Goal: Task Accomplishment & Management: Use online tool/utility

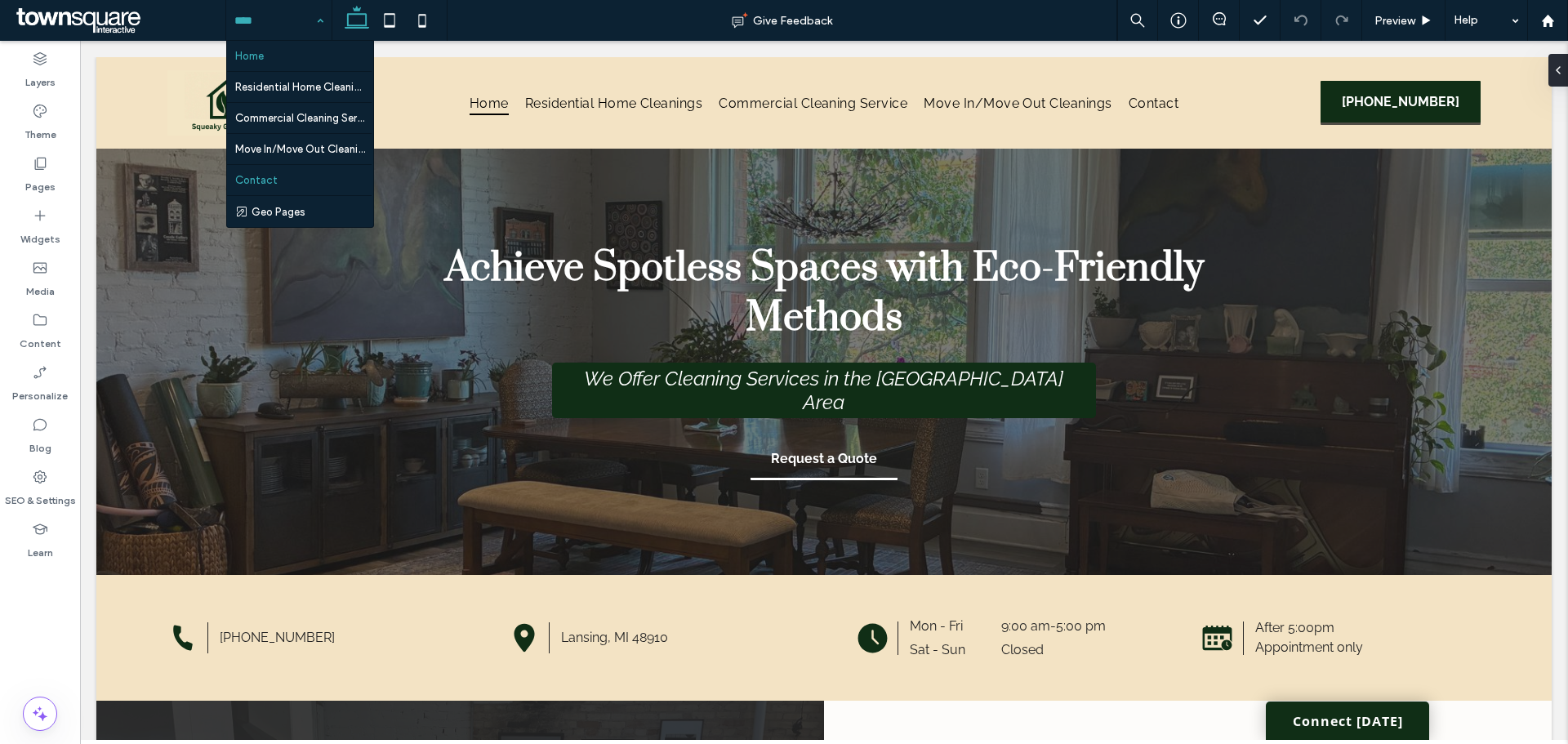
scroll to position [736, 0]
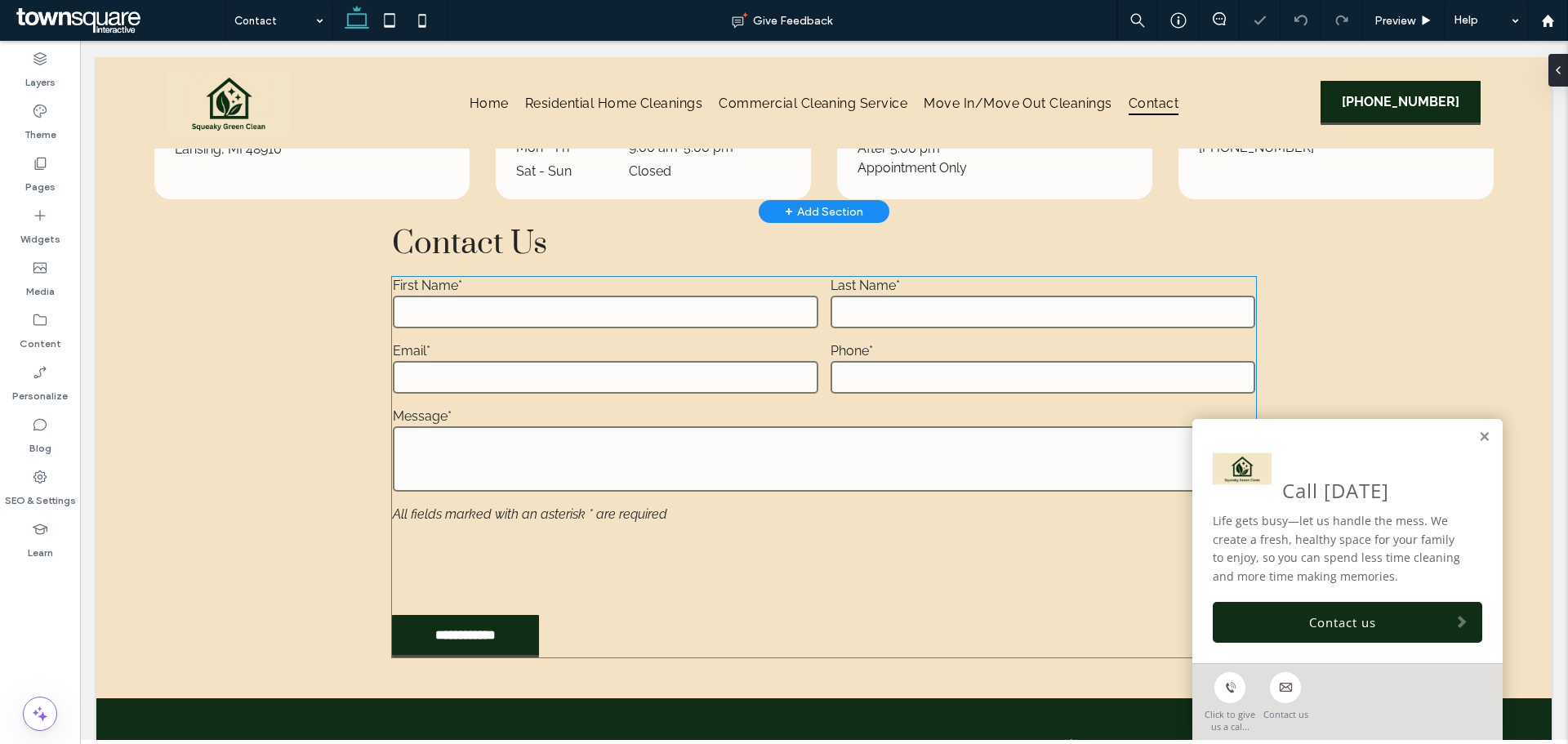
scroll to position [490, 0]
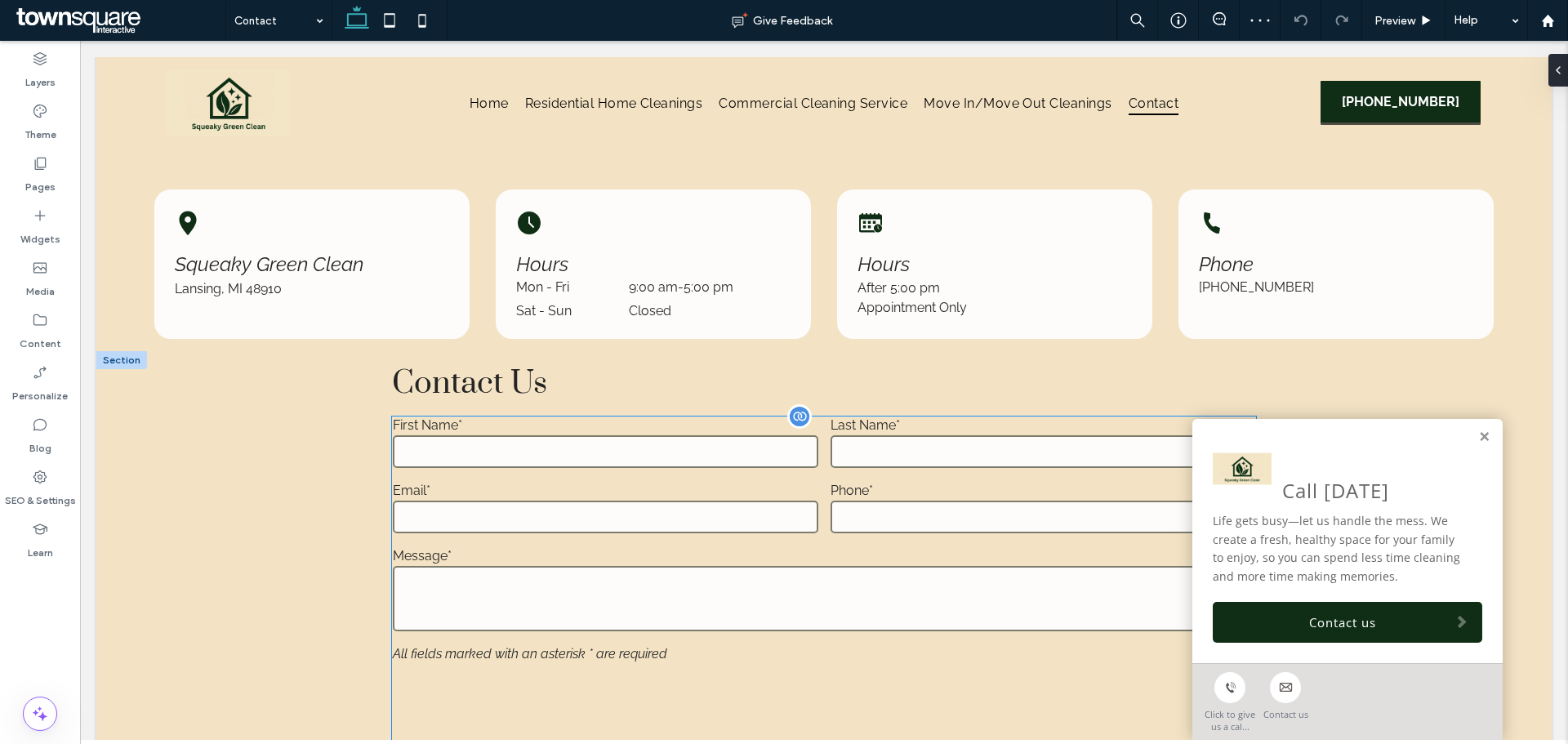
click at [686, 527] on input "email" at bounding box center [605, 516] width 425 height 33
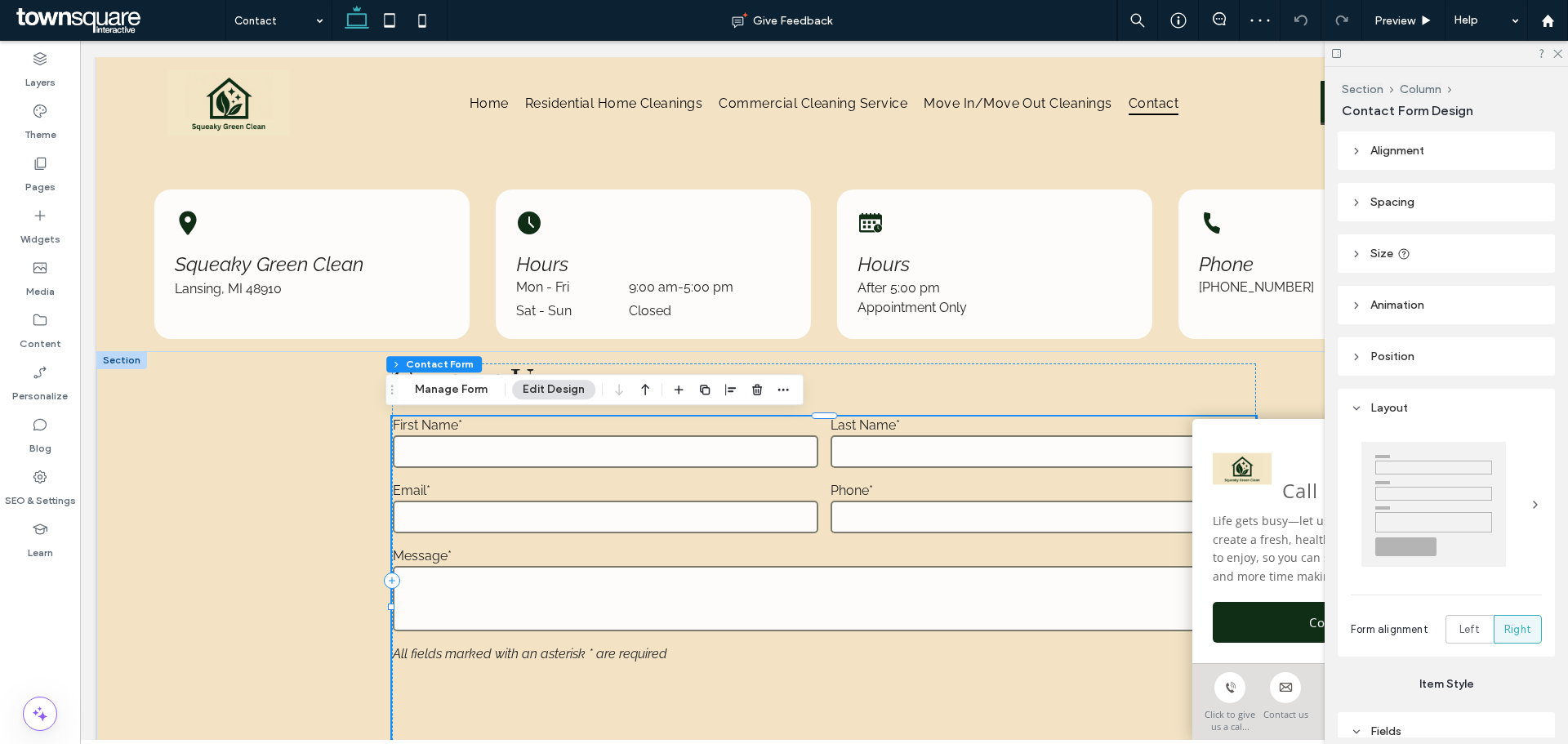
type input "*"
type input "***"
type input "*"
click at [437, 395] on button "Manage Form" at bounding box center [451, 389] width 94 height 20
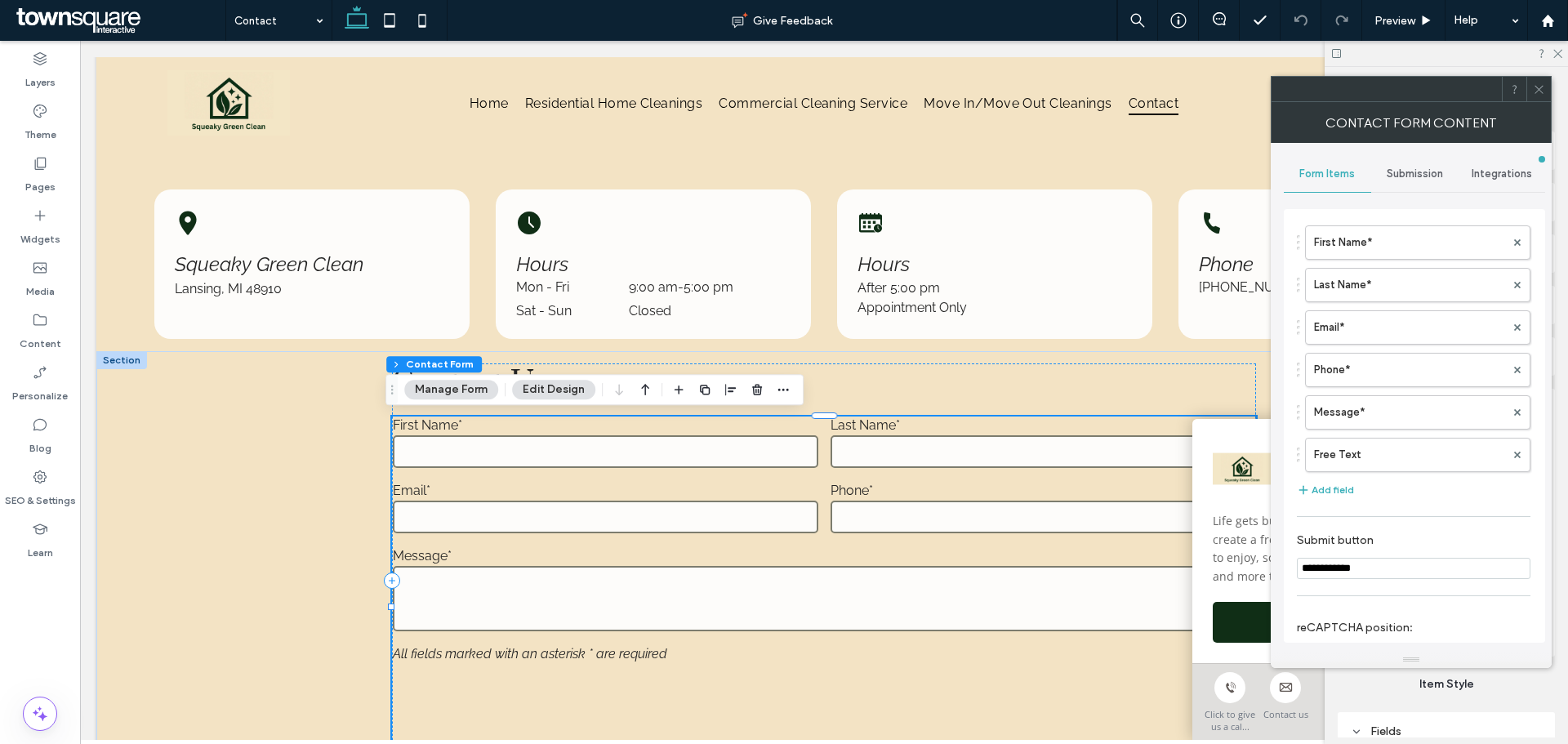
click at [1423, 166] on div "Submission" at bounding box center [1414, 174] width 87 height 36
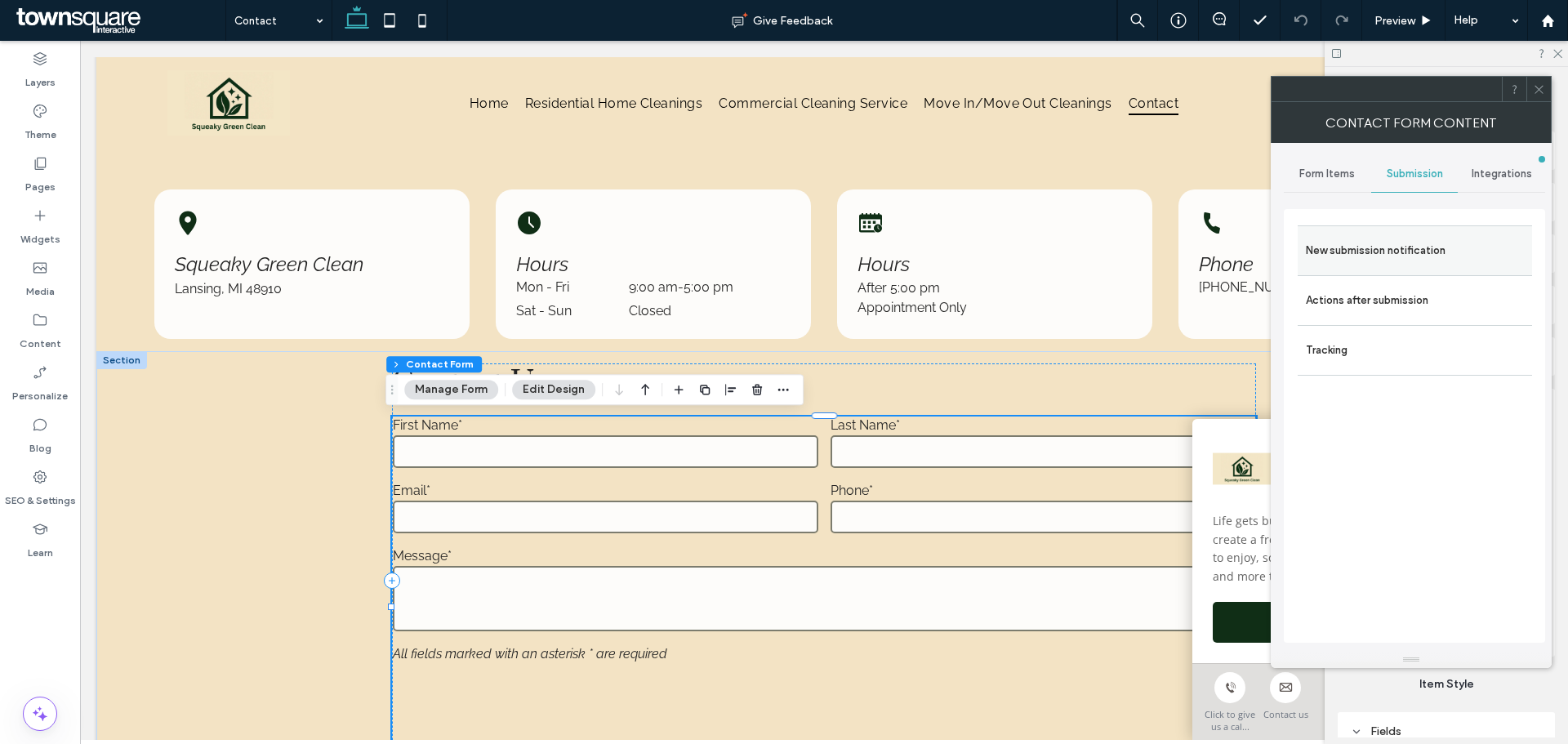
click at [1388, 242] on label "New submission notification" at bounding box center [1415, 250] width 218 height 33
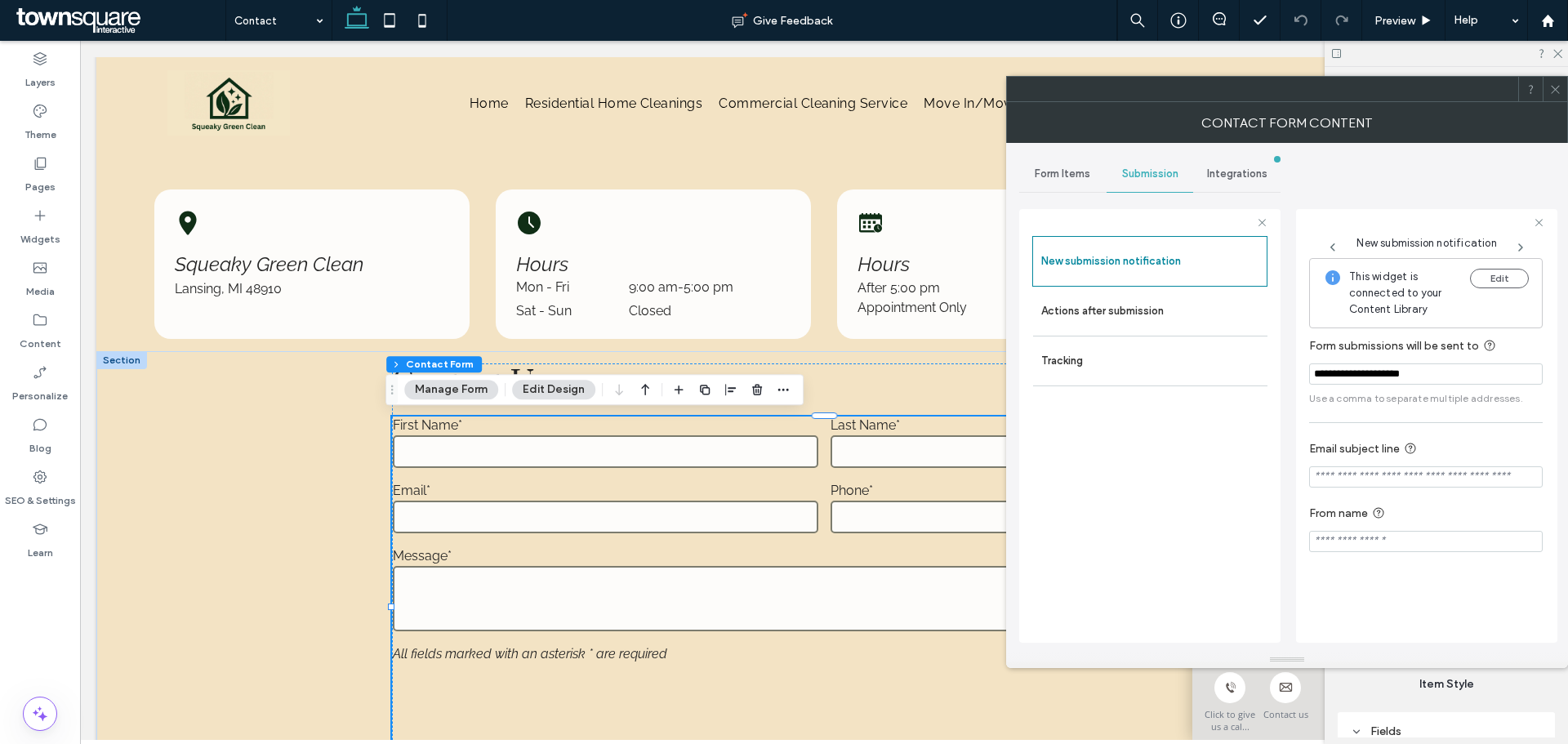
click at [1560, 93] on icon at bounding box center [1555, 89] width 12 height 12
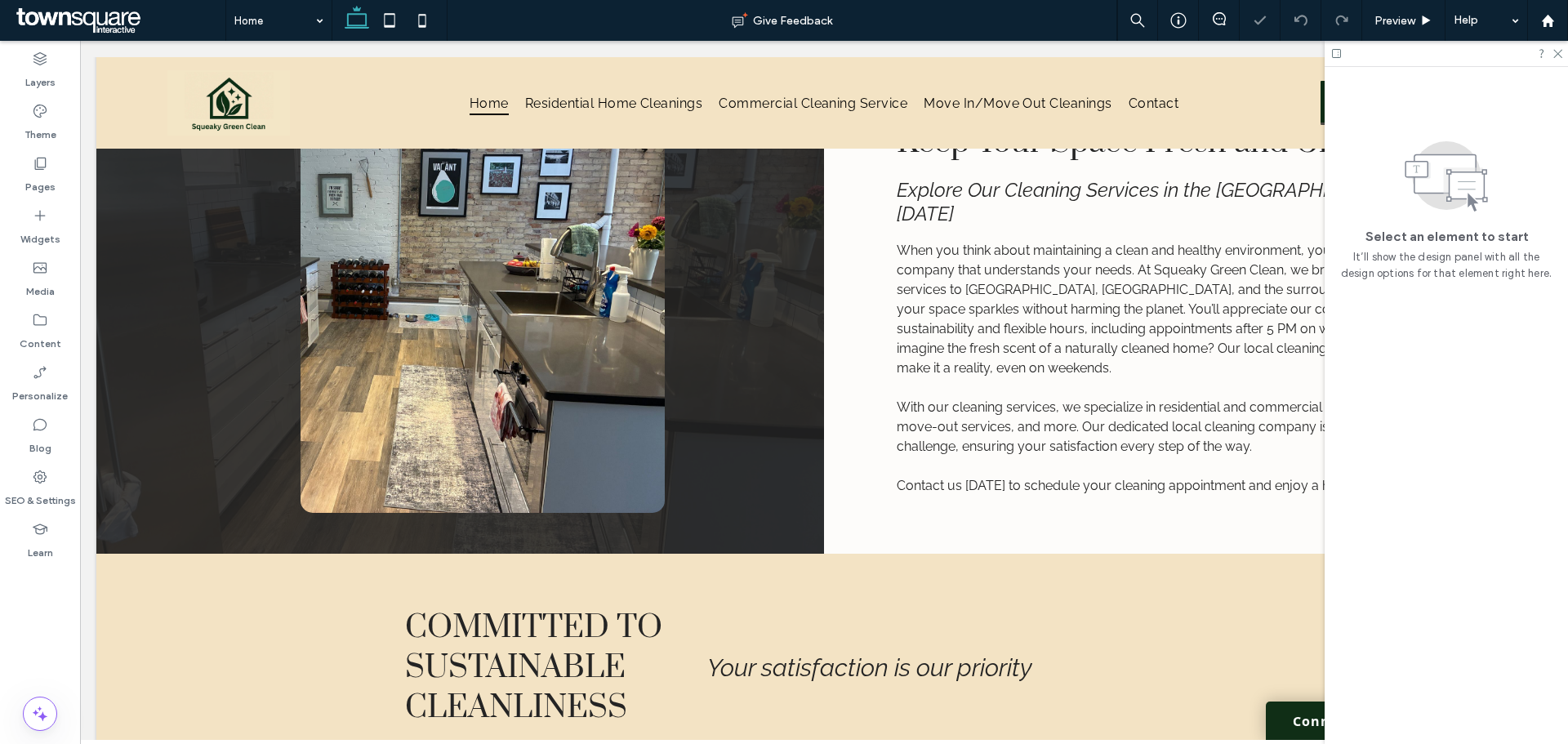
scroll to position [1211, 0]
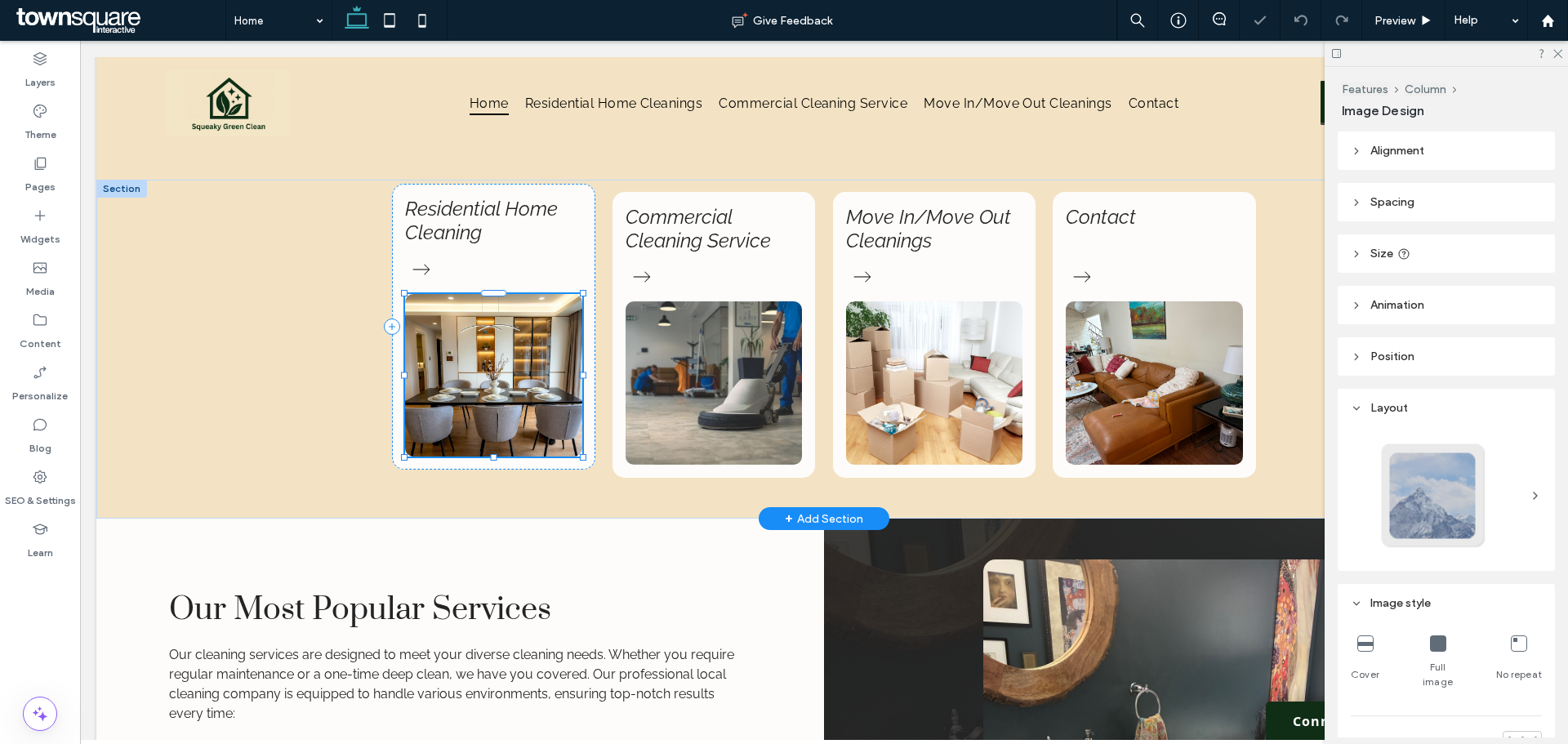
type input "**"
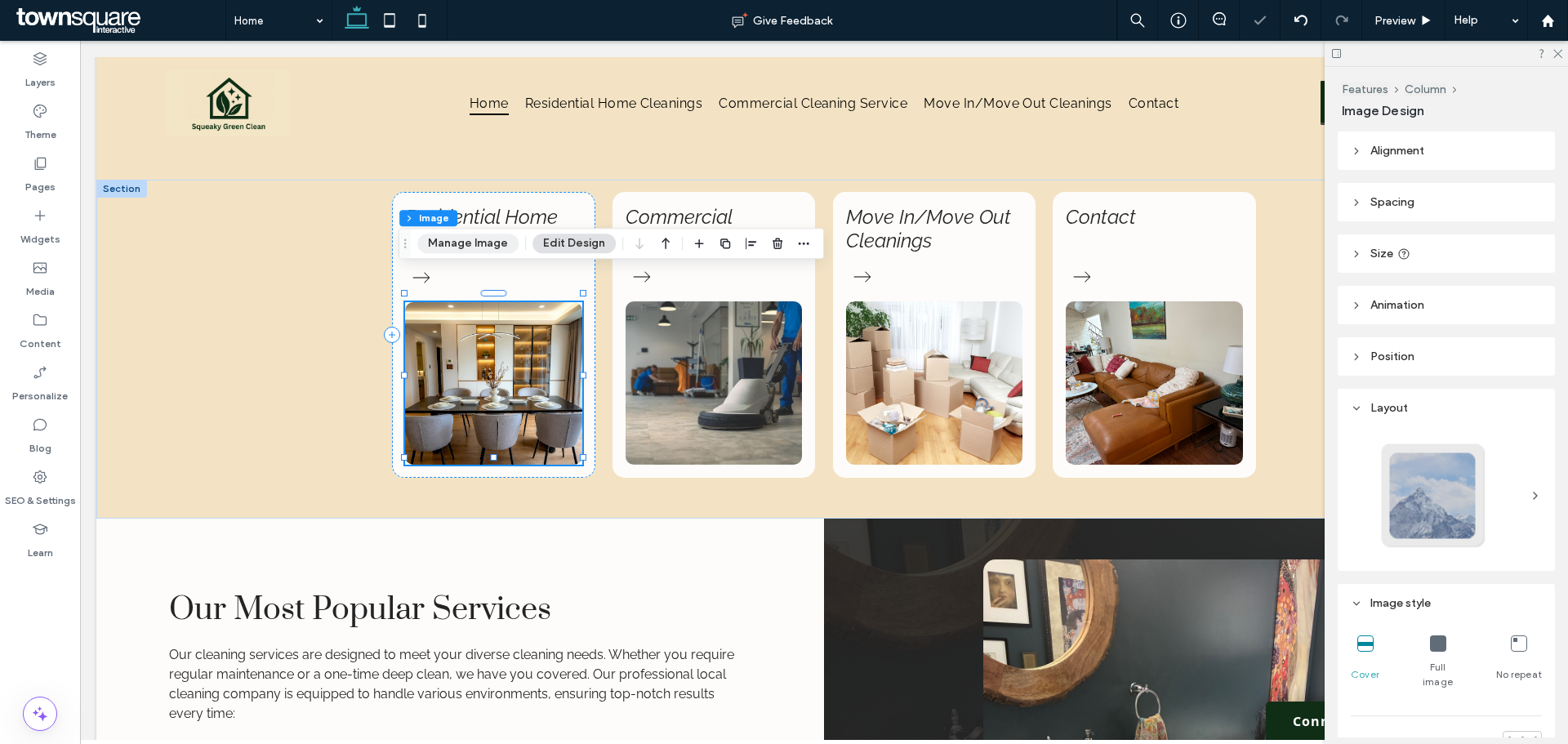
click at [447, 243] on button "Manage Image" at bounding box center [468, 243] width 102 height 20
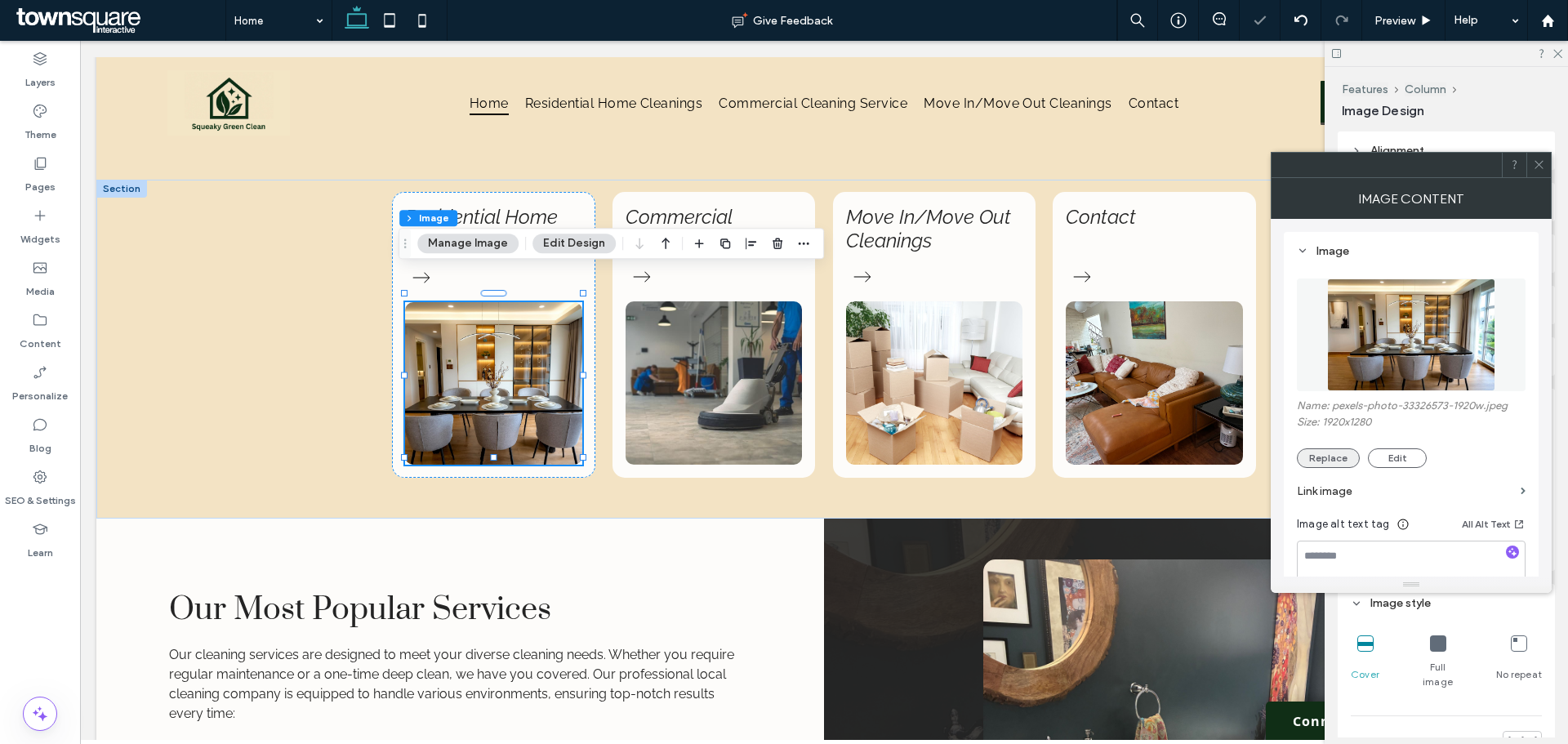
click at [1312, 451] on button "Replace" at bounding box center [1327, 458] width 63 height 20
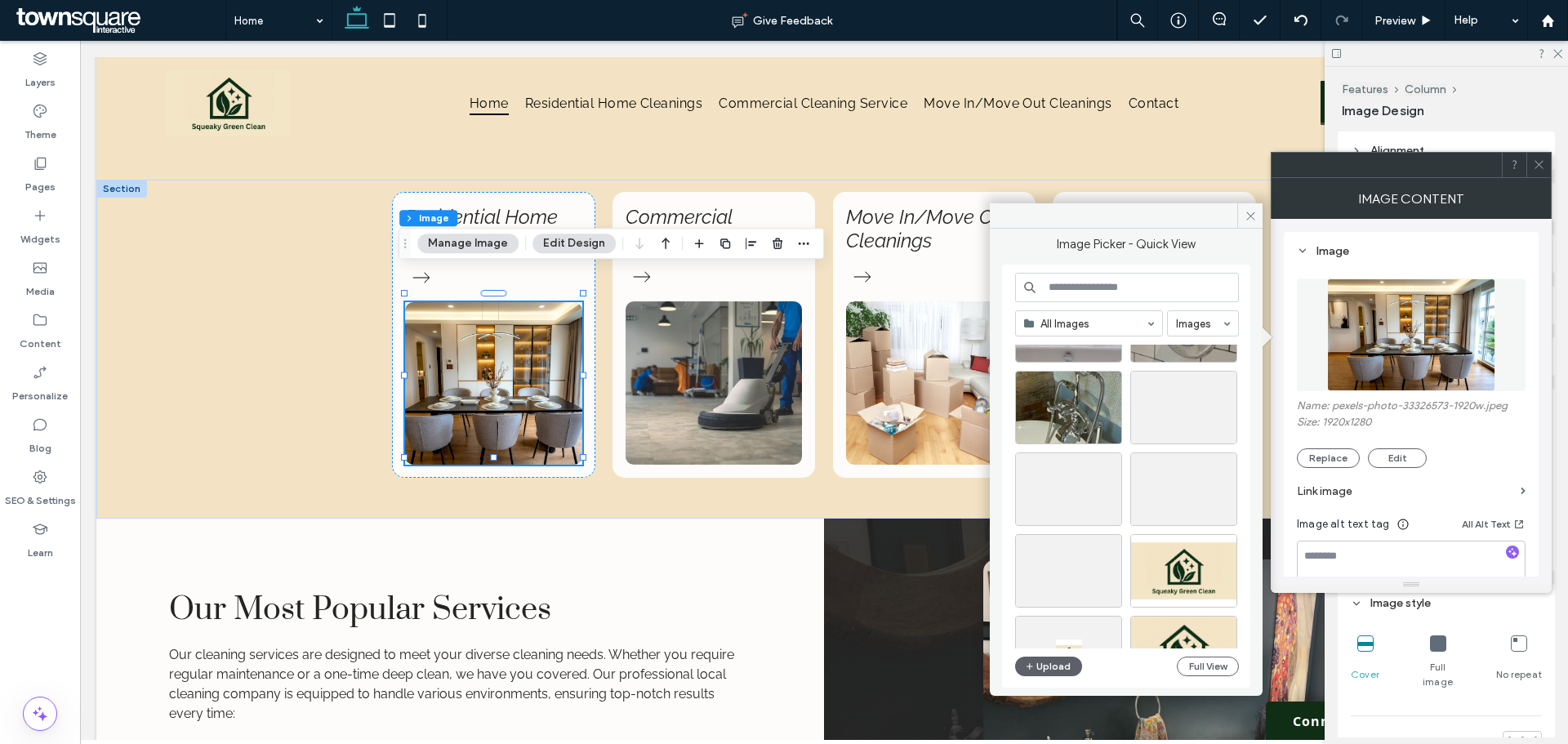
scroll to position [946, 0]
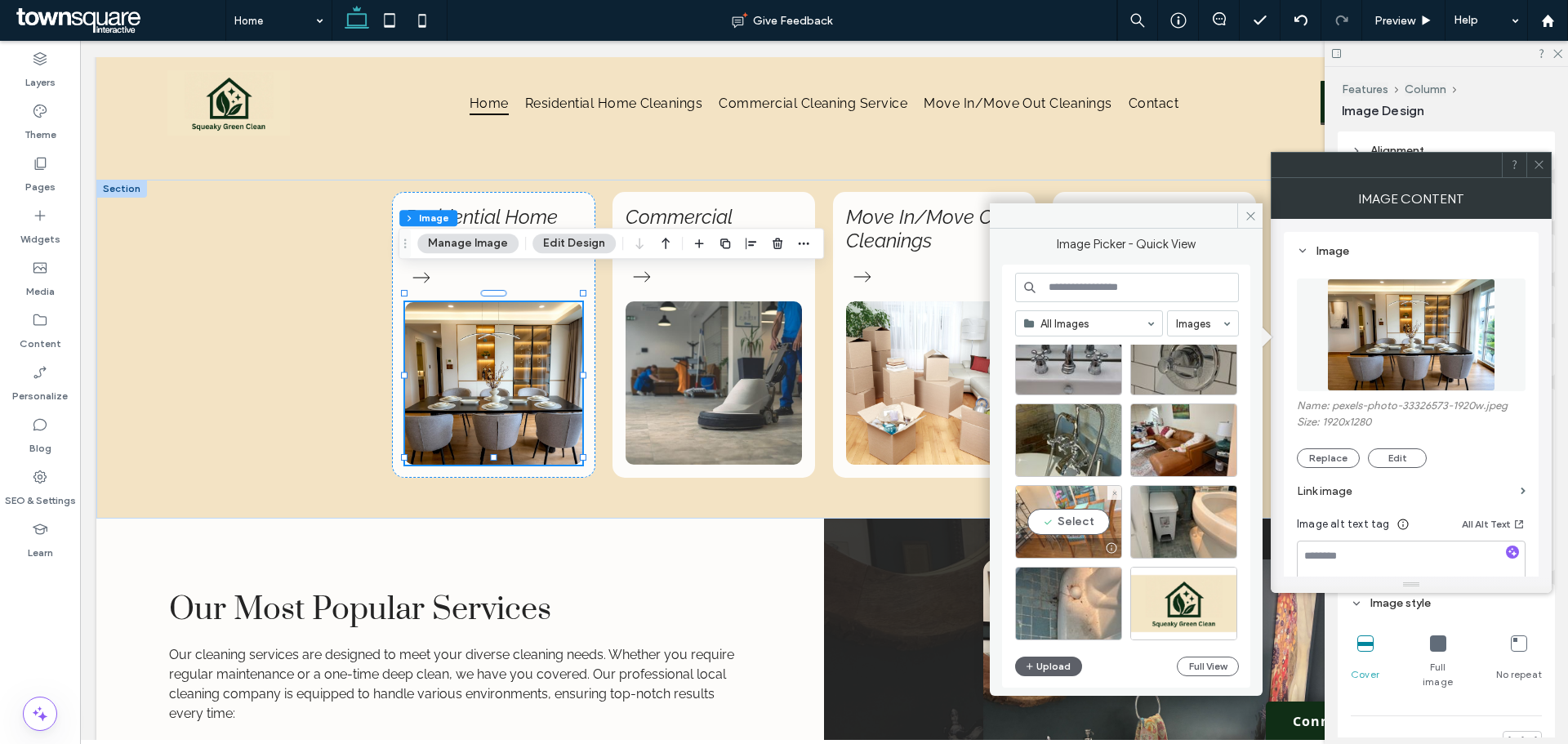
click at [1058, 512] on div "Select" at bounding box center [1069, 522] width 107 height 73
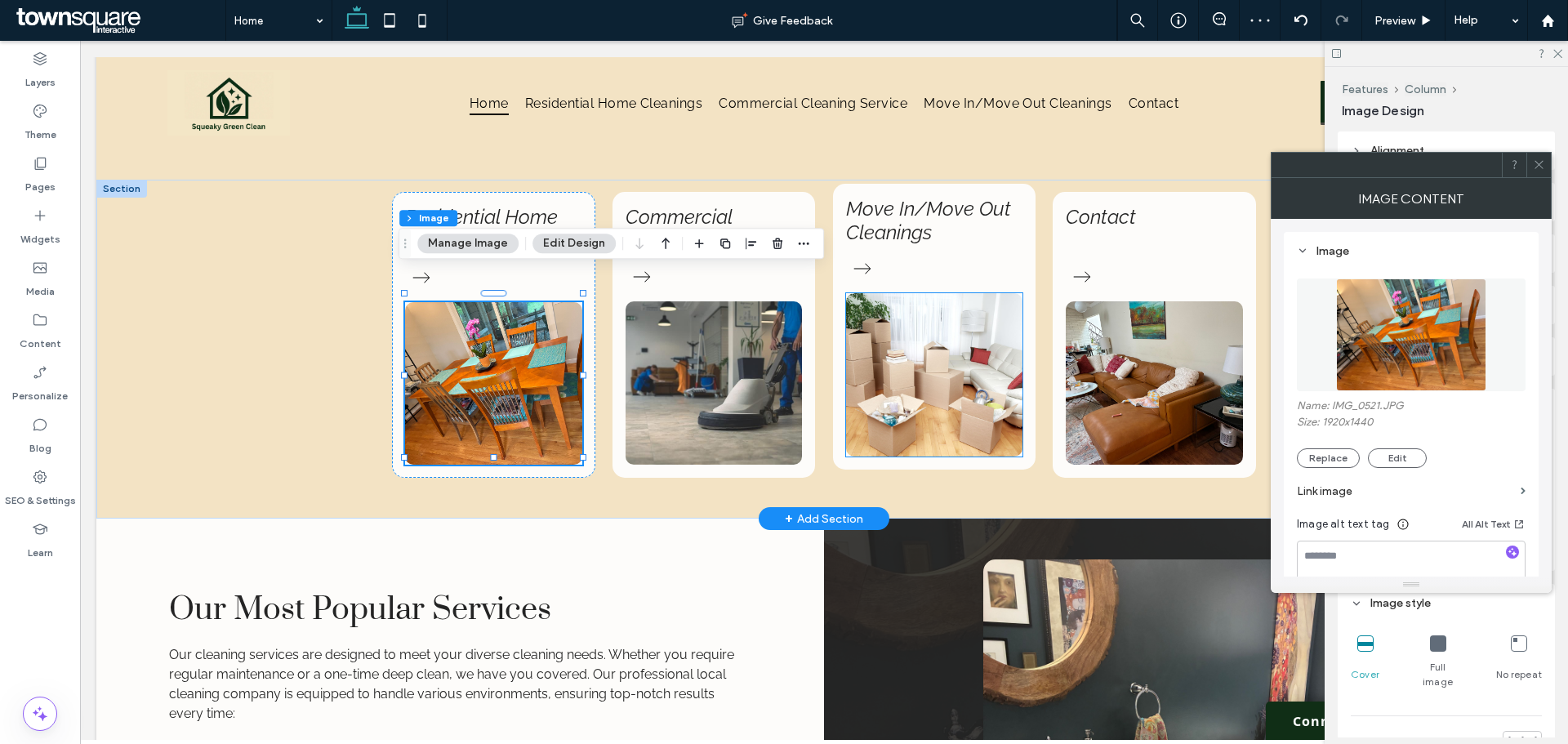
click at [916, 343] on img at bounding box center [934, 375] width 177 height 164
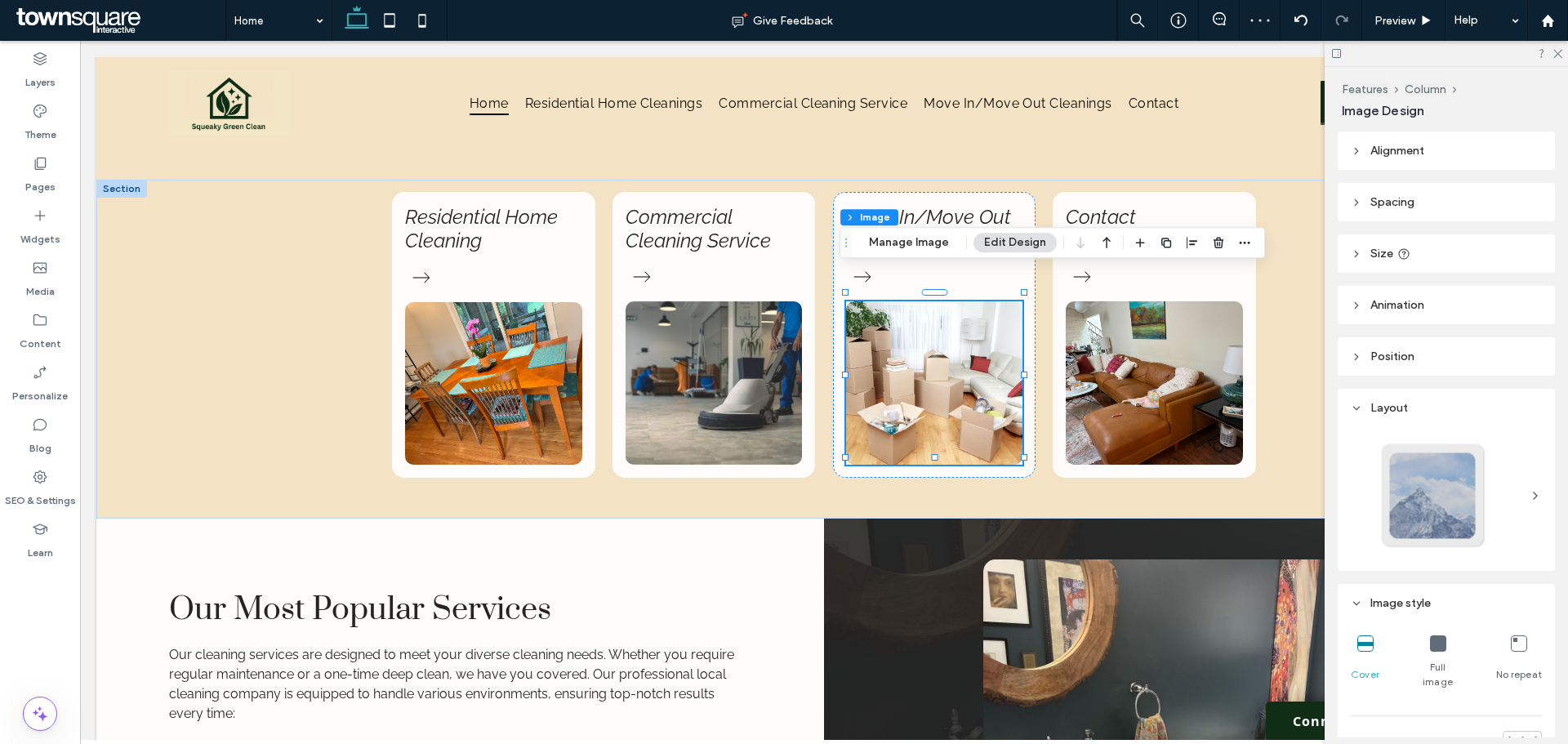
click at [904, 254] on div "Features Column Image Manage Image Edit Design" at bounding box center [1052, 242] width 426 height 31
click at [912, 245] on button "Manage Image" at bounding box center [909, 243] width 102 height 20
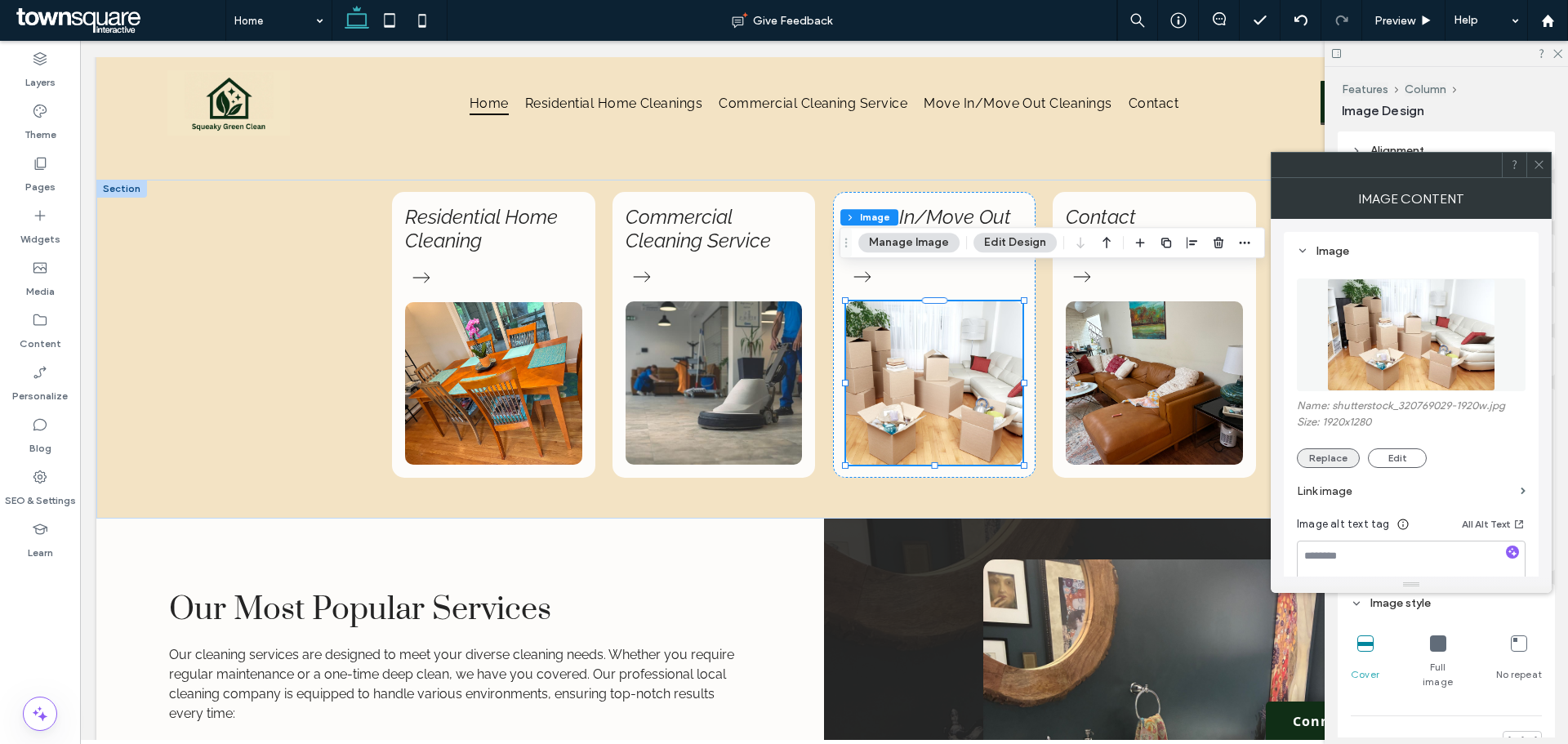
click at [1311, 451] on button "Replace" at bounding box center [1327, 458] width 63 height 20
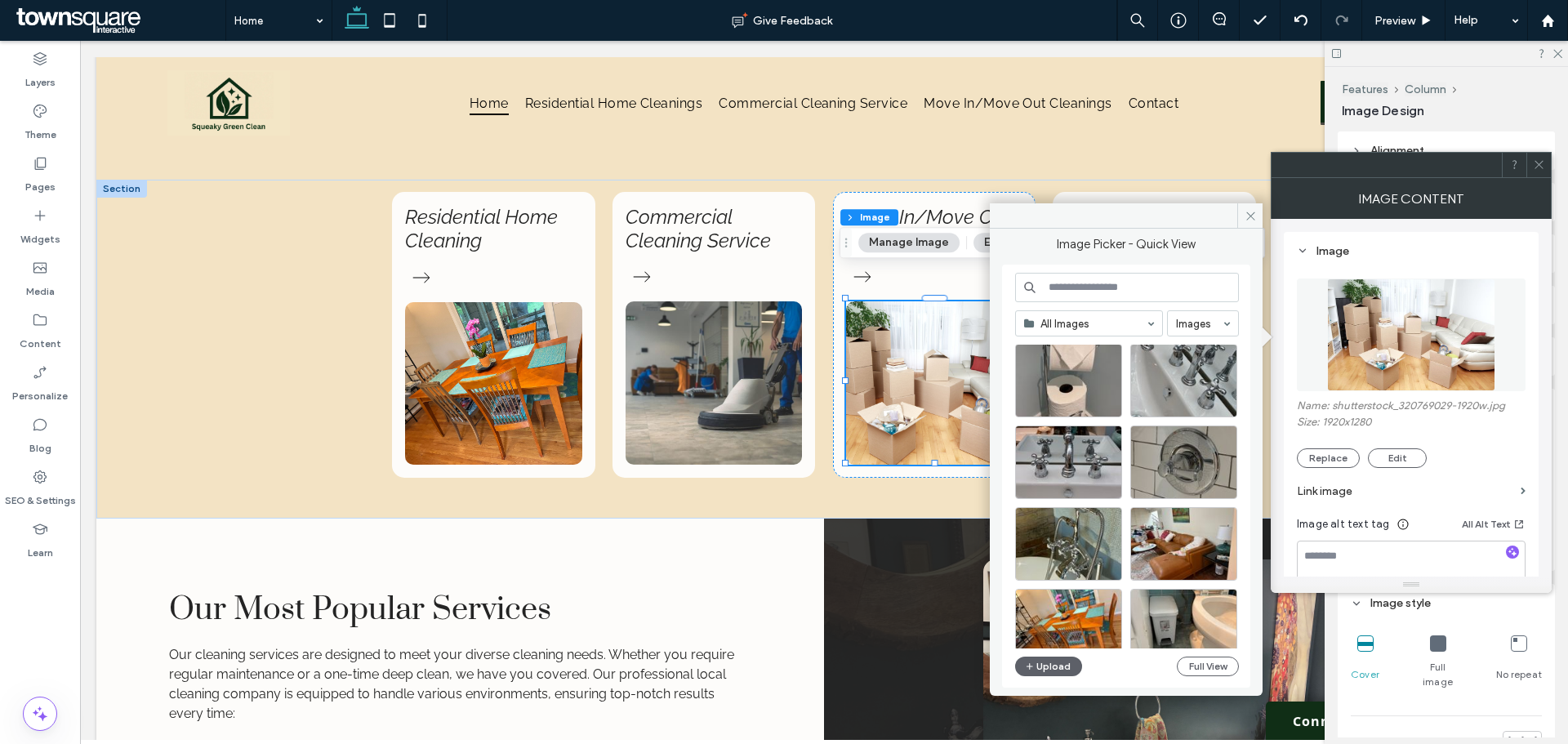
scroll to position [864, 0]
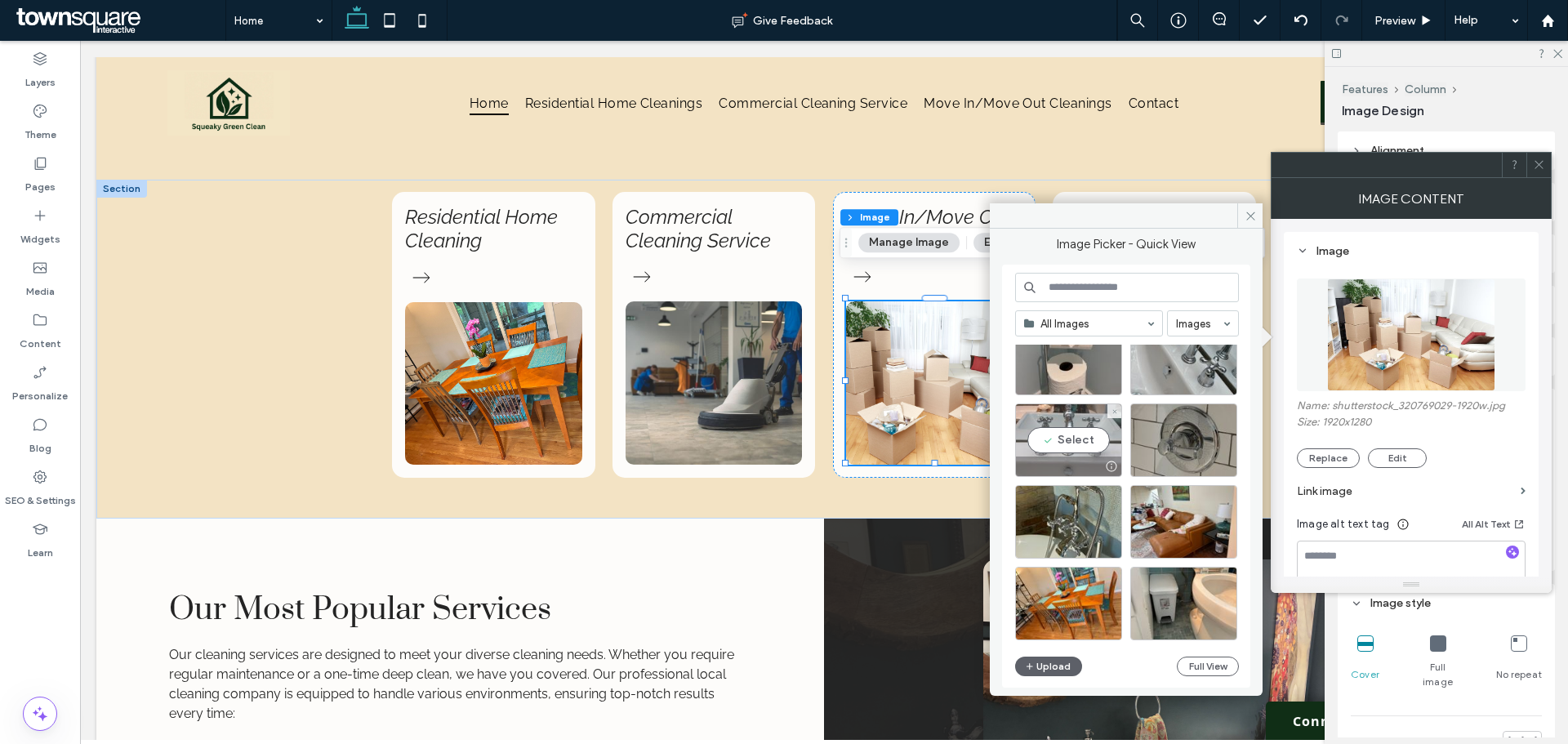
click at [1088, 443] on div "Select" at bounding box center [1069, 440] width 107 height 73
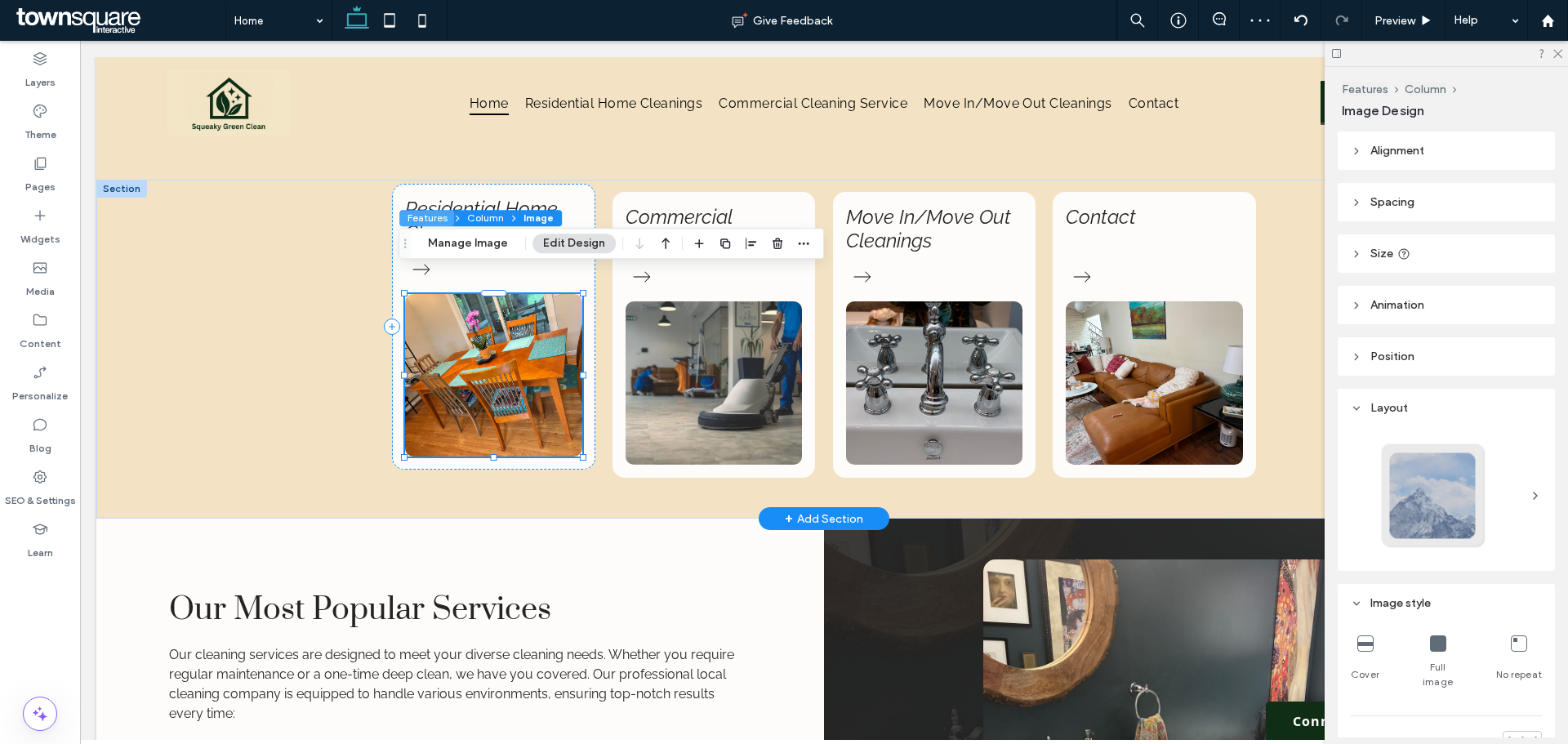
type input "**"
click at [463, 245] on button "Manage Image" at bounding box center [468, 243] width 102 height 20
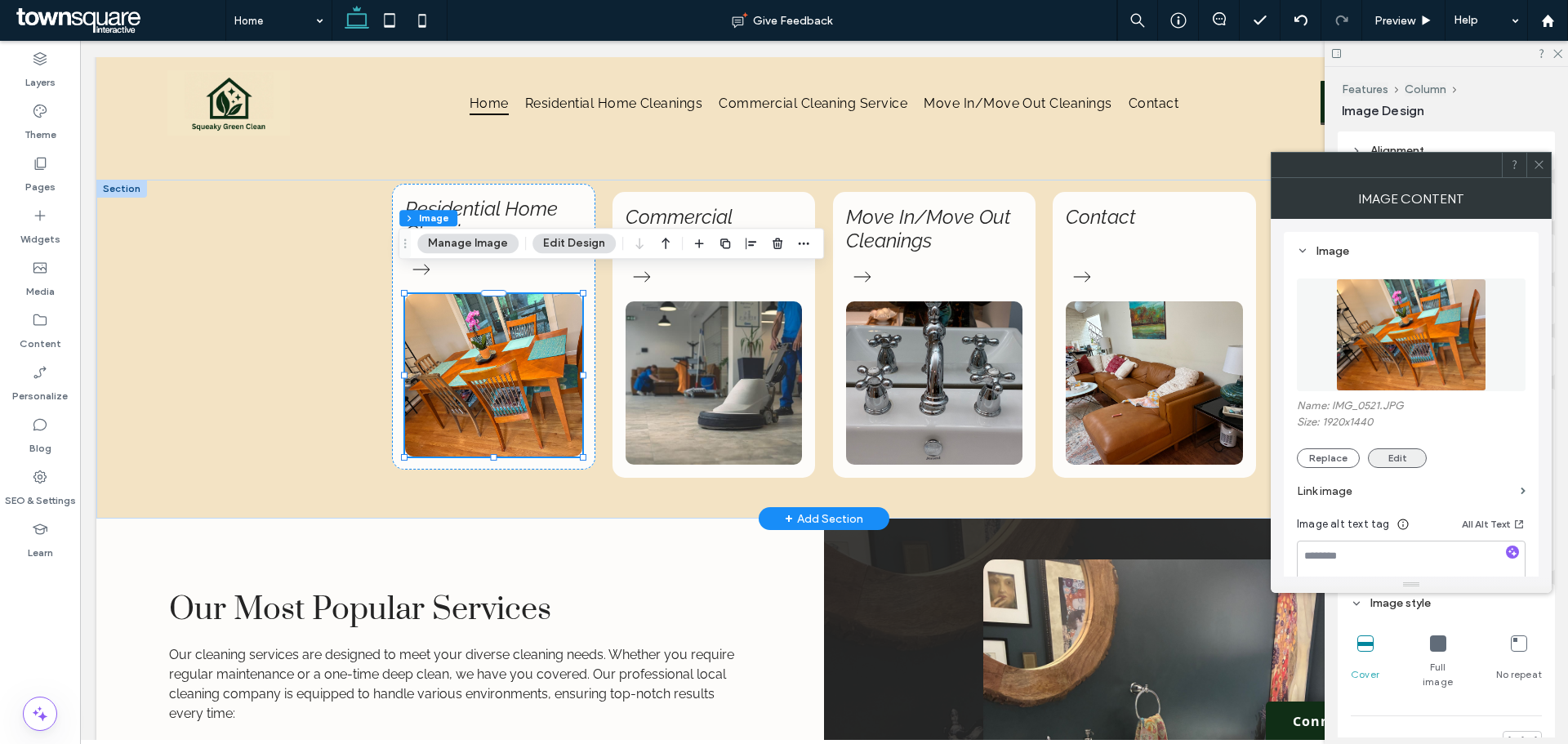
click at [1406, 463] on button "Edit" at bounding box center [1397, 458] width 59 height 20
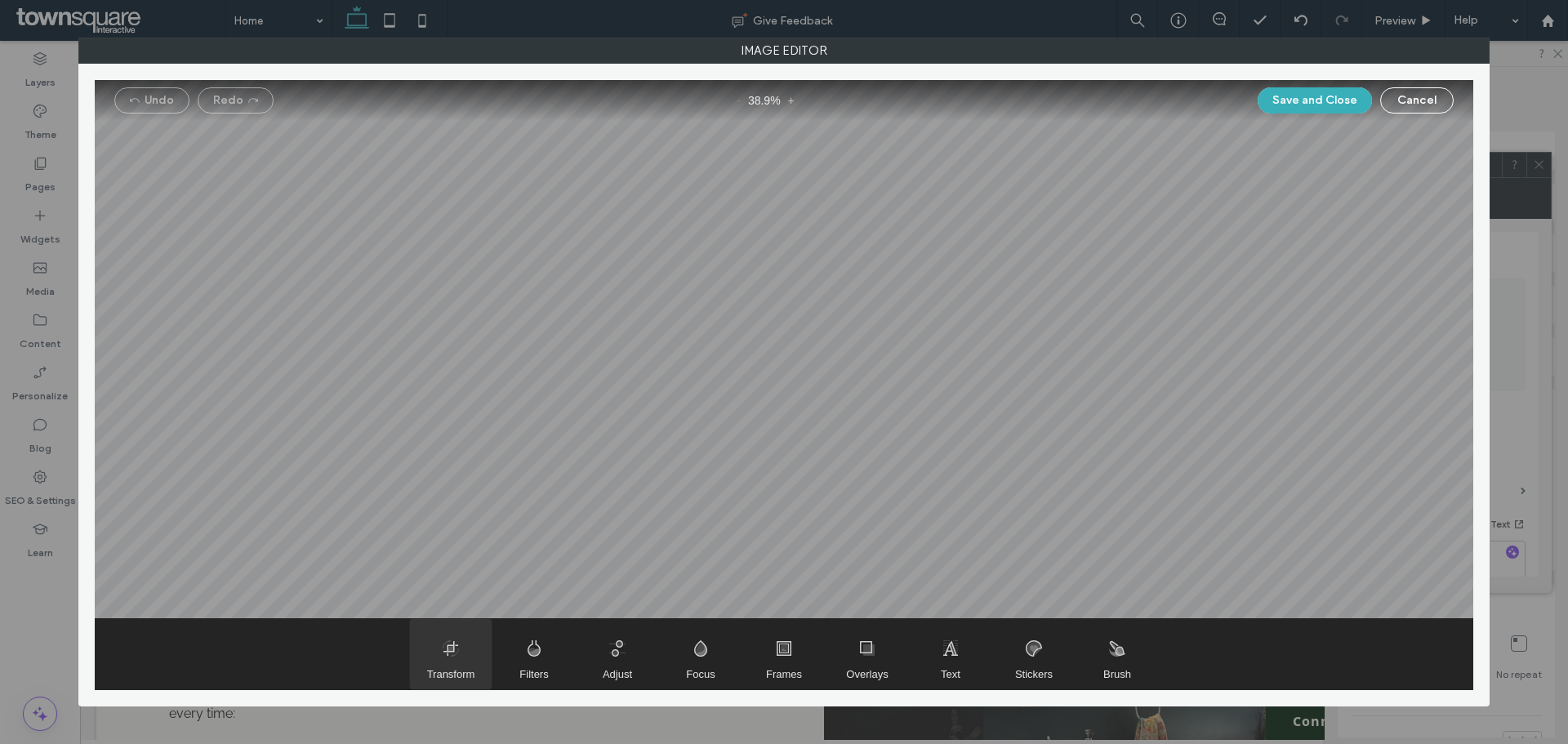
click at [426, 664] on span "Transform" at bounding box center [450, 654] width 82 height 71
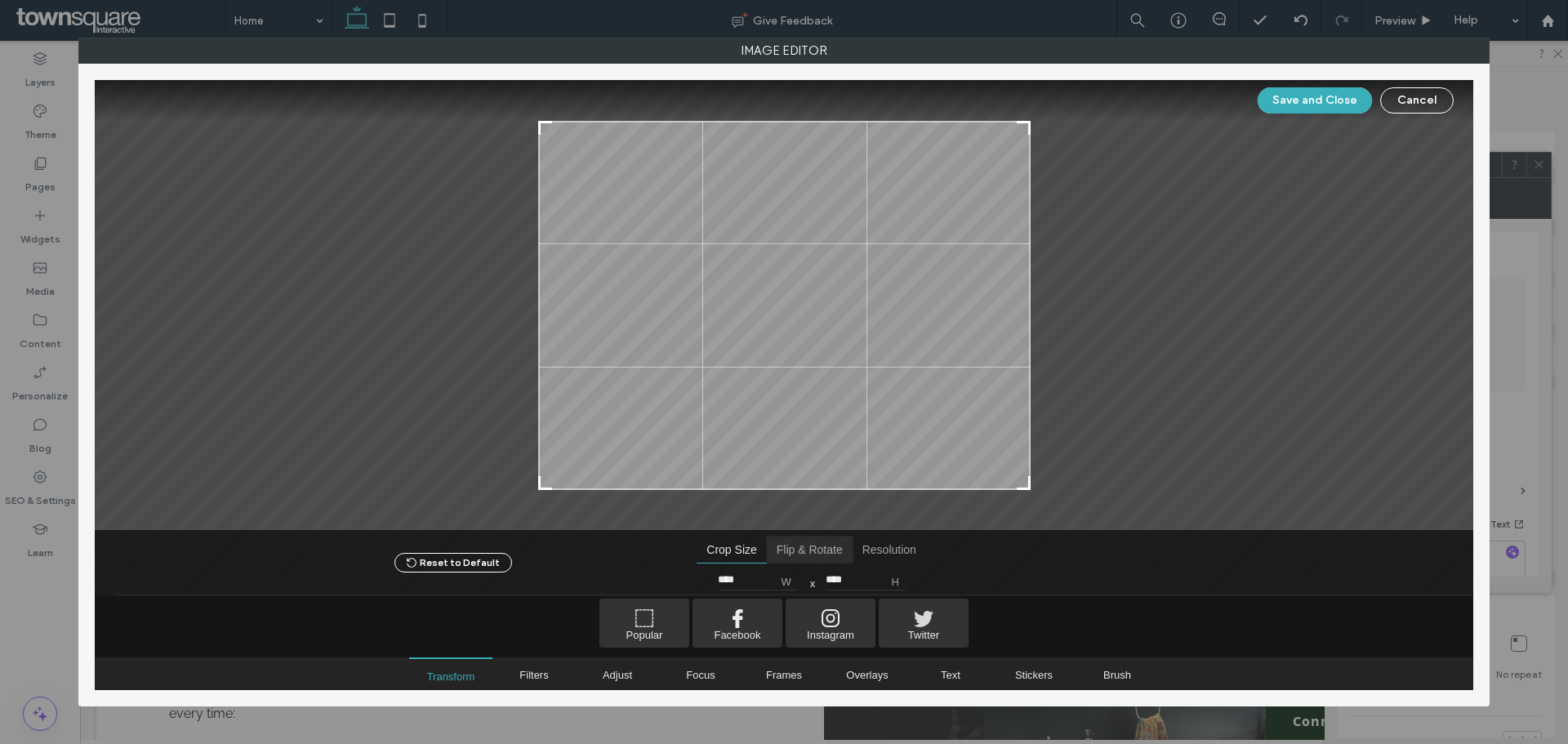
click at [836, 547] on span "Flip & Rotate" at bounding box center [809, 550] width 86 height 26
drag, startPoint x: 829, startPoint y: 578, endPoint x: 808, endPoint y: 580, distance: 21.1
click at [808, 580] on div "11 °" at bounding box center [810, 579] width 159 height 16
click at [1316, 100] on button "Save and Close" at bounding box center [1315, 101] width 115 height 26
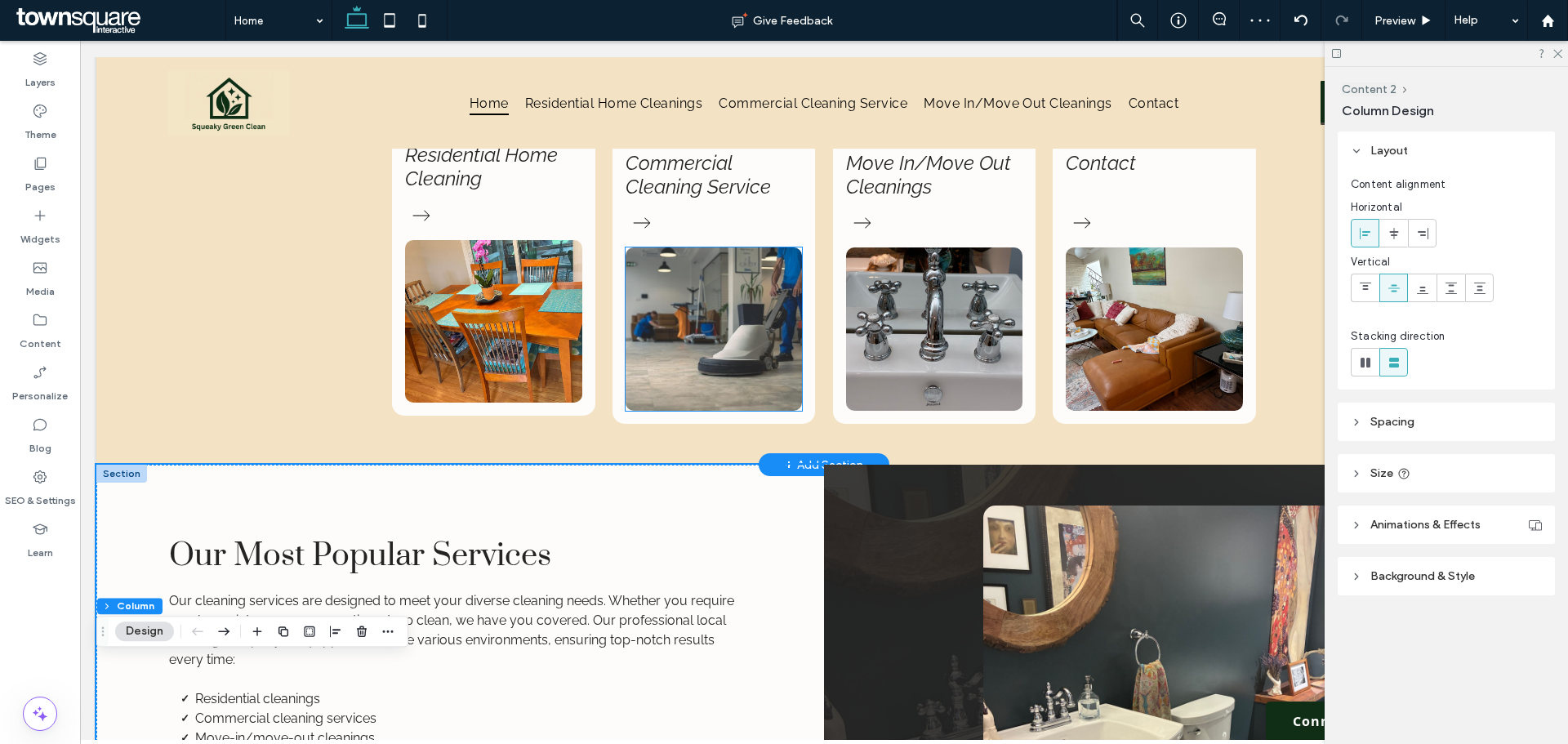
scroll to position [1048, 0]
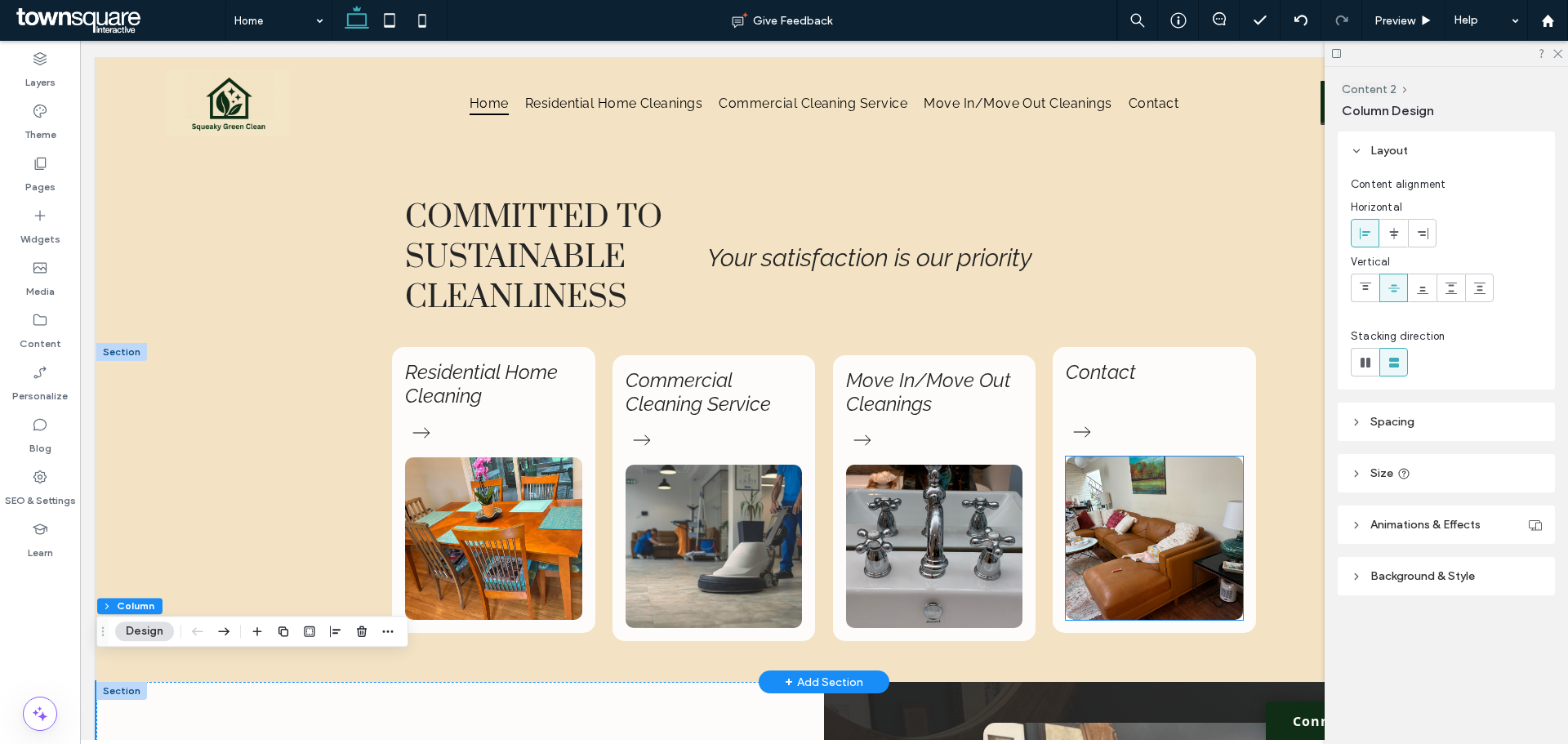
click at [1165, 561] on img at bounding box center [1153, 539] width 177 height 164
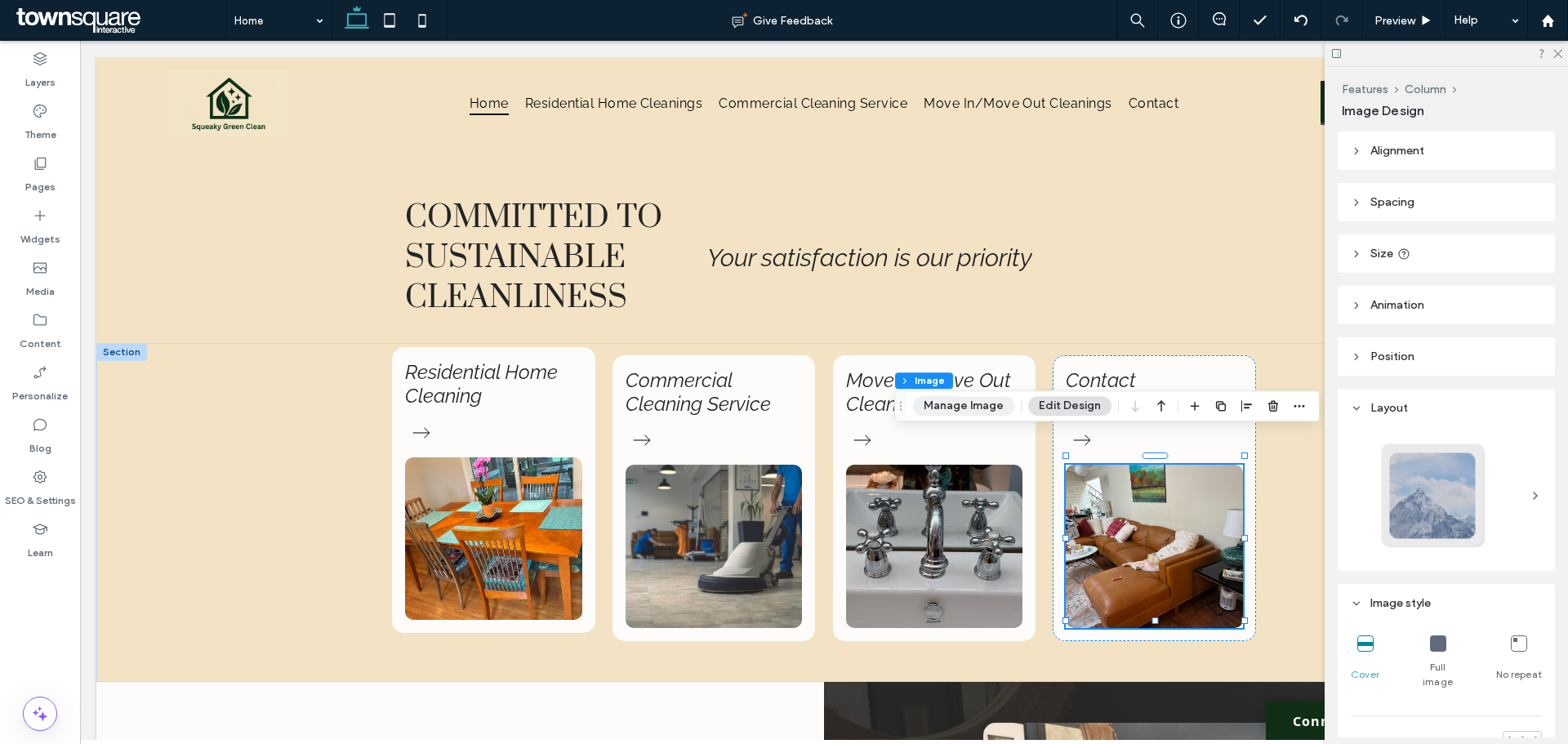
click at [937, 399] on button "Manage Image" at bounding box center [964, 405] width 102 height 20
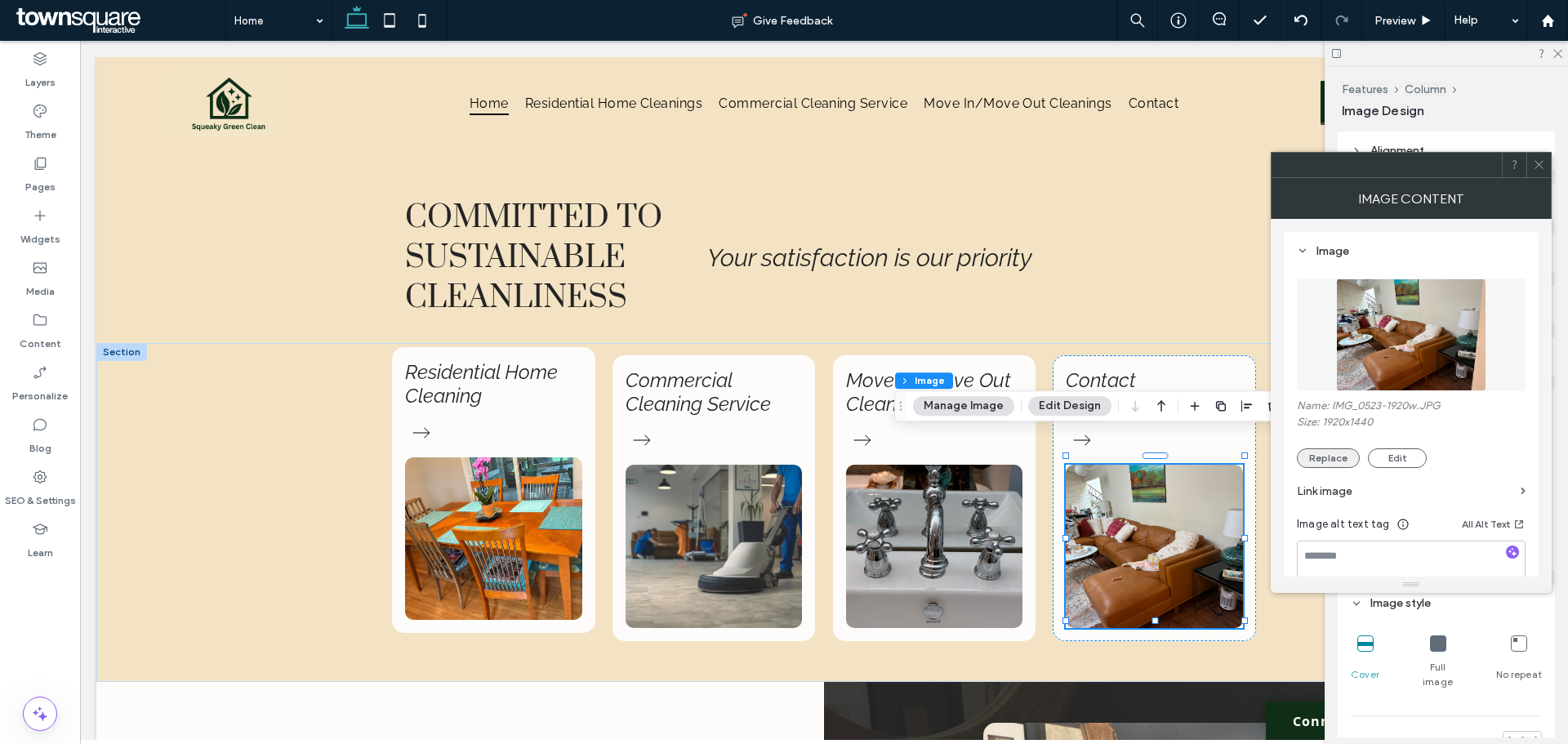
click at [1322, 454] on button "Replace" at bounding box center [1327, 458] width 63 height 20
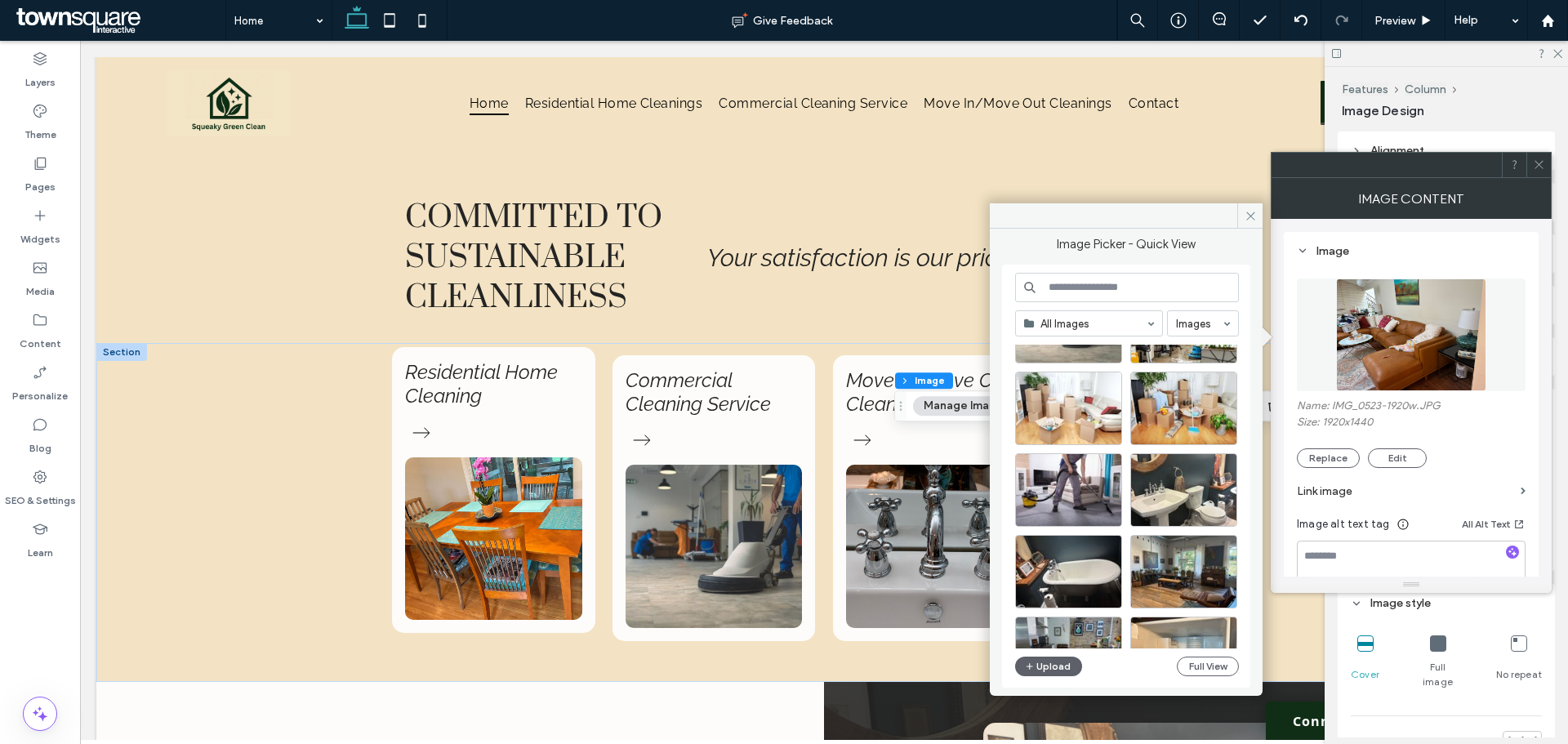
scroll to position [0, 0]
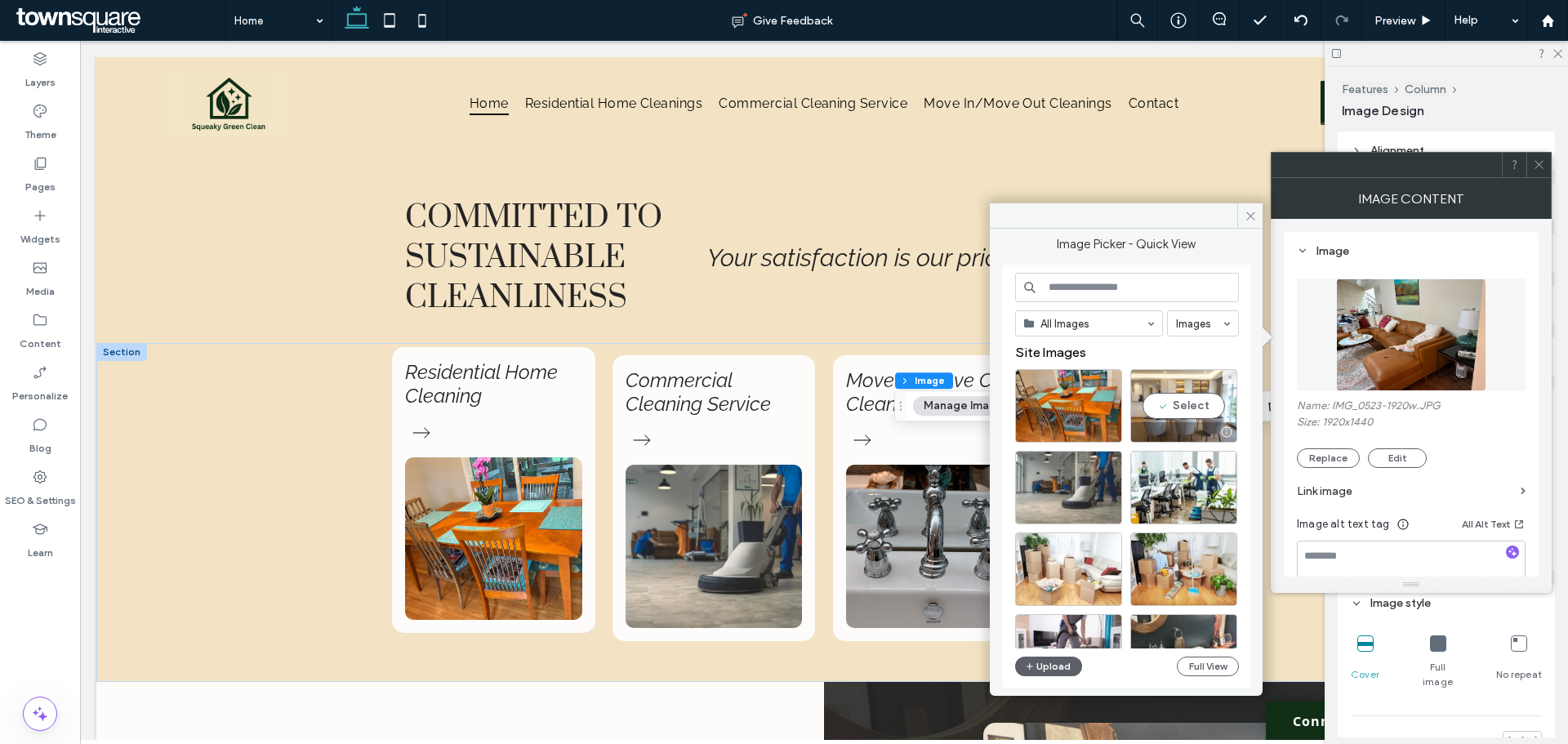
click at [1187, 397] on div "Select" at bounding box center [1184, 406] width 107 height 73
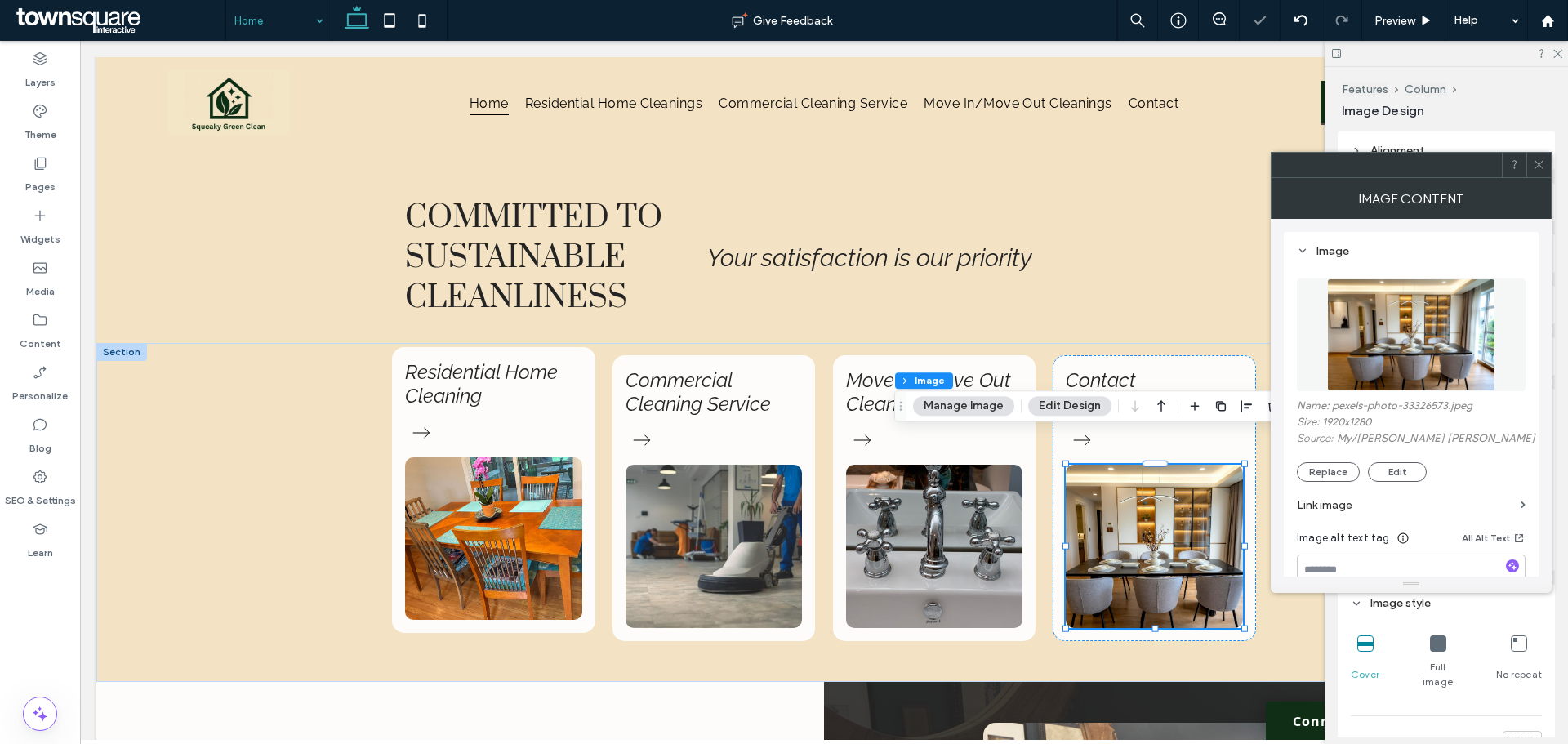
drag, startPoint x: 289, startPoint y: 29, endPoint x: 307, endPoint y: 33, distance: 18.4
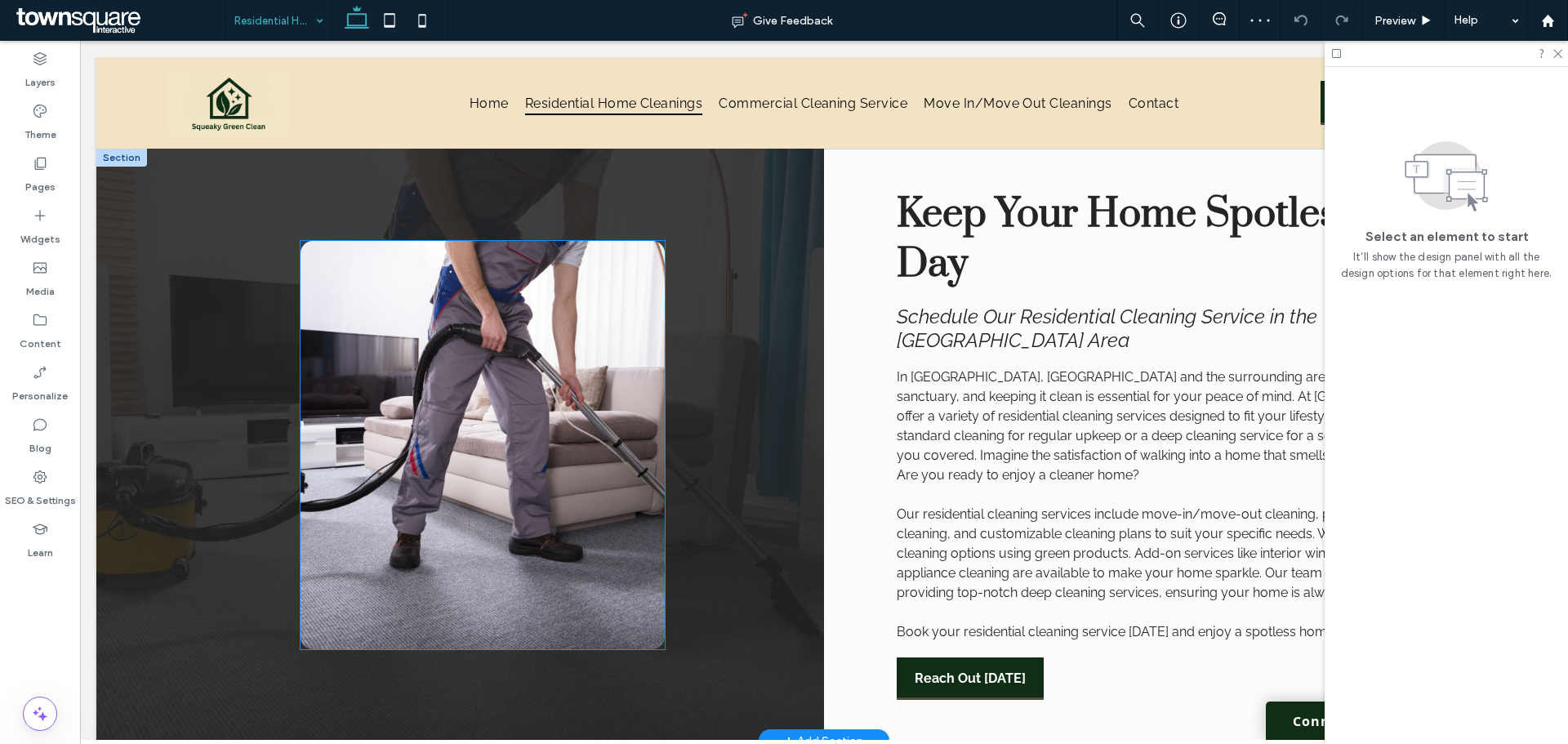
click at [426, 407] on img at bounding box center [482, 445] width 364 height 408
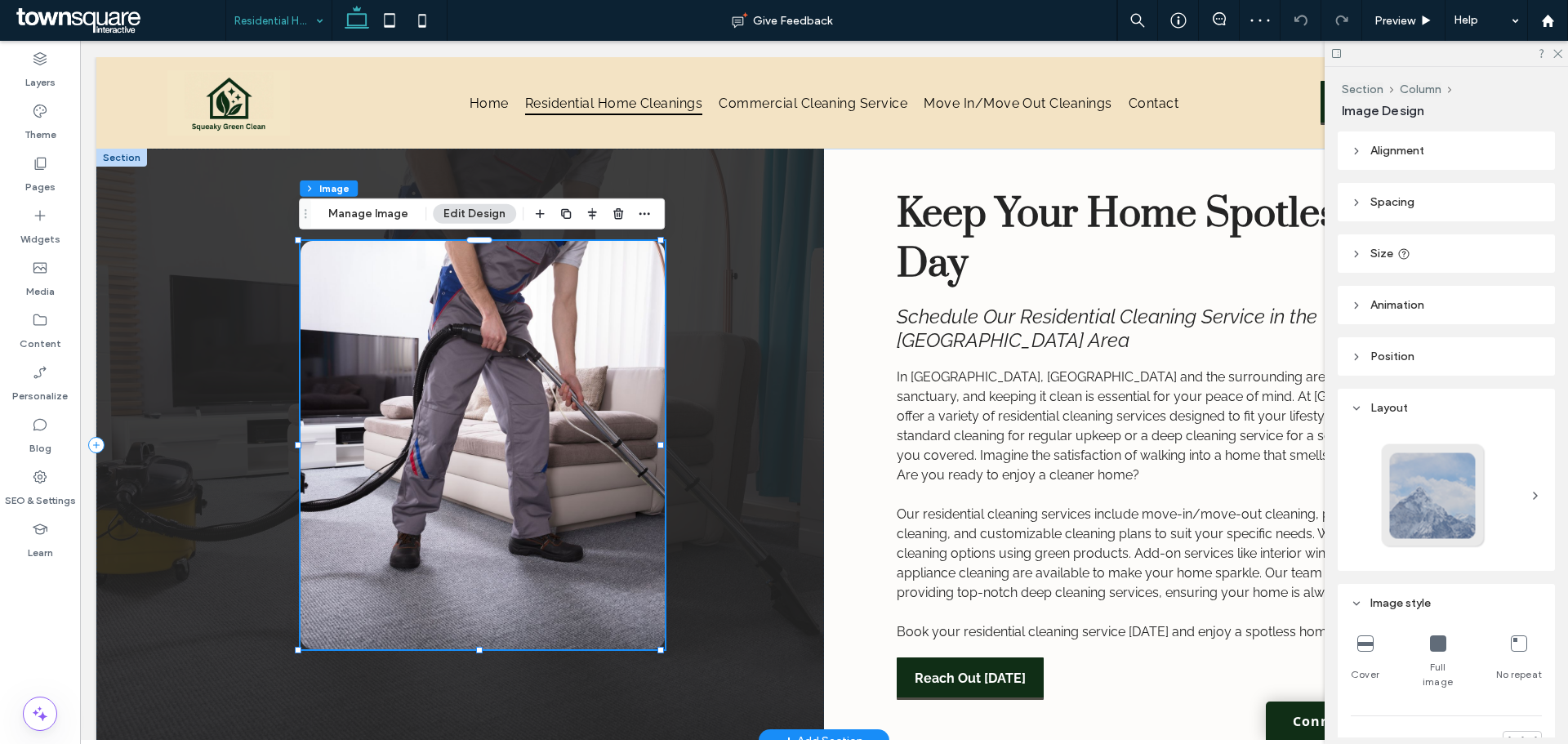
type input "**"
click at [361, 213] on button "Manage Image" at bounding box center [368, 214] width 102 height 20
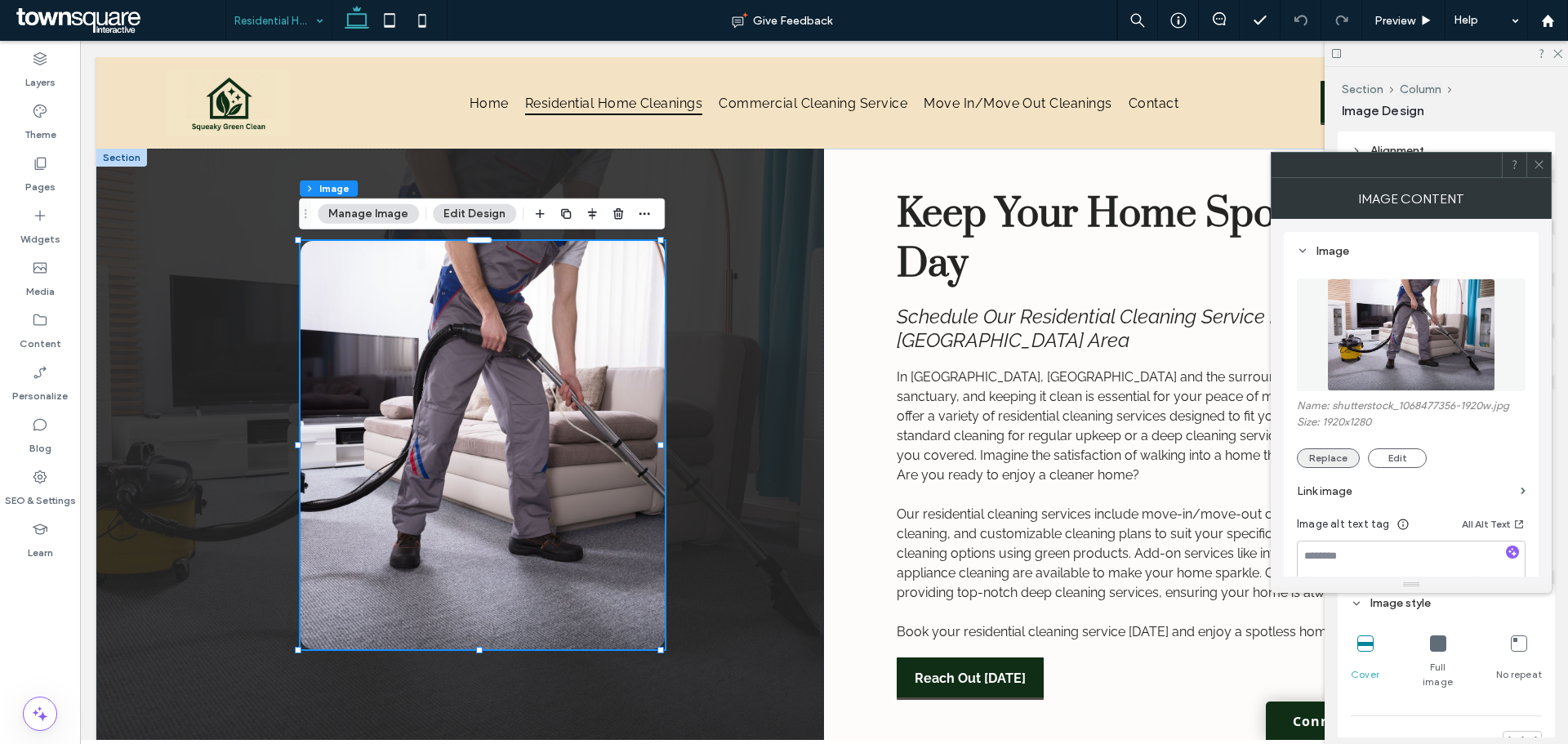
click at [1308, 464] on button "Replace" at bounding box center [1327, 458] width 63 height 20
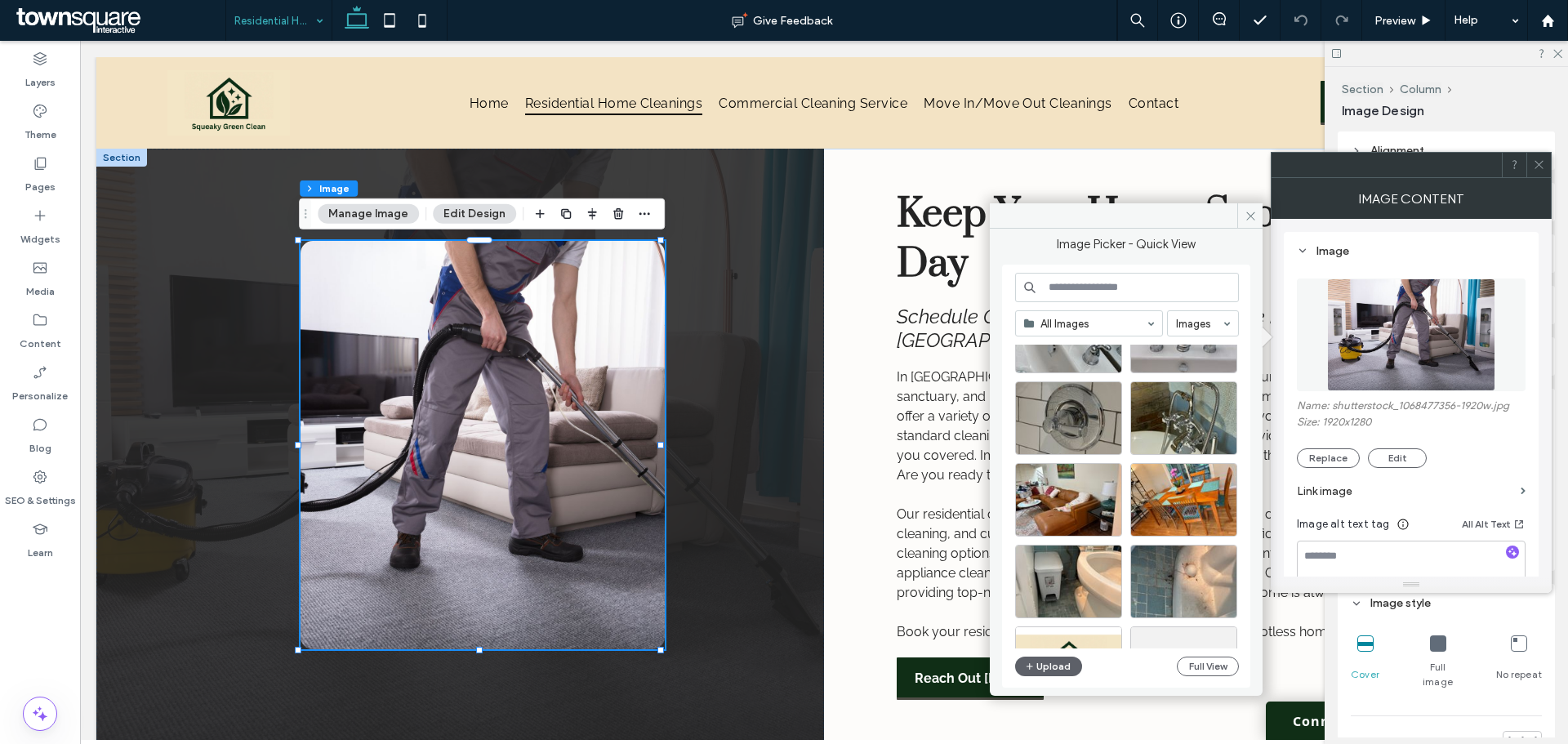
scroll to position [961, 0]
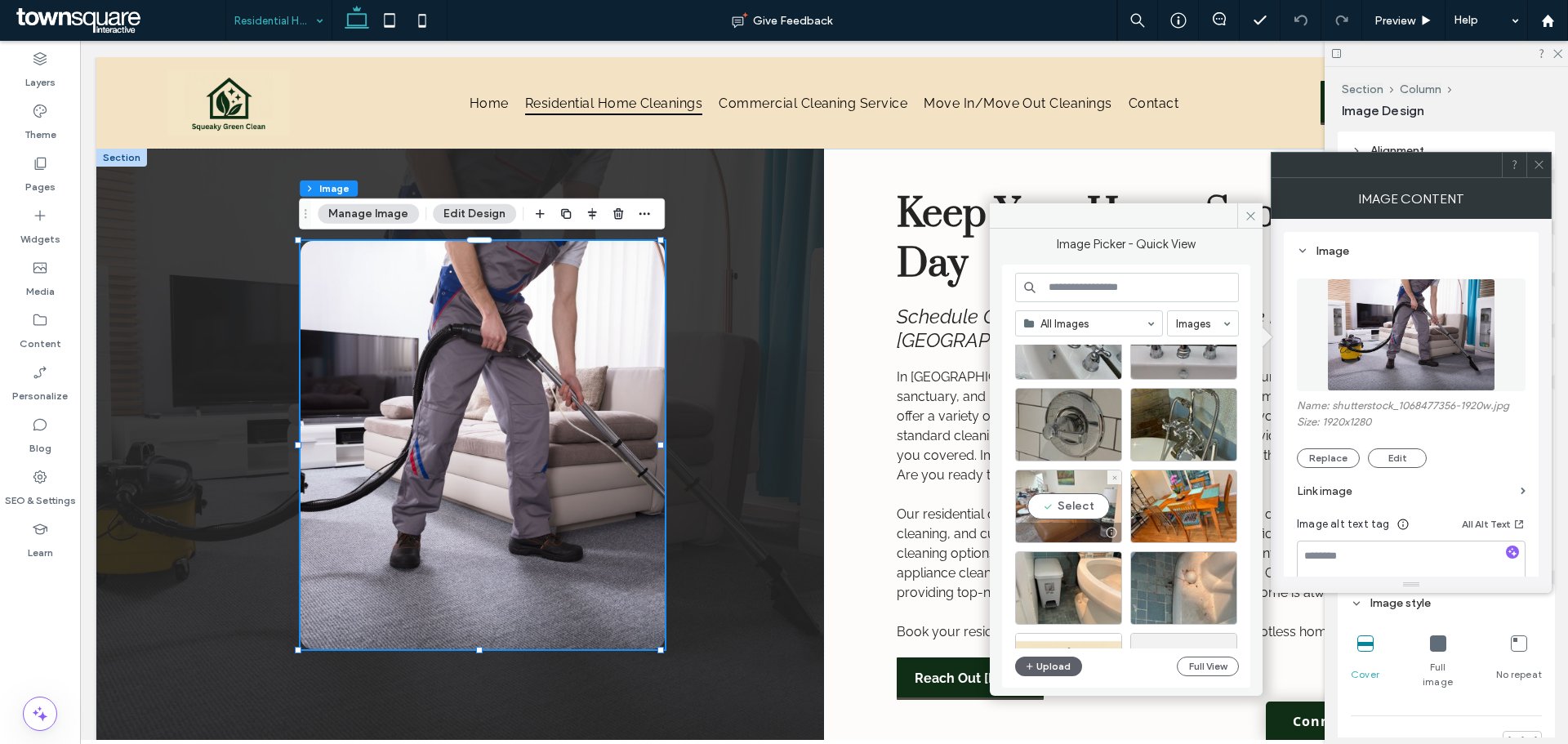
drag, startPoint x: 1072, startPoint y: 488, endPoint x: 994, endPoint y: 448, distance: 87.7
click at [1072, 488] on div "Select" at bounding box center [1069, 506] width 107 height 73
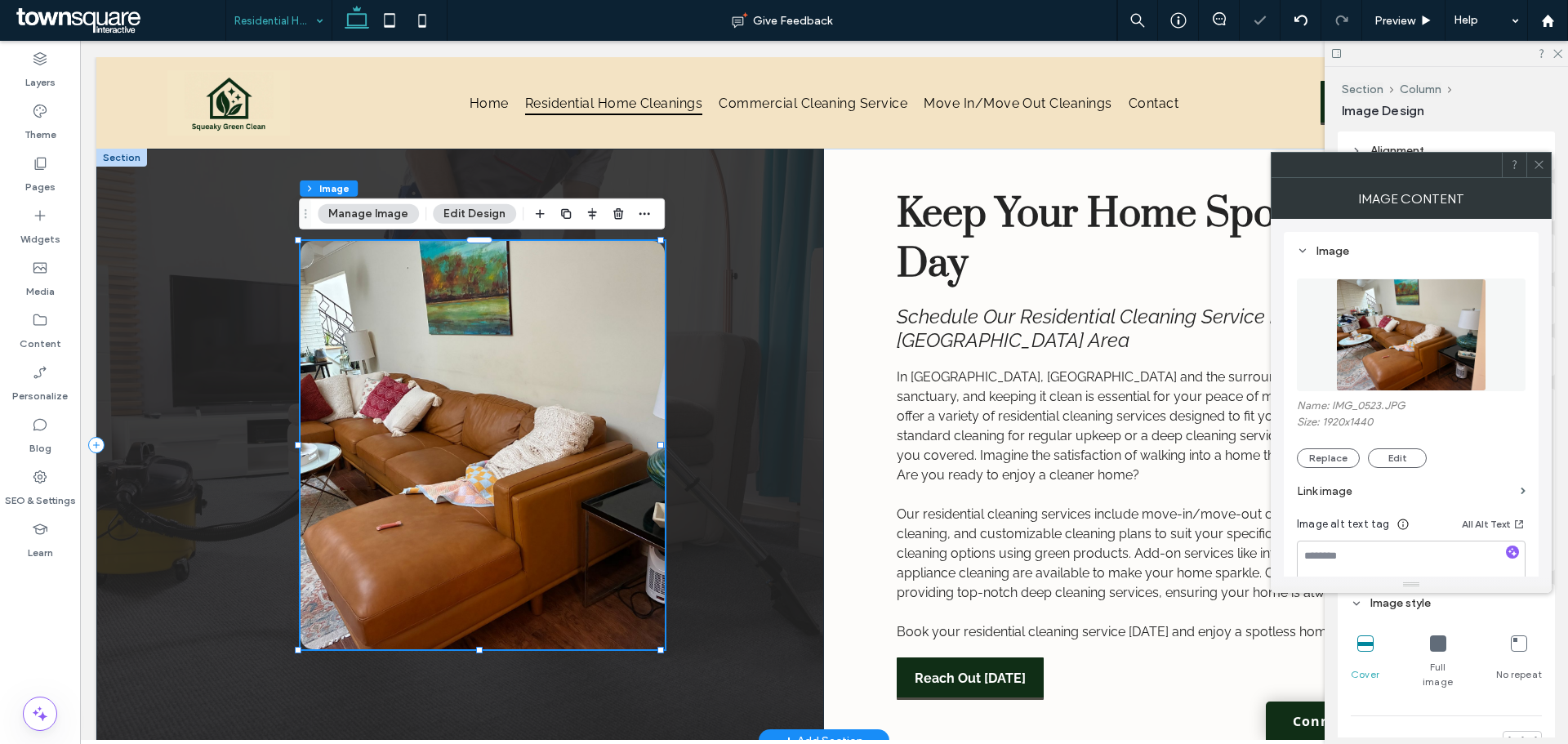
click at [208, 468] on div at bounding box center [460, 445] width 728 height 593
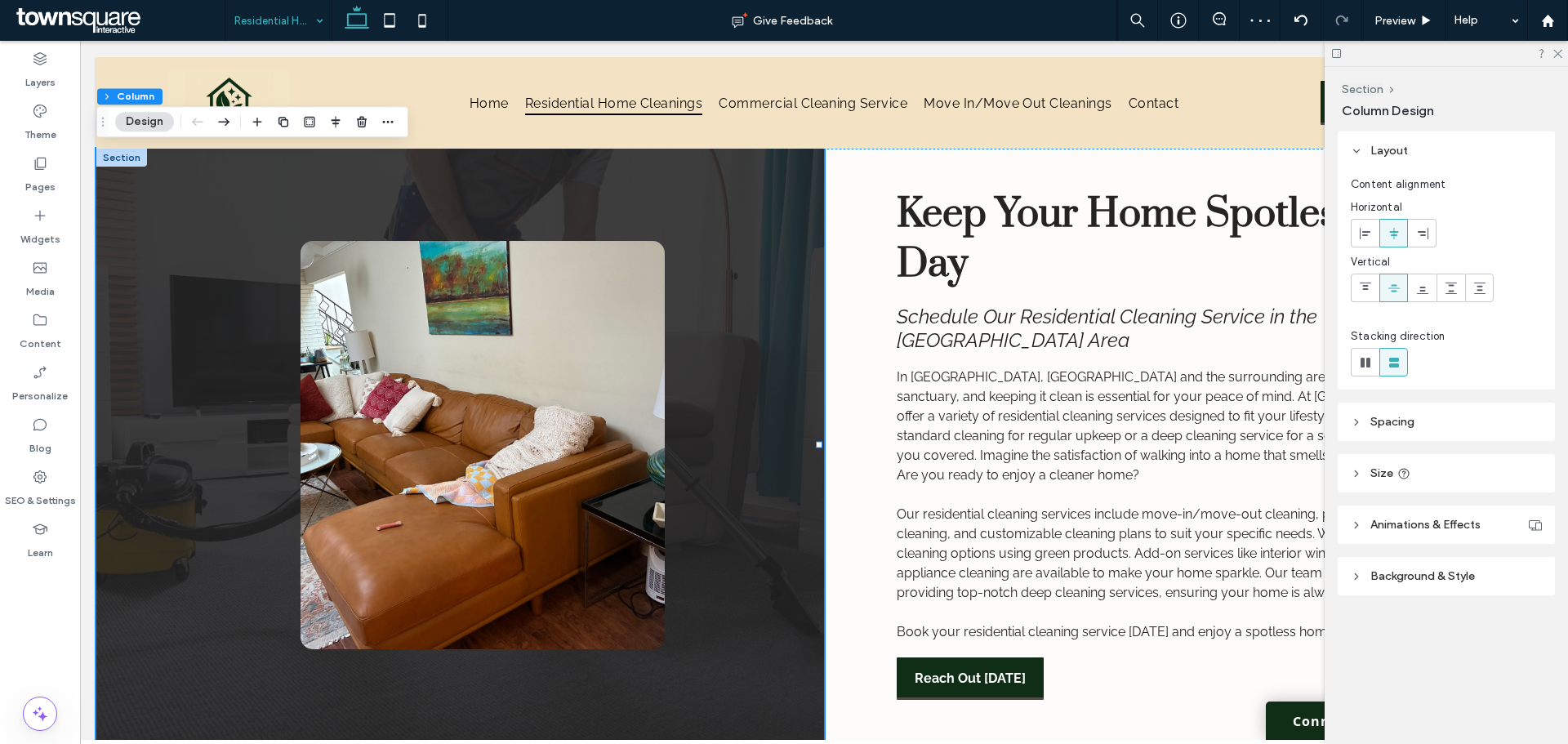
click at [1403, 565] on header "Background & Style" at bounding box center [1446, 576] width 217 height 39
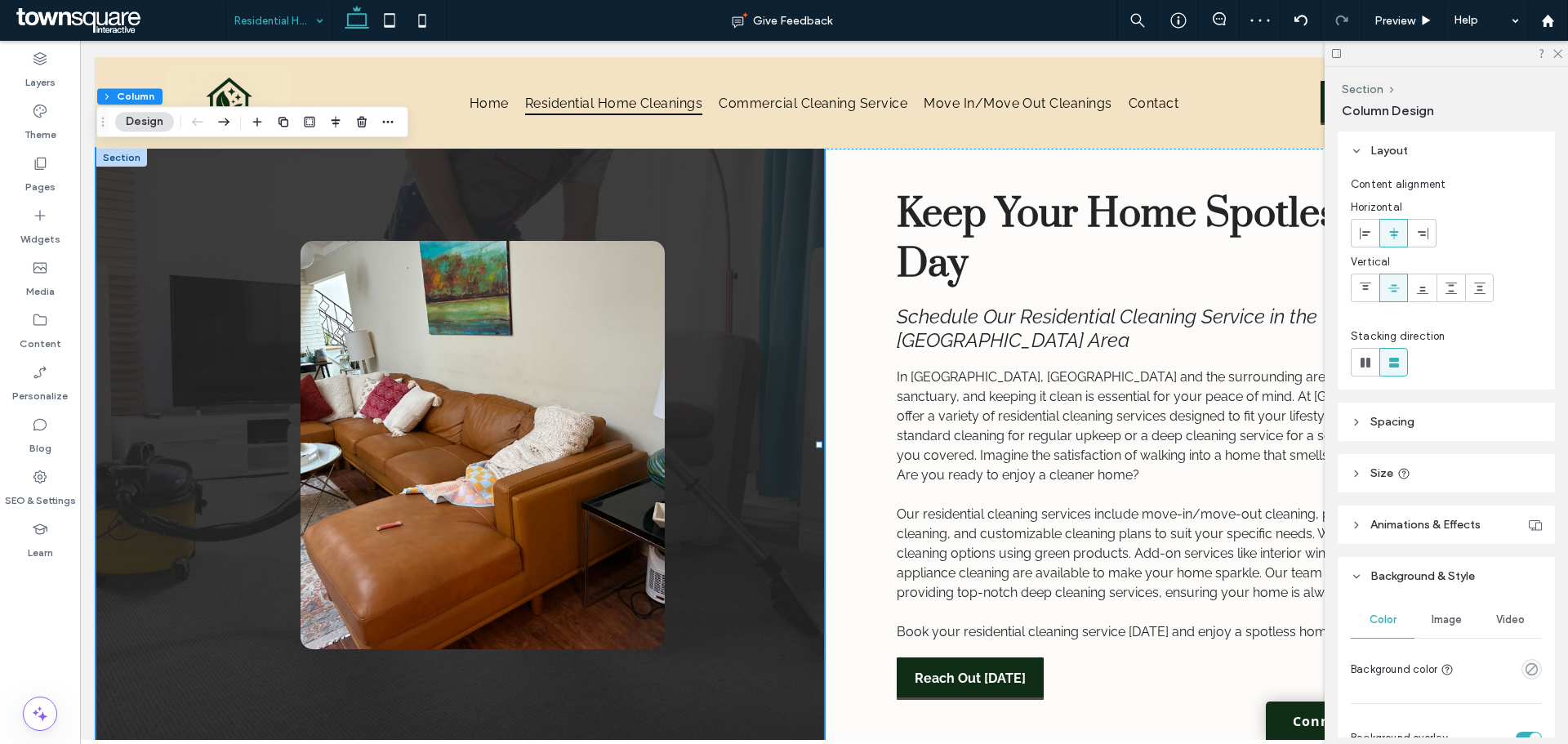
click at [1427, 605] on div "Image" at bounding box center [1446, 620] width 64 height 36
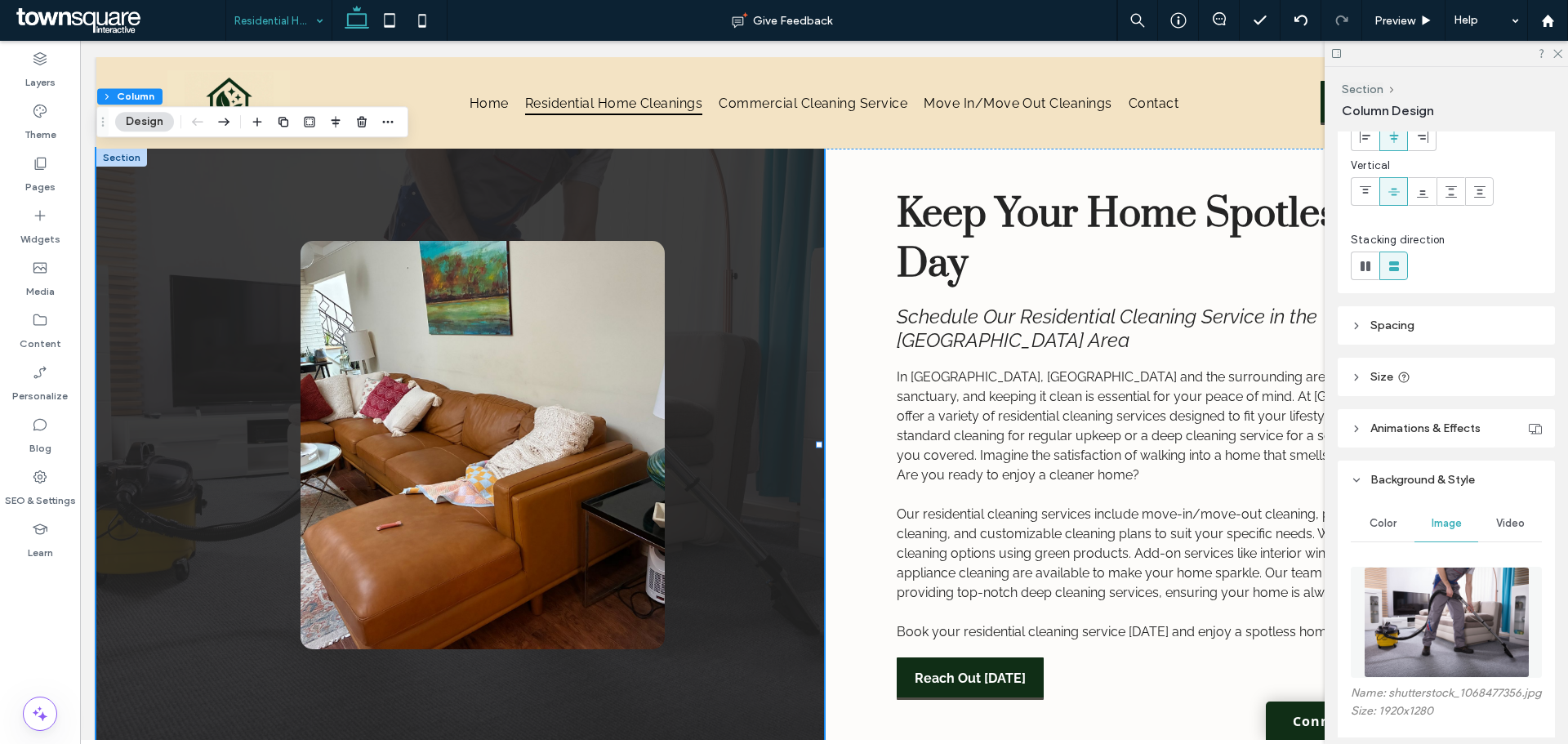
scroll to position [245, 0]
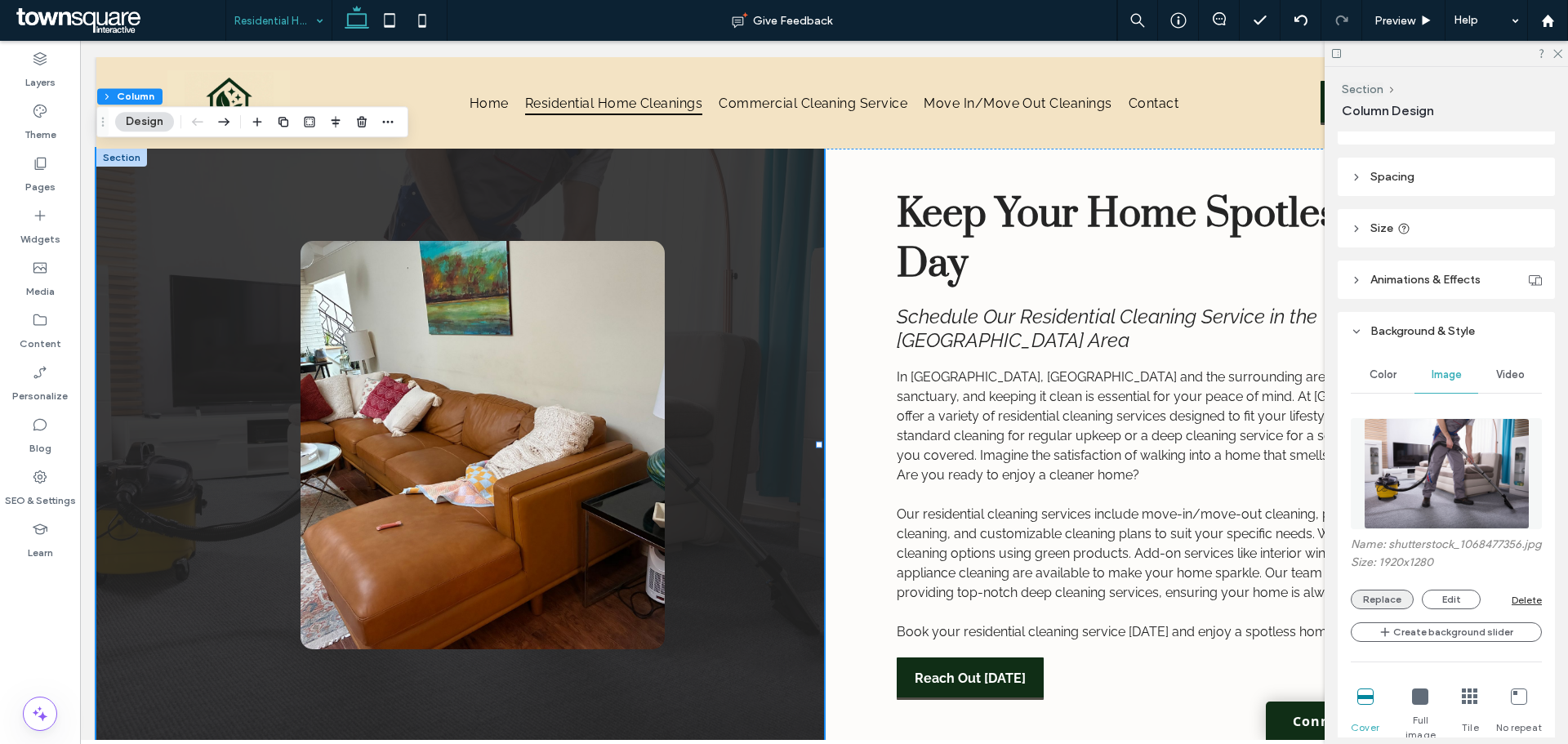
click at [1392, 609] on button "Replace" at bounding box center [1382, 599] width 63 height 20
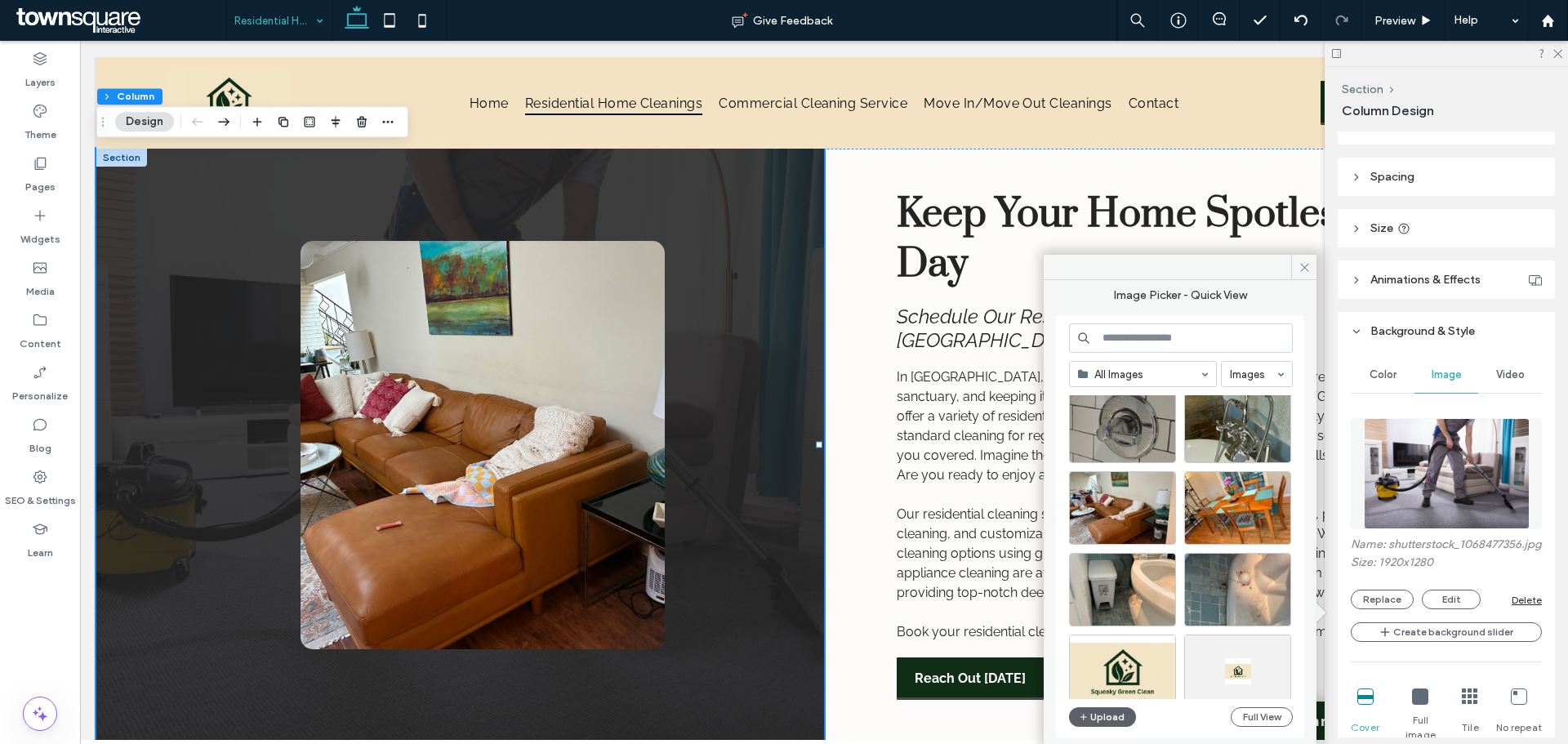
scroll to position [960, 0]
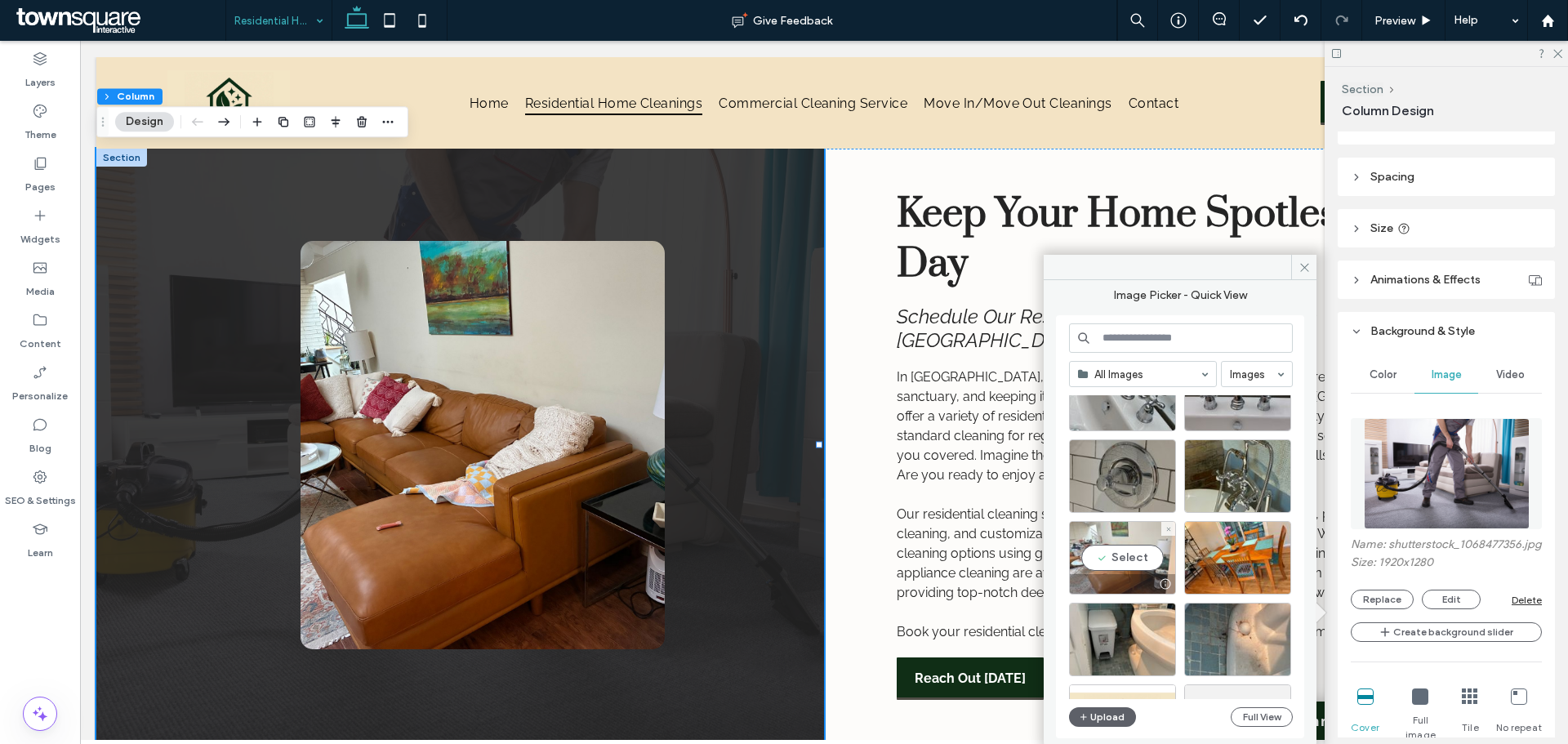
click at [1108, 556] on div "Select" at bounding box center [1122, 558] width 107 height 73
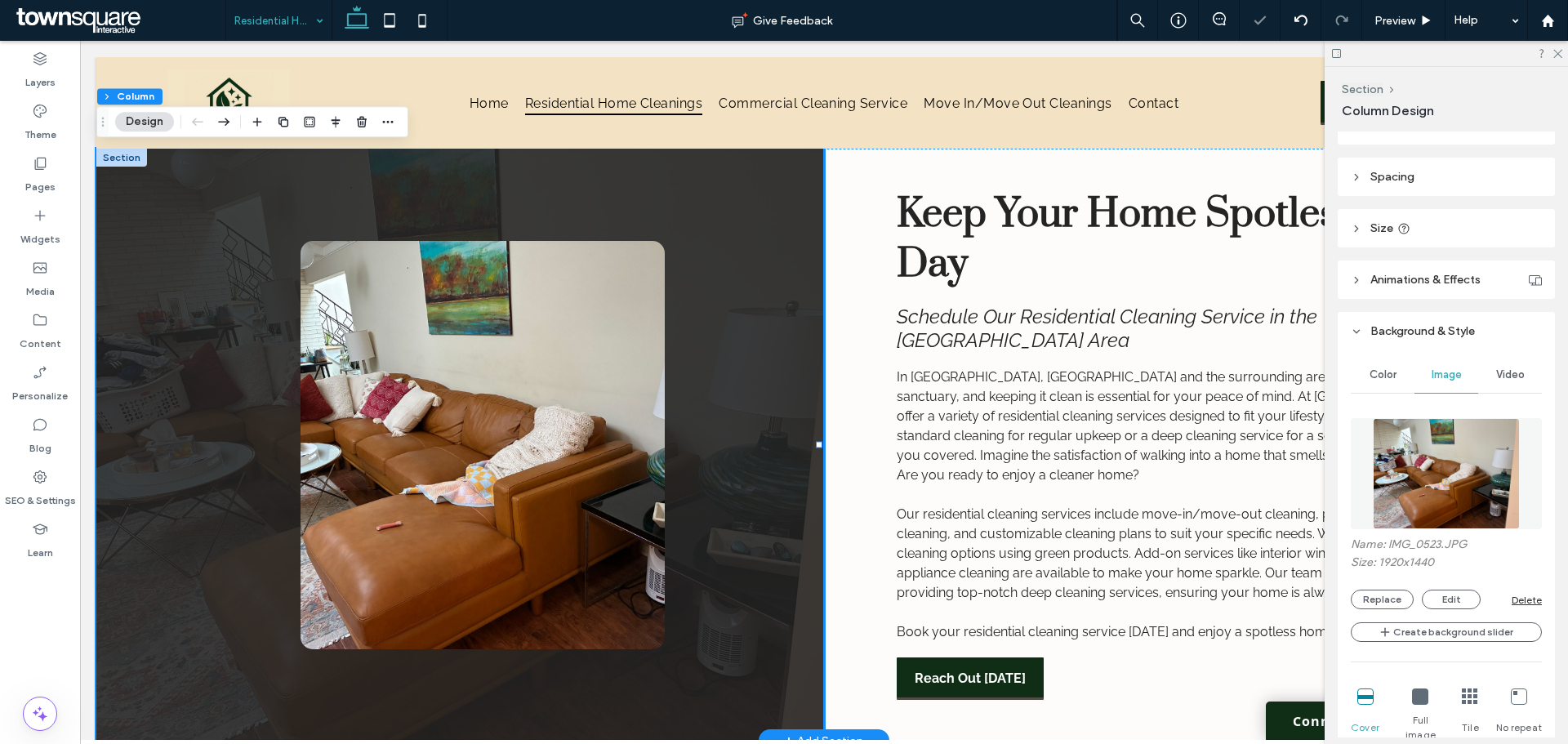
drag, startPoint x: 846, startPoint y: 538, endPoint x: 853, endPoint y: 525, distance: 14.8
click at [846, 538] on div "Keep Your Home Spotless Every Day Schedule Our Residential Cleaning Service in …" at bounding box center [1187, 445] width 728 height 593
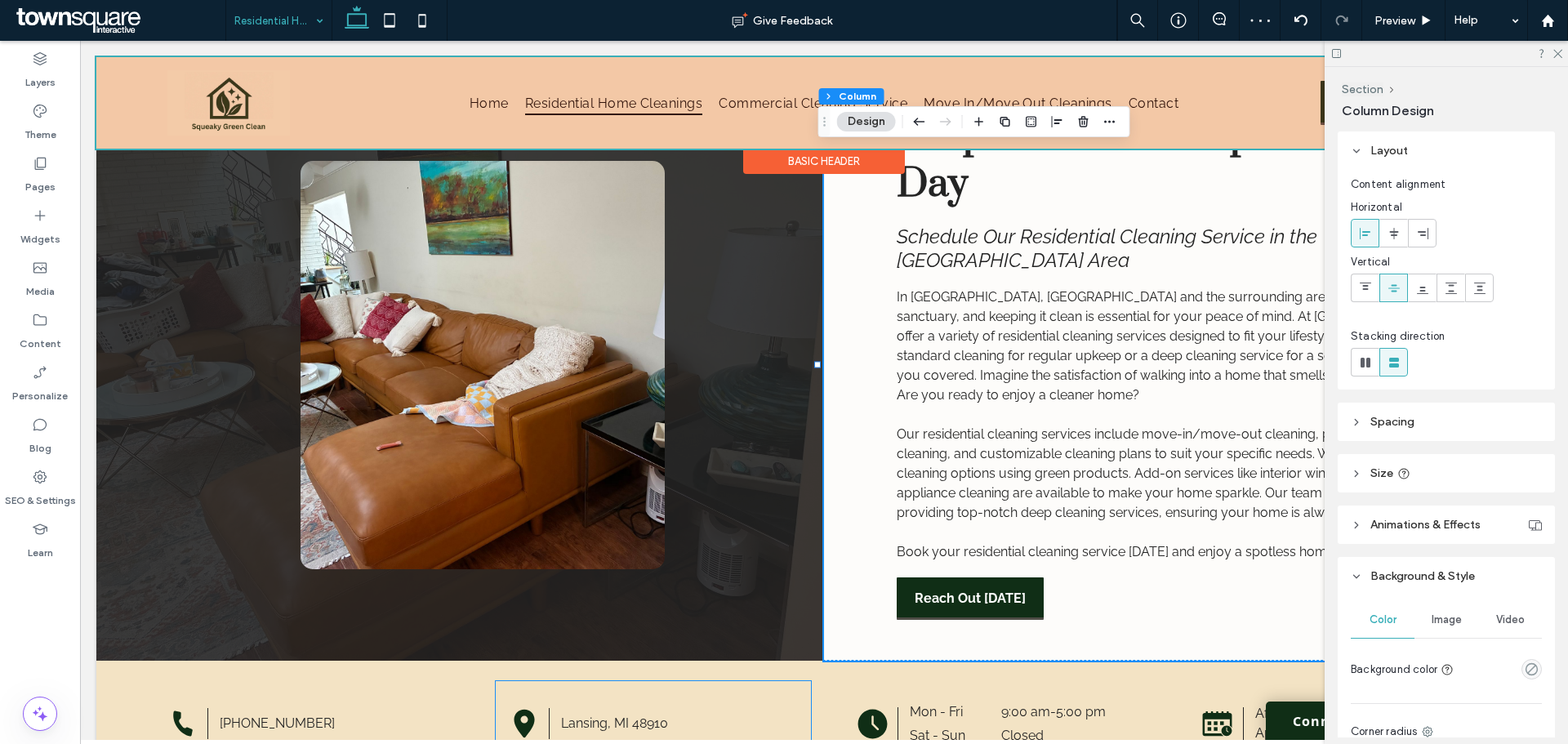
scroll to position [0, 0]
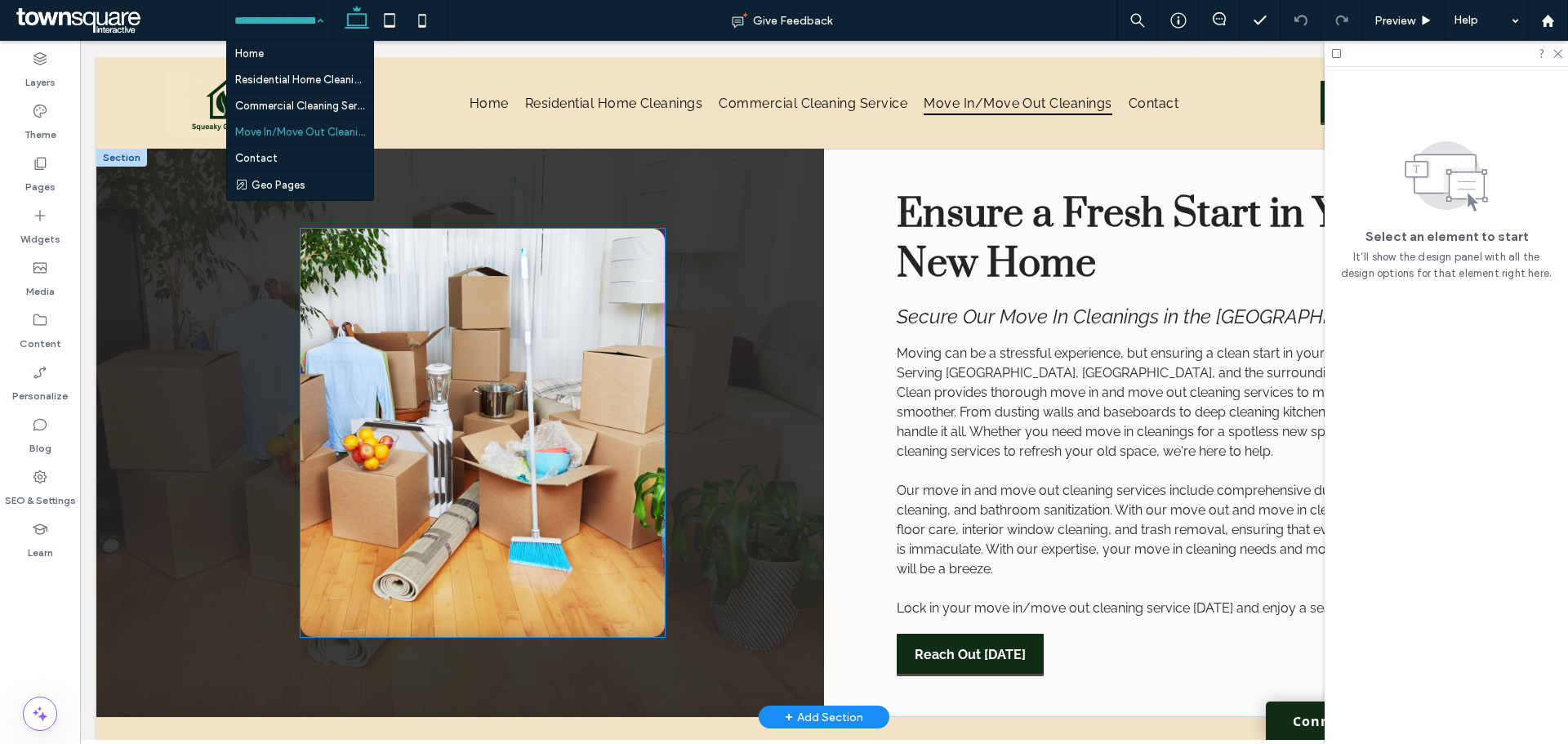
click at [569, 415] on img at bounding box center [482, 433] width 364 height 408
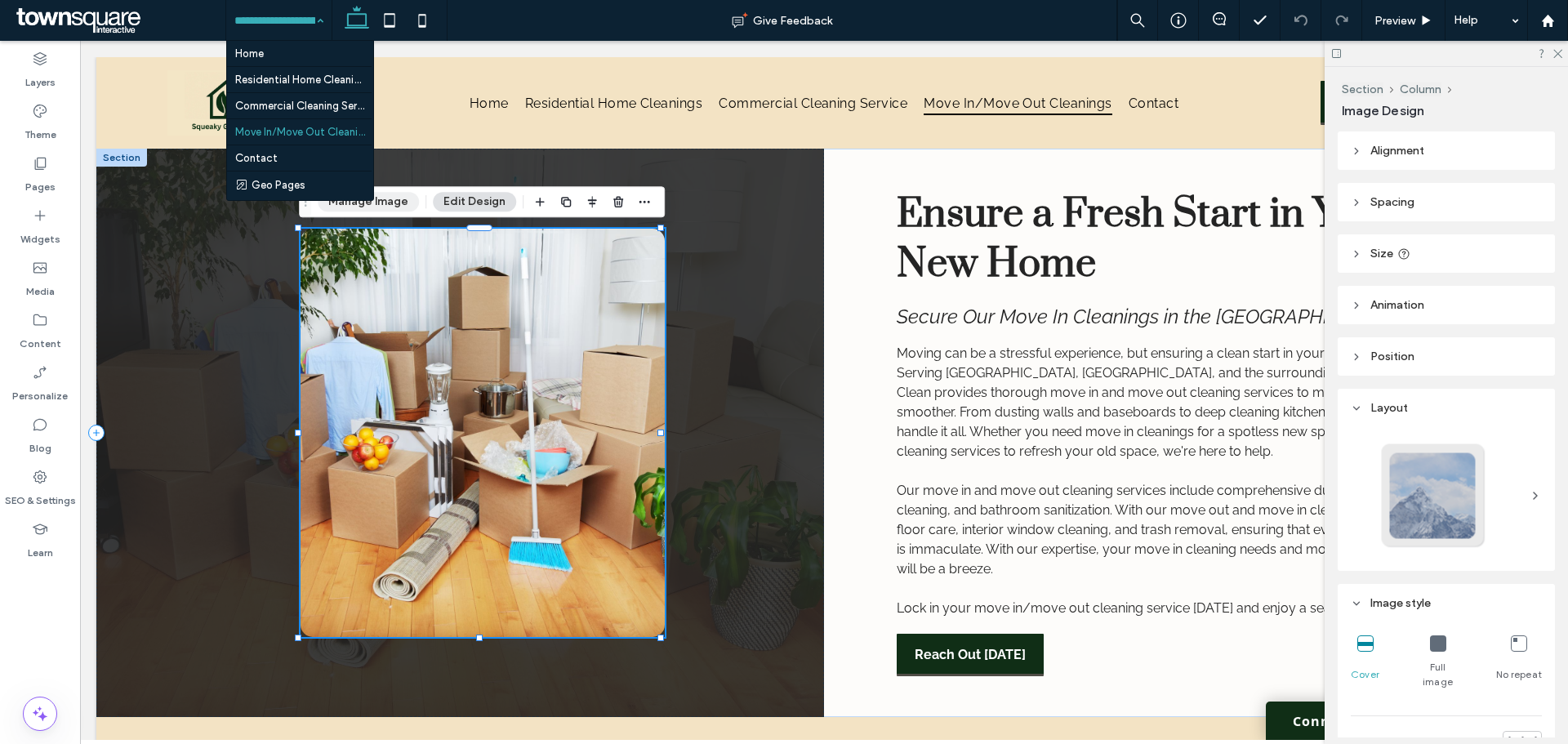
click at [384, 198] on button "Manage Image" at bounding box center [368, 201] width 102 height 20
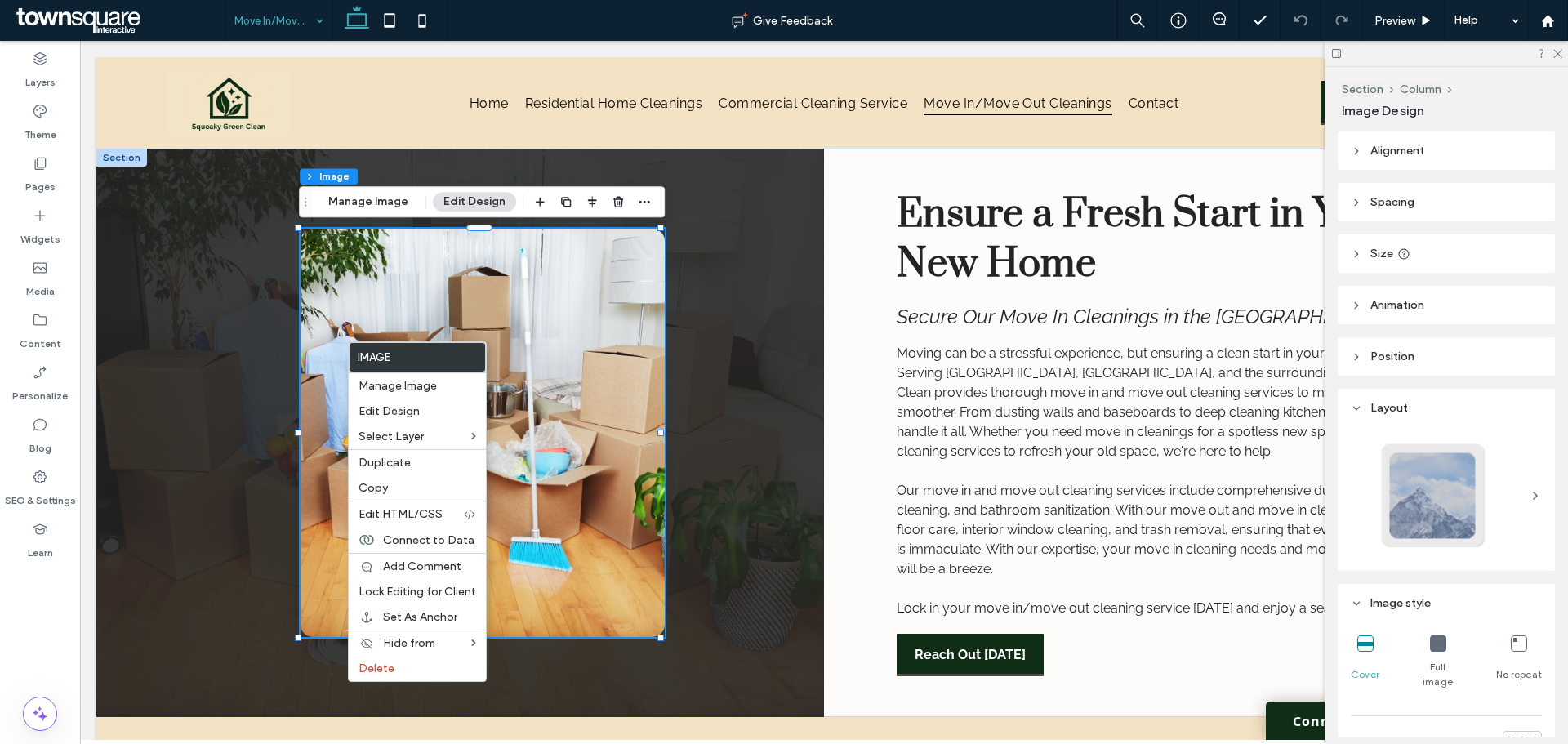
click at [1499, 261] on header "Size" at bounding box center [1446, 253] width 217 height 39
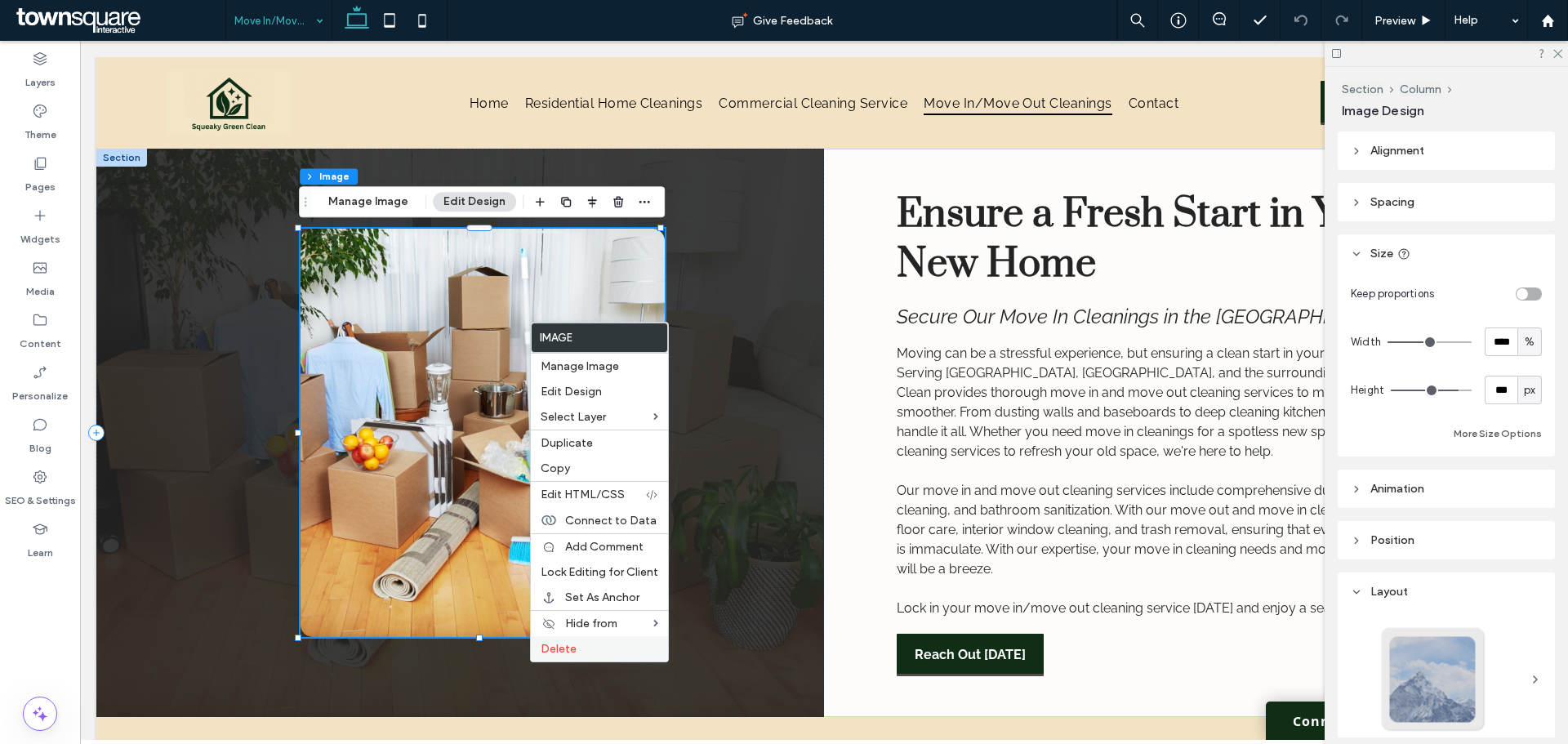
click at [546, 646] on span "Delete" at bounding box center [558, 649] width 36 height 14
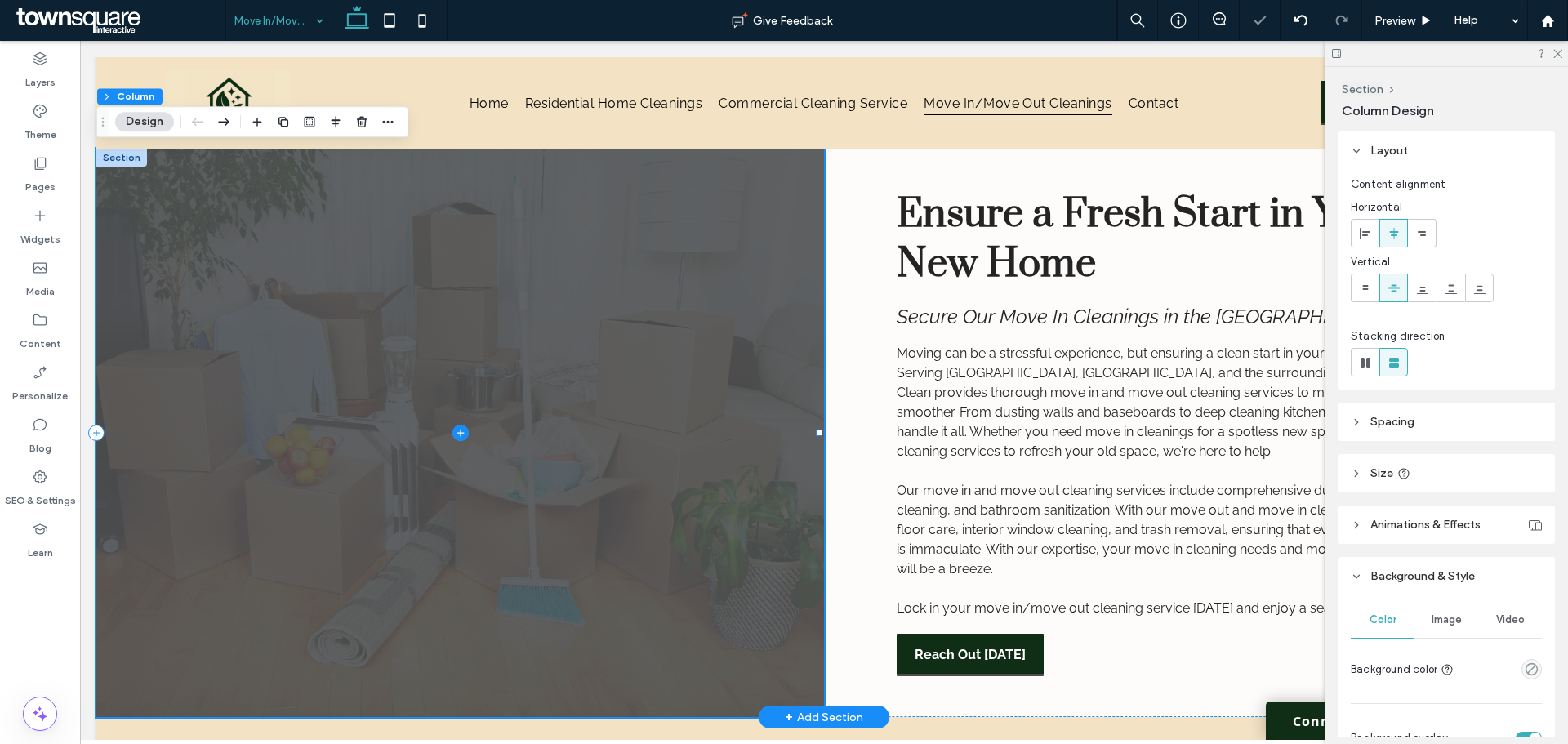
click at [452, 430] on icon at bounding box center [460, 433] width 16 height 16
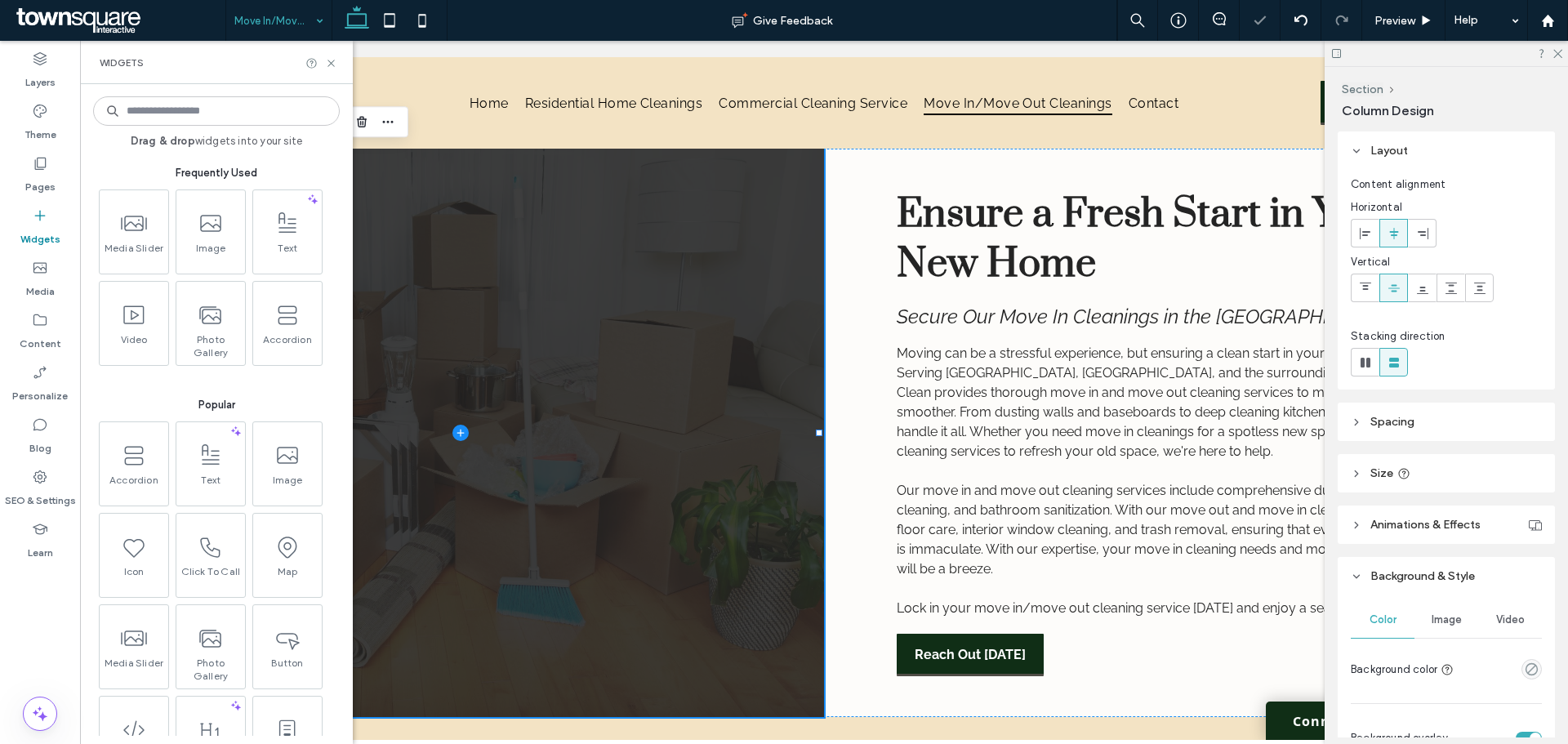
click at [171, 230] on div "Media Slider Image Text Video Photo Gallery Accordion" at bounding box center [218, 281] width 246 height 183
click at [155, 236] on span at bounding box center [132, 221] width 69 height 37
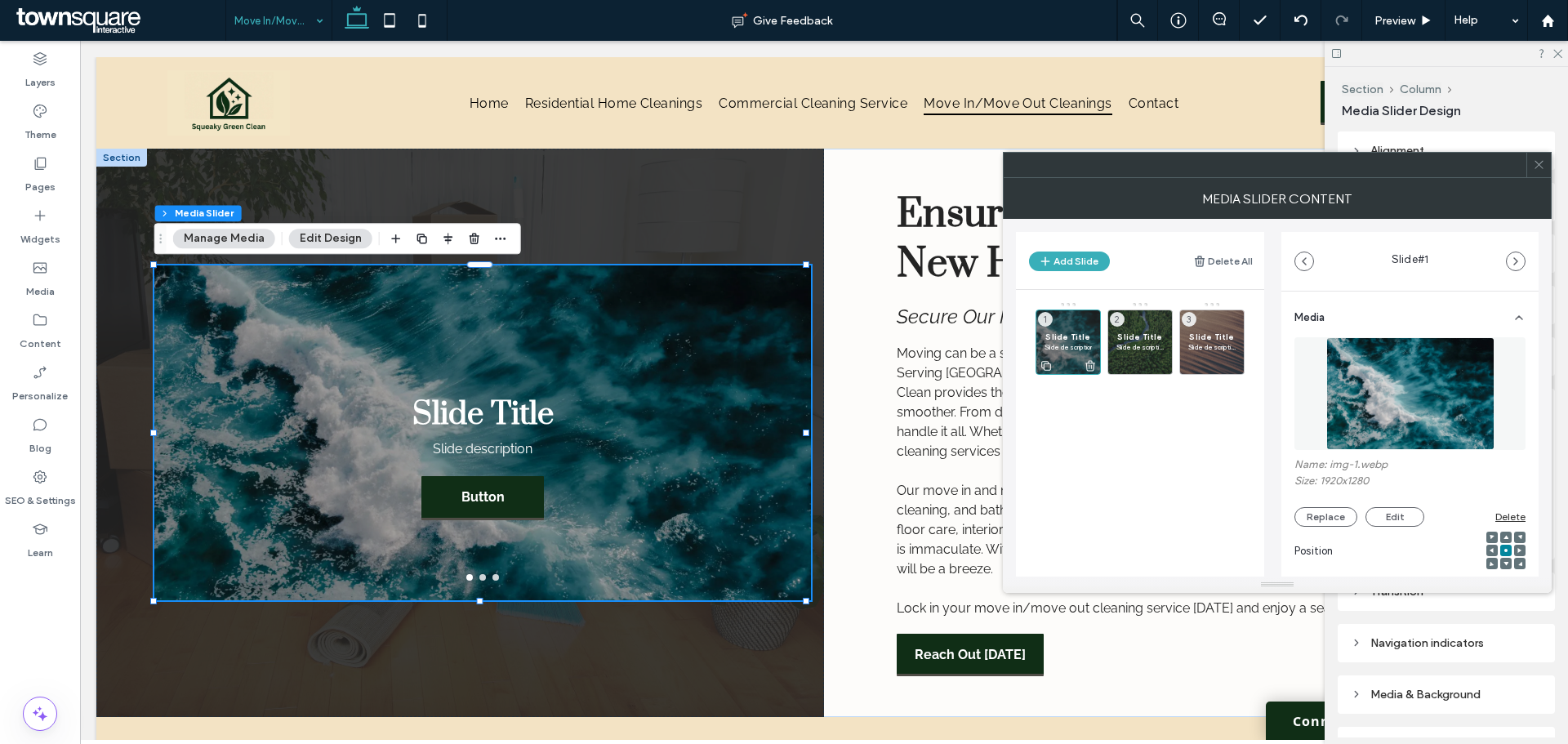
click at [1088, 365] on icon at bounding box center [1090, 366] width 13 height 15
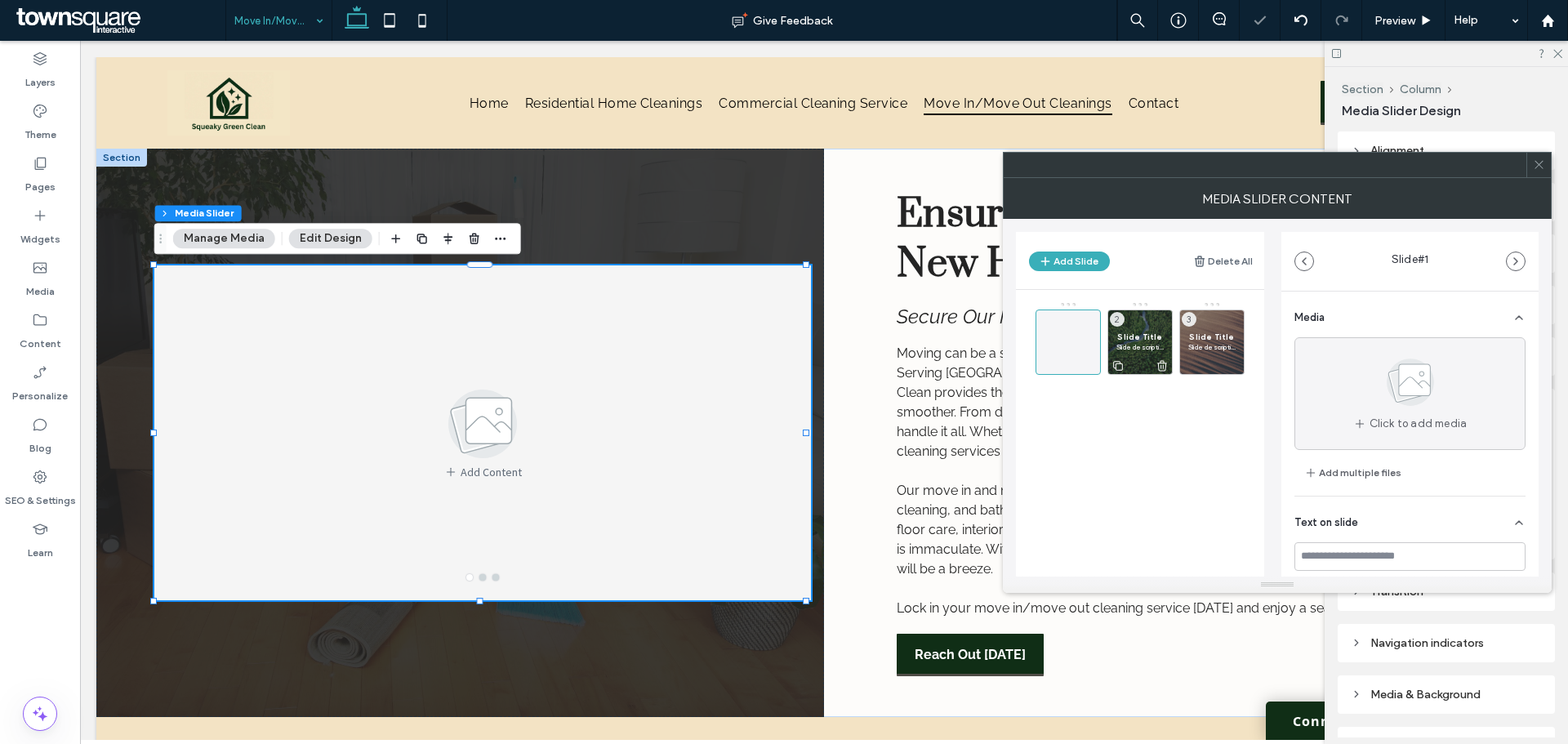
click at [1164, 367] on icon at bounding box center [1162, 366] width 13 height 15
click at [1236, 362] on icon at bounding box center [1233, 366] width 13 height 15
click at [1068, 346] on use at bounding box center [1067, 341] width 12 height 12
click at [1066, 341] on use at bounding box center [1067, 341] width 12 height 12
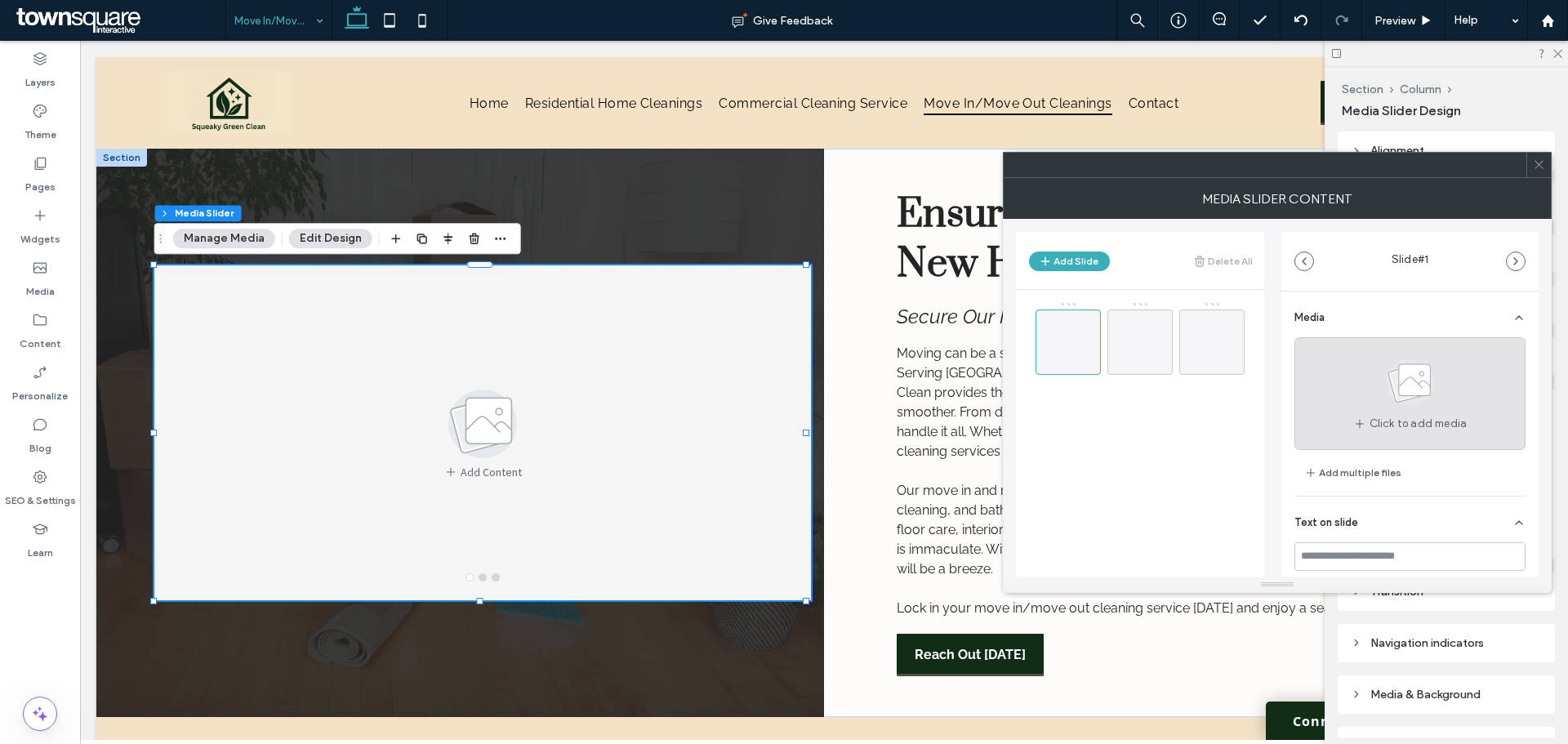
click at [1377, 398] on icon at bounding box center [1410, 382] width 82 height 54
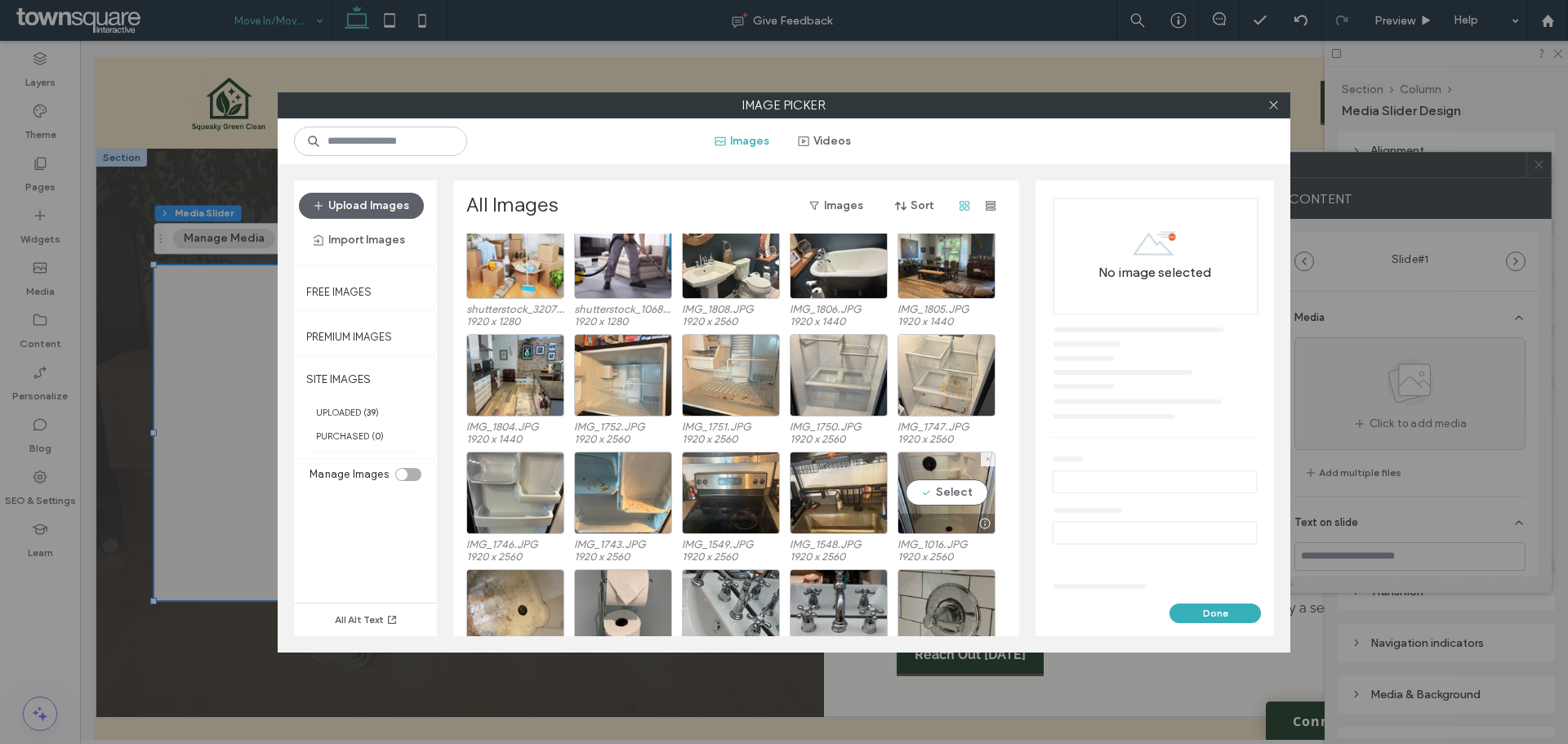
scroll to position [101, 0]
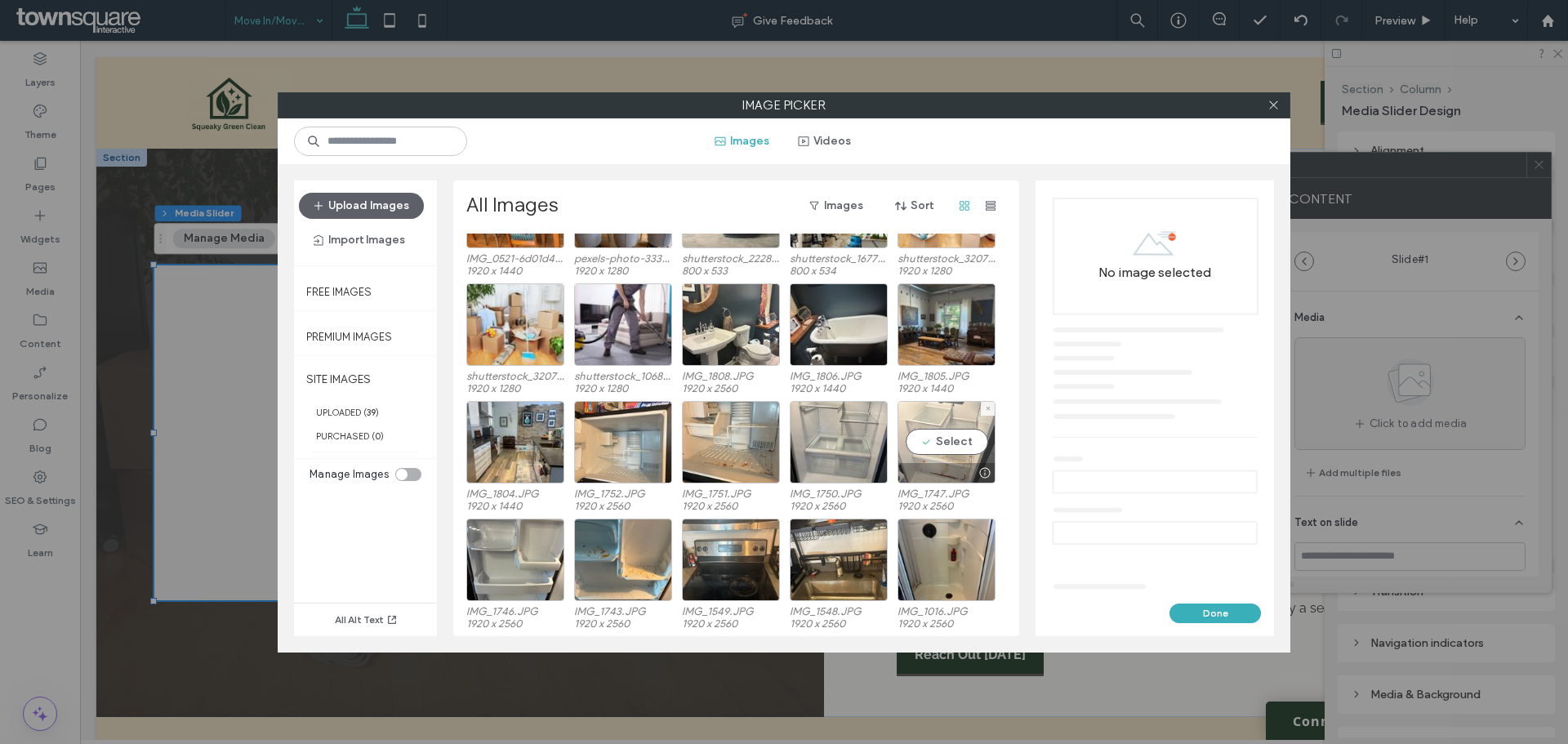
click at [943, 441] on div "Select" at bounding box center [947, 442] width 98 height 83
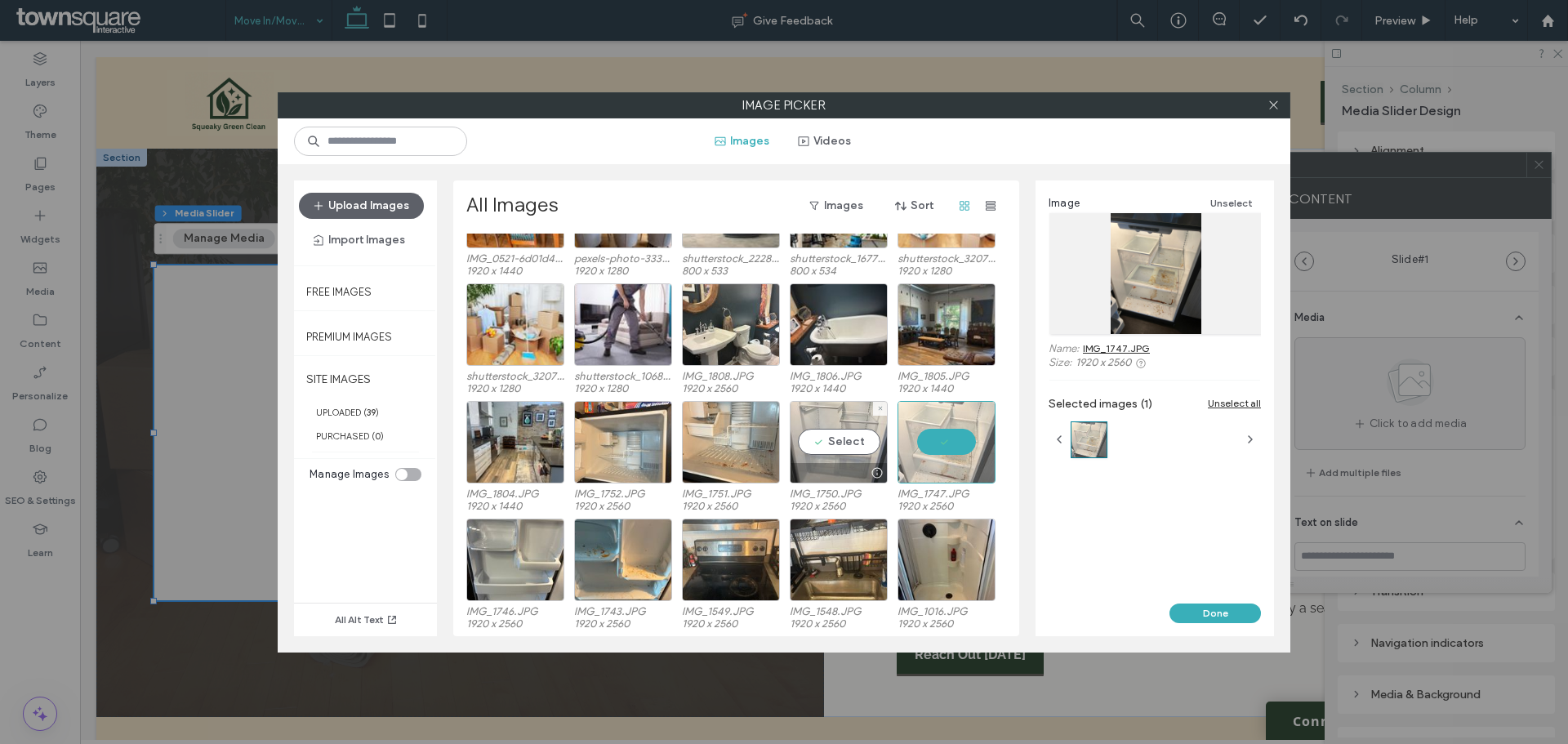
click at [845, 440] on div "Select" at bounding box center [839, 442] width 98 height 83
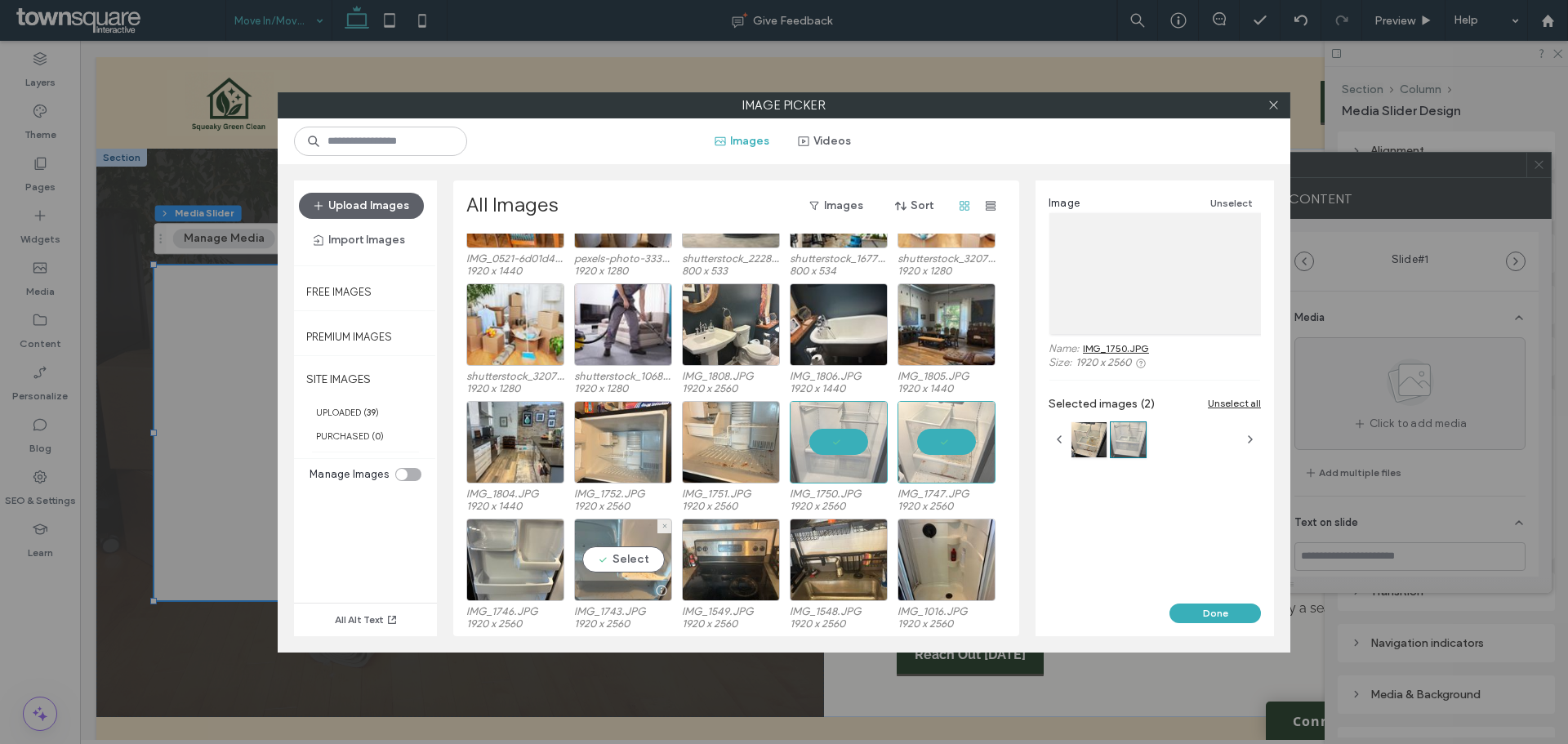
click at [595, 556] on div "Select" at bounding box center [623, 561] width 98 height 83
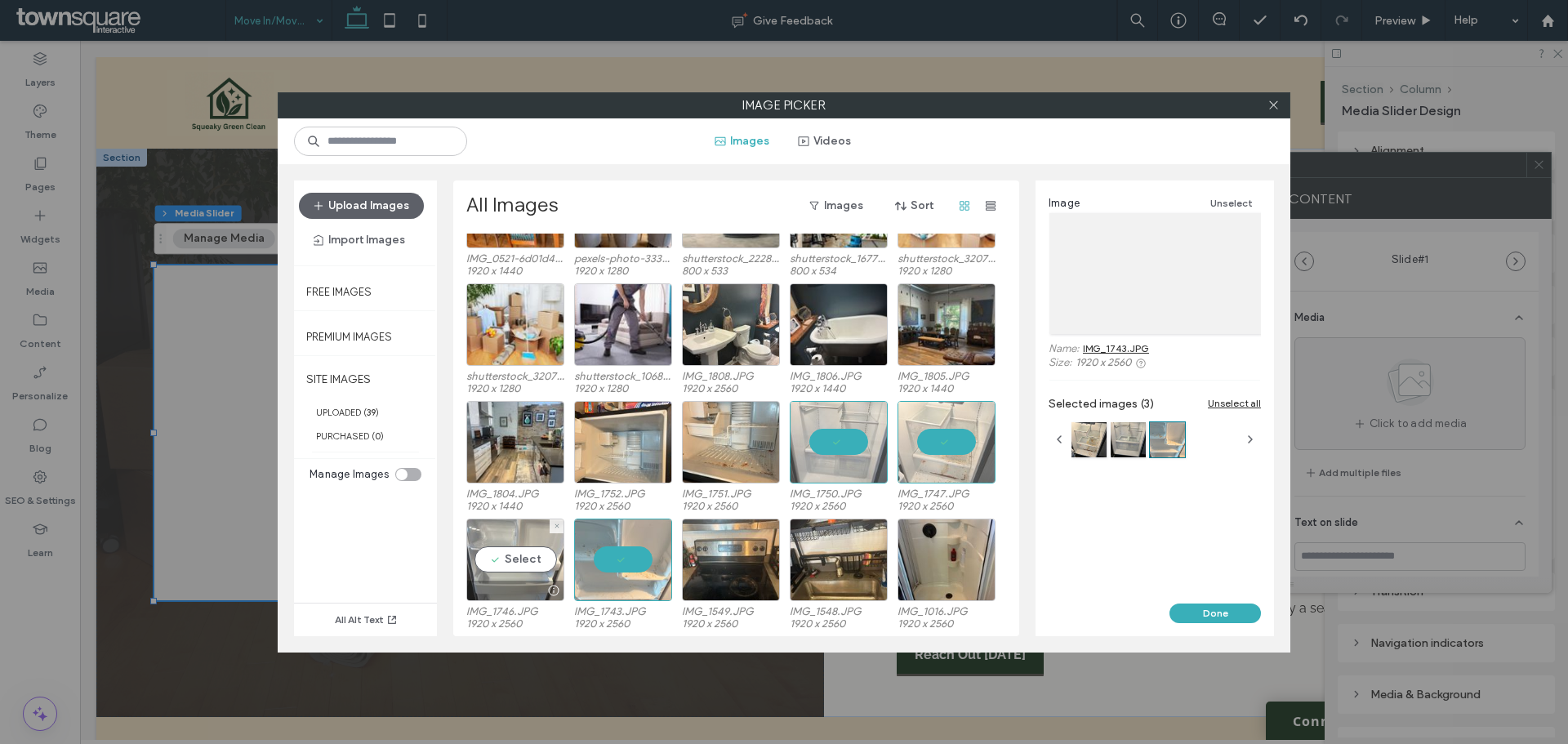
click at [504, 558] on div "Select" at bounding box center [515, 561] width 98 height 83
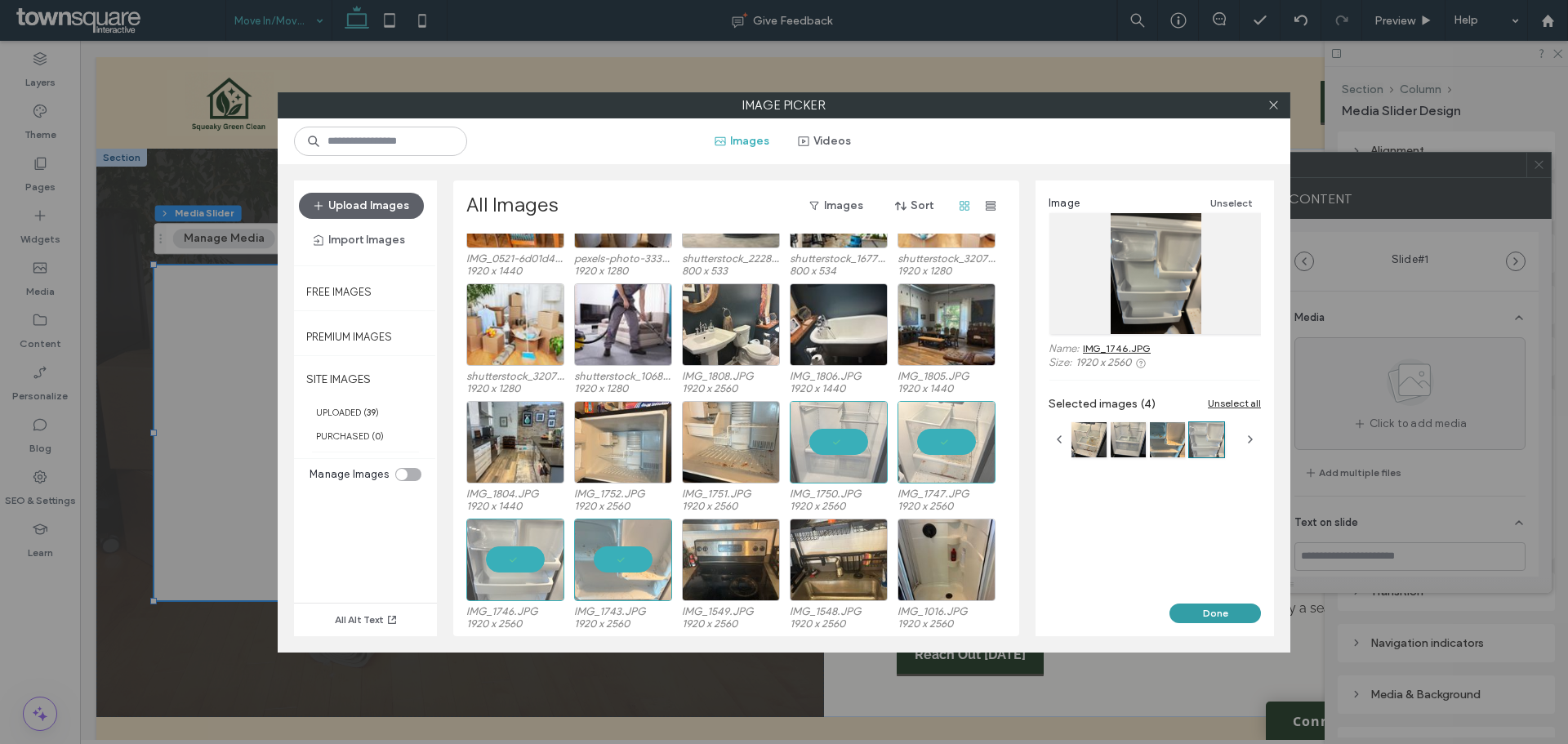
click at [1221, 610] on button "Done" at bounding box center [1215, 613] width 91 height 20
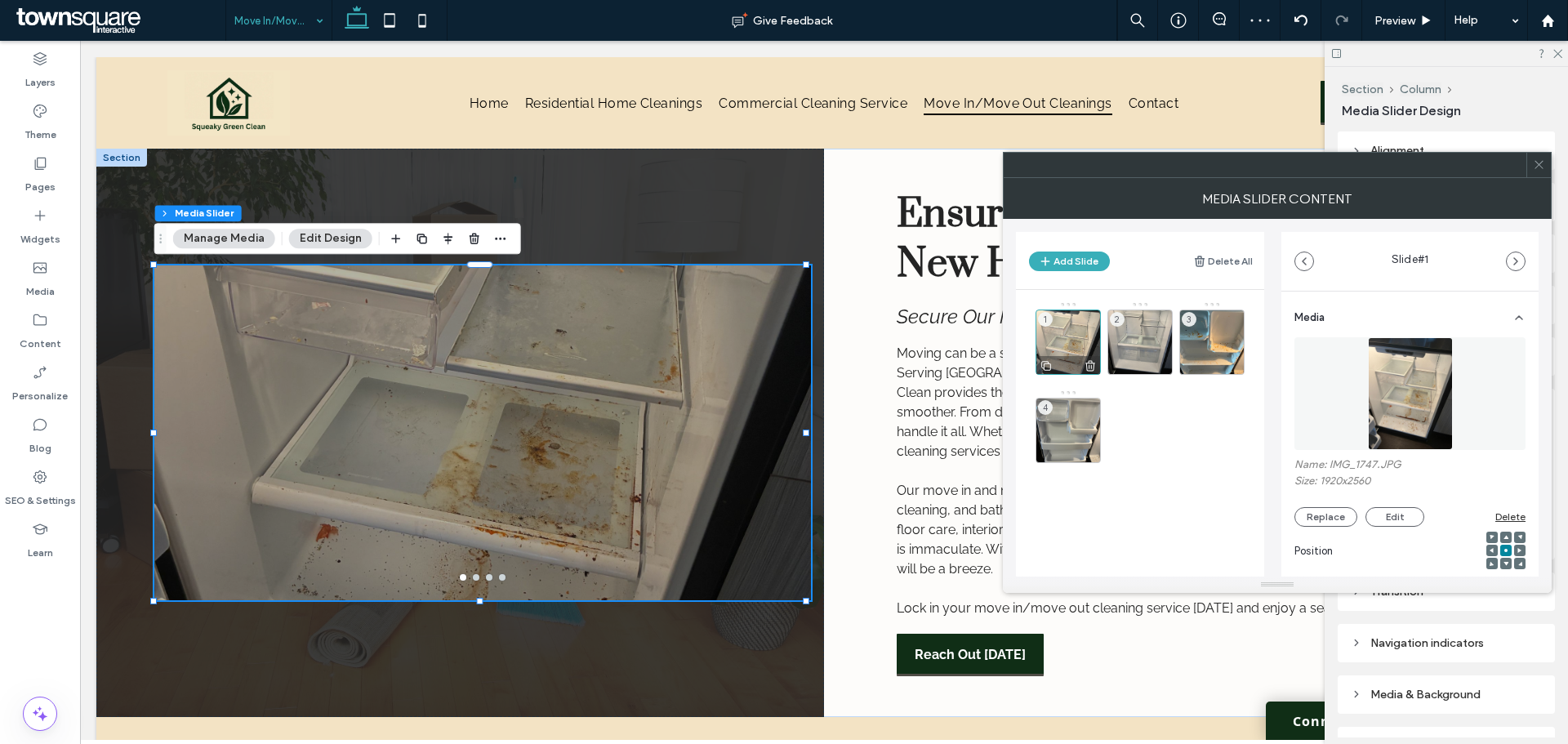
click at [1075, 328] on div "1" at bounding box center [1067, 341] width 65 height 65
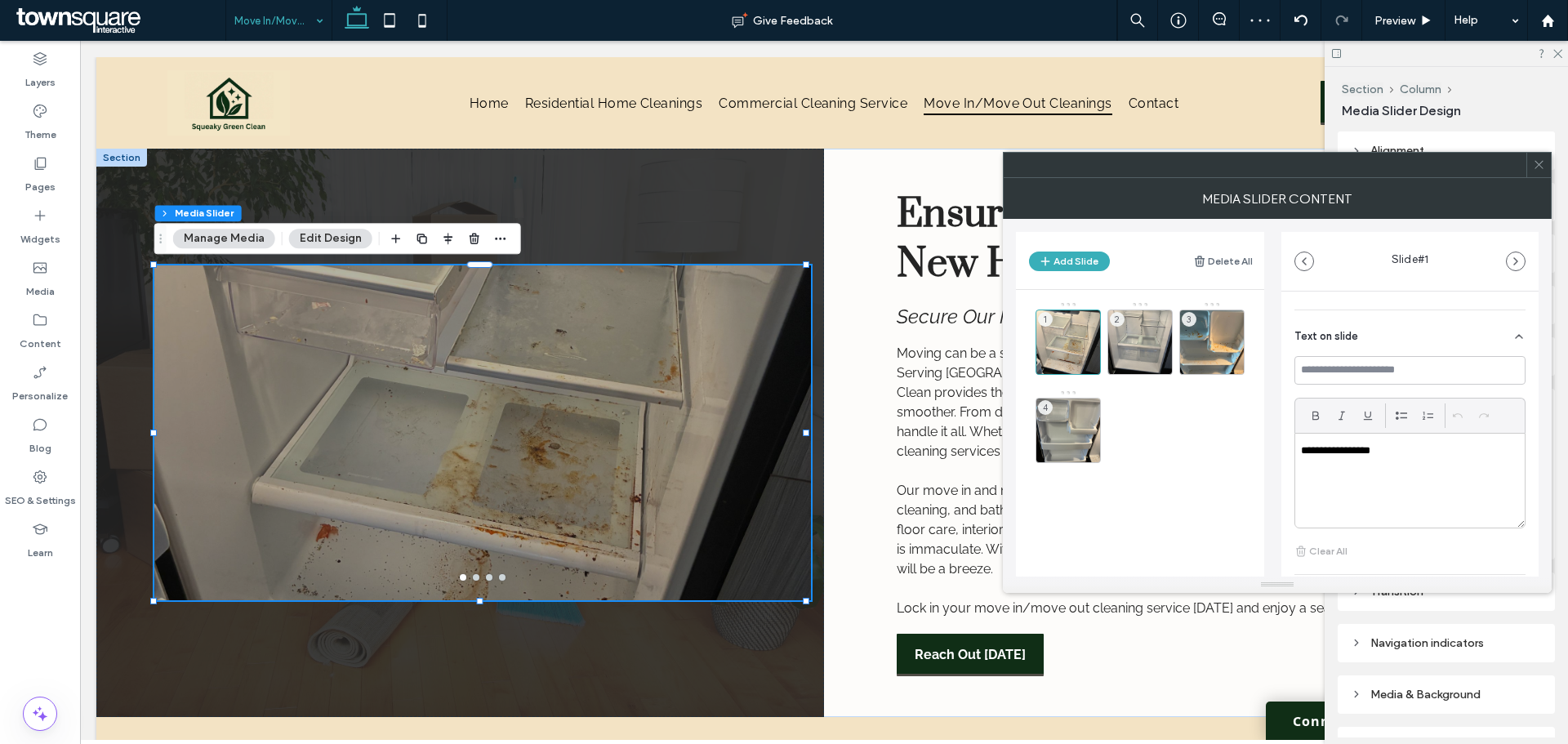
scroll to position [368, 0]
click at [1431, 475] on div "**********" at bounding box center [1410, 479] width 229 height 94
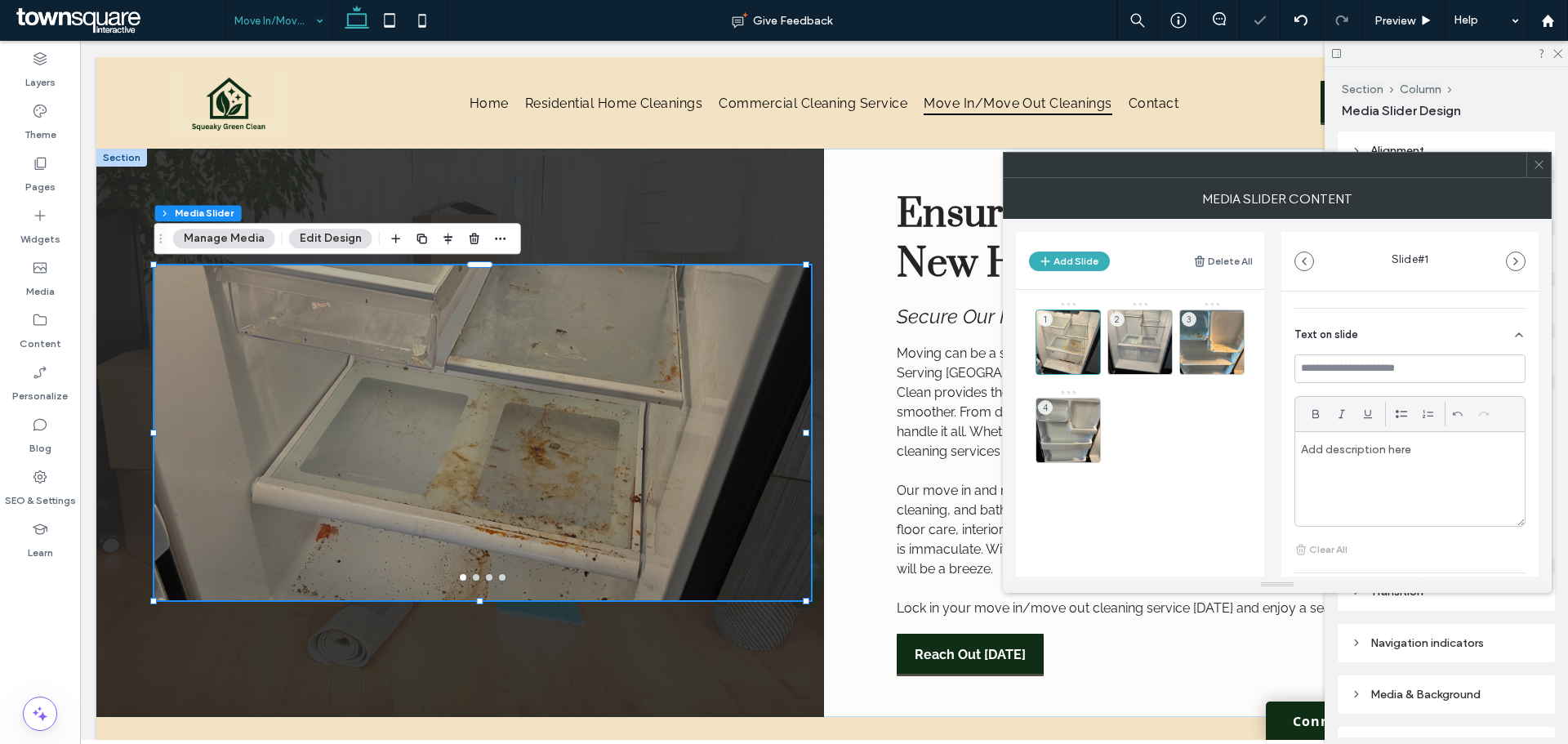
scroll to position [450, 0]
click at [1469, 510] on div "Button" at bounding box center [1410, 514] width 231 height 46
click at [1137, 320] on div "2" at bounding box center [1139, 341] width 65 height 65
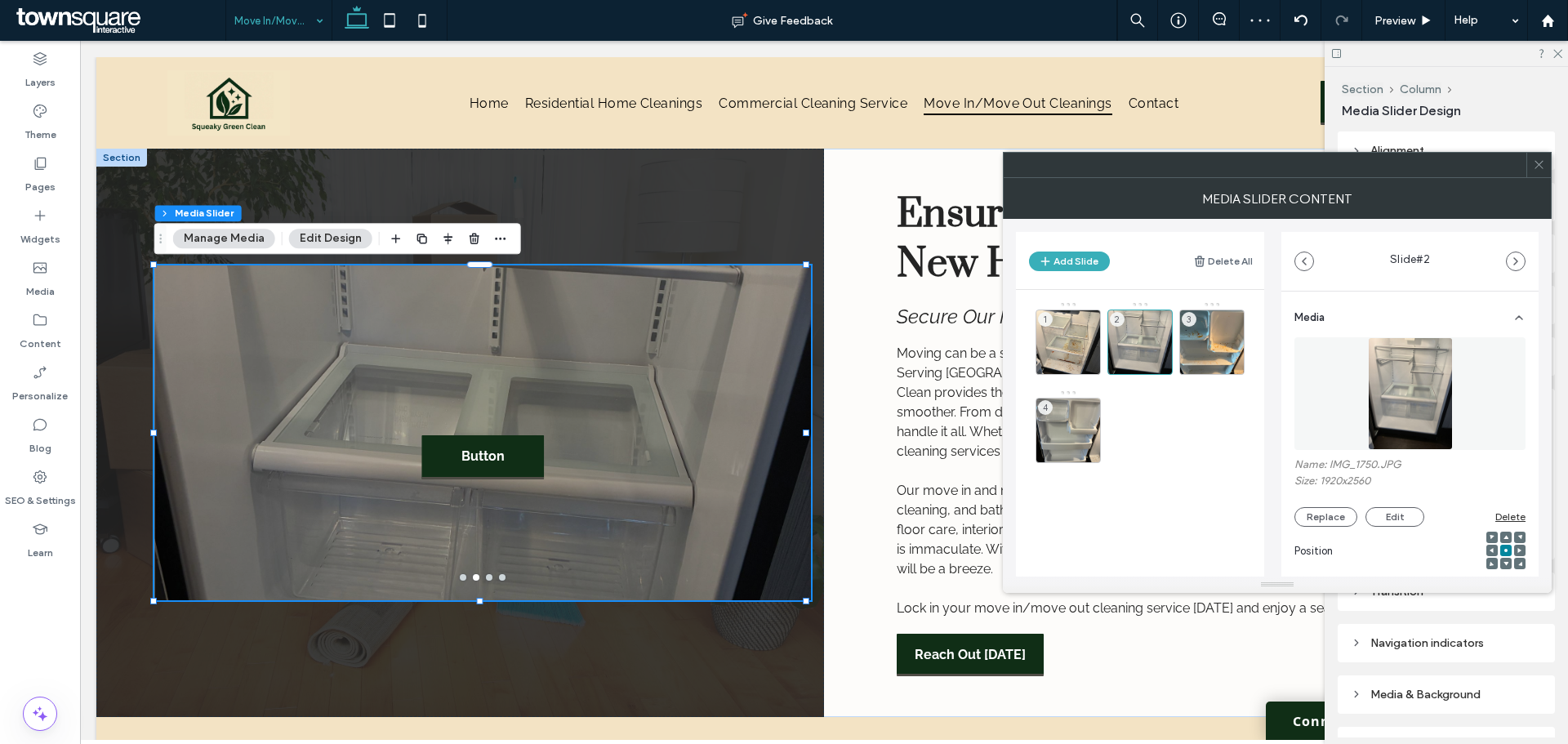
scroll to position [231, 0]
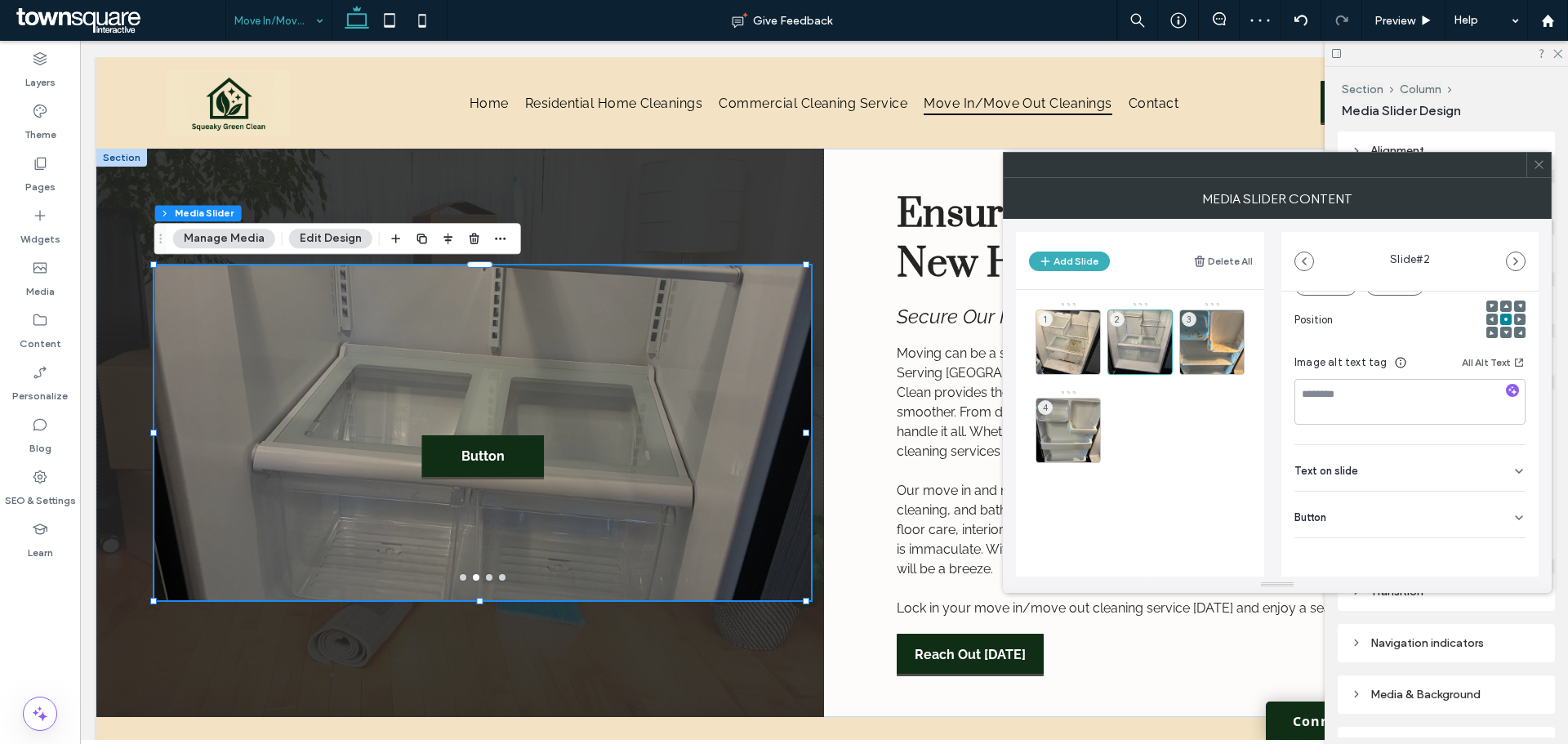
click at [1410, 519] on div "Button" at bounding box center [1410, 514] width 231 height 46
click at [1510, 550] on button at bounding box center [1510, 552] width 29 height 28
click at [1227, 334] on div "3" at bounding box center [1211, 341] width 65 height 65
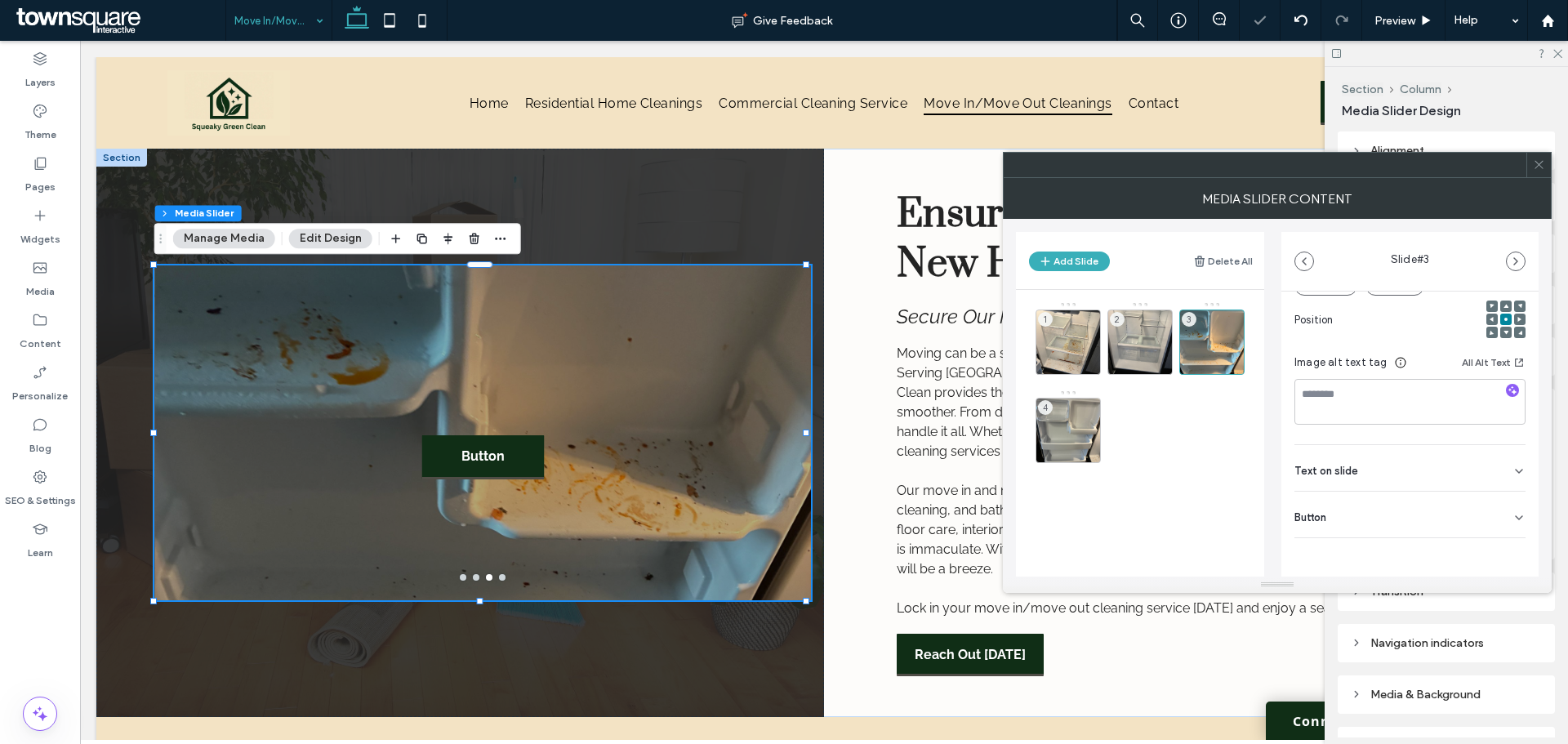
click at [1451, 530] on div "Button" at bounding box center [1410, 514] width 231 height 46
click at [1504, 556] on use at bounding box center [1511, 551] width 13 height 9
click at [1223, 327] on div "3" at bounding box center [1211, 341] width 65 height 65
click at [1059, 424] on div "4" at bounding box center [1067, 430] width 65 height 65
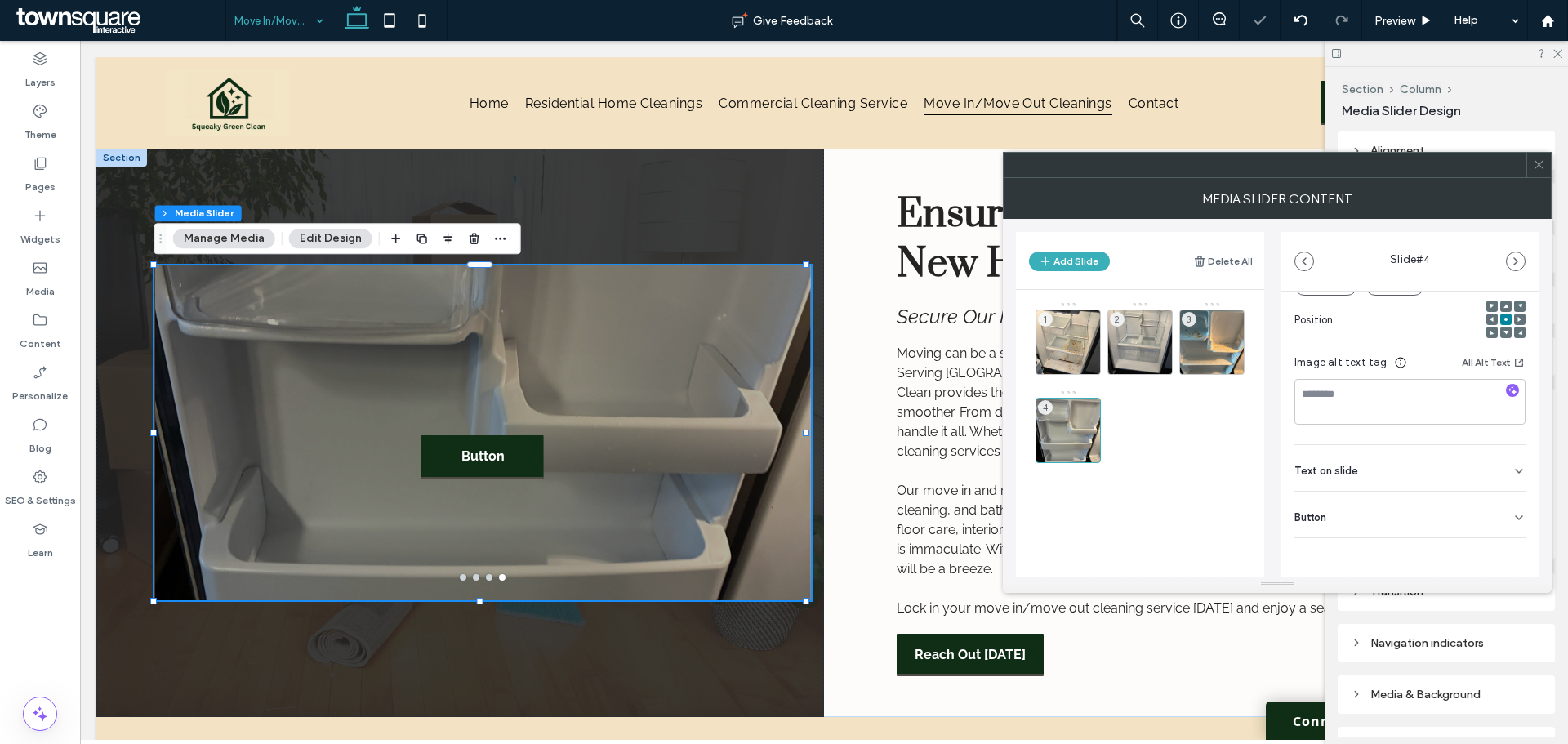
click at [1490, 513] on div "Button" at bounding box center [1410, 514] width 231 height 46
click at [1506, 550] on icon at bounding box center [1511, 551] width 15 height 15
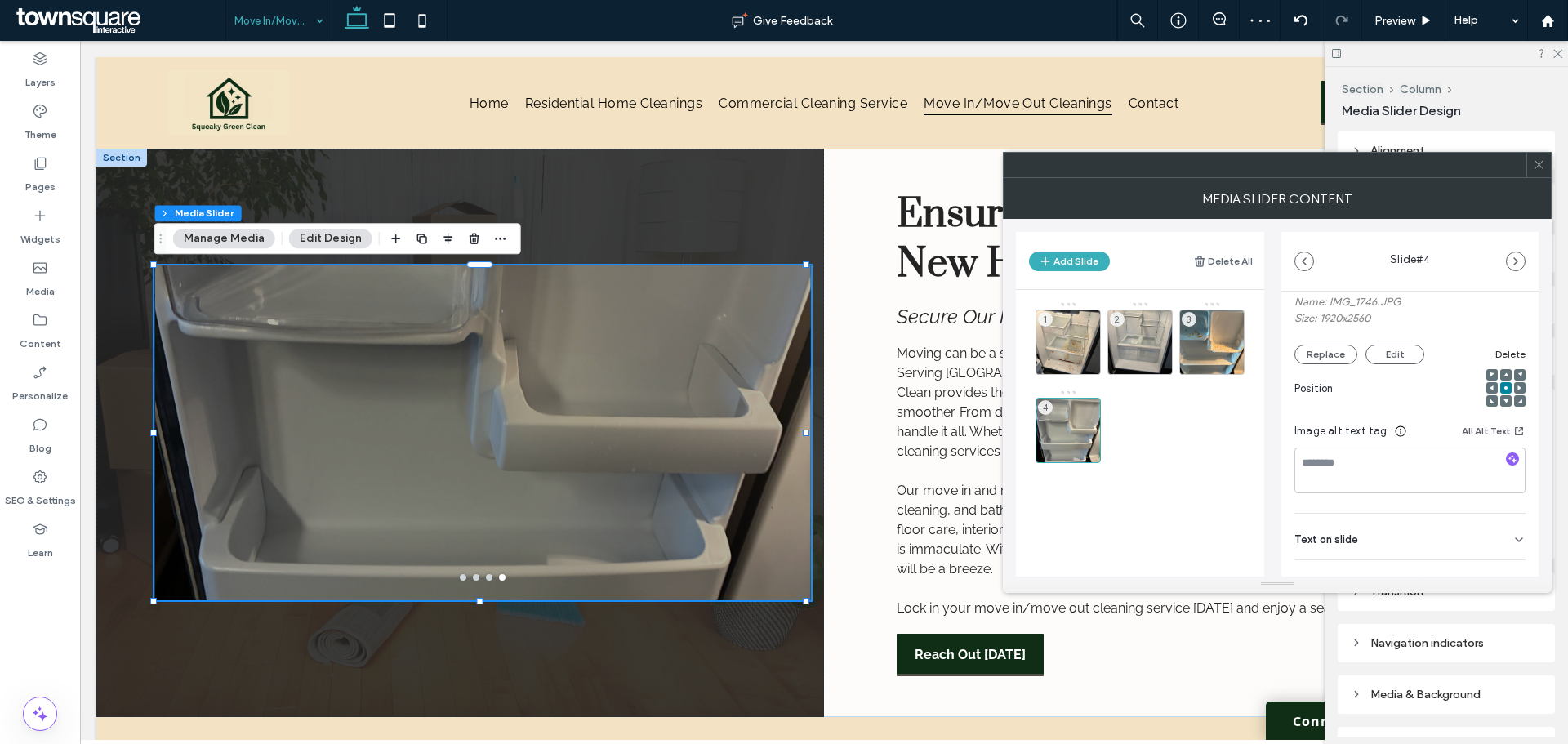
scroll to position [68, 0]
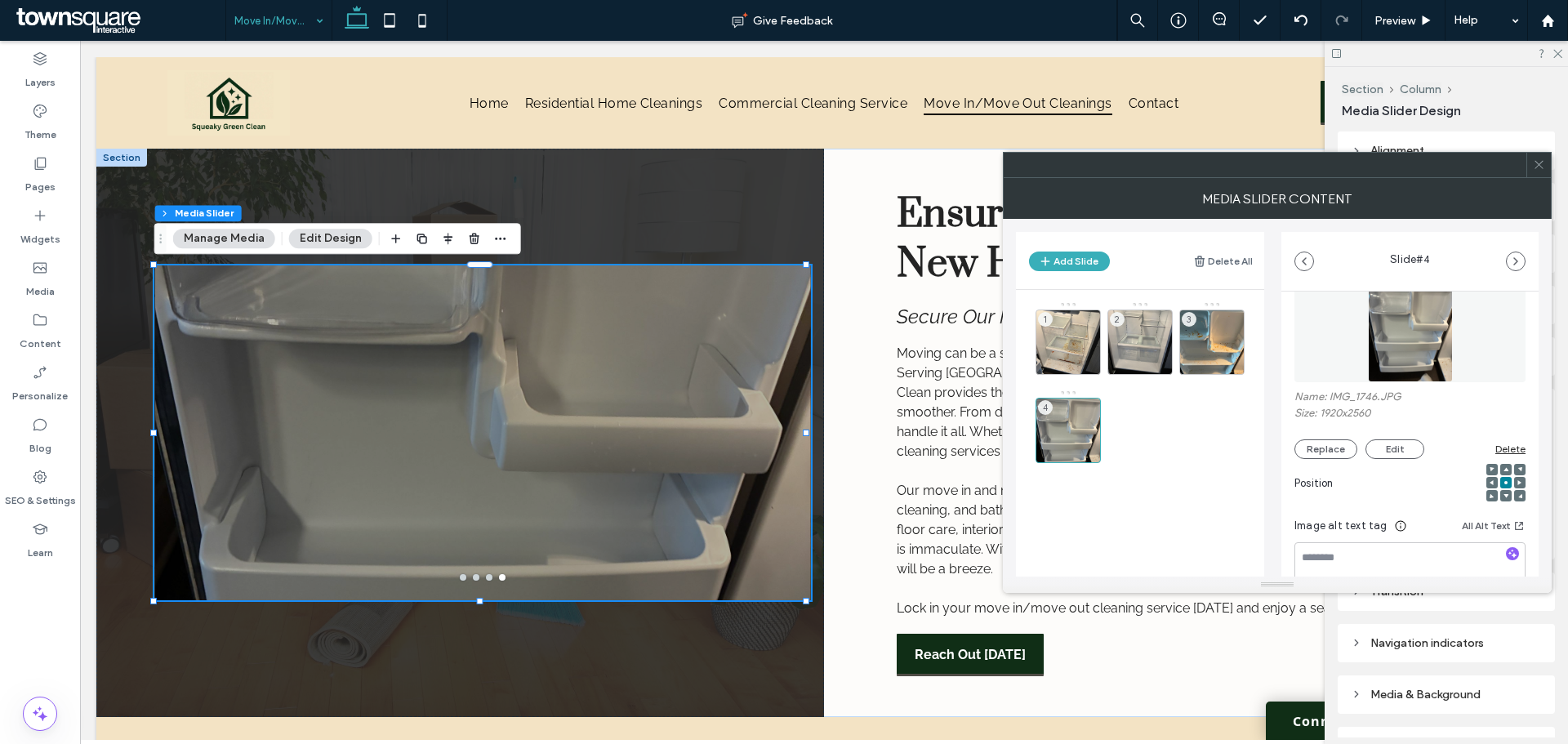
click at [1538, 168] on icon at bounding box center [1538, 165] width 12 height 12
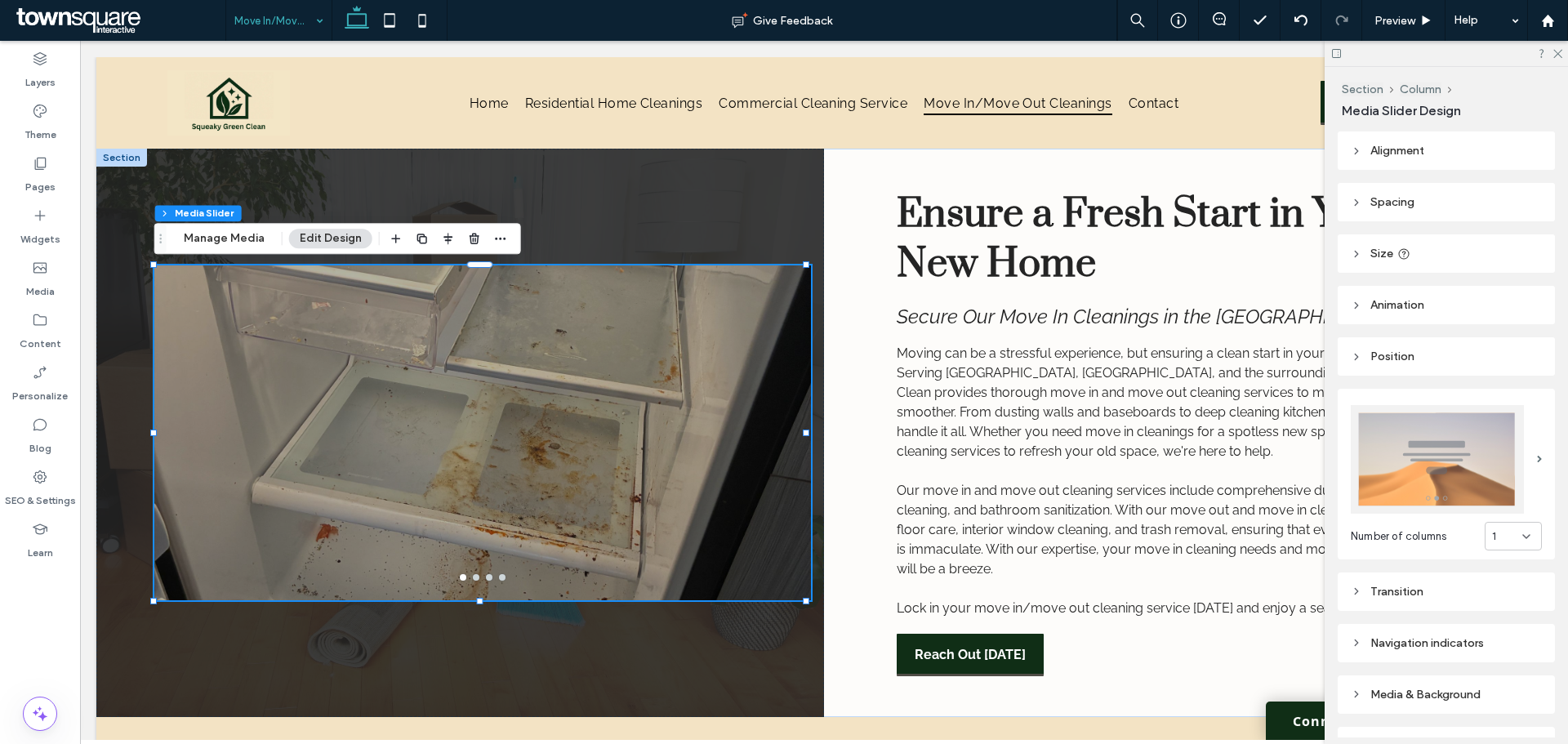
click at [1376, 261] on header "Size" at bounding box center [1446, 253] width 217 height 39
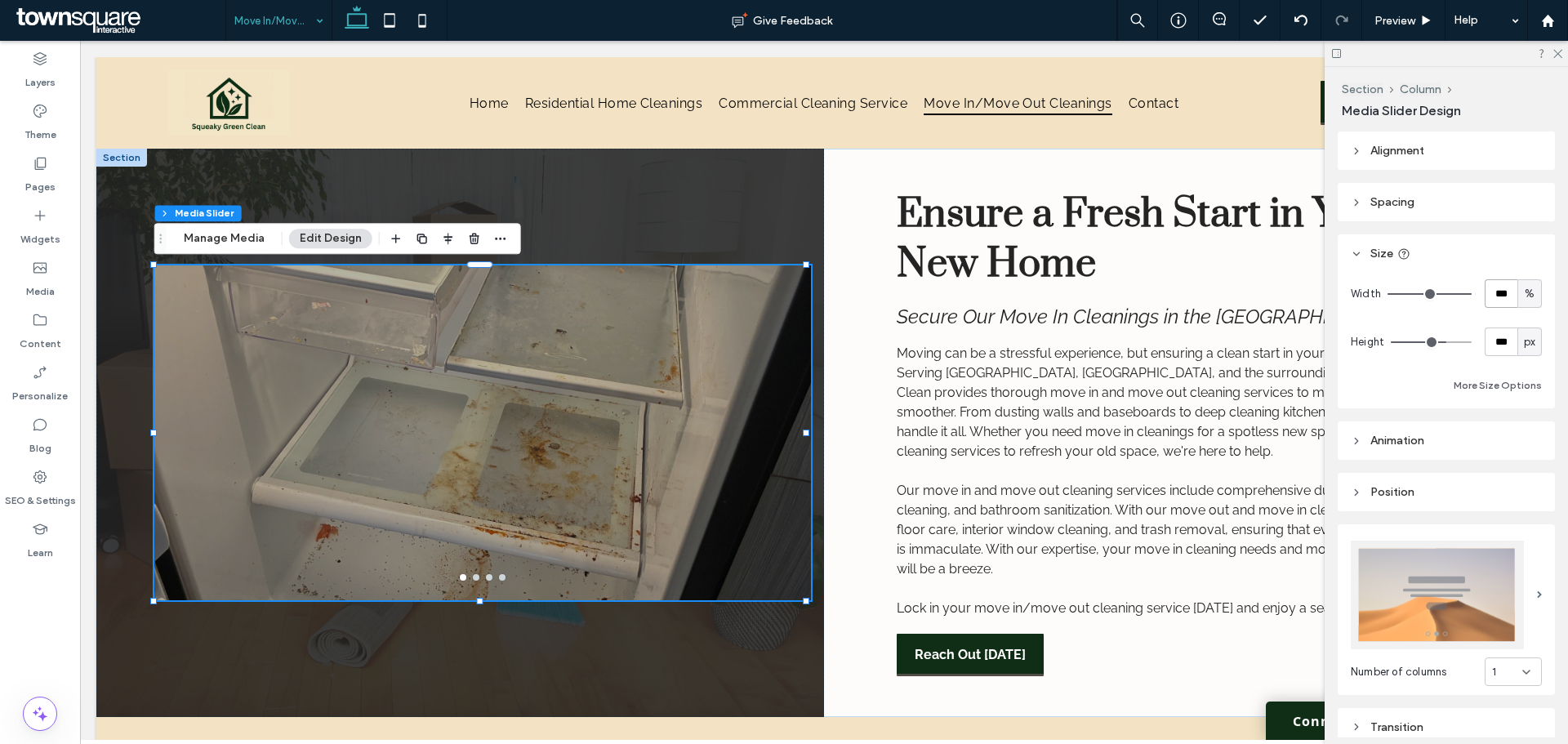
click at [1497, 284] on input "***" at bounding box center [1500, 293] width 33 height 28
type input "****"
type input "**"
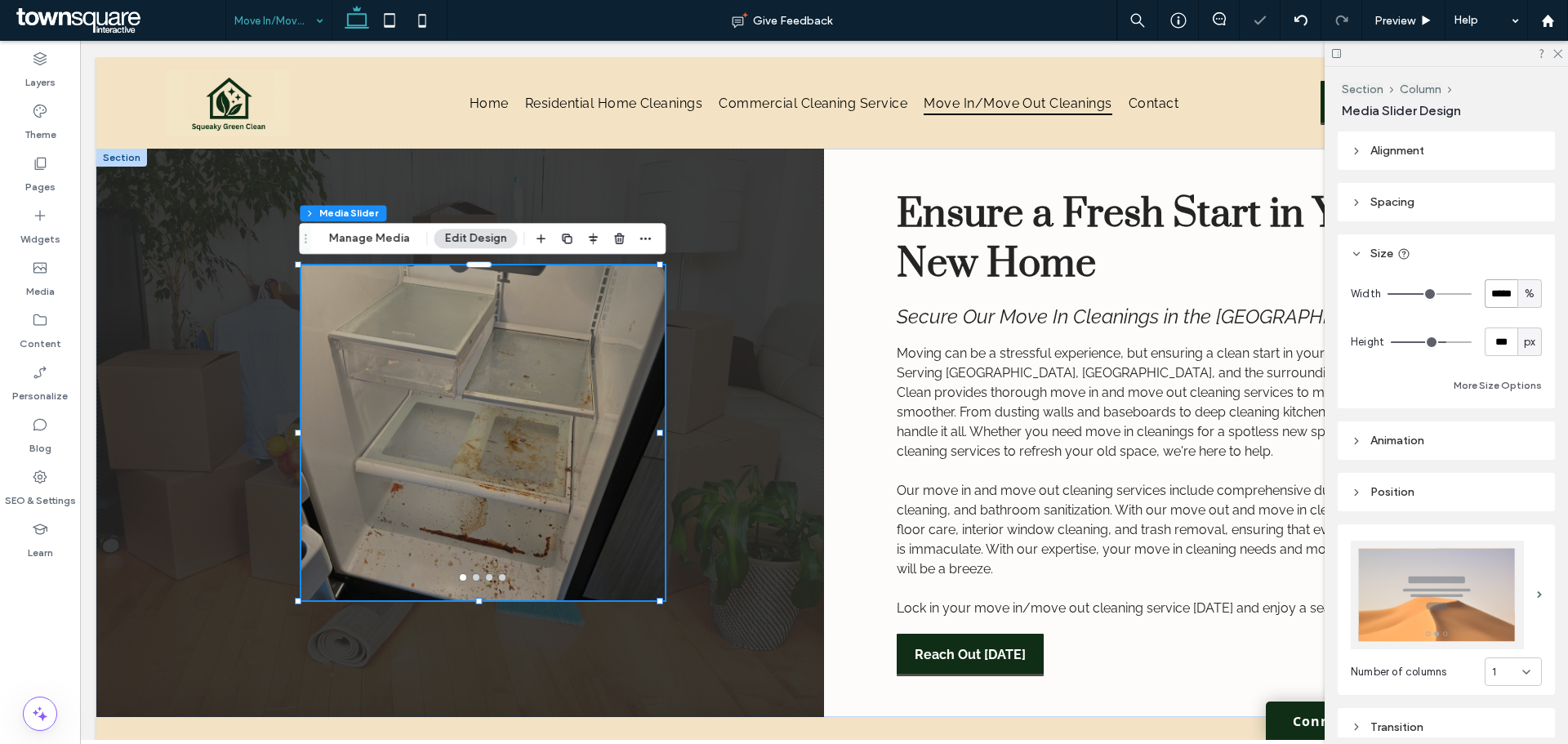
type input "****"
type input "***"
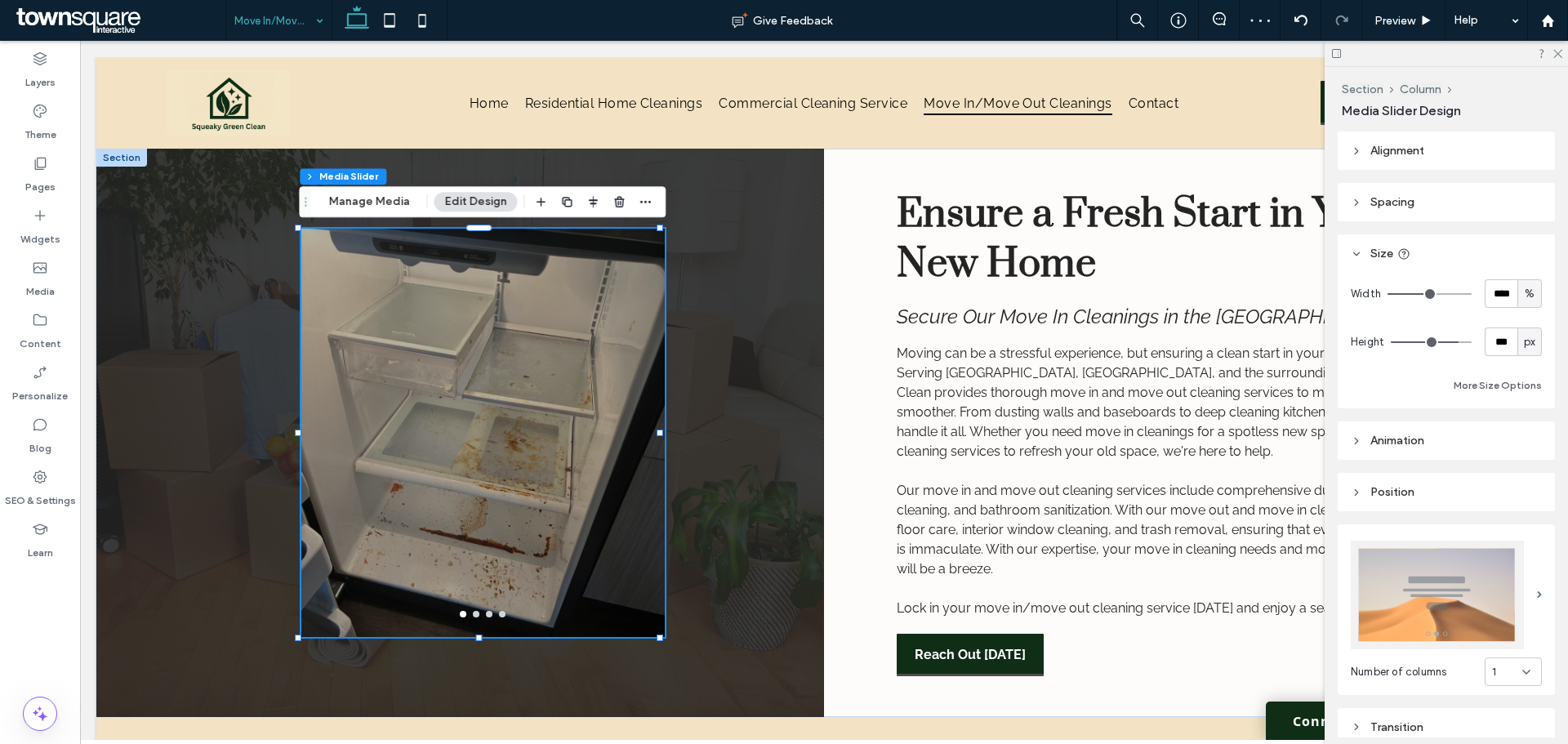
click at [1401, 478] on div "Alignment Spacing Set margins and padding 0px 0% 0px 0% * px 0px * px 0px Clear…" at bounding box center [1451, 435] width 227 height 606
click at [1415, 447] on span "Animation" at bounding box center [1396, 440] width 54 height 14
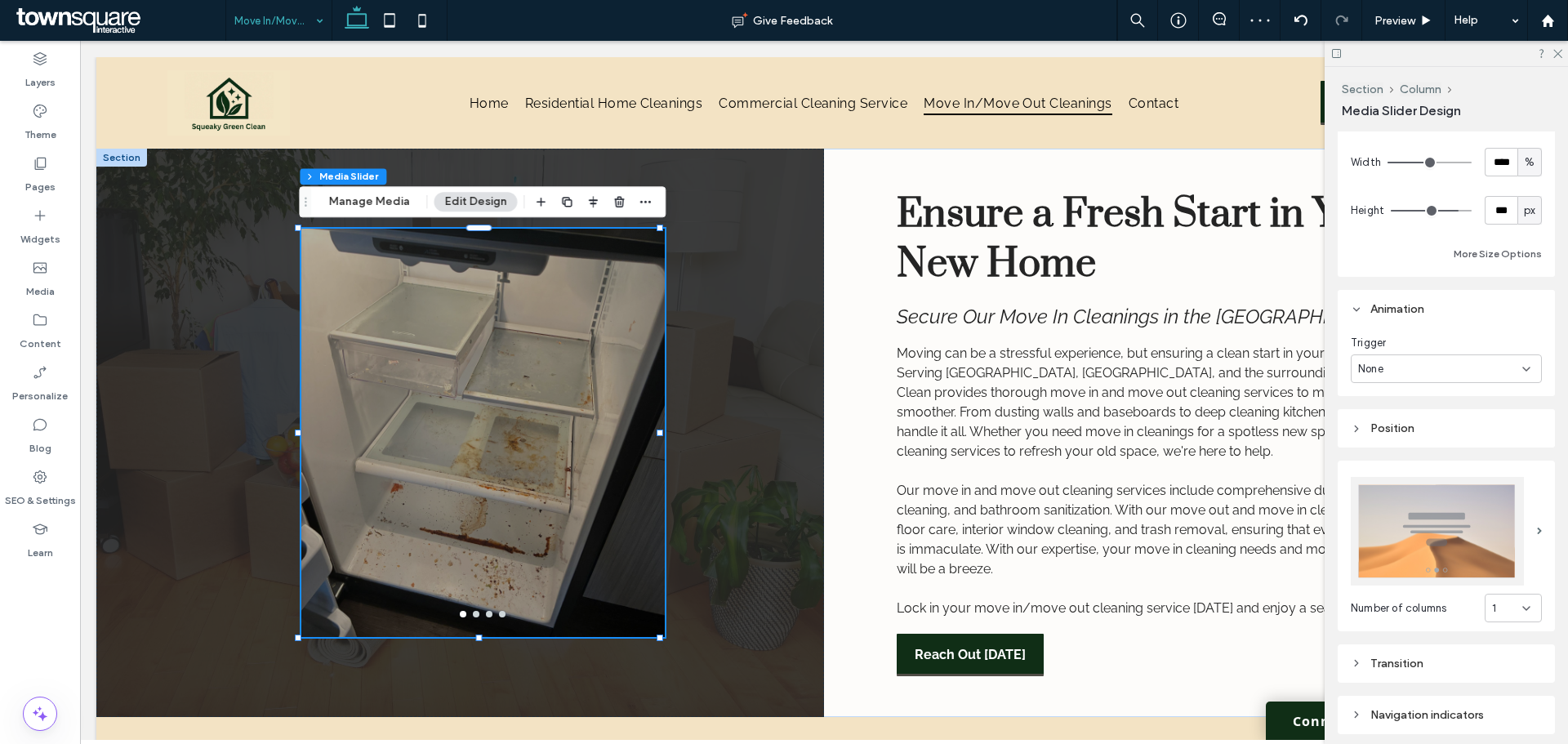
scroll to position [245, 0]
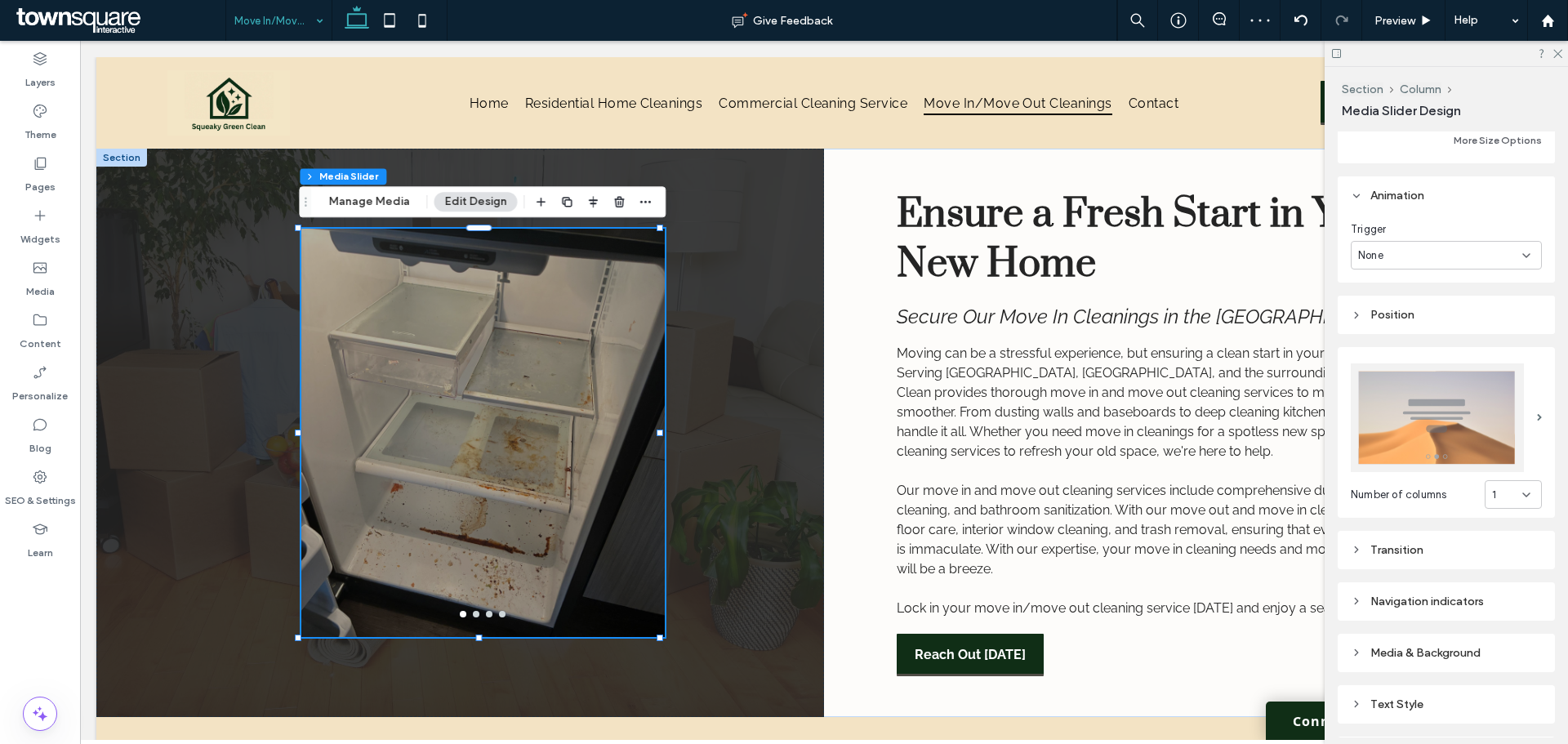
click at [1416, 548] on div "Transition" at bounding box center [1446, 550] width 191 height 14
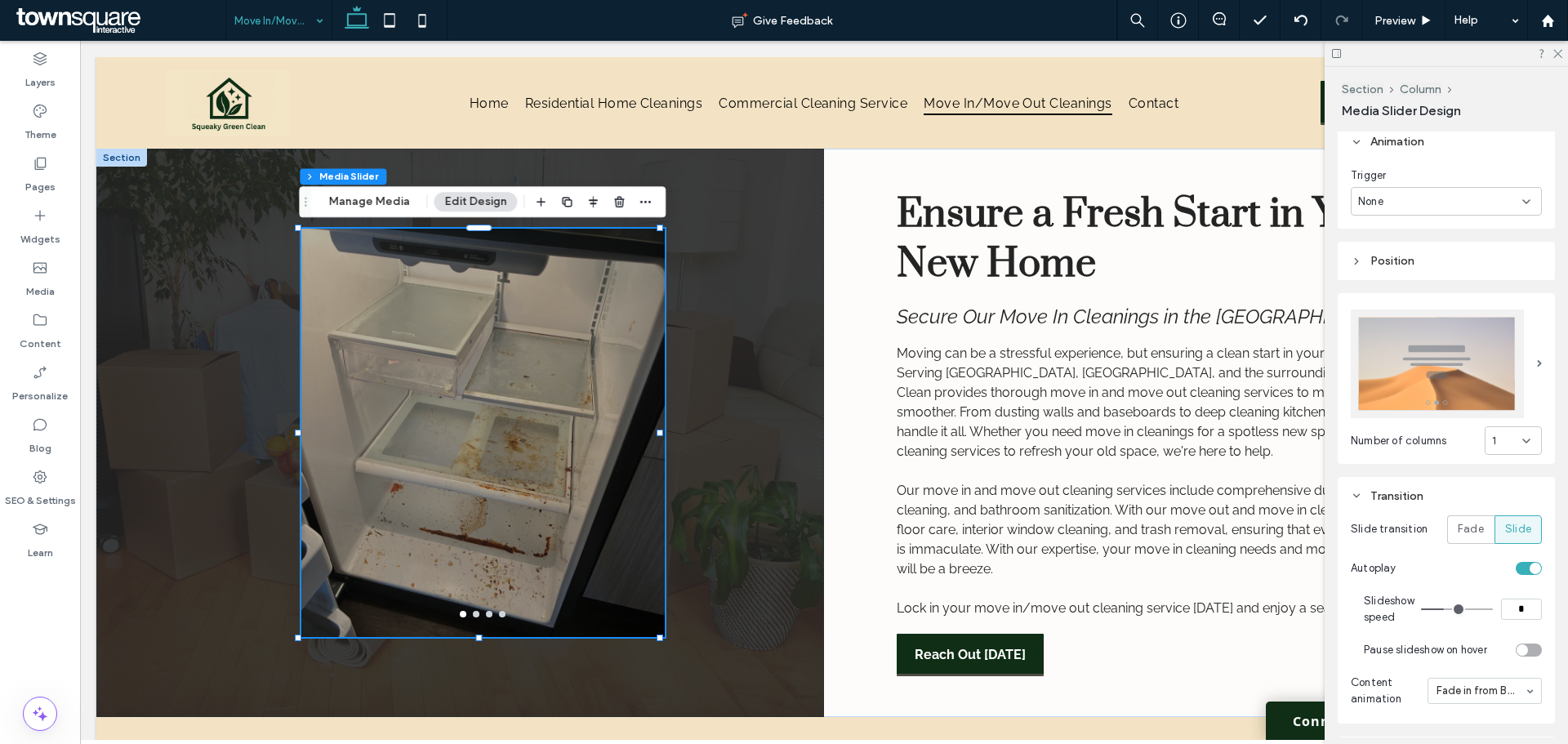
scroll to position [408, 0]
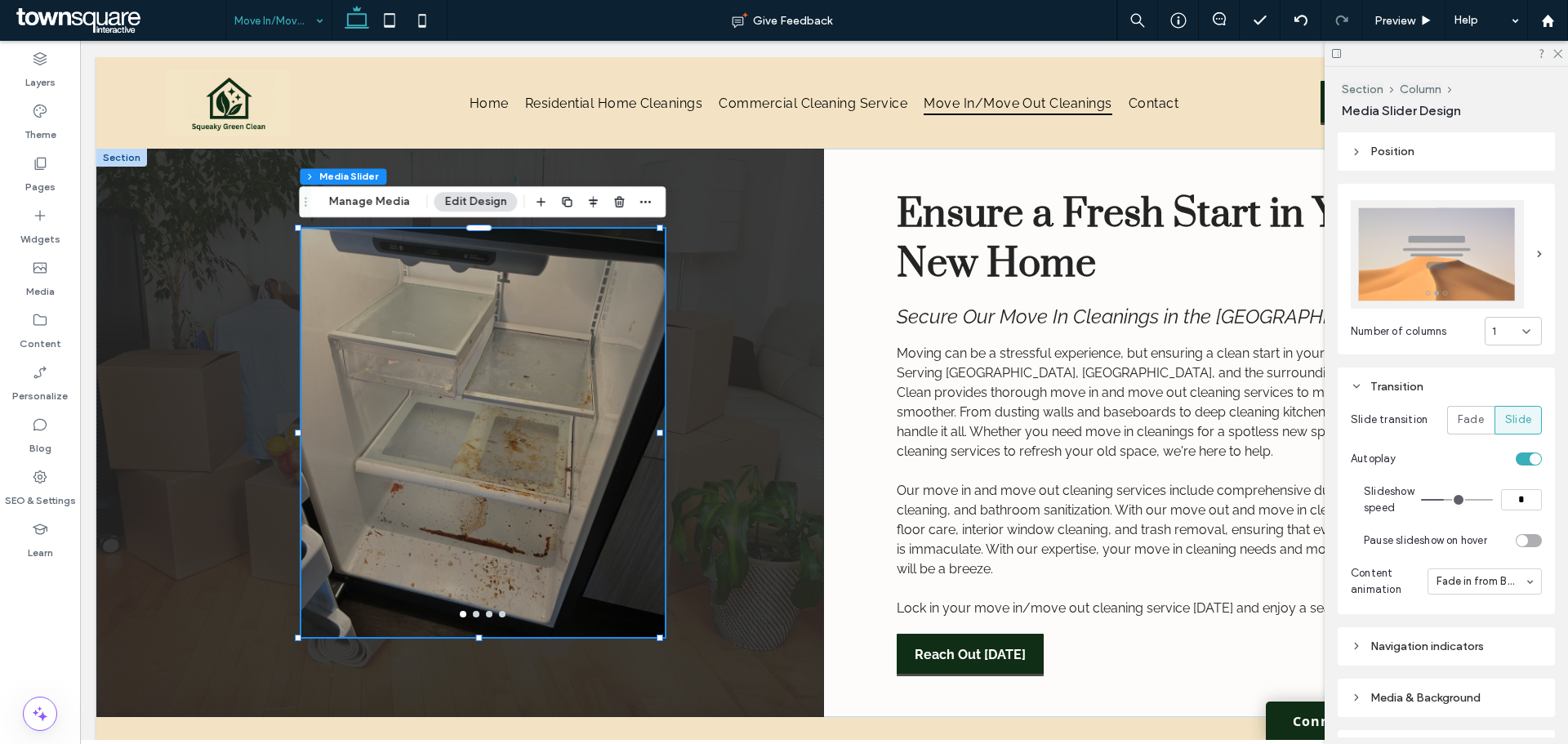
drag, startPoint x: 1466, startPoint y: 492, endPoint x: 1391, endPoint y: 496, distance: 75.1
click at [1396, 494] on section "Slideshow speed *" at bounding box center [1452, 500] width 178 height 49
type input "*"
click at [1412, 476] on section "Slideshow speed *" at bounding box center [1452, 500] width 178 height 49
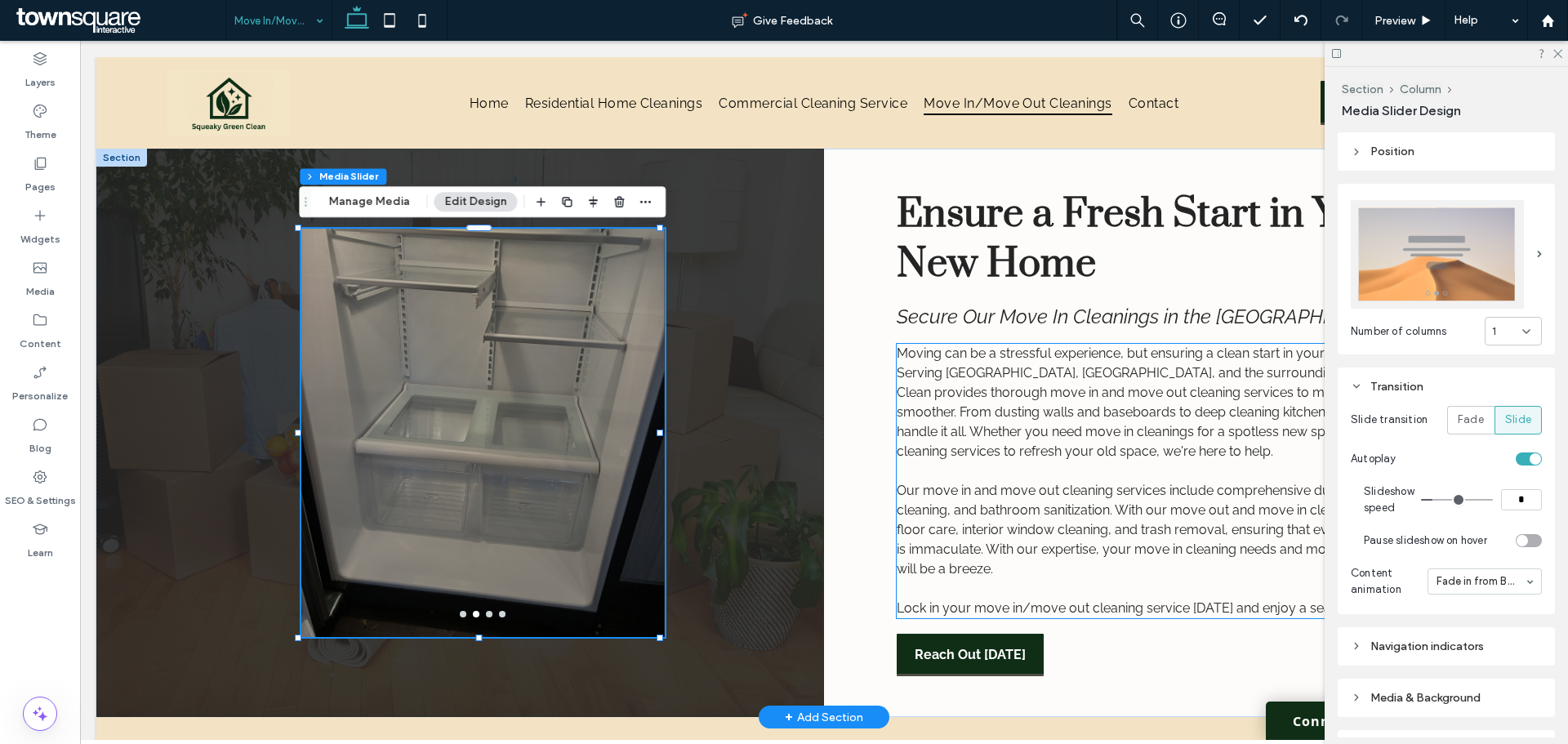
click at [1308, 449] on p "Moving can be a stressful experience, but ensuring a clean start in your new ho…" at bounding box center [1187, 403] width 582 height 118
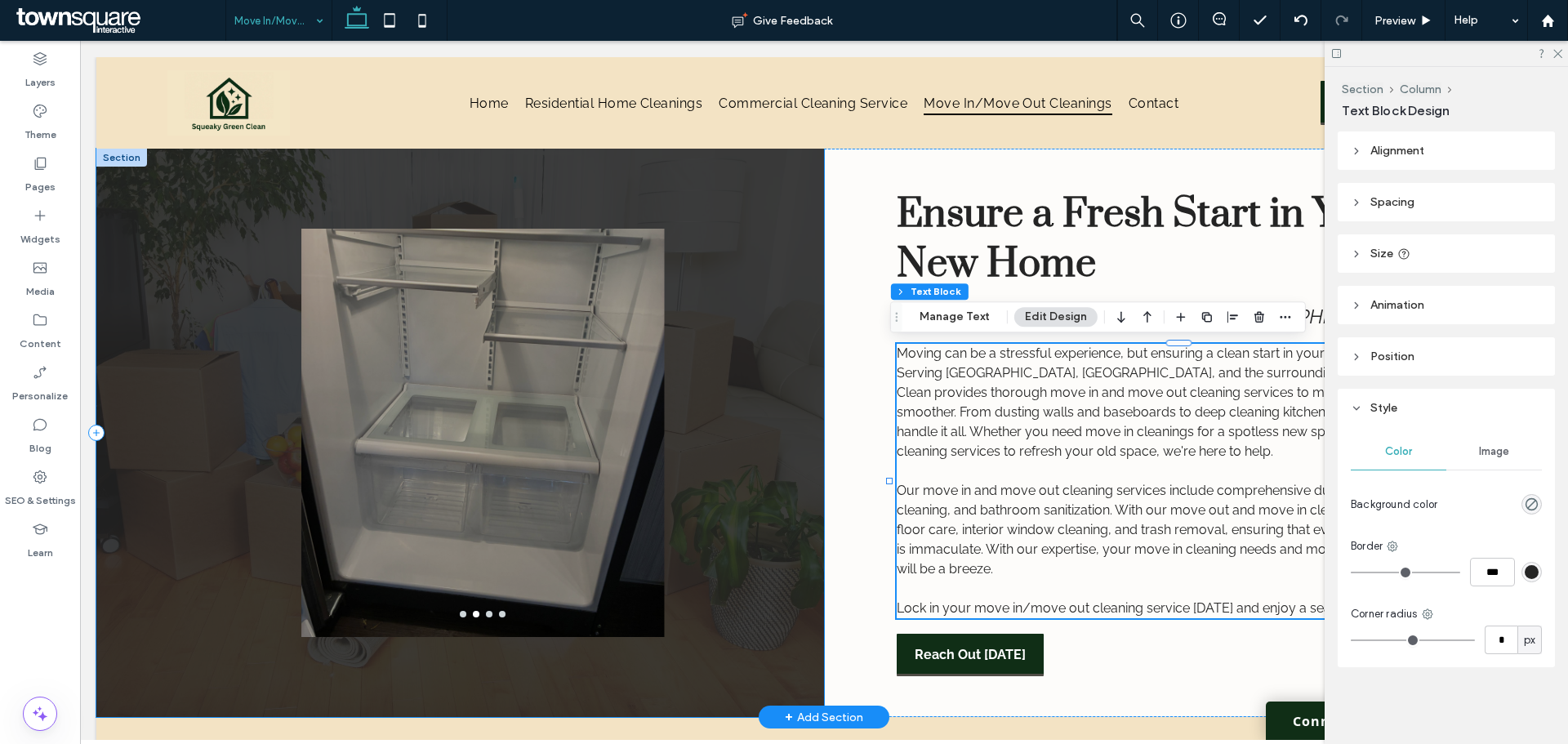
click at [182, 406] on div "a a a a" at bounding box center [460, 433] width 728 height 569
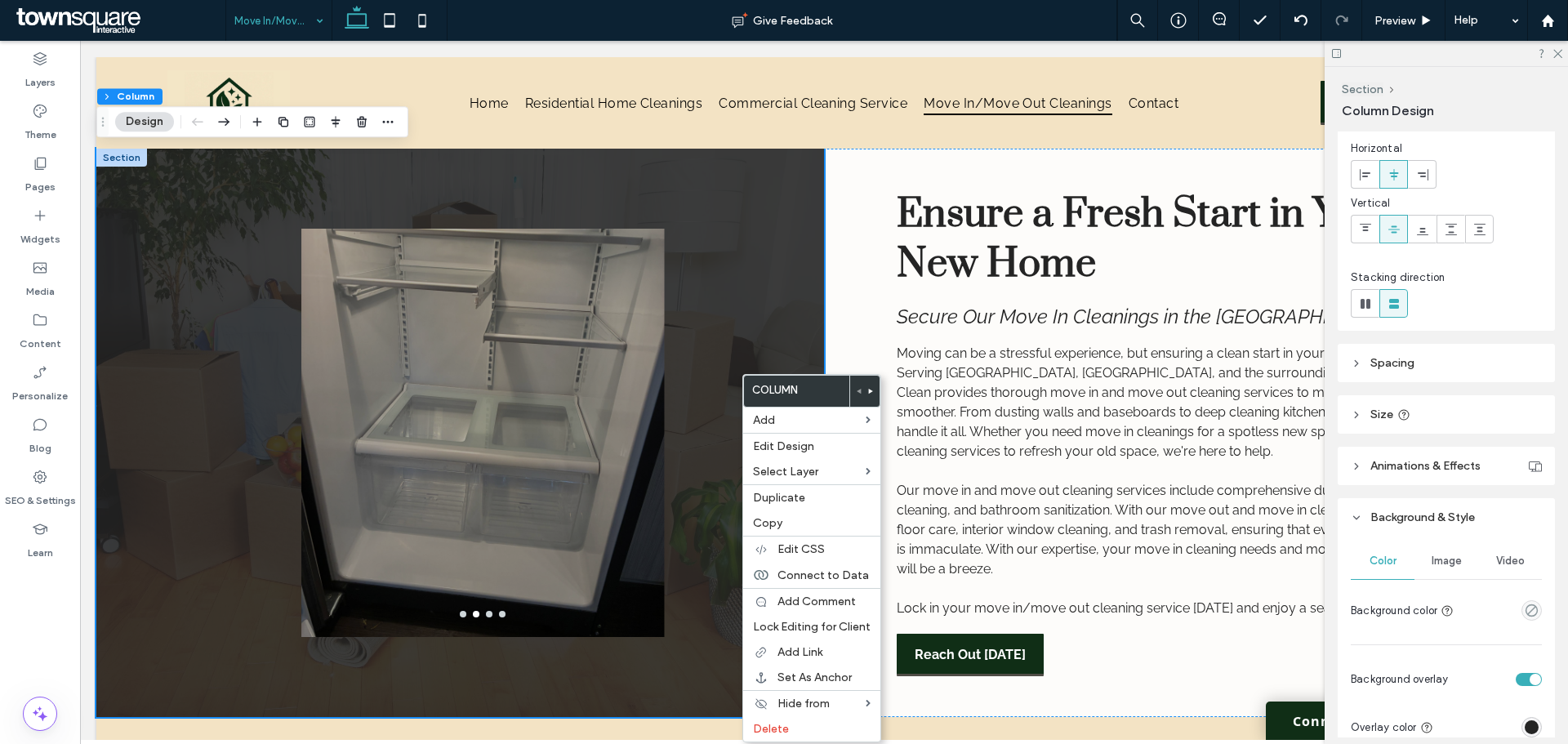
scroll to position [82, 0]
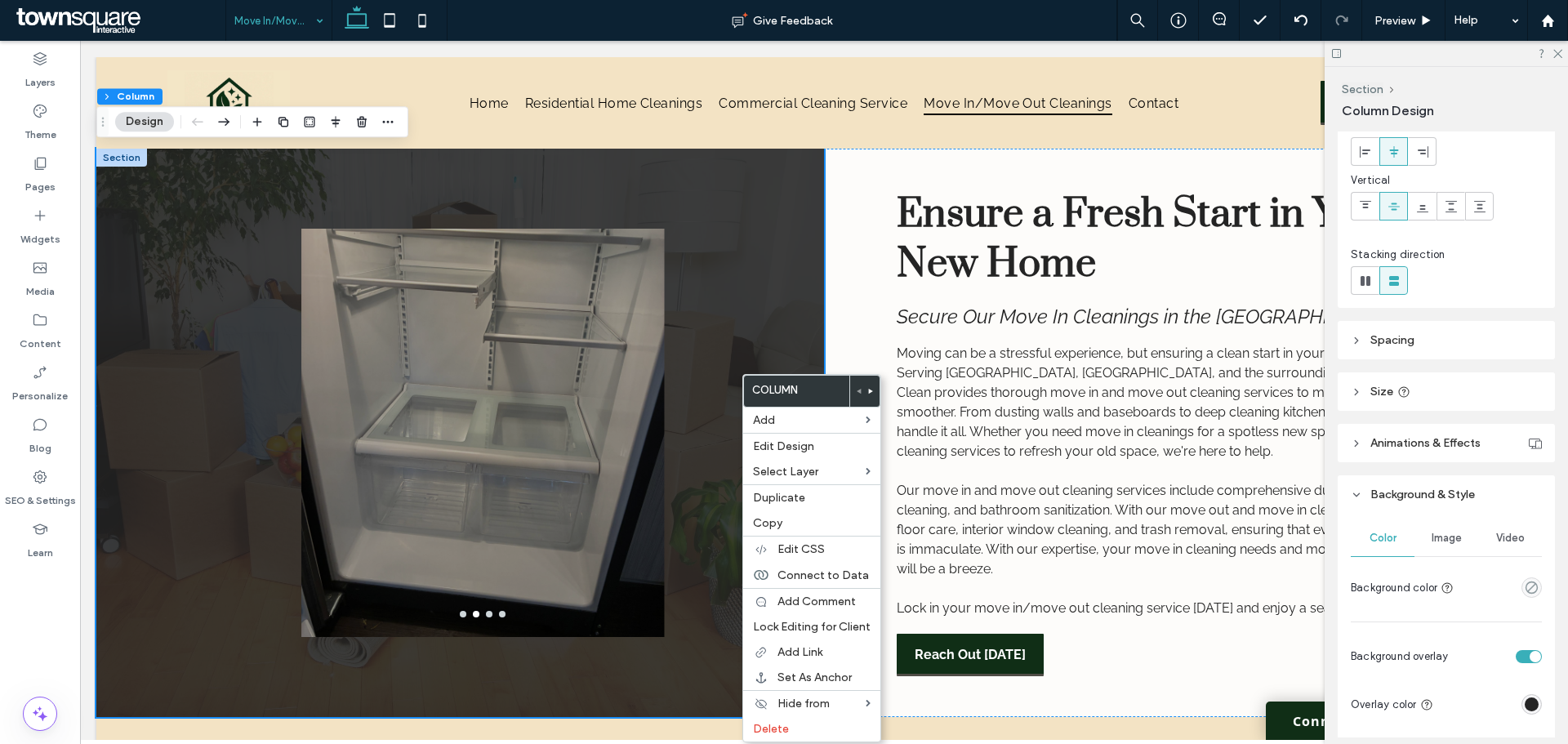
click at [1448, 533] on span "Image" at bounding box center [1447, 538] width 30 height 13
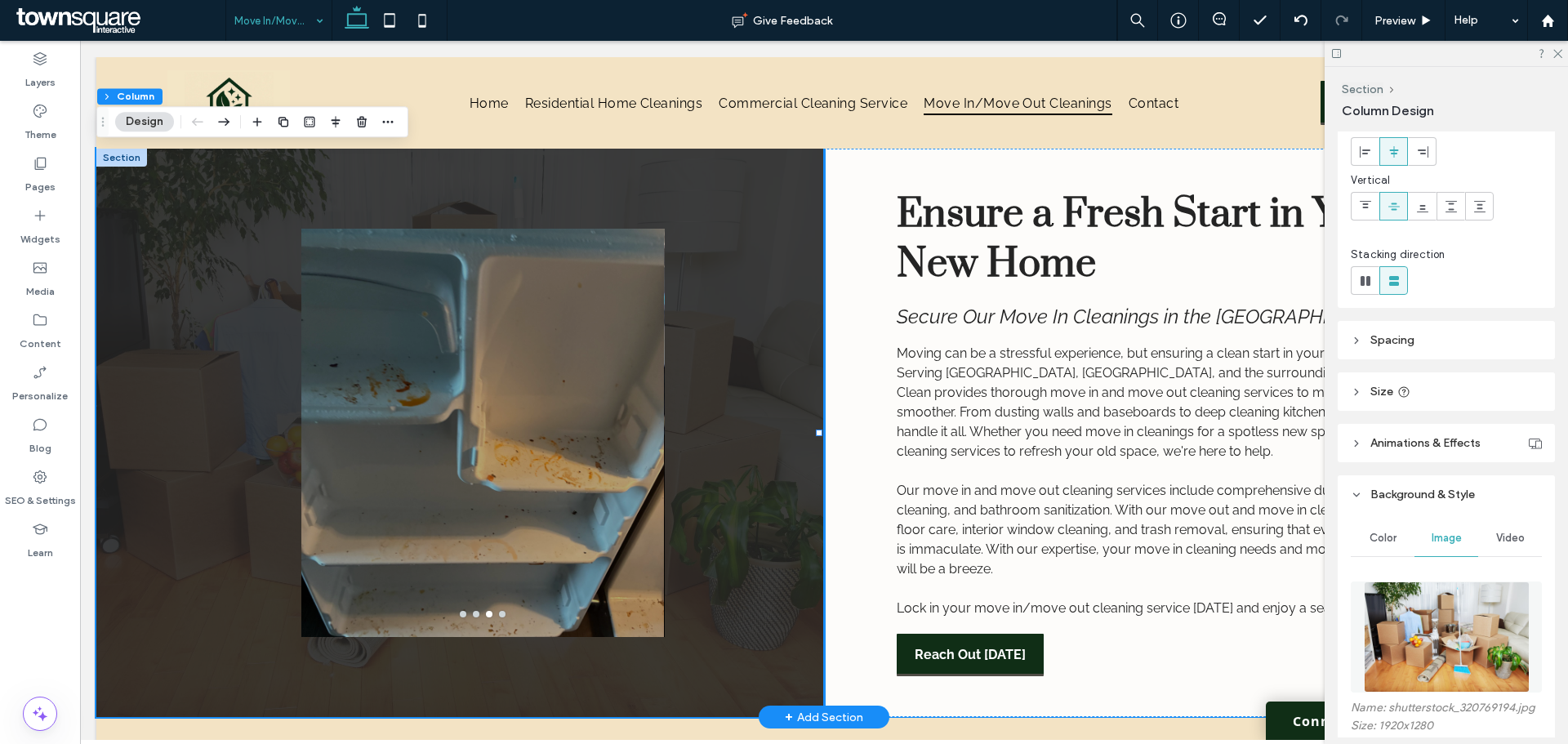
click at [869, 422] on div "Ensure a Fresh Start in Your New Home Secure Our Move In Cleanings in the [GEOG…" at bounding box center [1187, 433] width 728 height 569
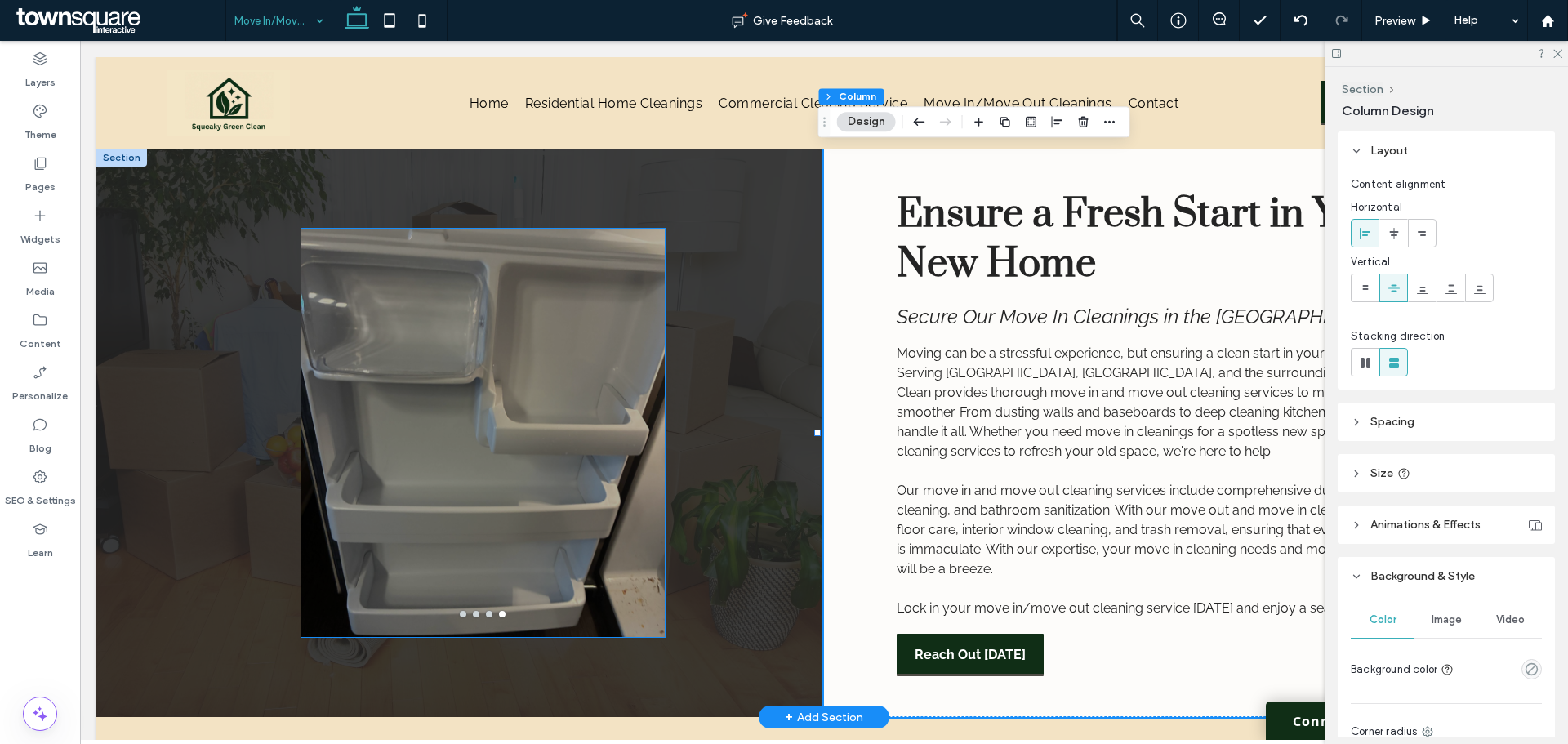
click at [589, 567] on div at bounding box center [483, 433] width 364 height 408
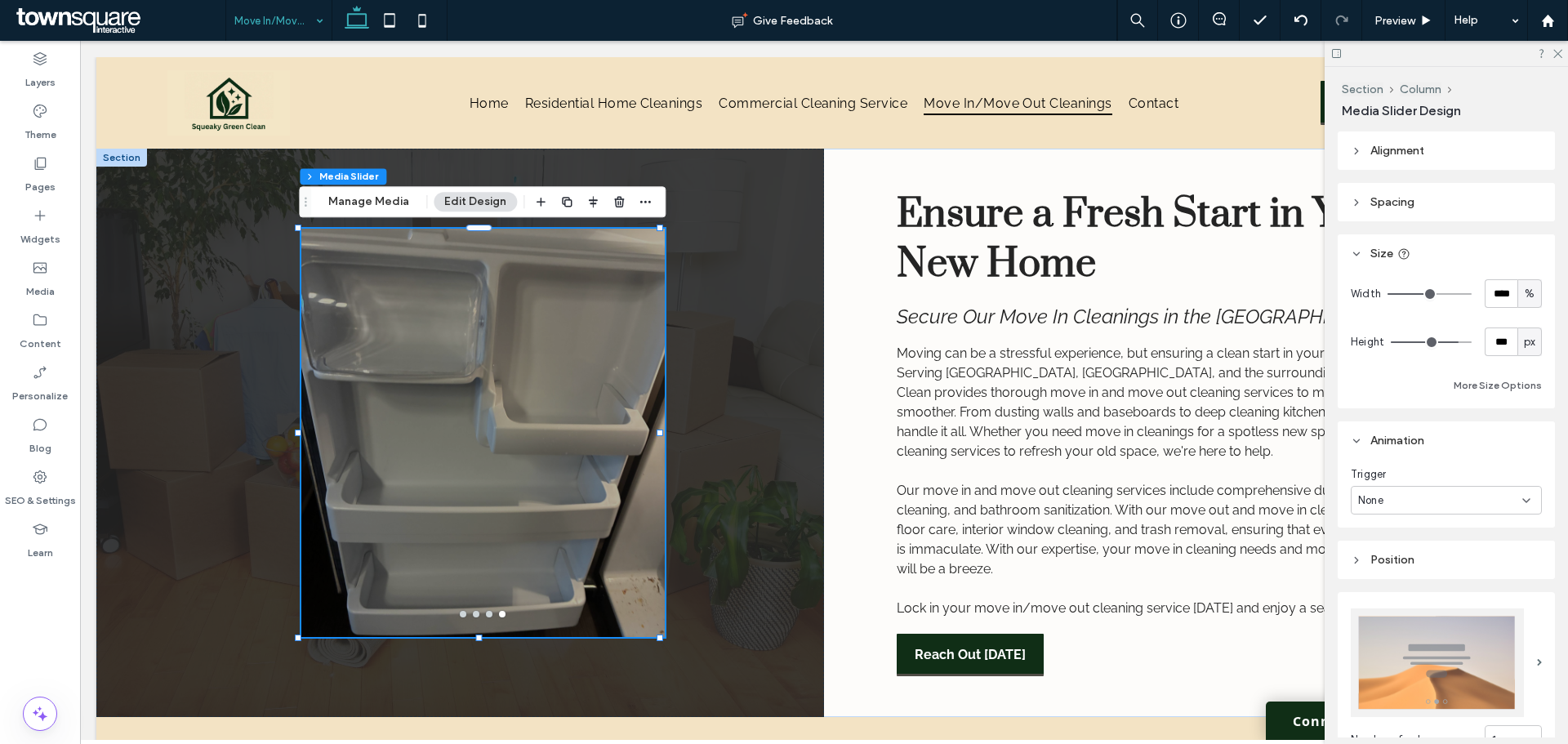
scroll to position [394, 0]
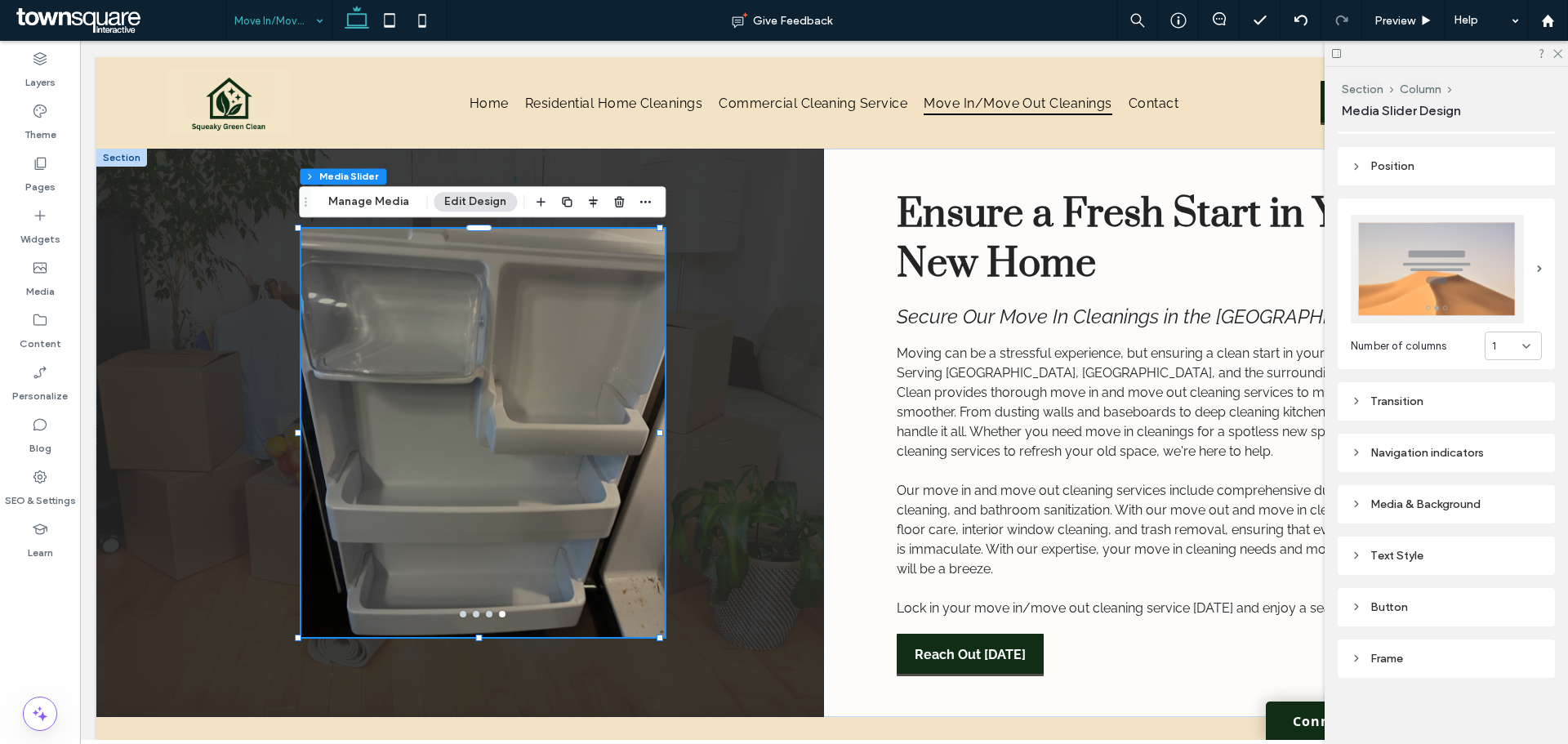
click at [1430, 498] on div "Media & Background" at bounding box center [1446, 504] width 191 height 14
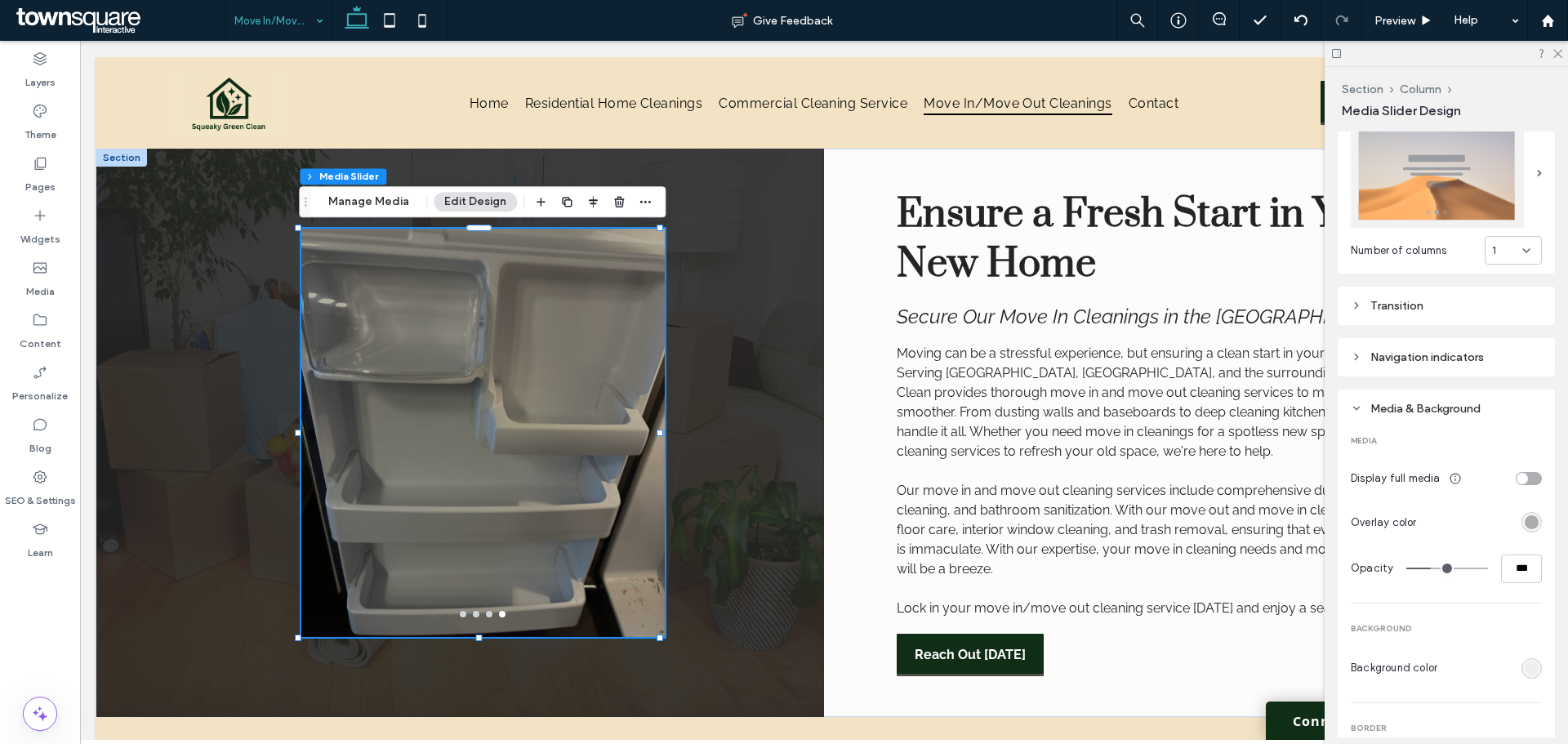
scroll to position [639, 0]
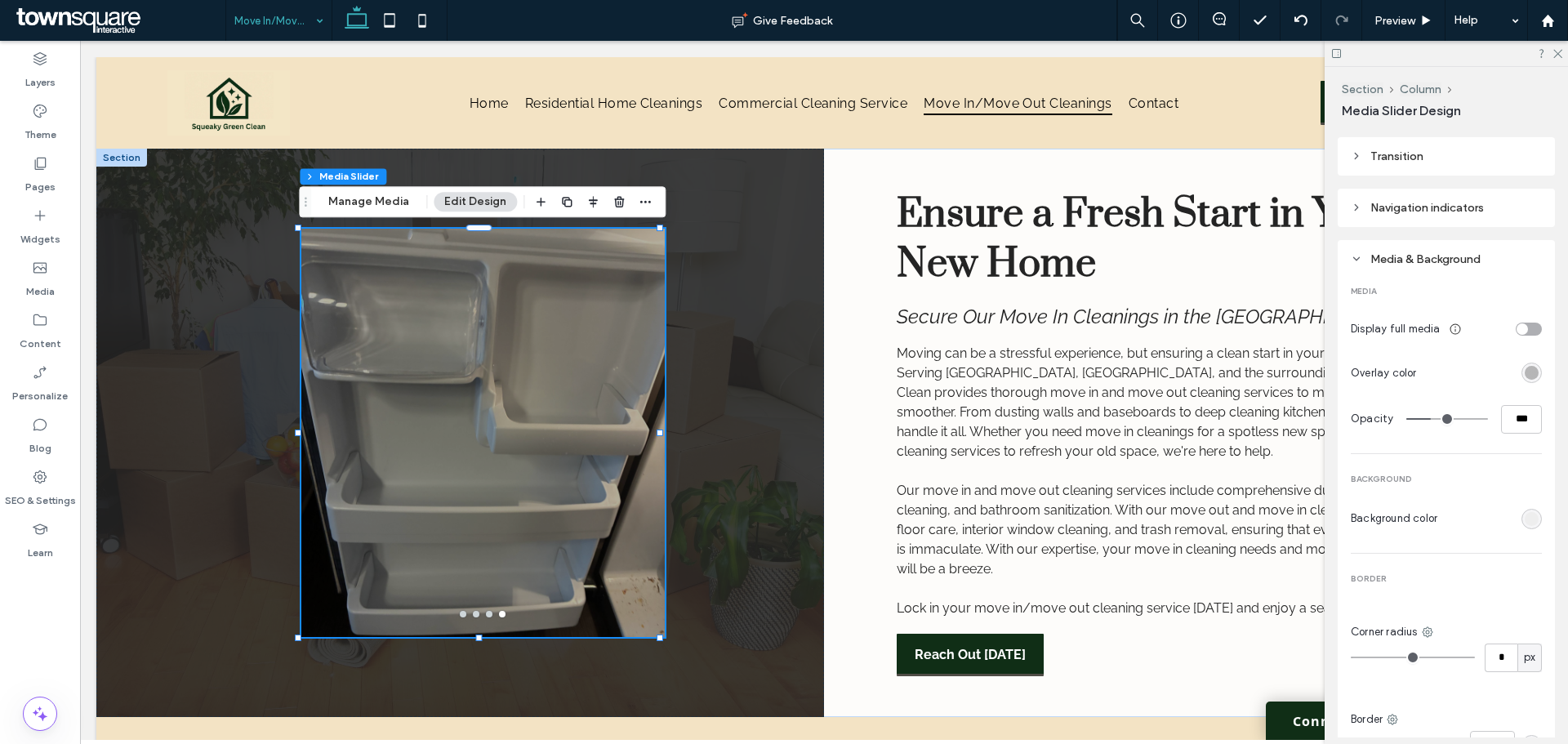
click at [1526, 366] on div "rgba(0, 0, 0, 0.3)" at bounding box center [1531, 372] width 14 height 14
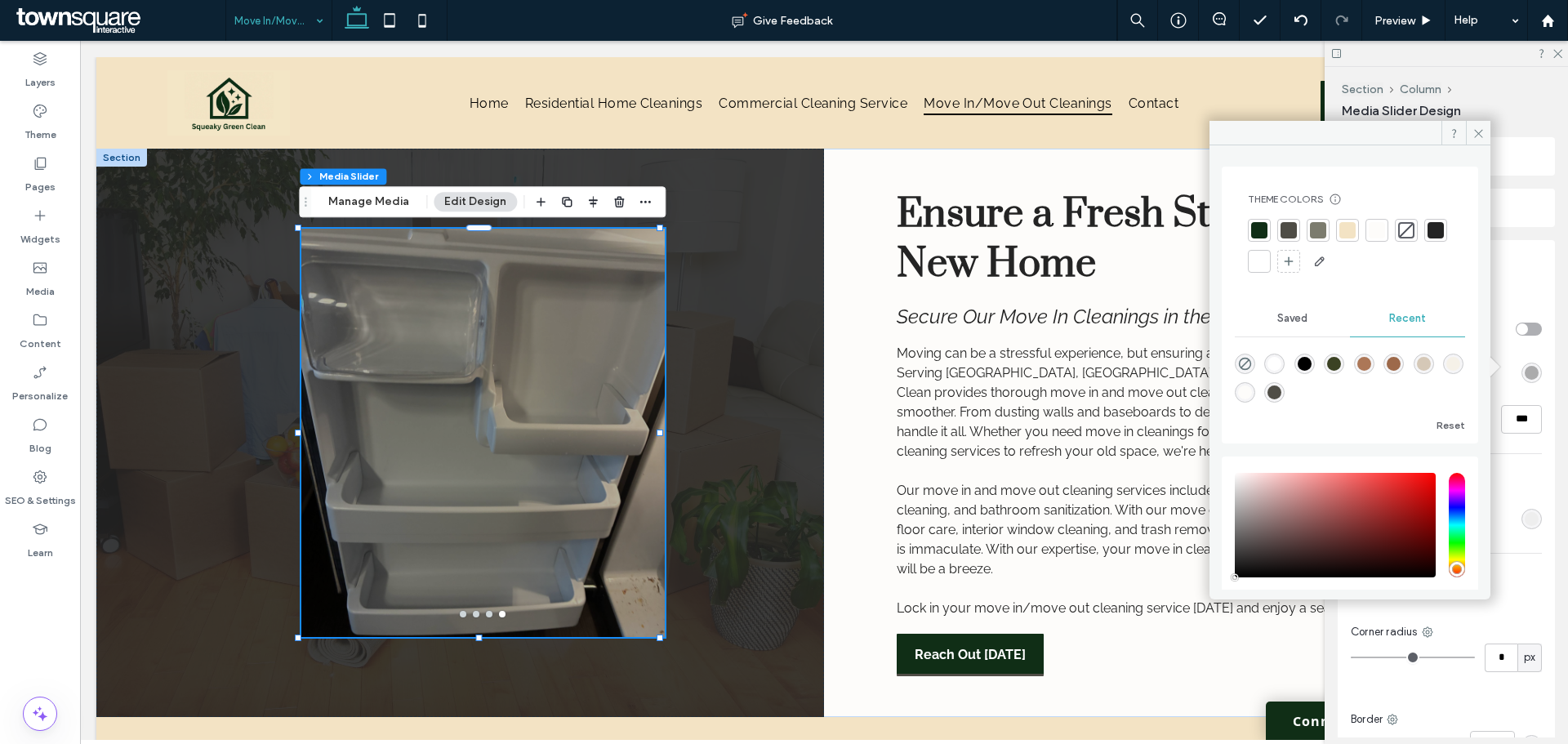
click at [1514, 393] on div "MEDIA Display full media Overlay color Opacity *** BACKGROUND Background color …" at bounding box center [1446, 520] width 191 height 500
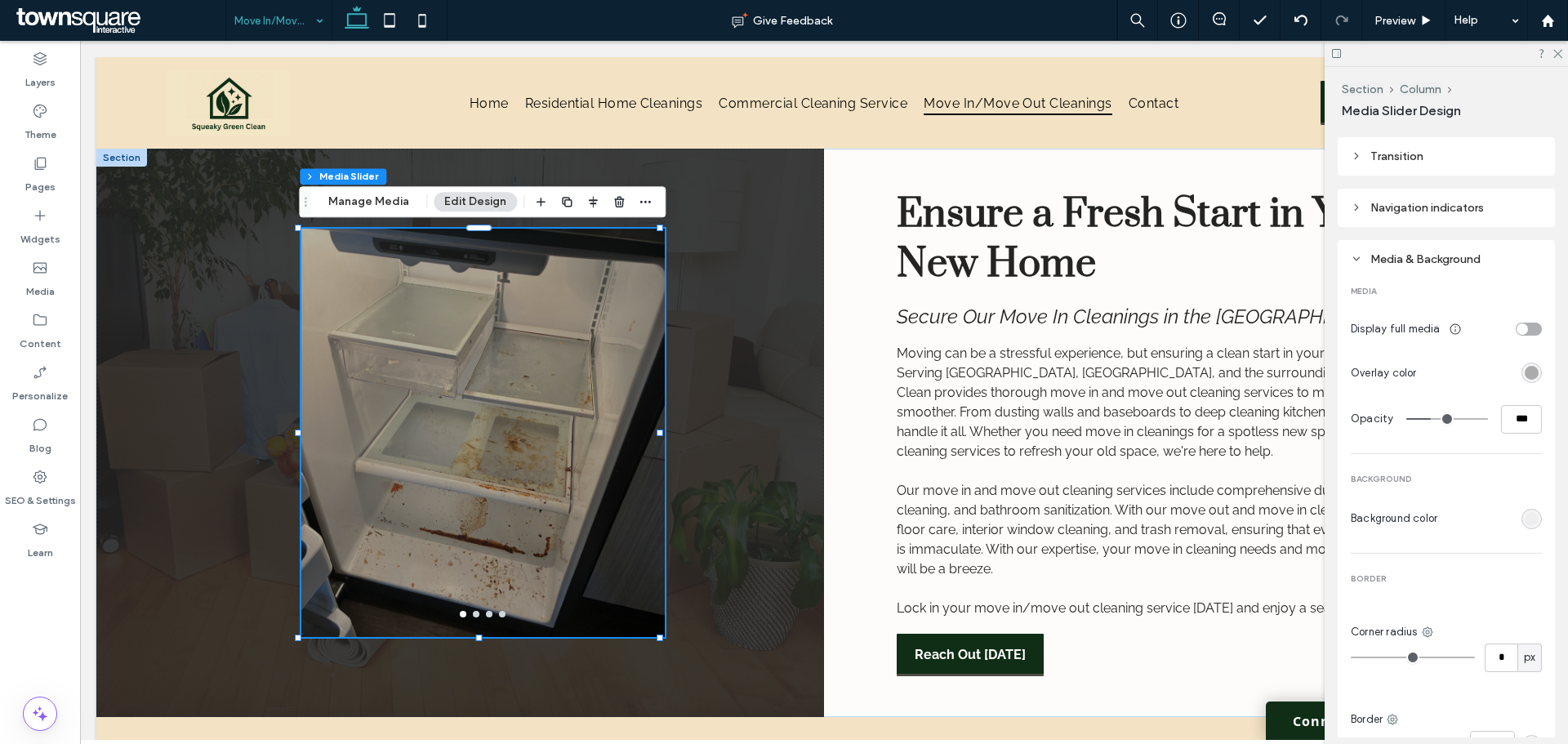
type input "*"
type input "**"
drag, startPoint x: 1426, startPoint y: 414, endPoint x: 841, endPoint y: 360, distance: 587.5
type input "*"
click at [1406, 419] on input "range" at bounding box center [1447, 419] width 82 height 2
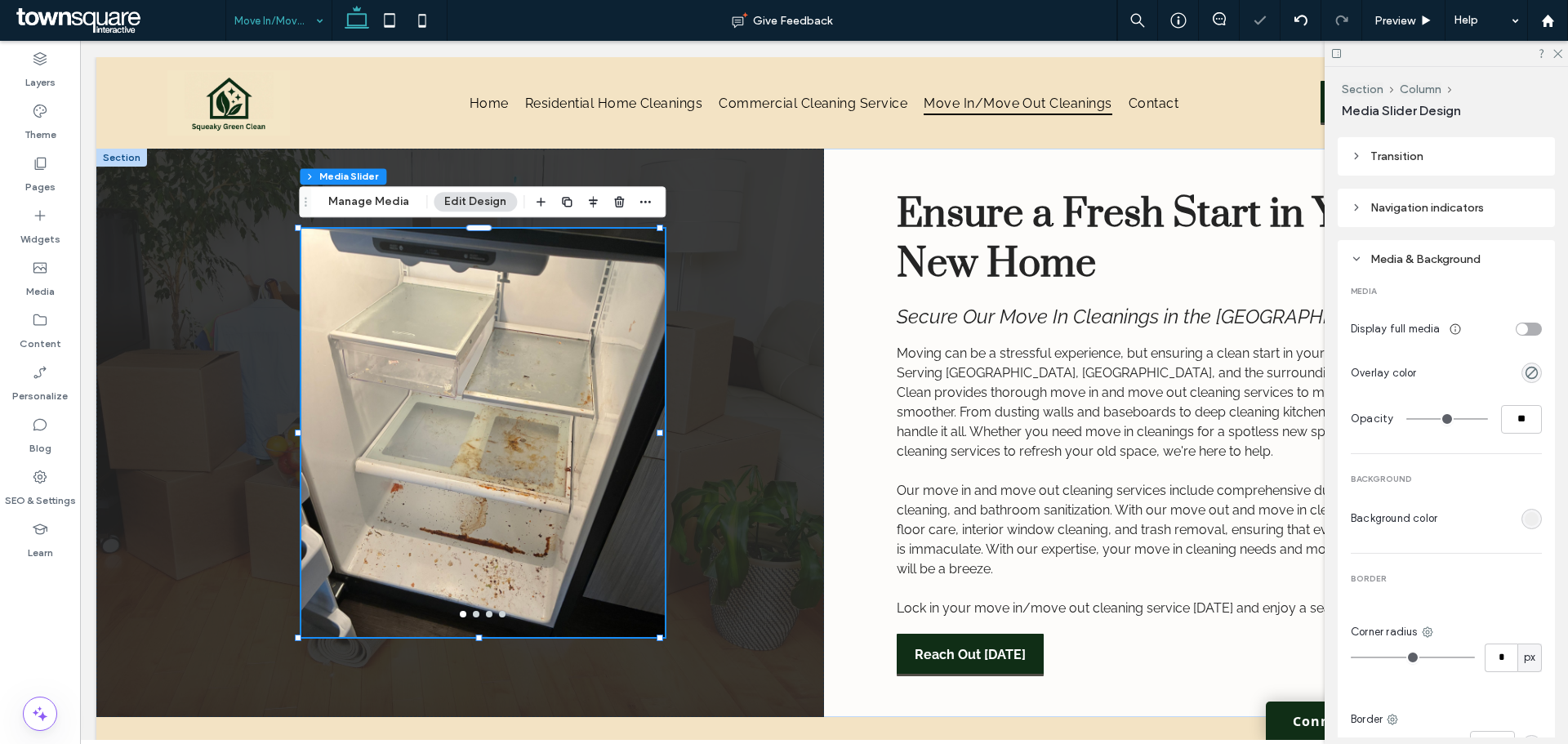
click at [1445, 392] on div "MEDIA Display full media Overlay color Opacity ** BACKGROUND Background color B…" at bounding box center [1446, 520] width 191 height 500
click at [210, 561] on div "a a a a" at bounding box center [460, 433] width 728 height 569
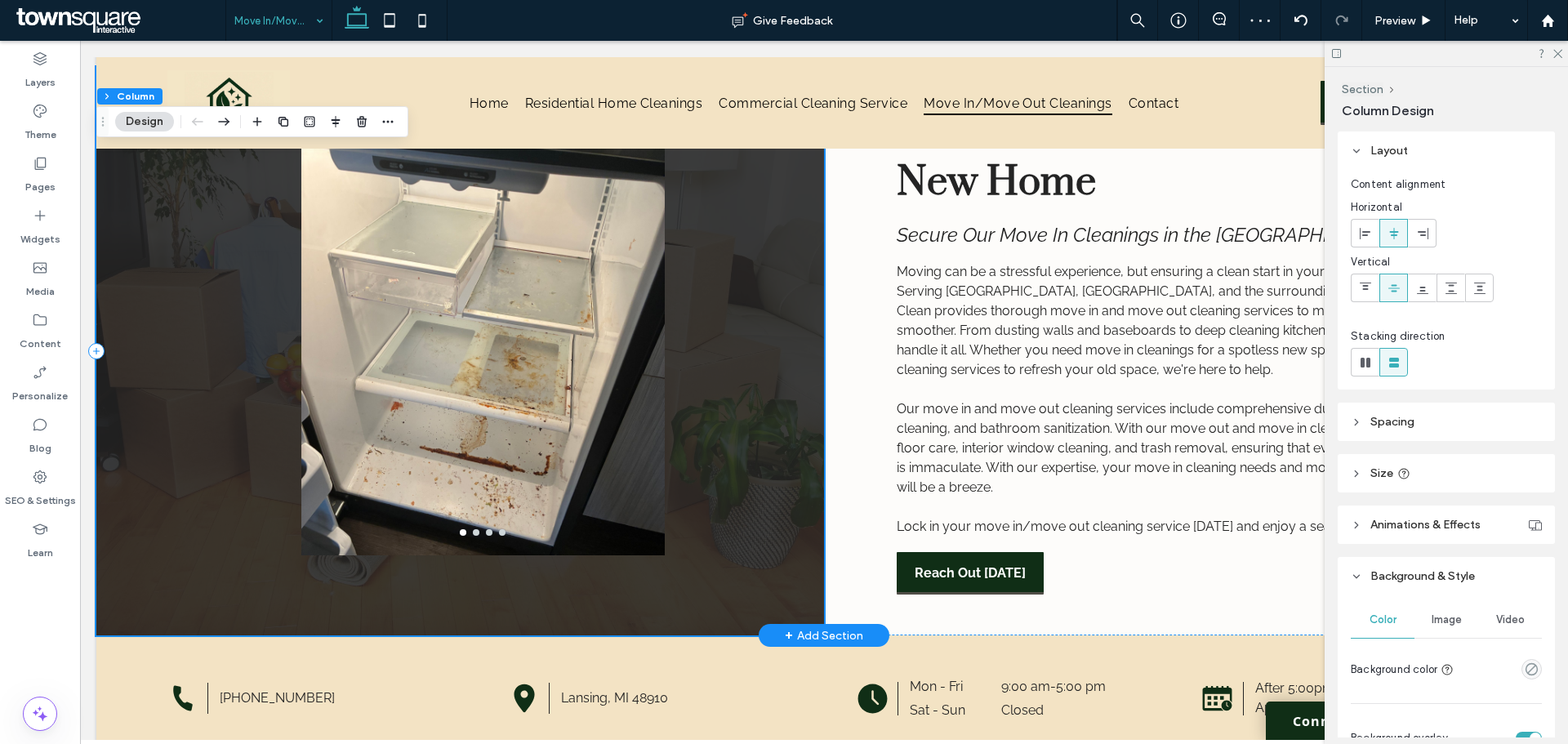
scroll to position [0, 0]
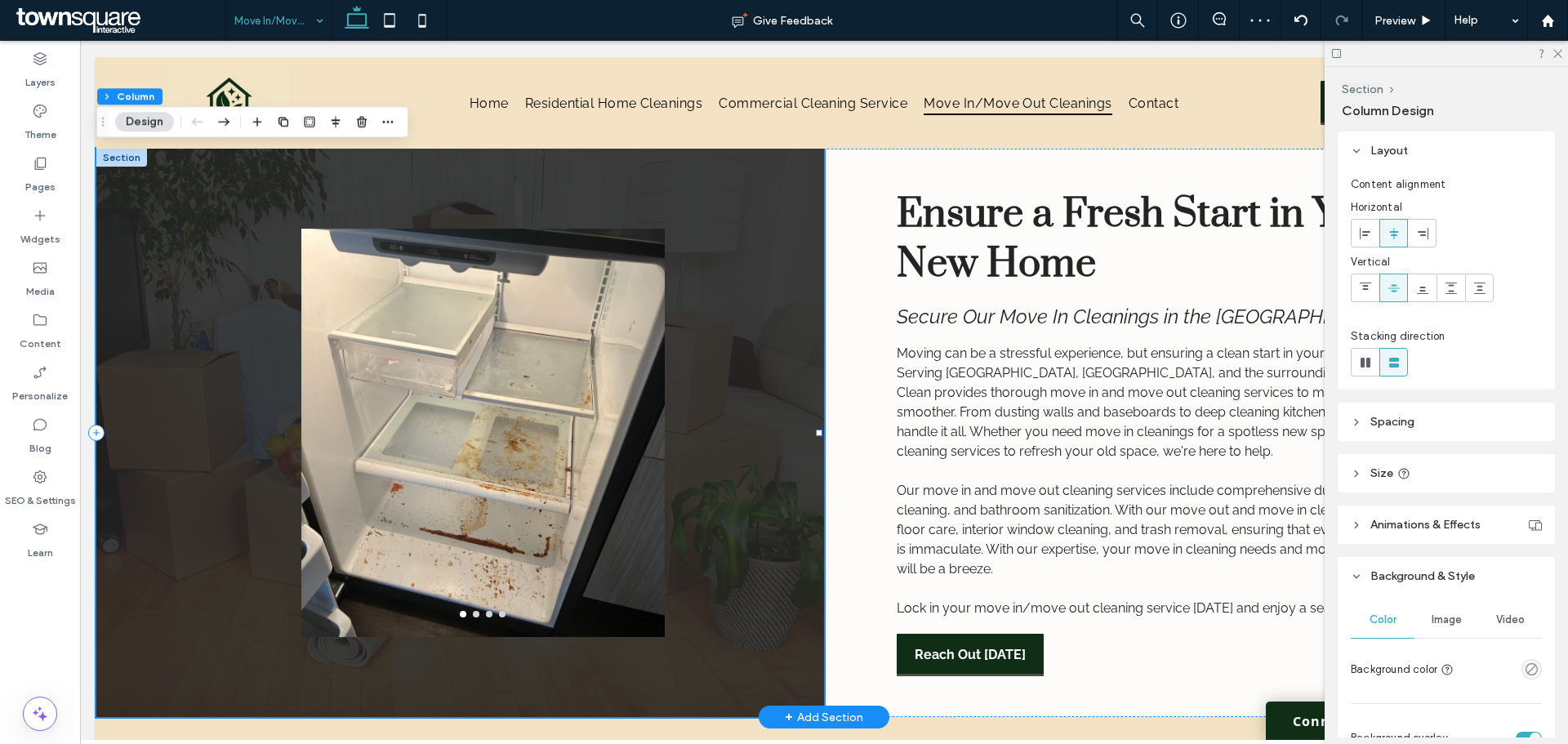
click at [213, 544] on div "a a a a" at bounding box center [460, 433] width 728 height 569
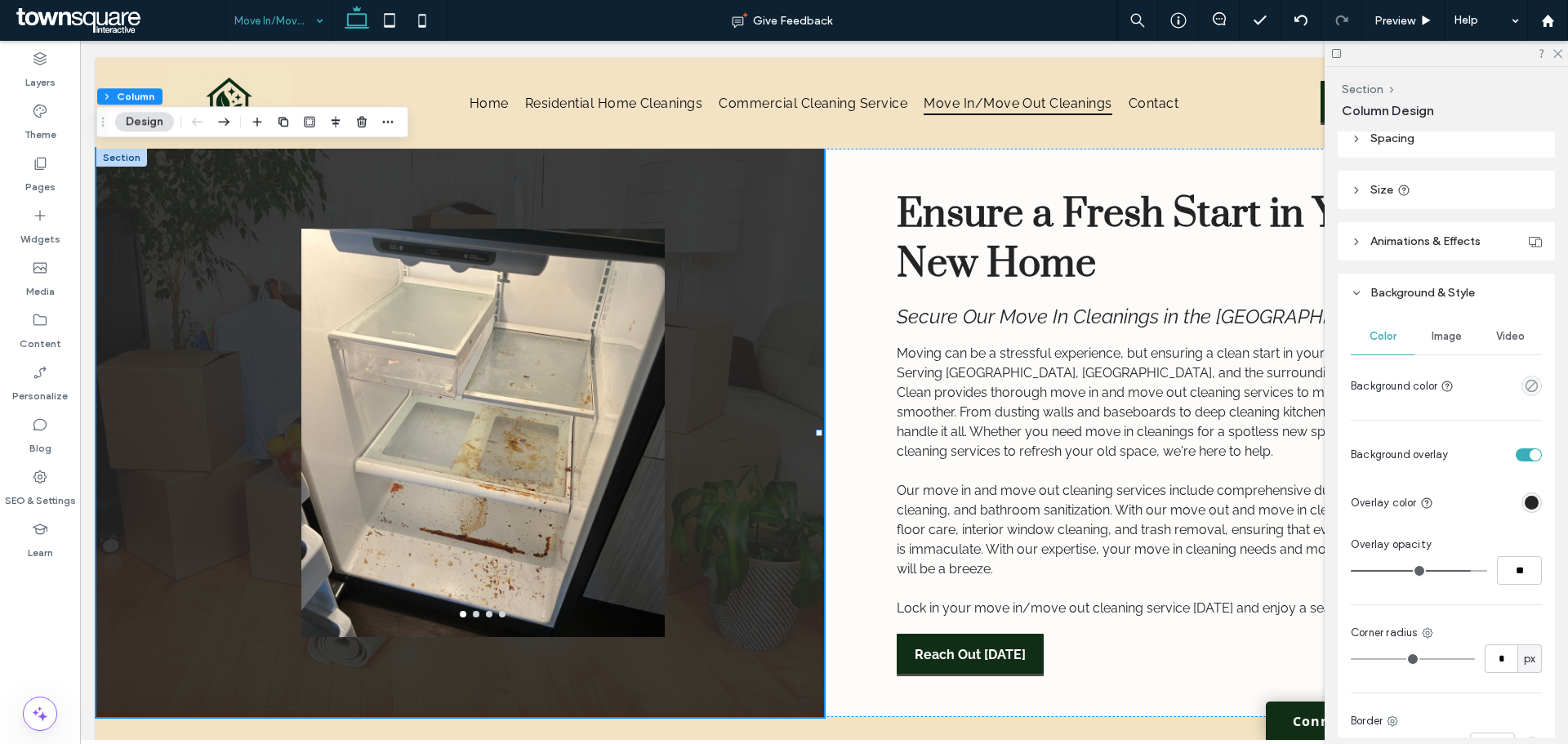
scroll to position [408, 0]
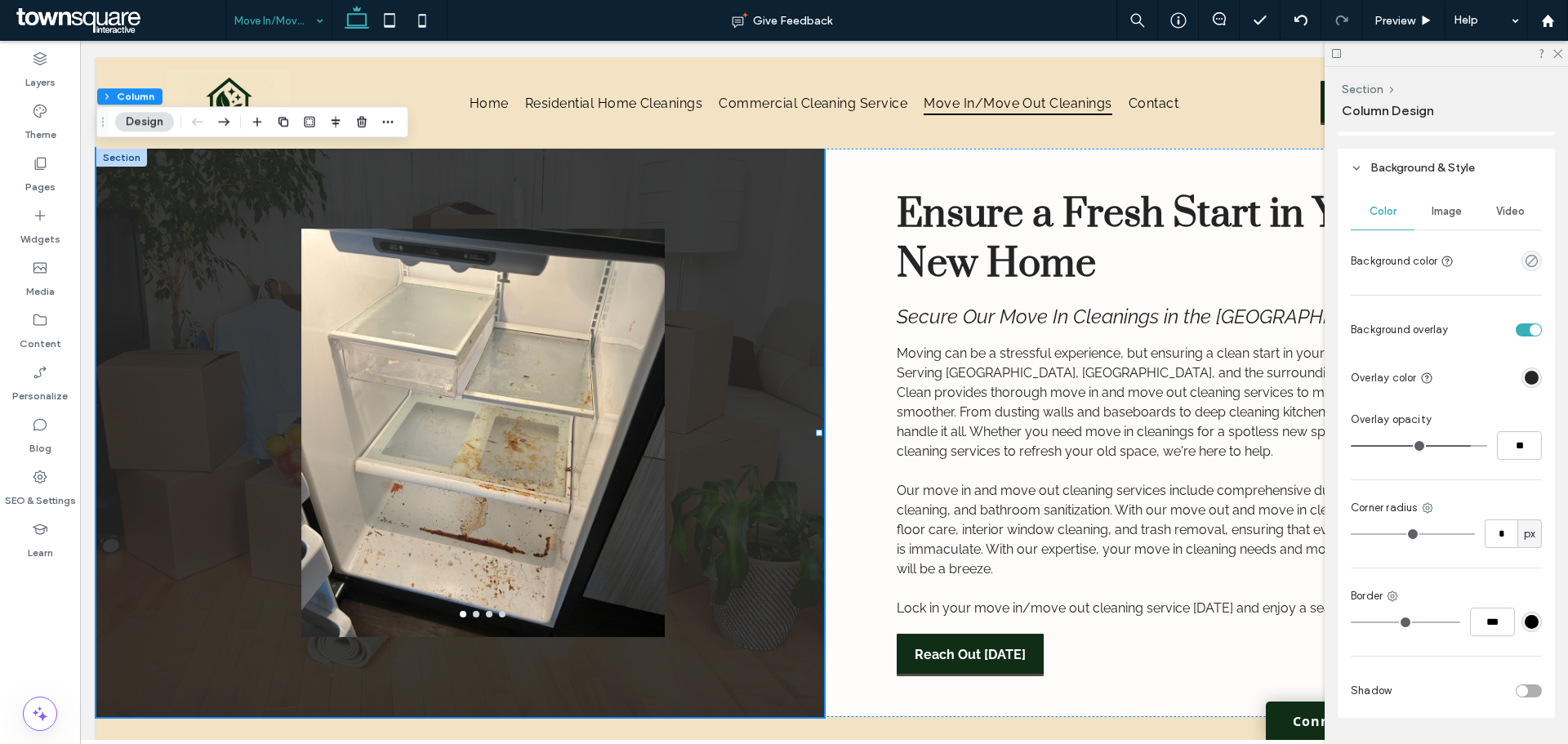
click at [1439, 209] on span "Image" at bounding box center [1447, 212] width 30 height 13
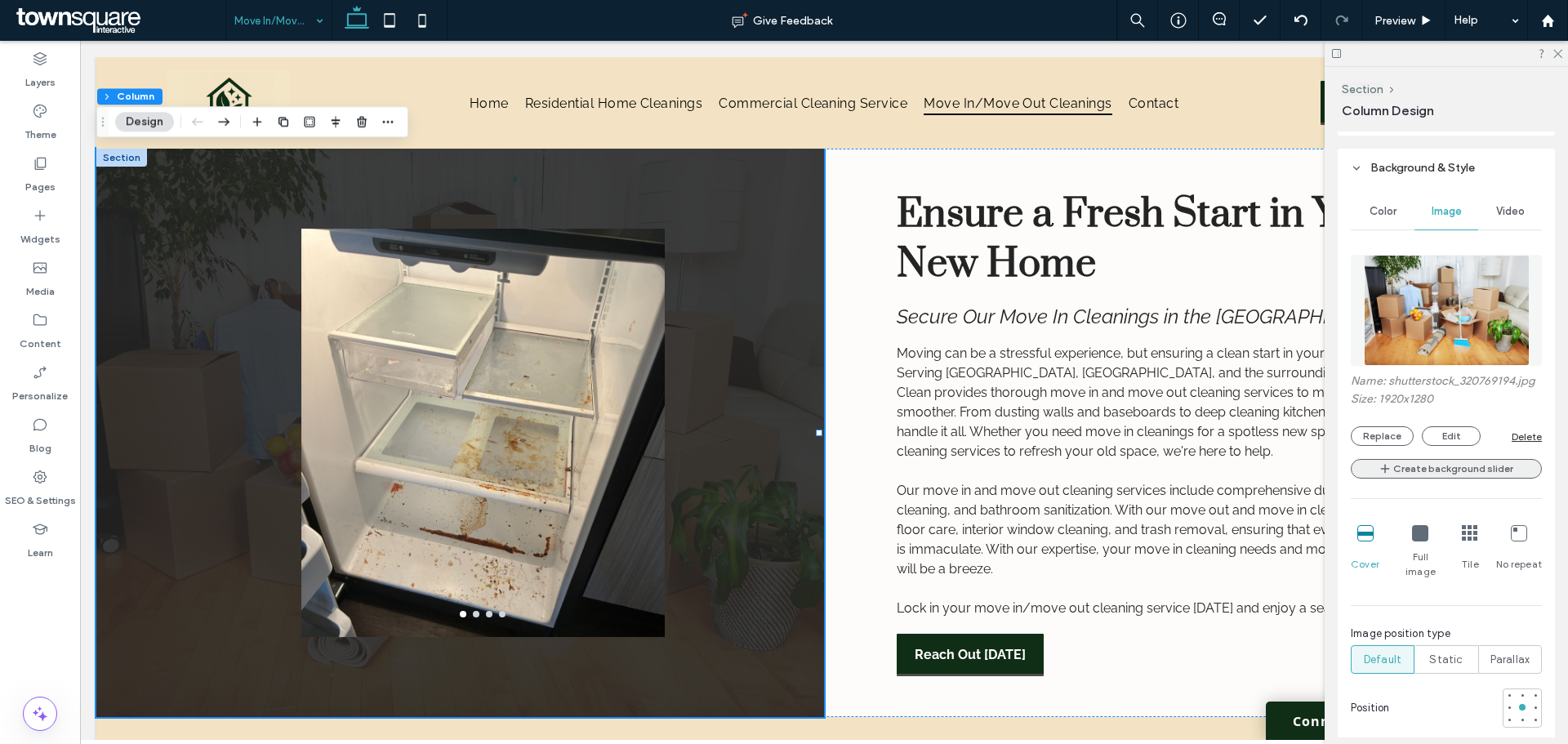
click at [1439, 479] on button "Create background slider" at bounding box center [1446, 468] width 191 height 20
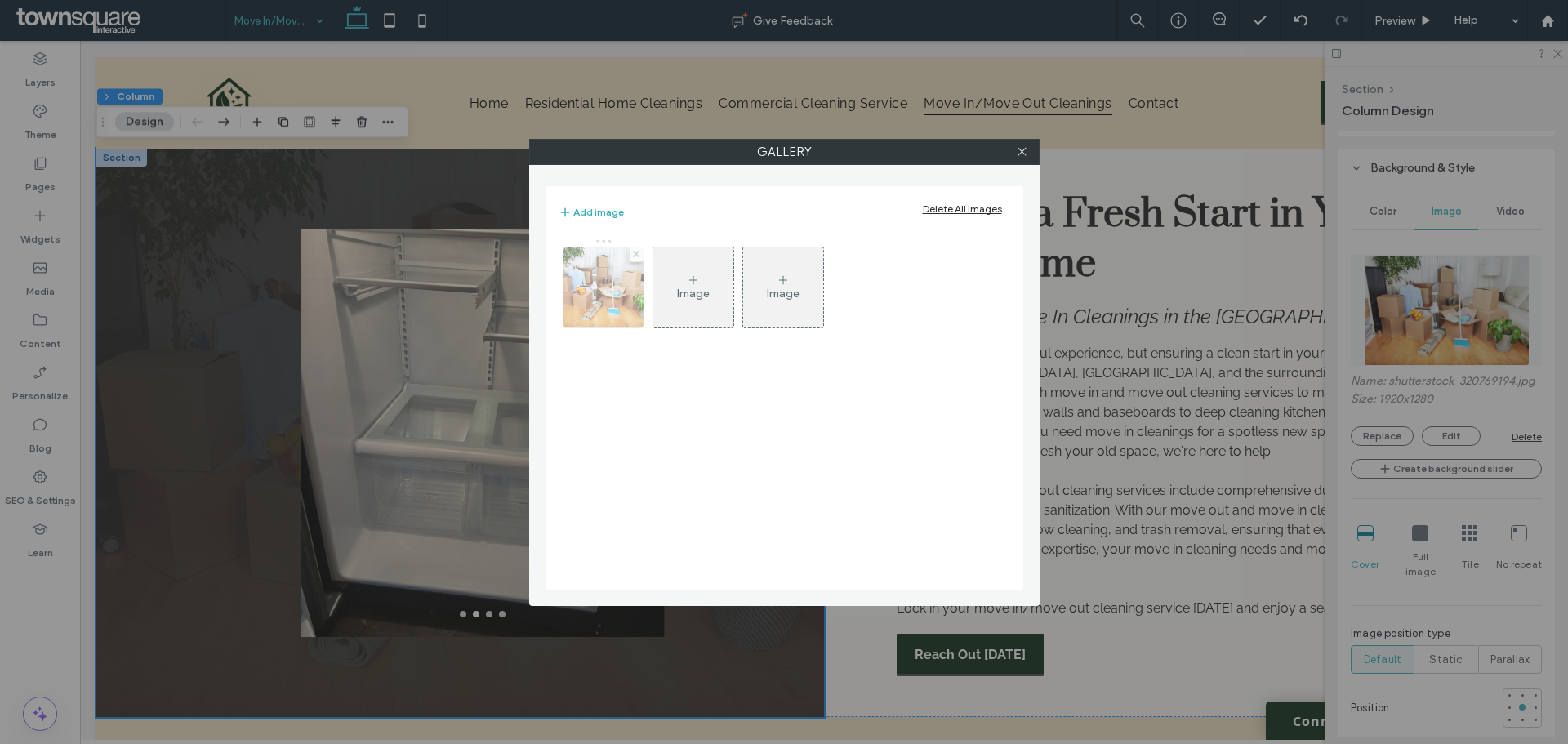
click at [636, 256] on icon at bounding box center [635, 254] width 7 height 7
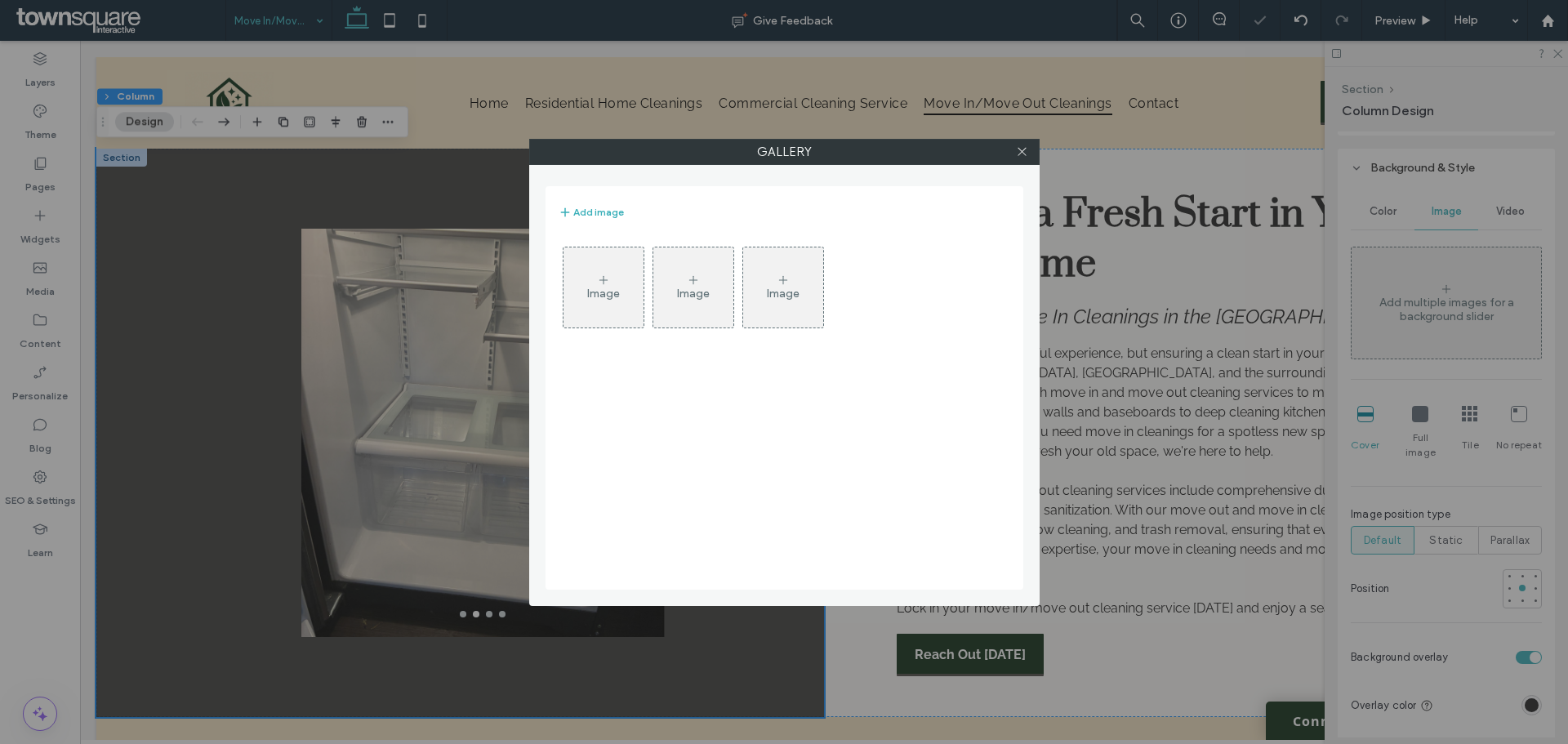
click at [603, 295] on div "Image" at bounding box center [604, 293] width 33 height 14
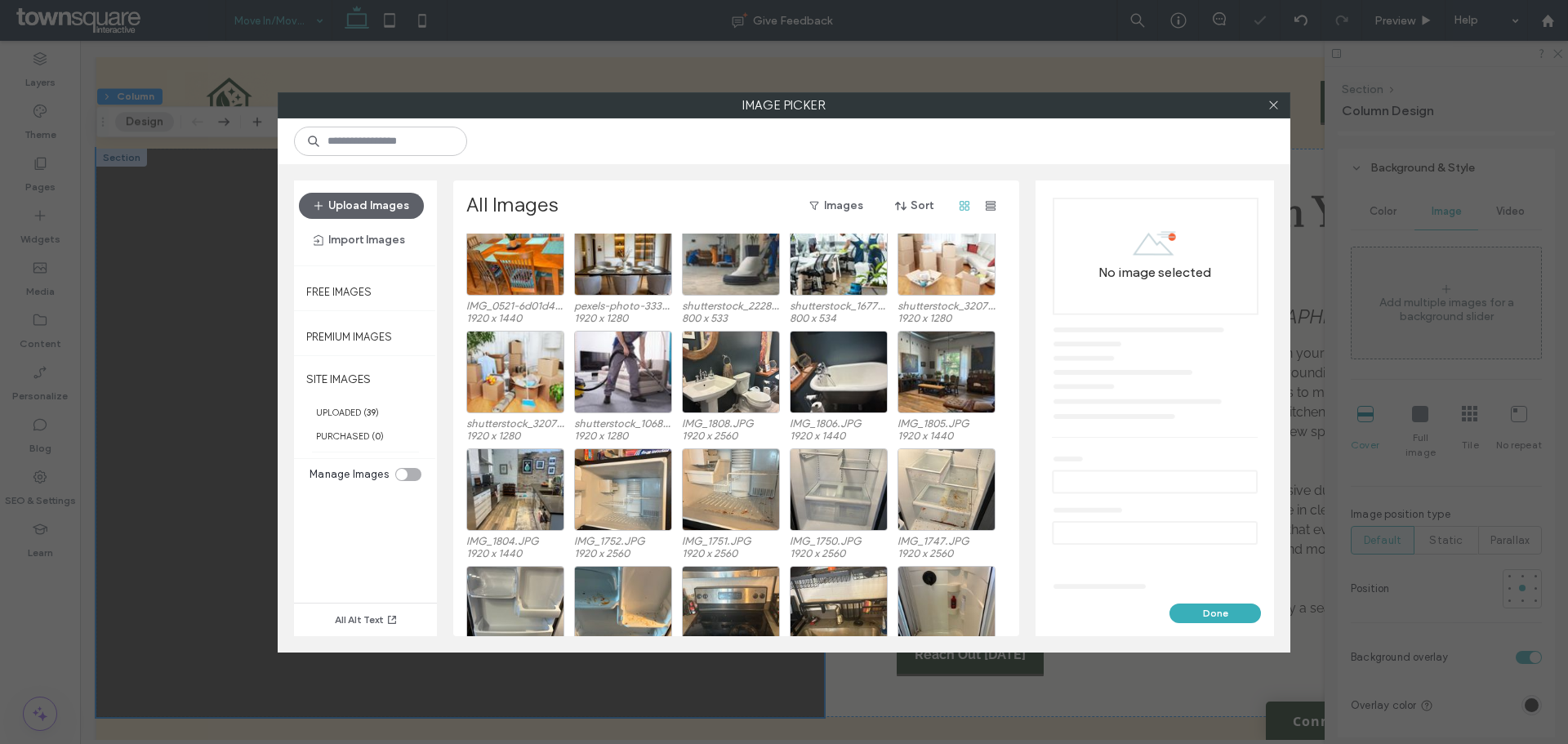
scroll to position [101, 0]
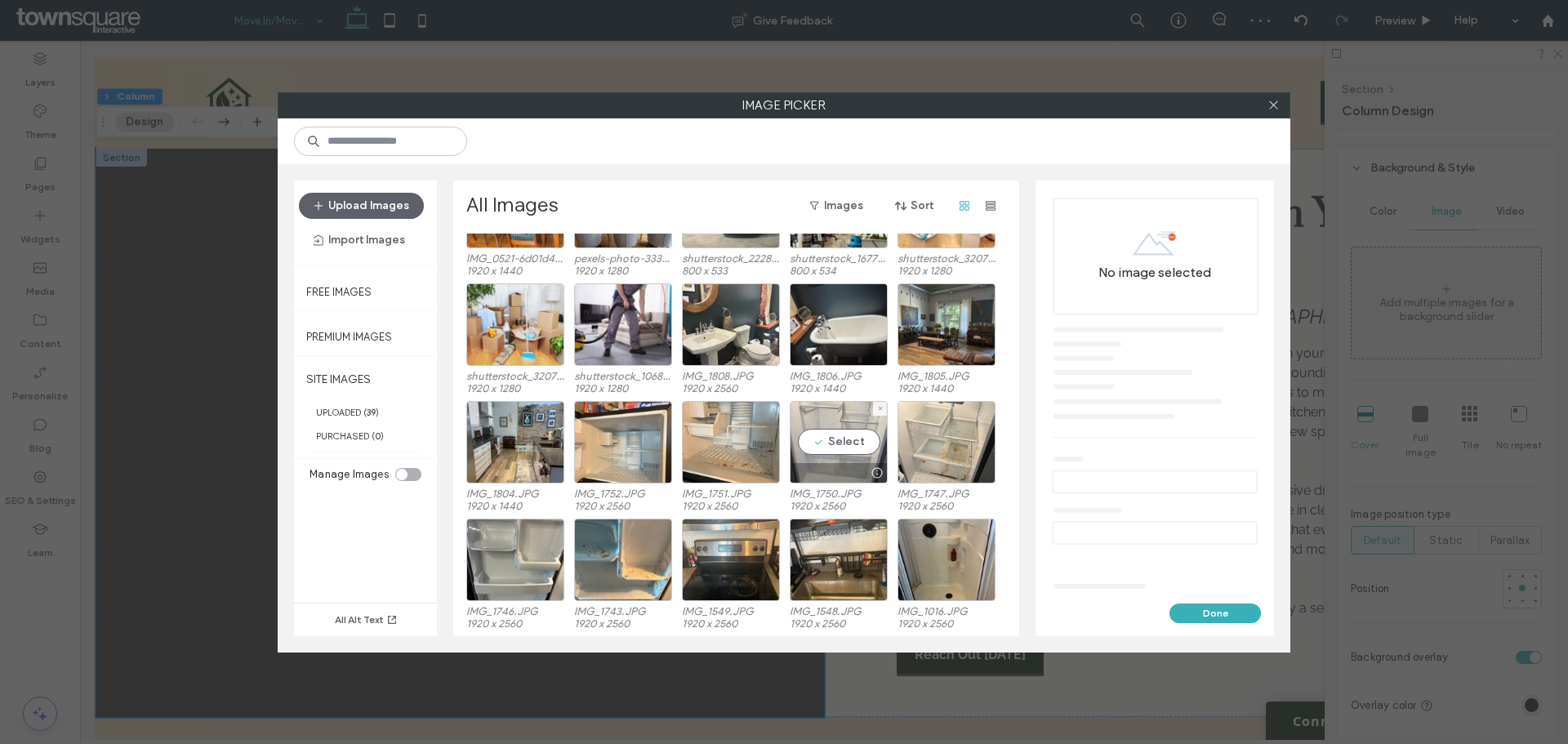
click at [826, 431] on div "Select" at bounding box center [839, 442] width 98 height 83
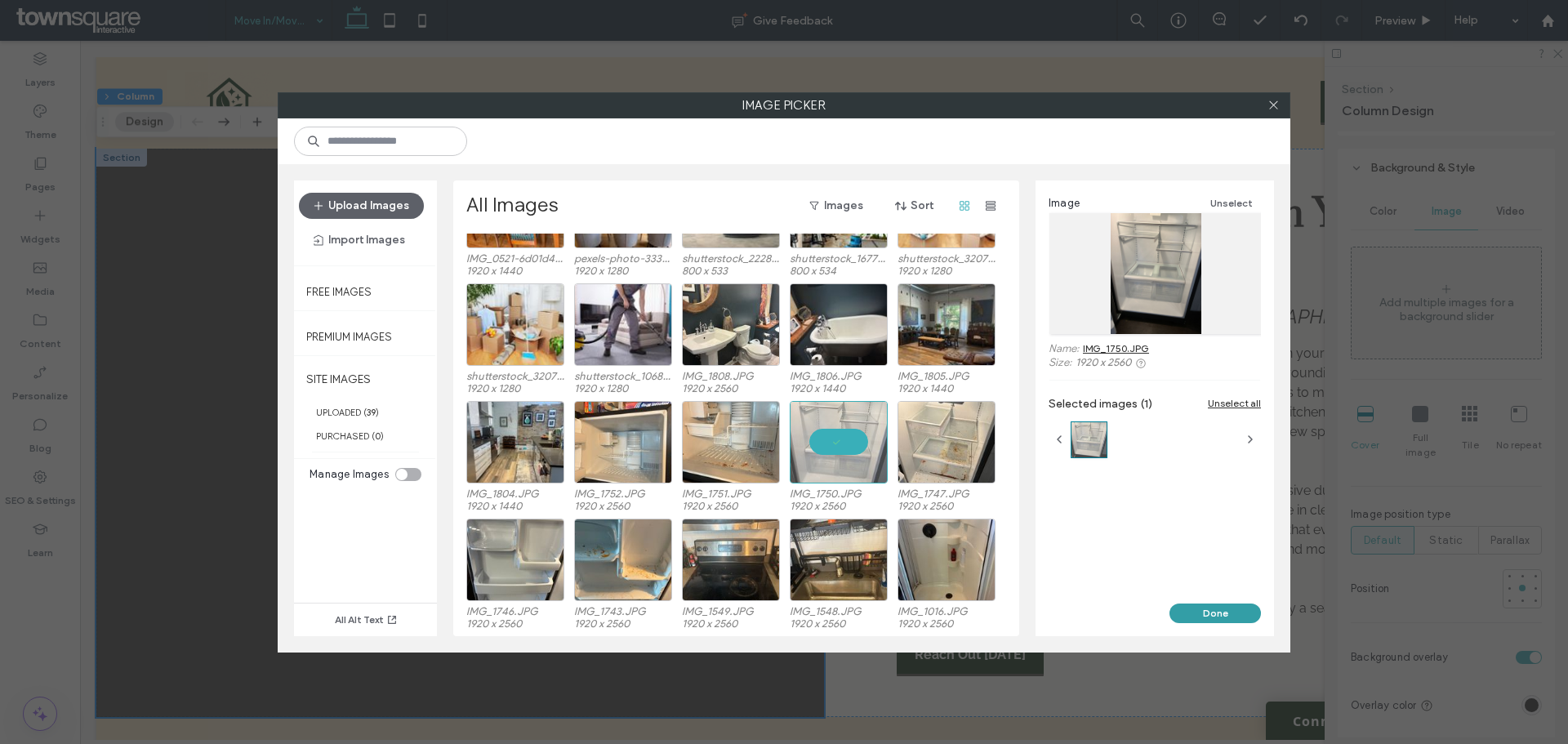
click at [1211, 614] on button "Done" at bounding box center [1215, 613] width 91 height 20
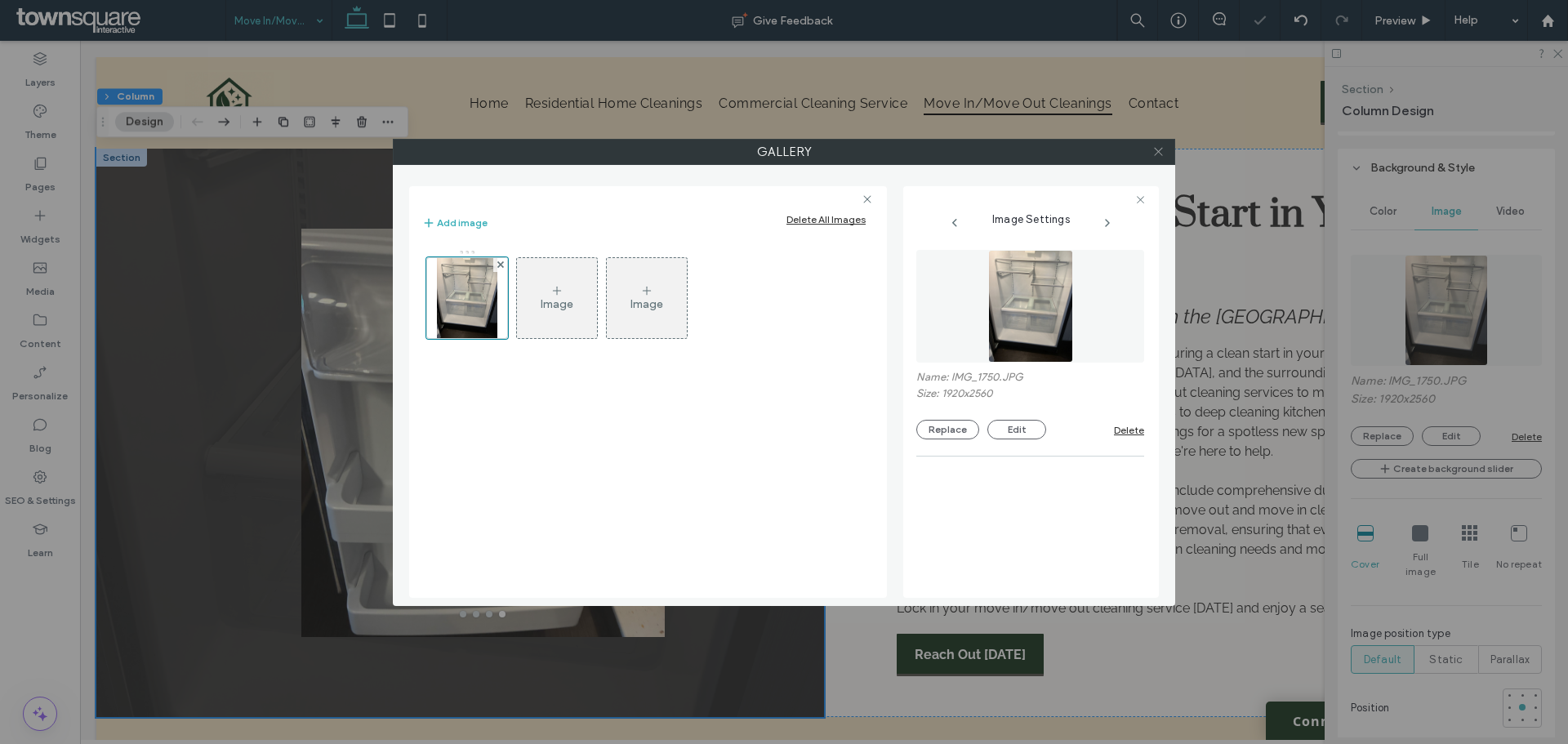
click at [1156, 146] on icon at bounding box center [1158, 151] width 12 height 12
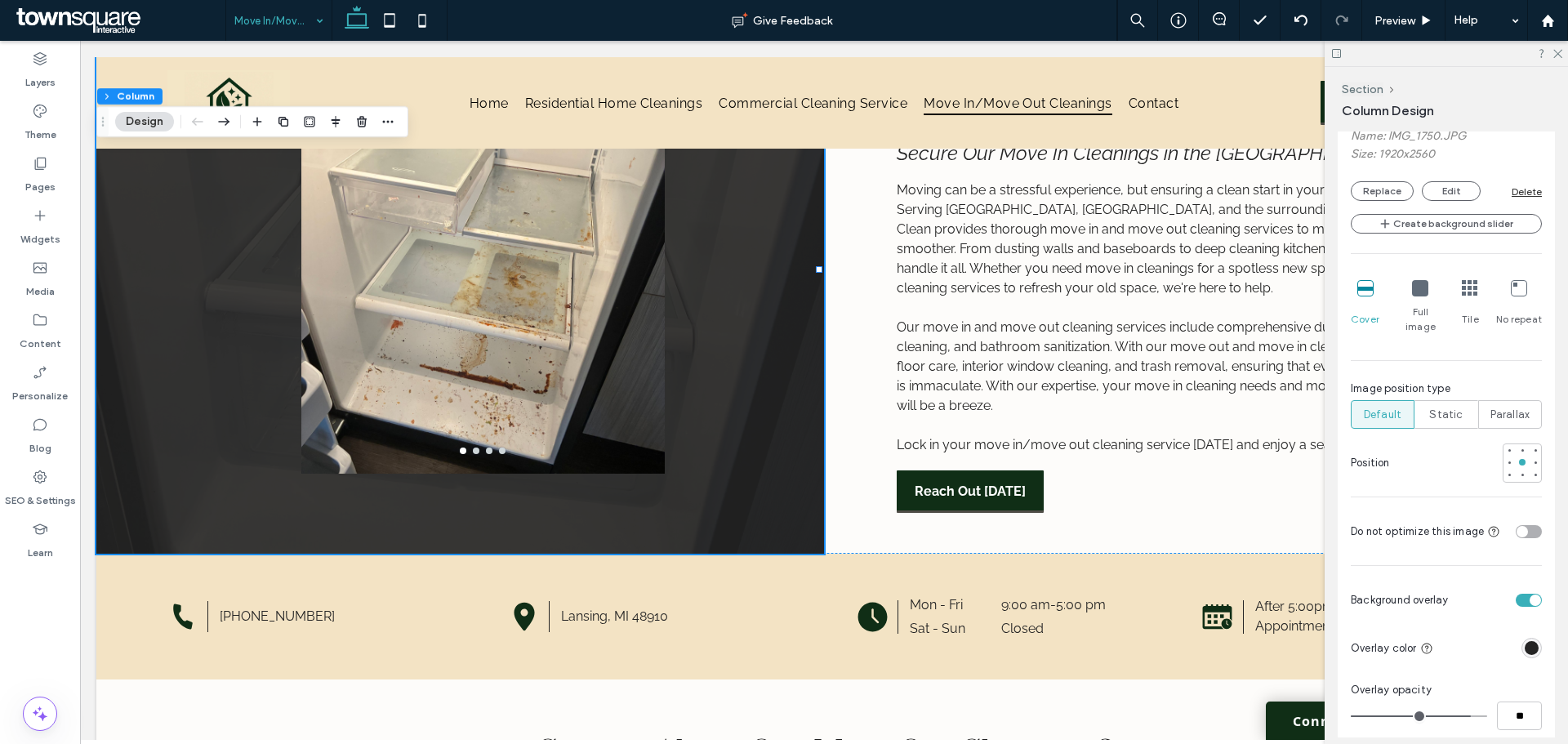
scroll to position [490, 0]
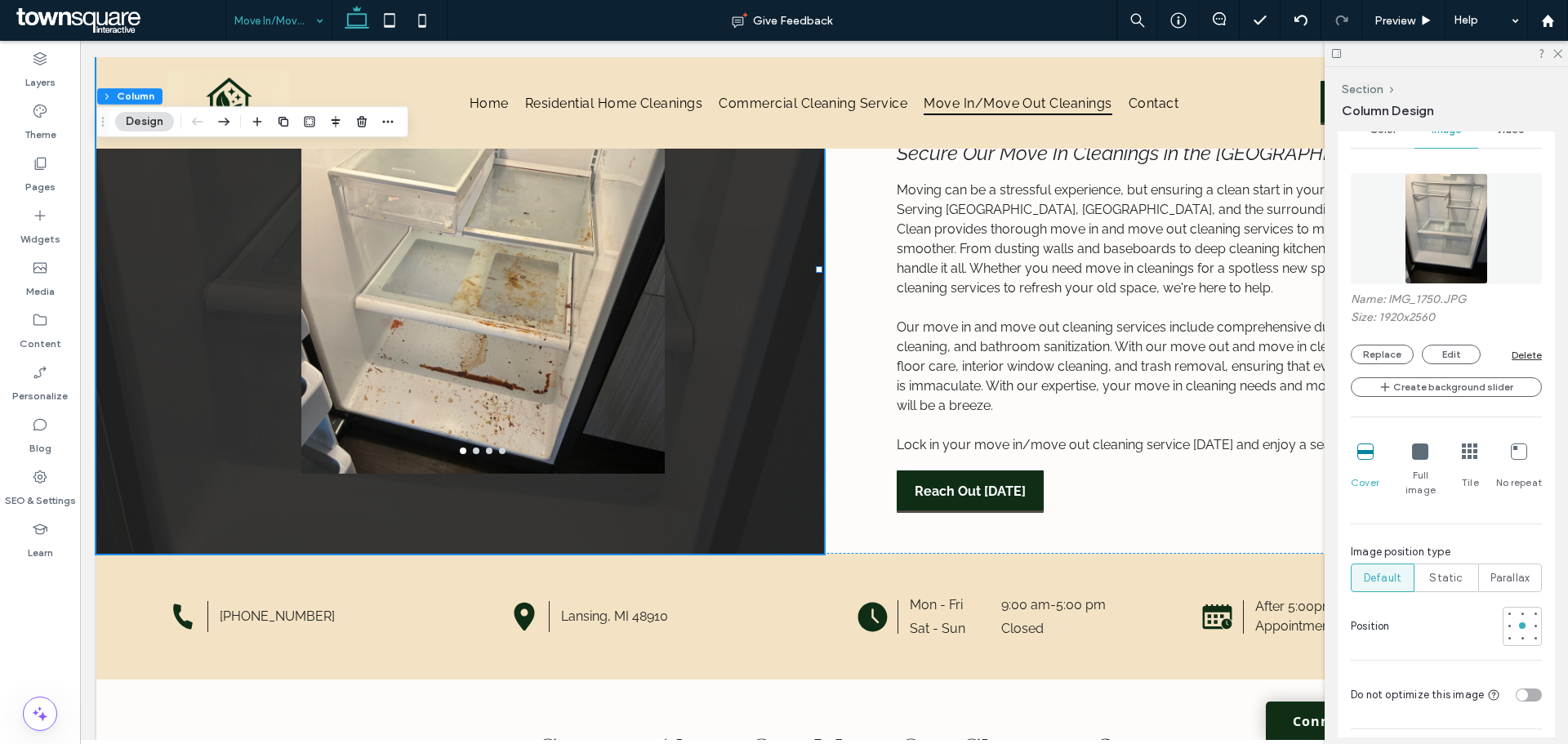
click at [1441, 400] on div "Name: IMG_1750.JPG Size: 1920x2560 Replace Edit Delete Create background slider…" at bounding box center [1446, 436] width 191 height 544
click at [1445, 390] on button "Create background slider" at bounding box center [1446, 387] width 191 height 20
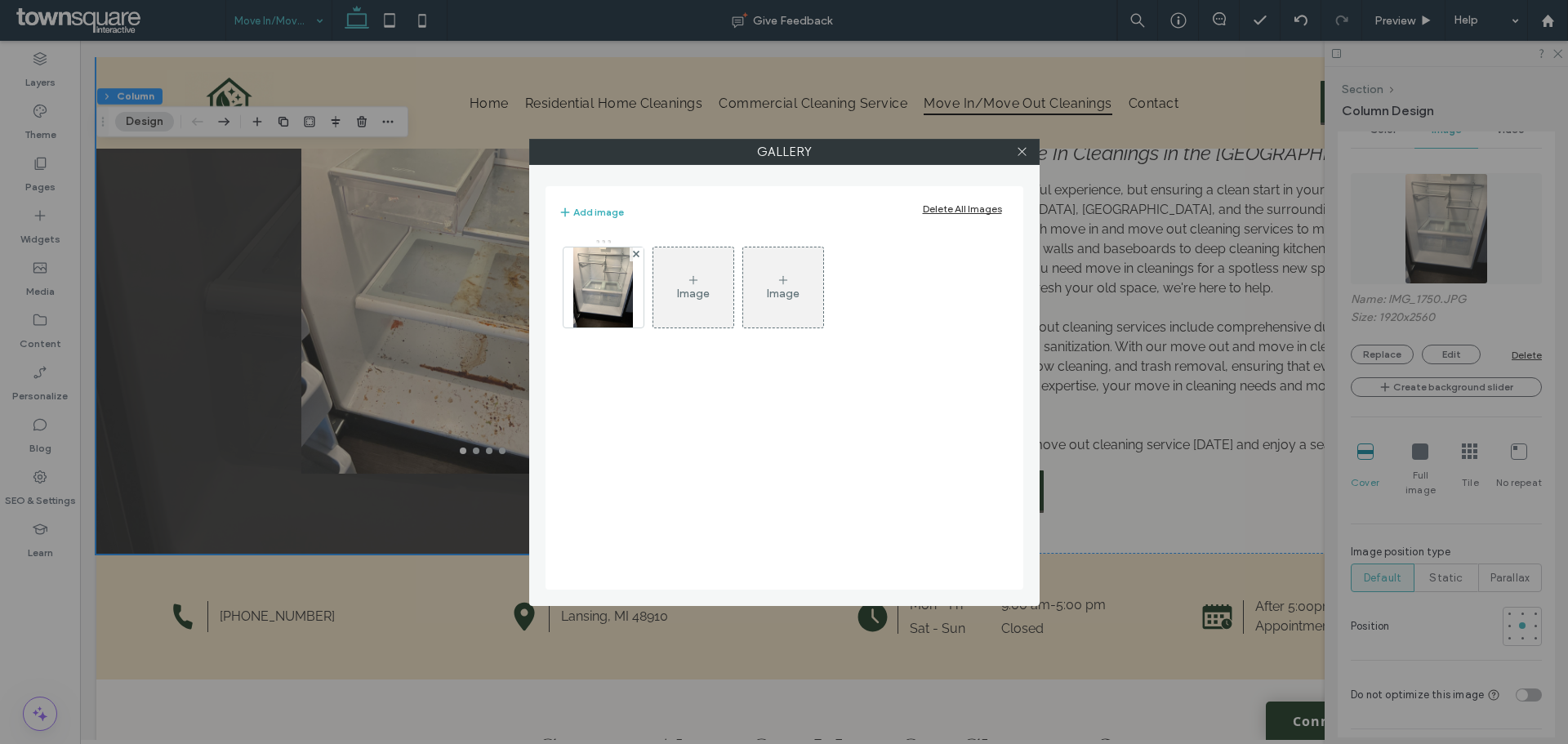
click at [692, 305] on div "Image" at bounding box center [693, 288] width 80 height 77
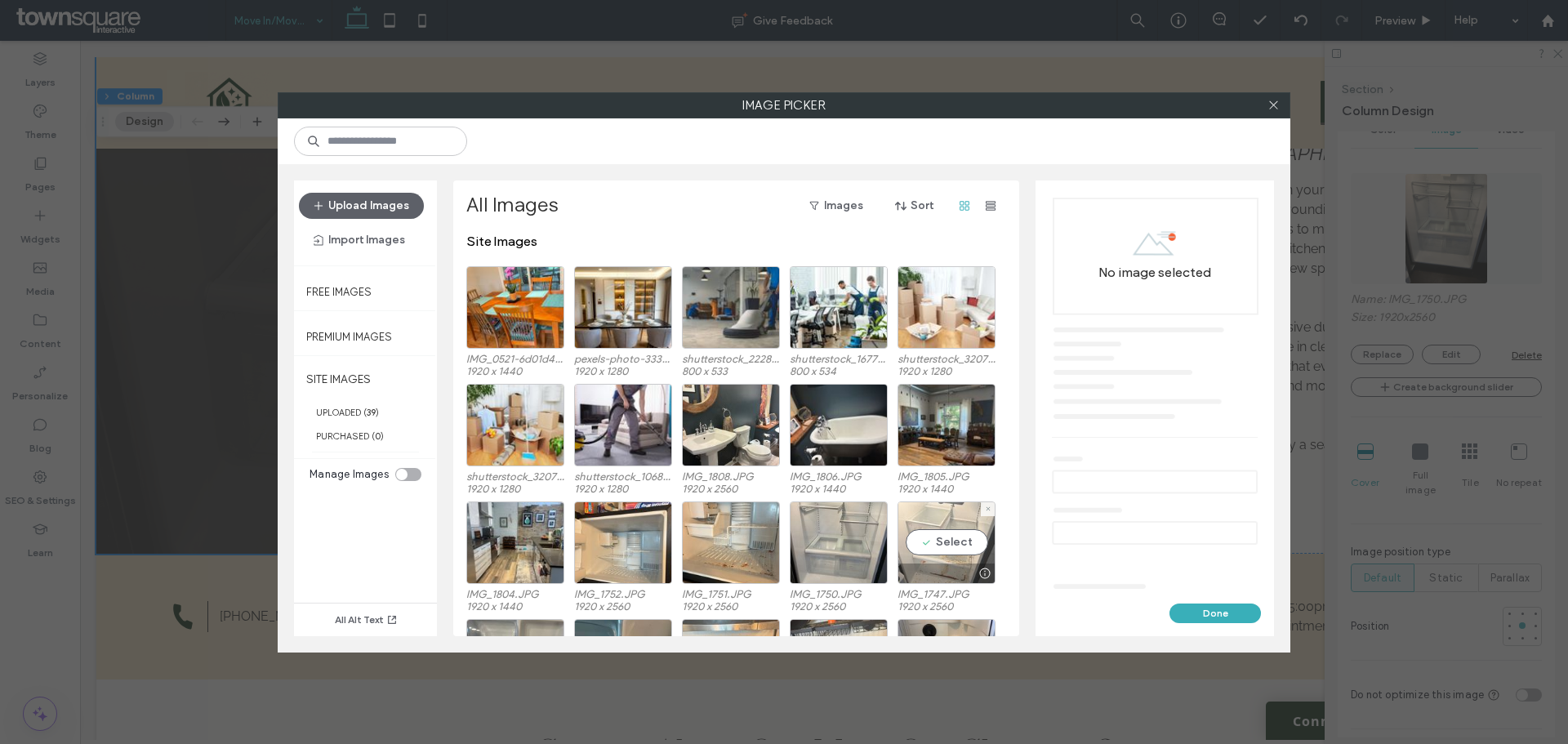
click at [964, 541] on div "Select" at bounding box center [947, 543] width 98 height 83
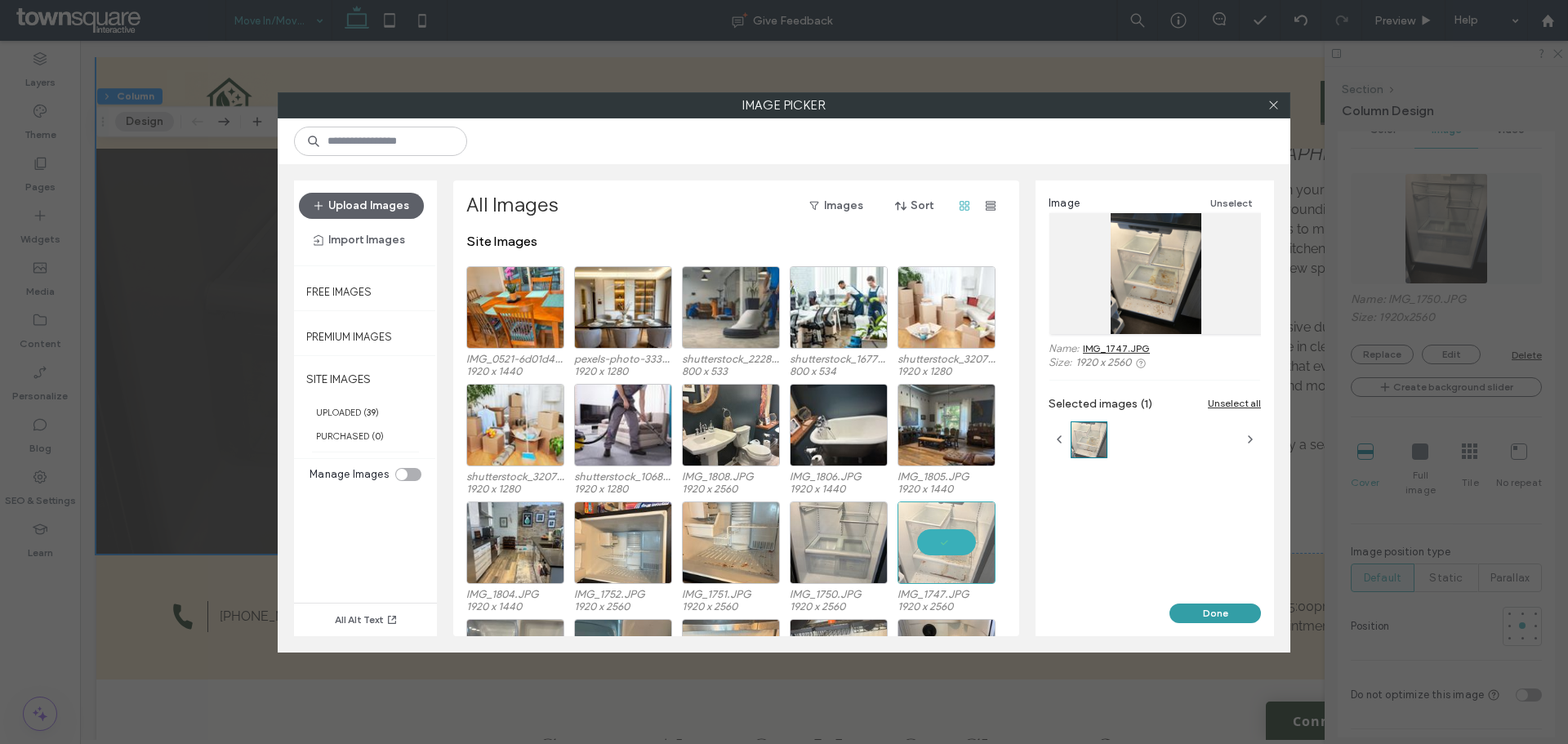
click at [1192, 615] on button "Done" at bounding box center [1215, 613] width 91 height 20
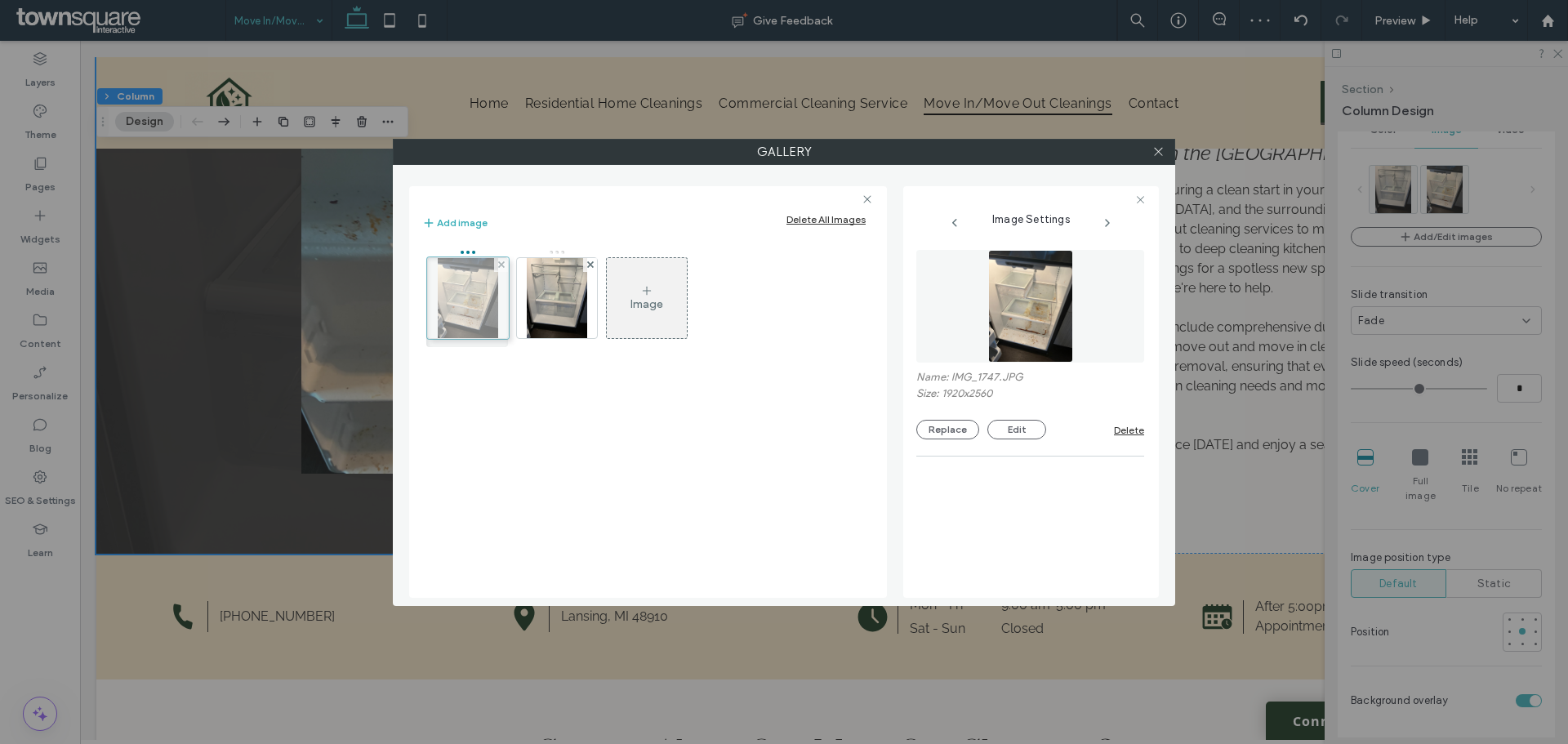
drag, startPoint x: 557, startPoint y: 304, endPoint x: 464, endPoint y: 304, distance: 93.0
click at [652, 308] on div "Image" at bounding box center [647, 304] width 33 height 14
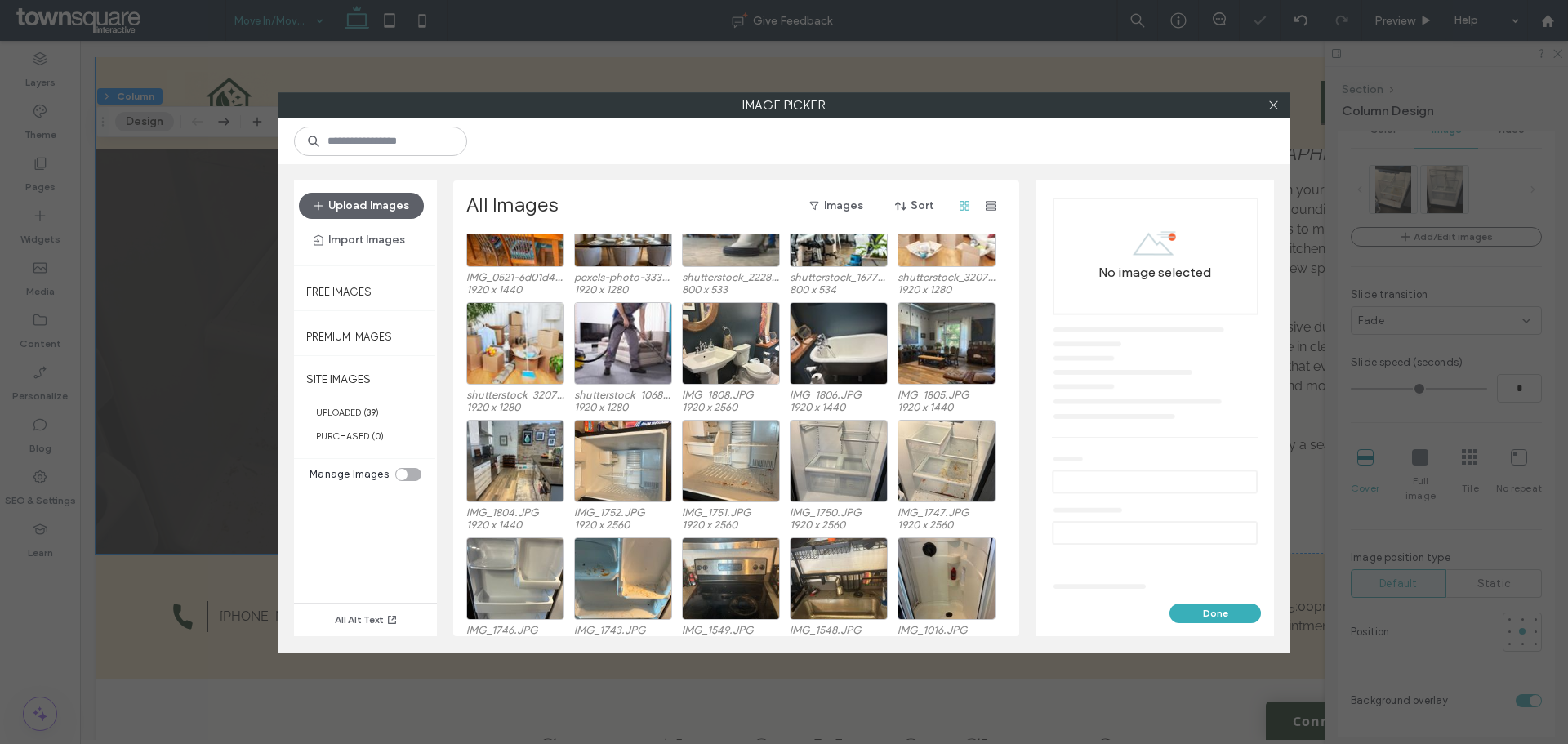
scroll to position [116, 0]
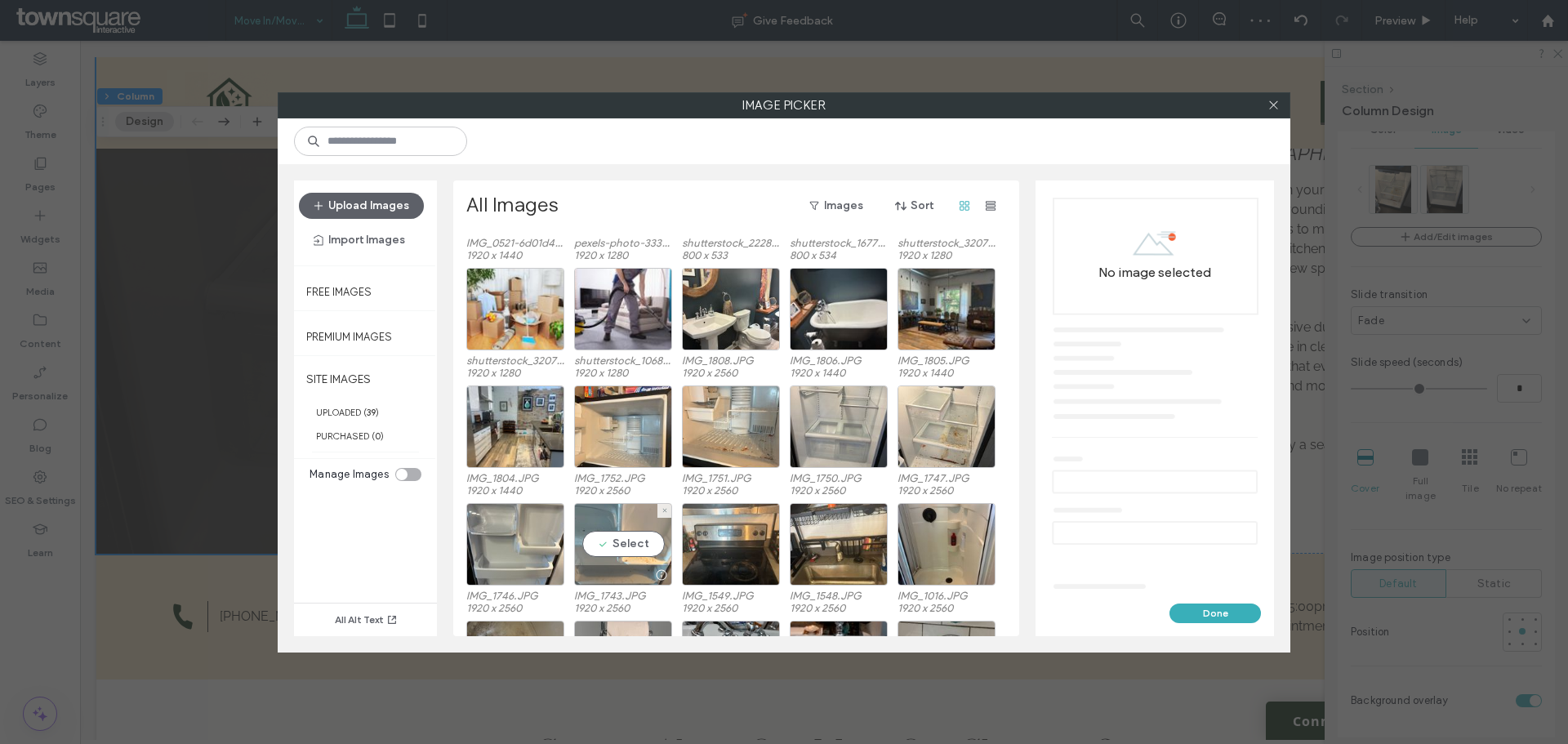
click at [602, 543] on div "Select" at bounding box center [623, 545] width 98 height 83
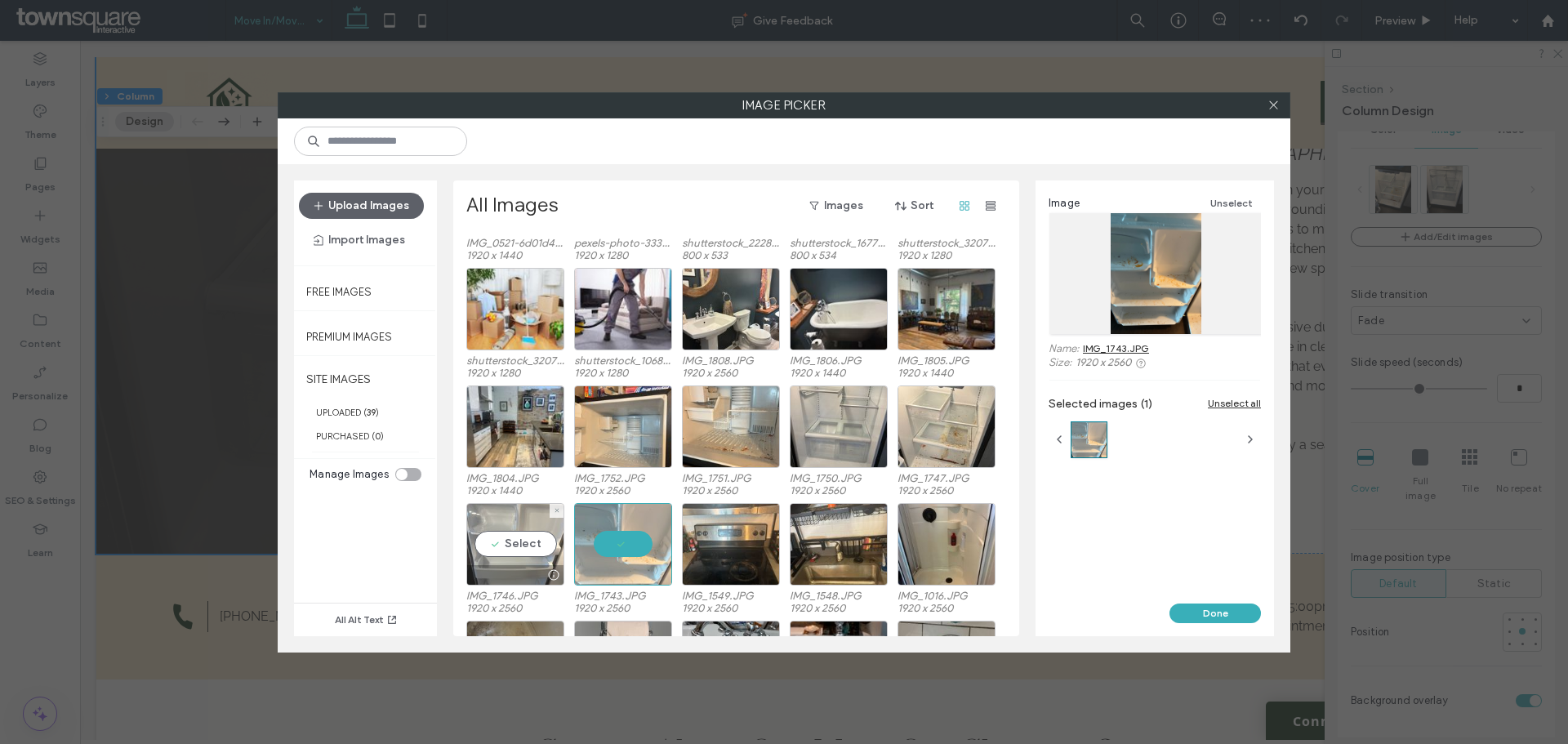
click at [512, 541] on div "Select" at bounding box center [515, 545] width 98 height 83
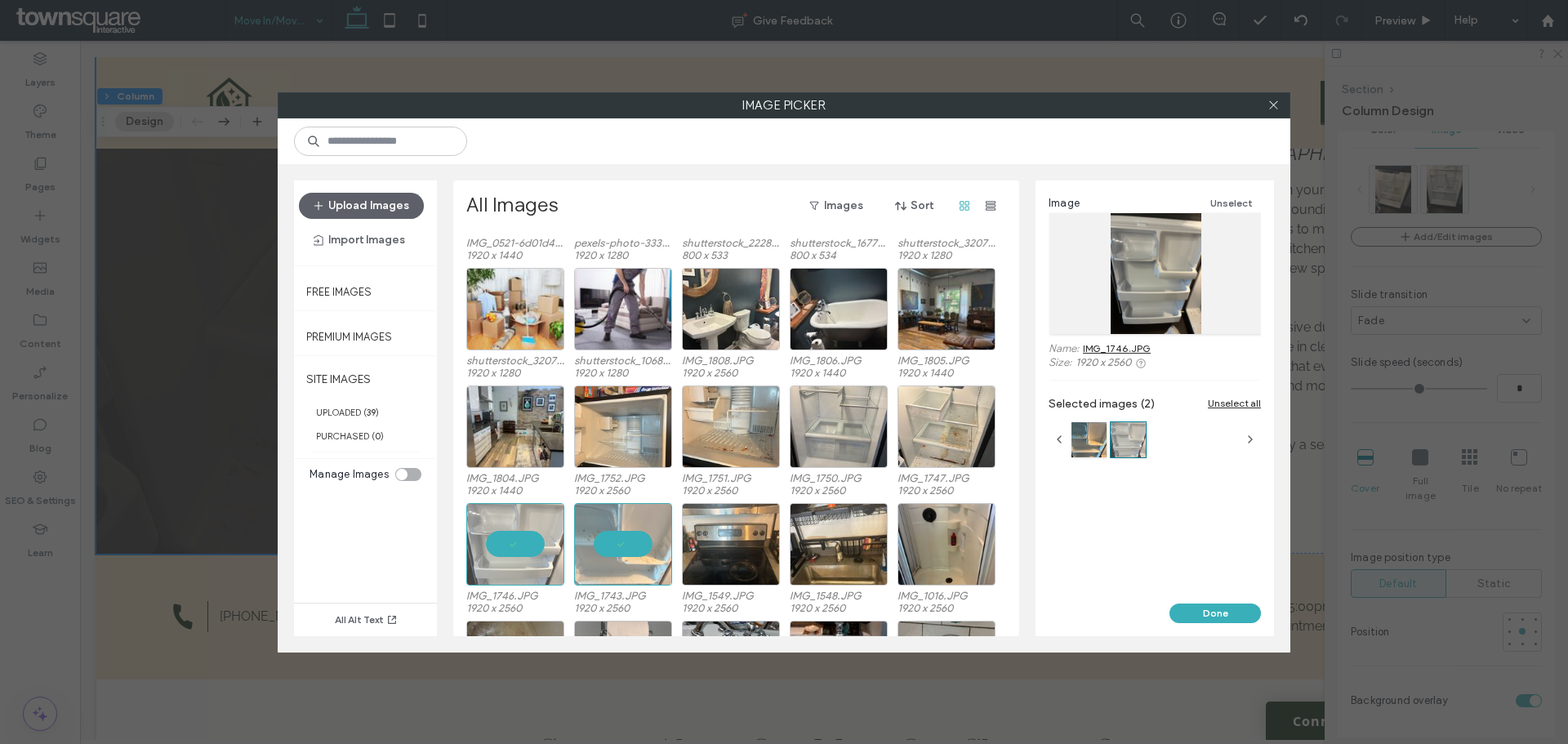
click at [1227, 609] on button "Done" at bounding box center [1215, 613] width 91 height 20
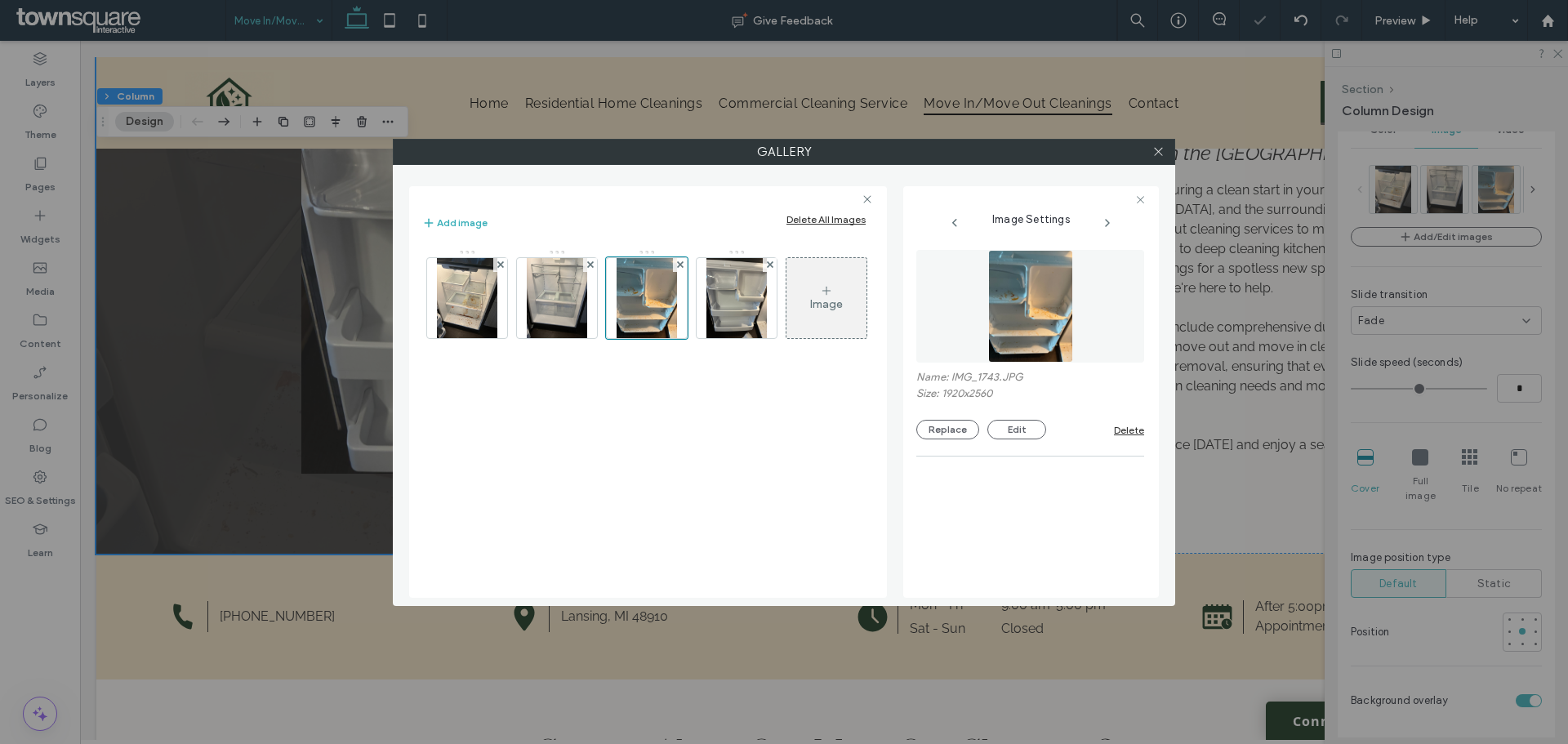
click at [1509, 389] on div "Gallery Add image Delete All Images Image Image Settings Name: IMG_1743.JPG Siz…" at bounding box center [784, 372] width 1568 height 744
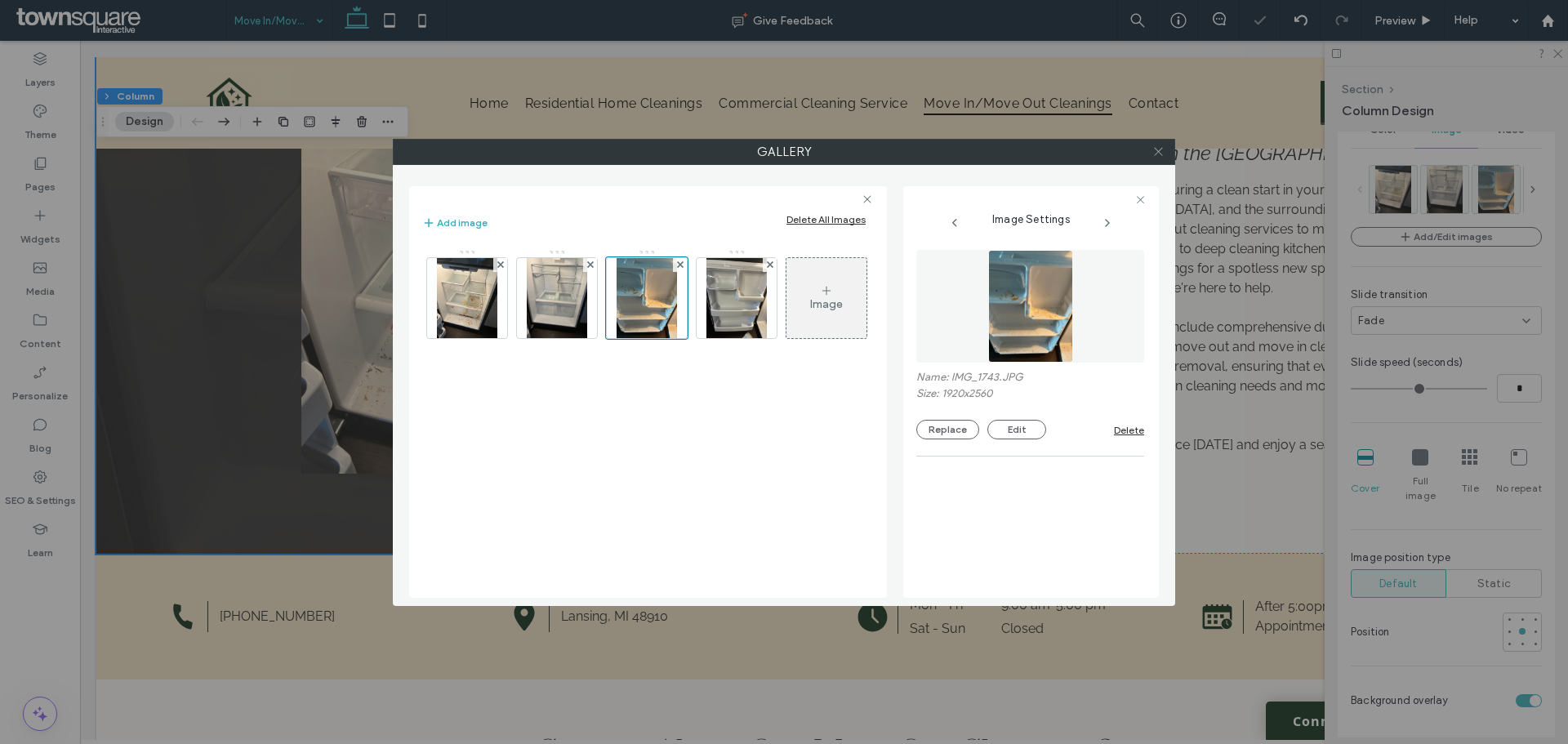
click at [1153, 147] on icon at bounding box center [1158, 151] width 12 height 12
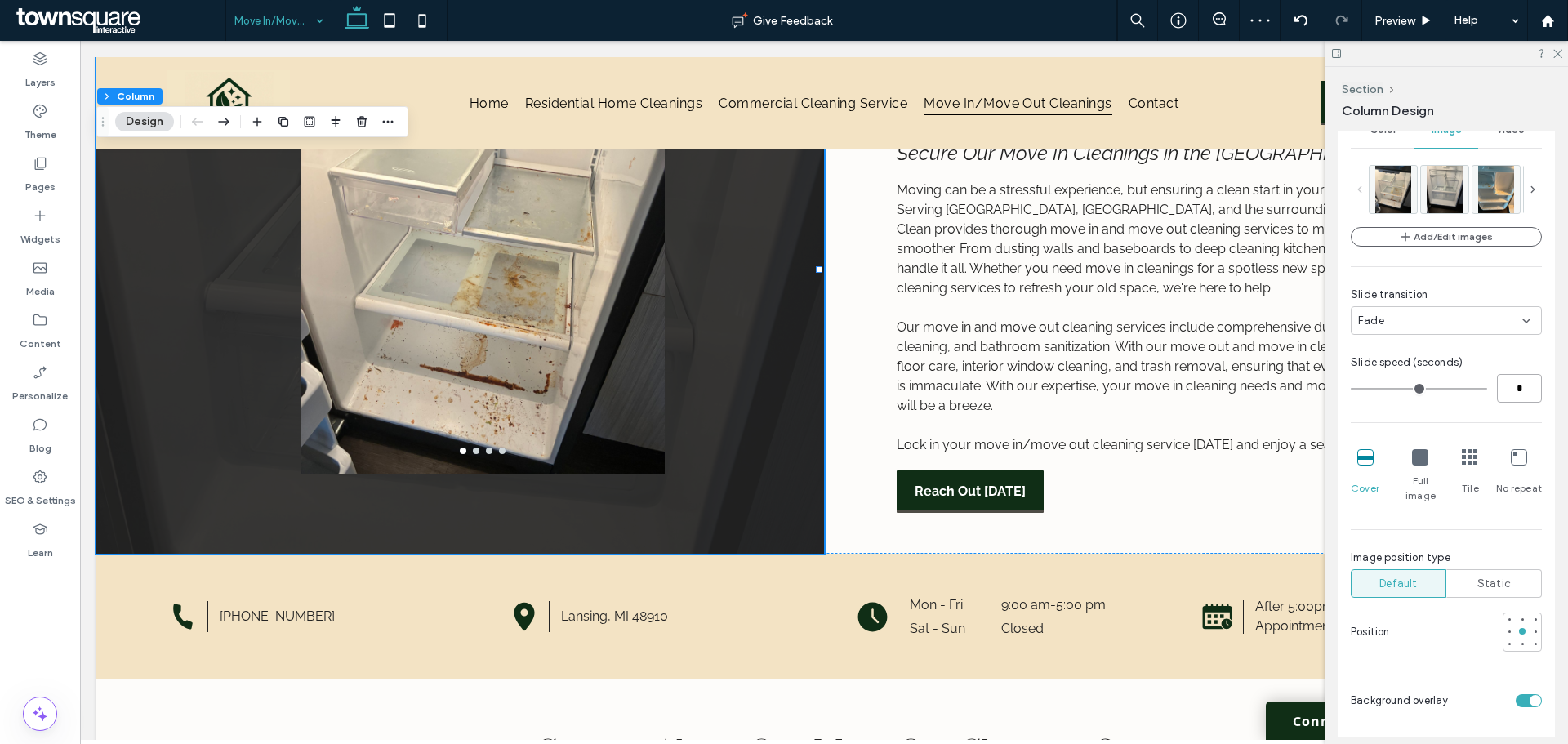
click at [1509, 377] on input "*" at bounding box center [1519, 388] width 45 height 28
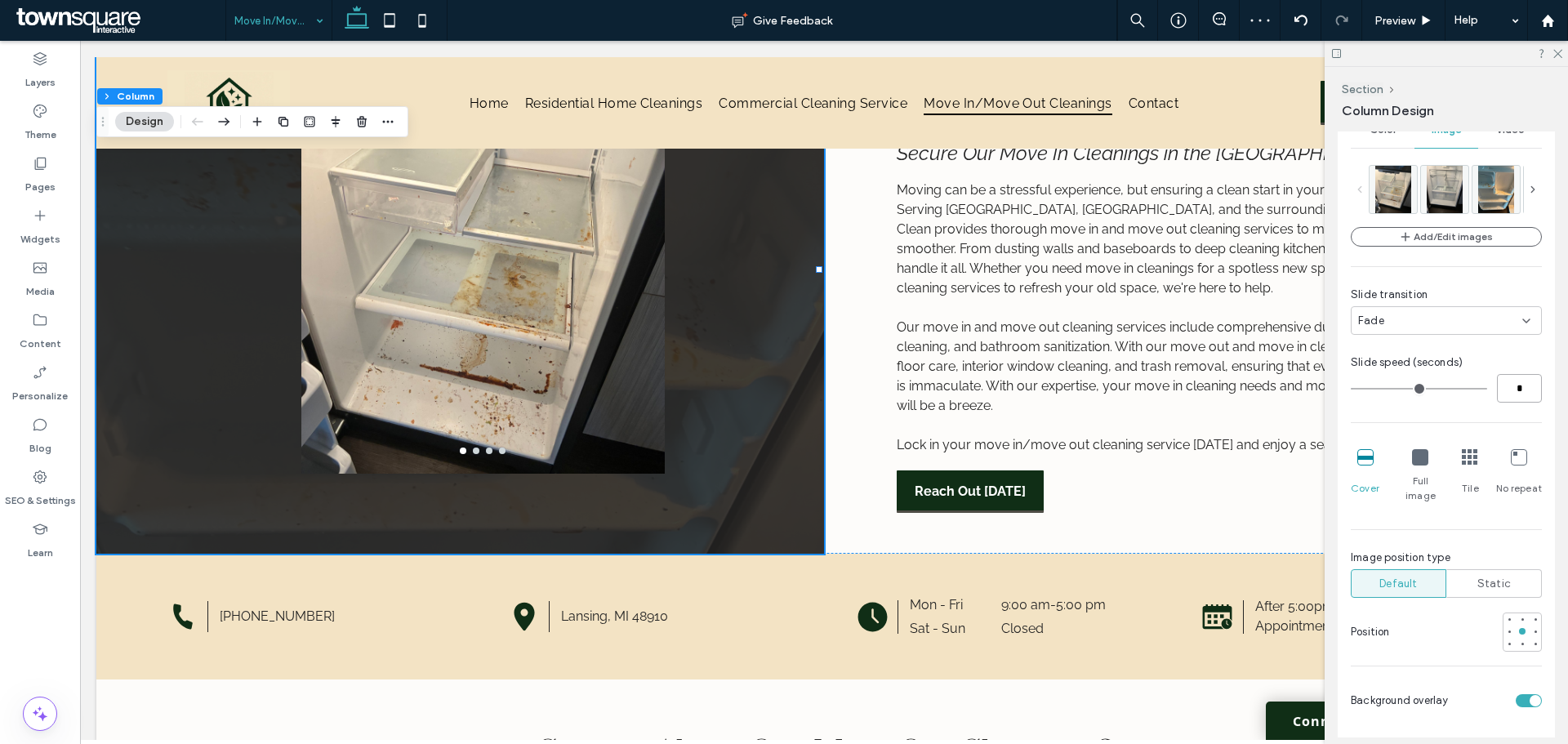
type input "*"
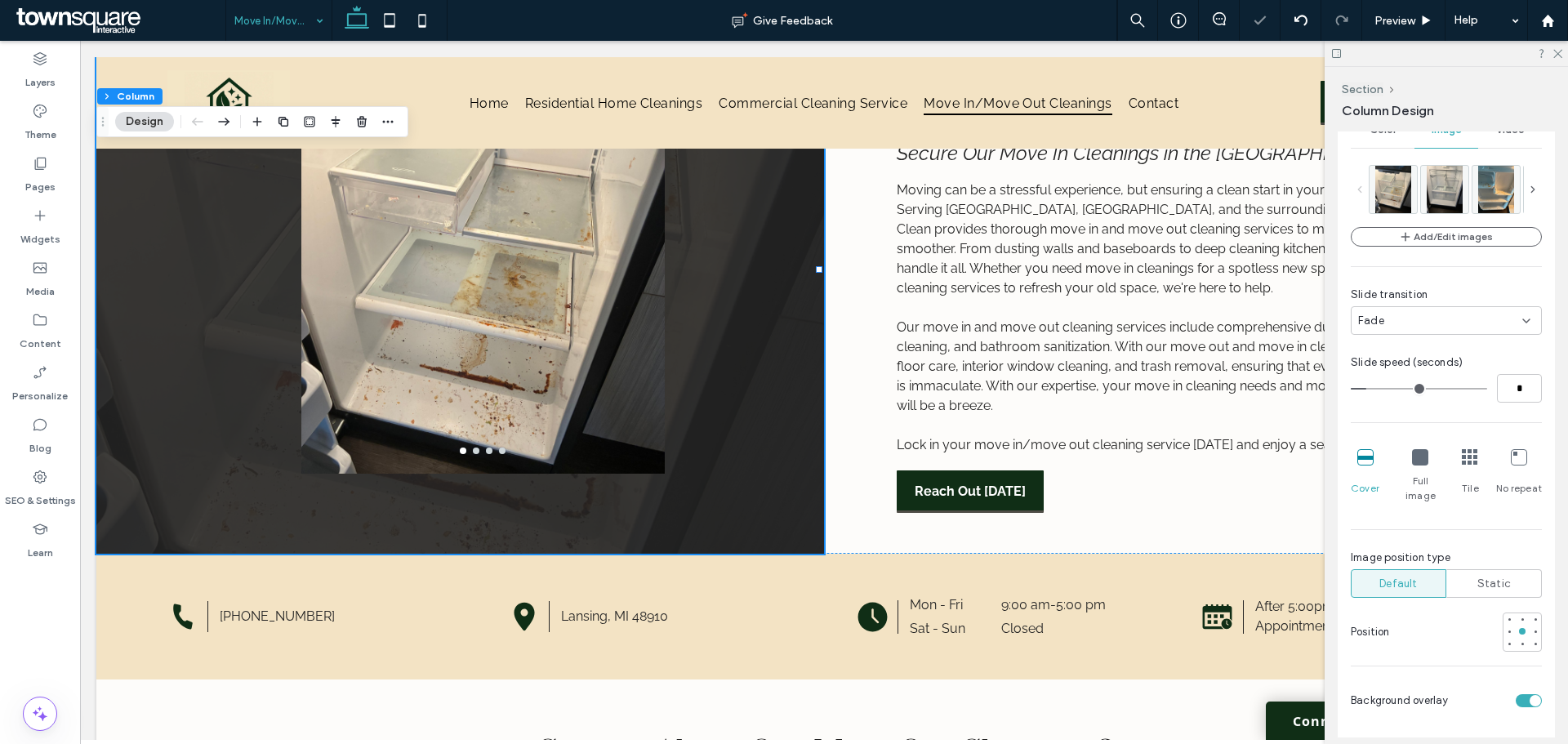
click at [1455, 408] on div "Add/Edit images Slide transition Fade Slide speed (seconds) * Cover Full image …" at bounding box center [1446, 405] width 191 height 482
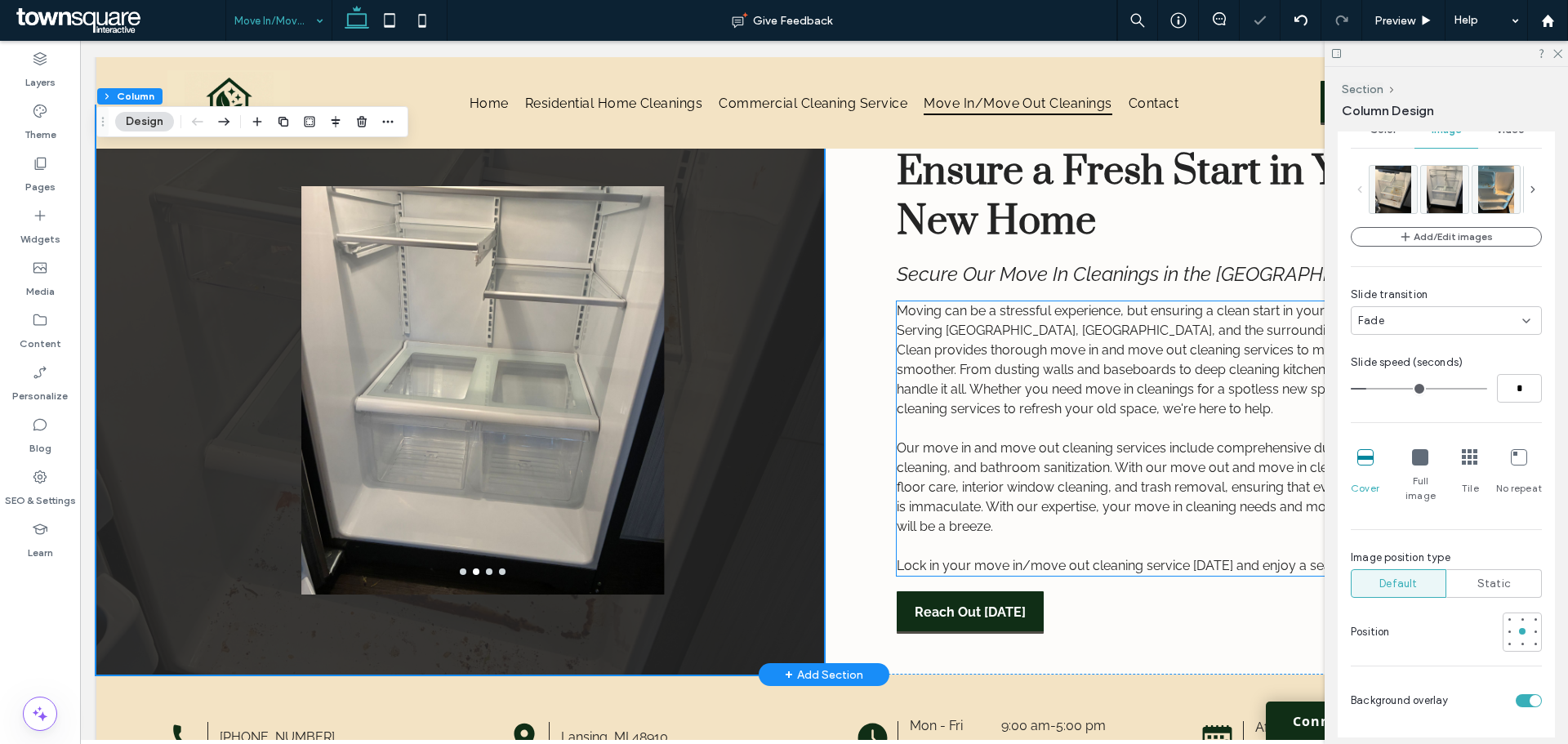
scroll to position [0, 0]
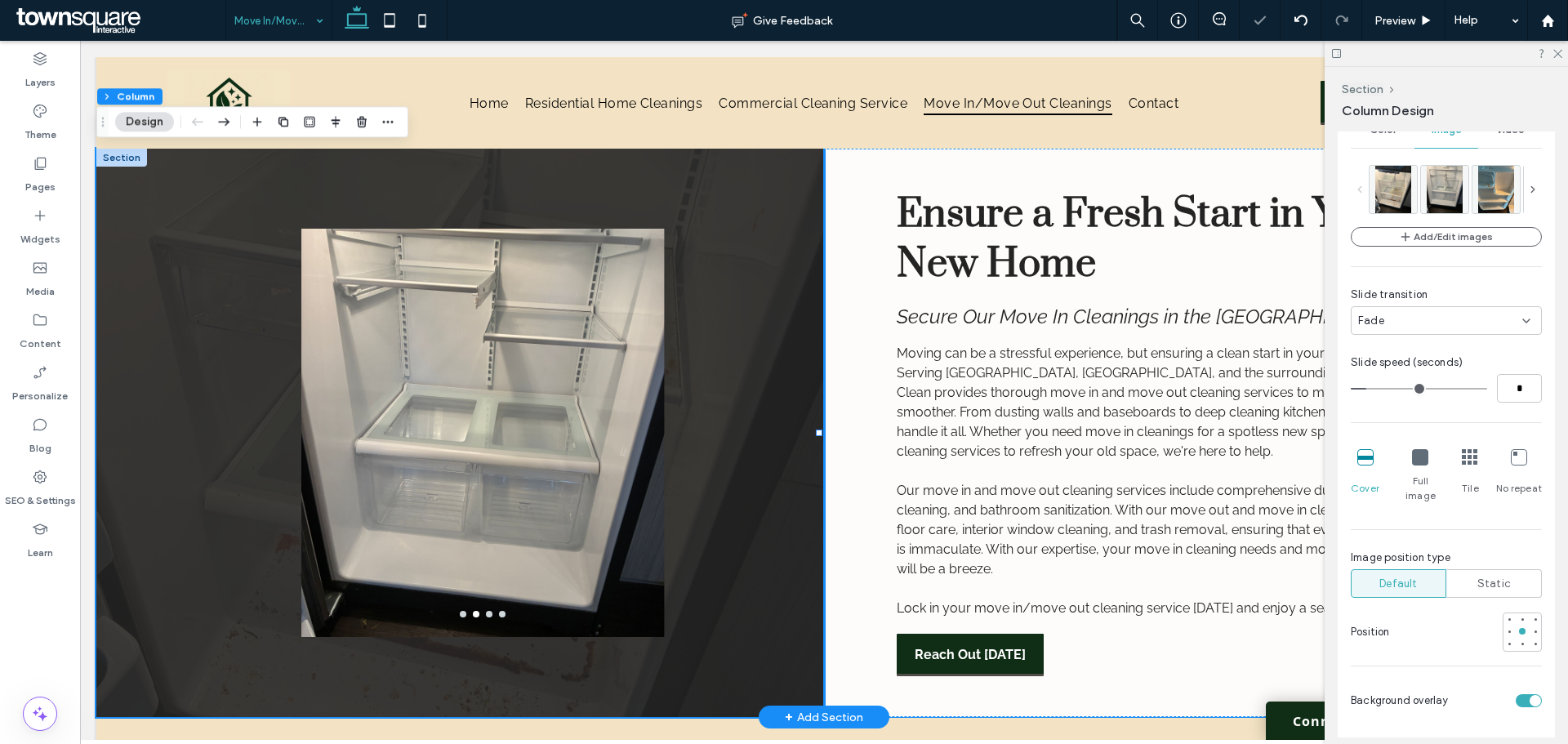
click at [862, 351] on div "Ensure a Fresh Start in Your New Home Secure Our Move In Cleanings in the [GEOG…" at bounding box center [1187, 433] width 728 height 569
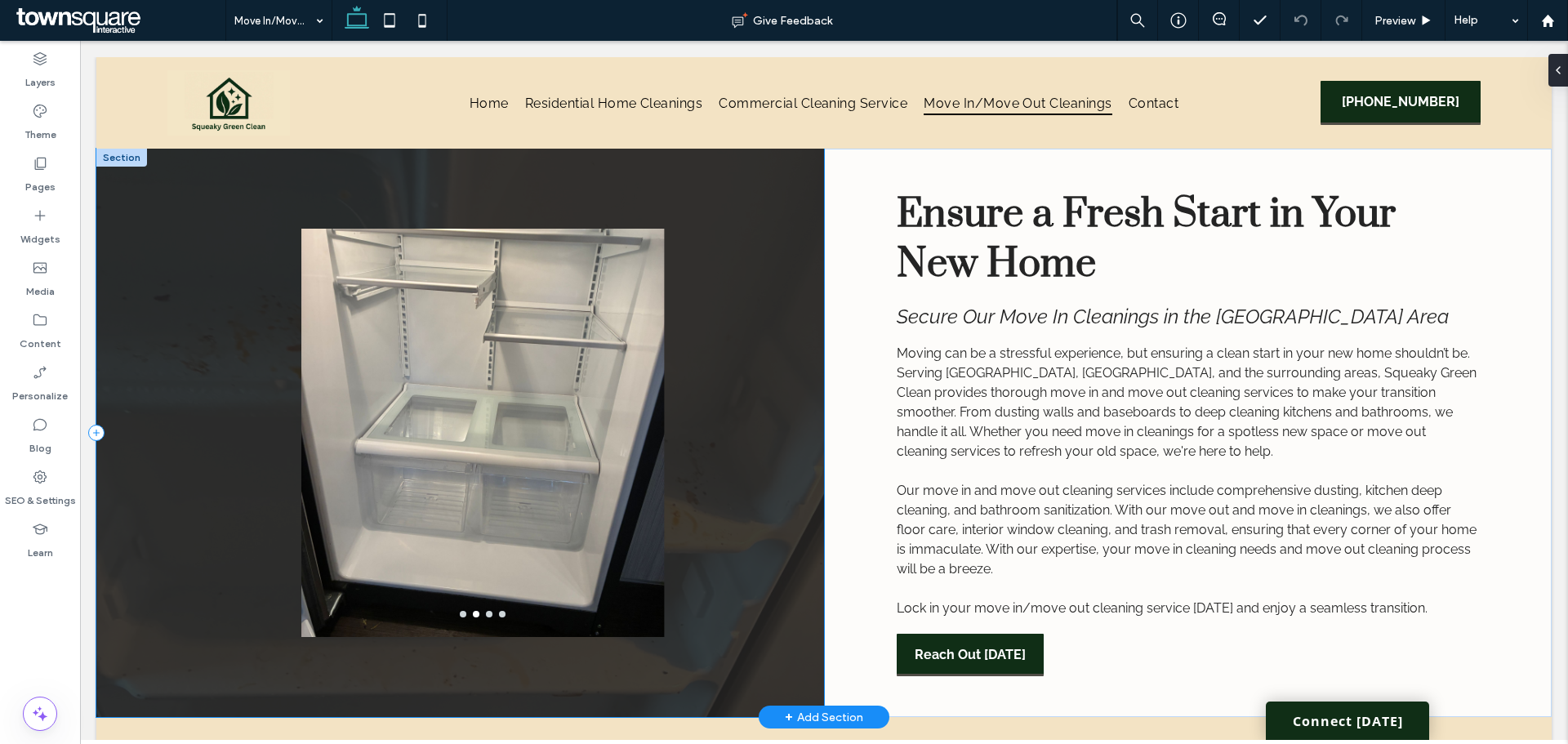
click at [777, 383] on div at bounding box center [460, 433] width 728 height 569
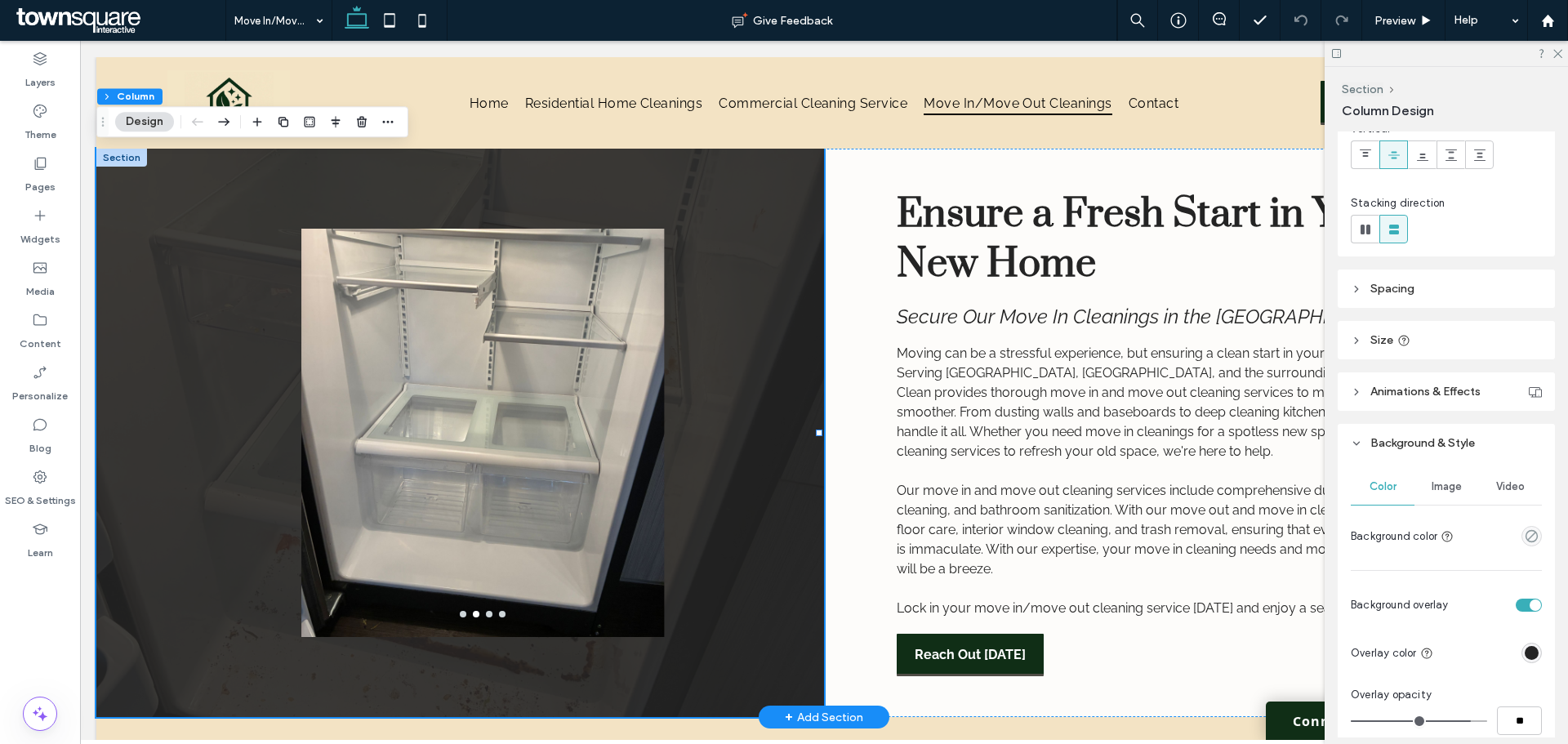
scroll to position [245, 0]
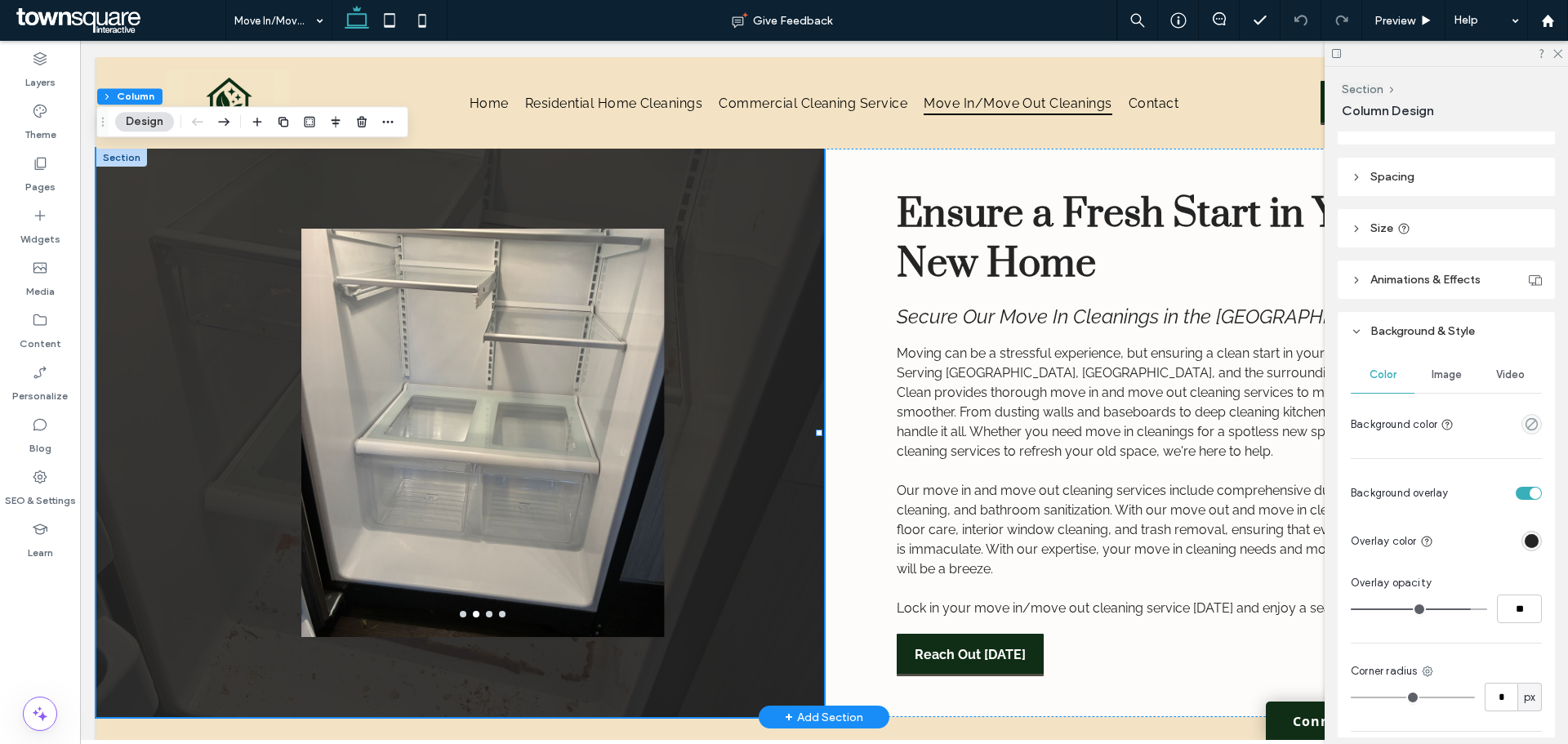
click at [1450, 369] on span "Image" at bounding box center [1447, 375] width 30 height 13
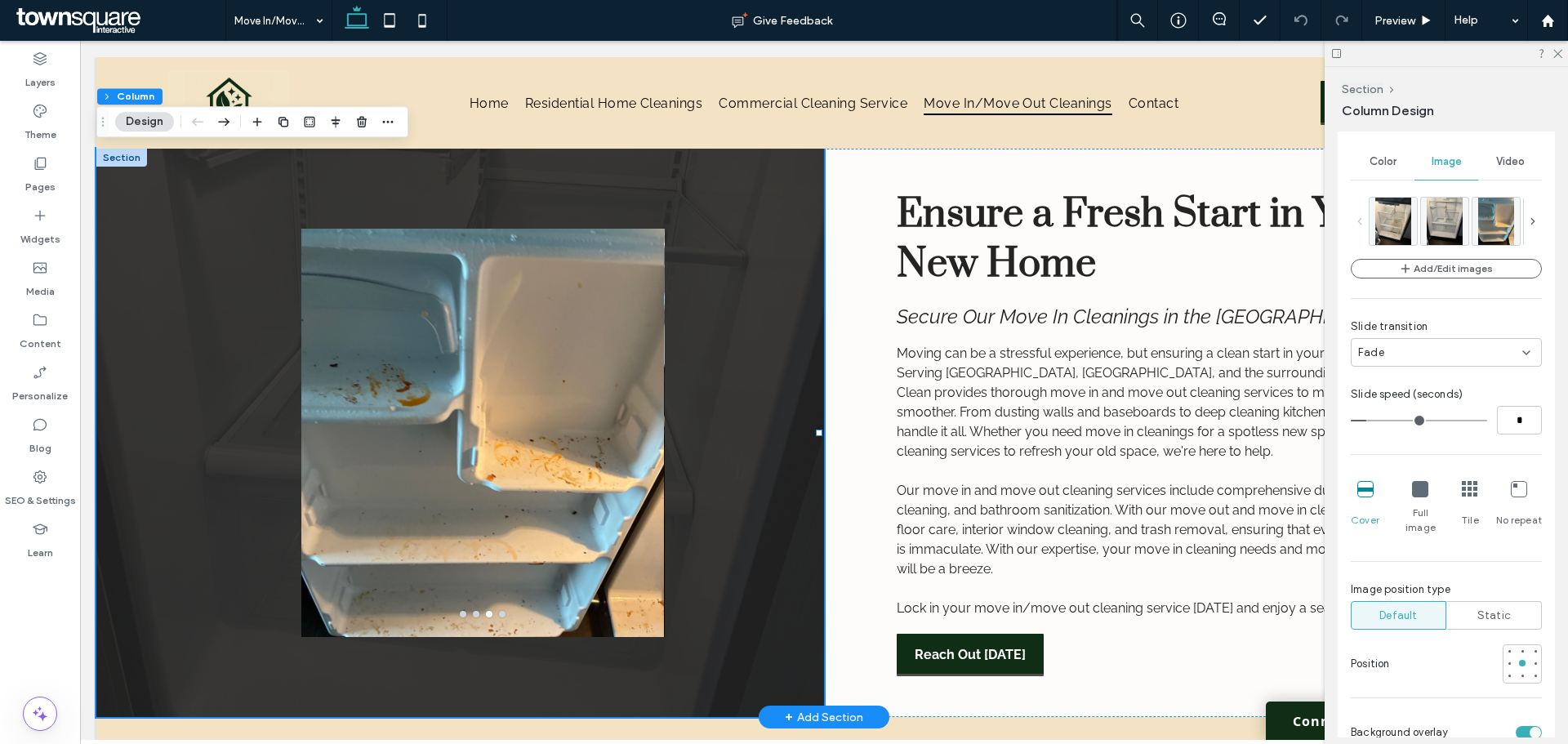
scroll to position [239, 0]
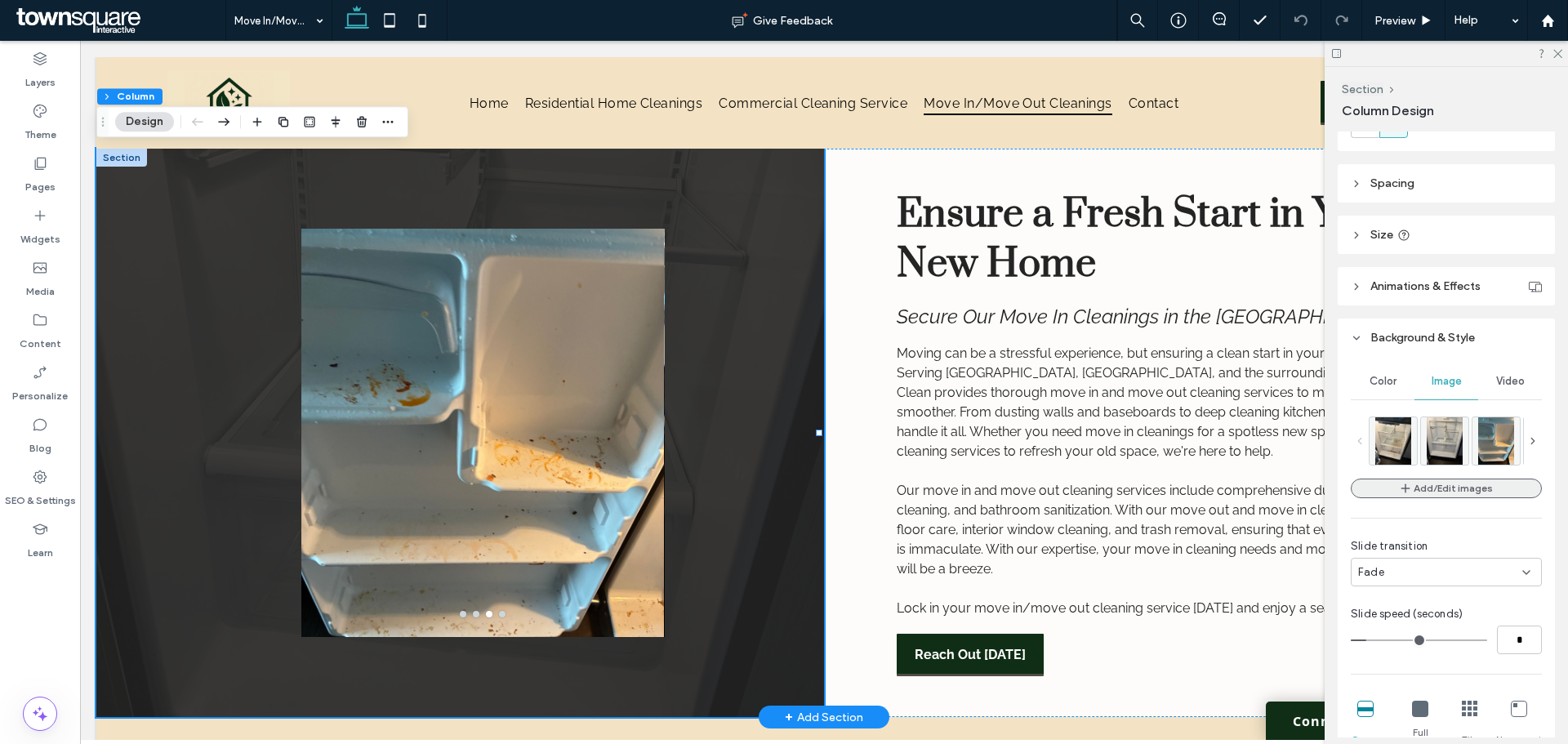
click at [1430, 485] on button "Add/Edit images" at bounding box center [1446, 488] width 191 height 20
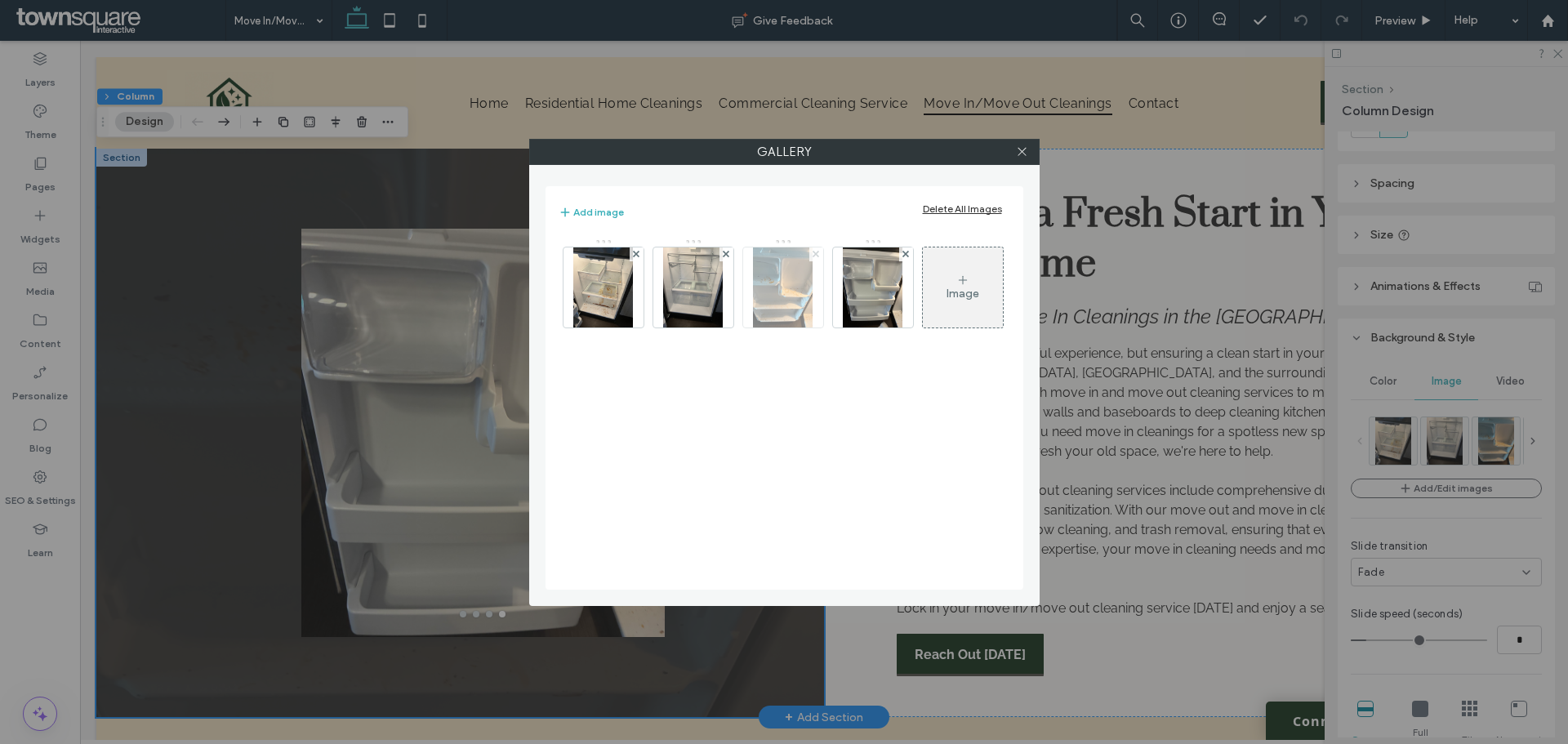
click at [727, 252] on icon at bounding box center [726, 254] width 7 height 7
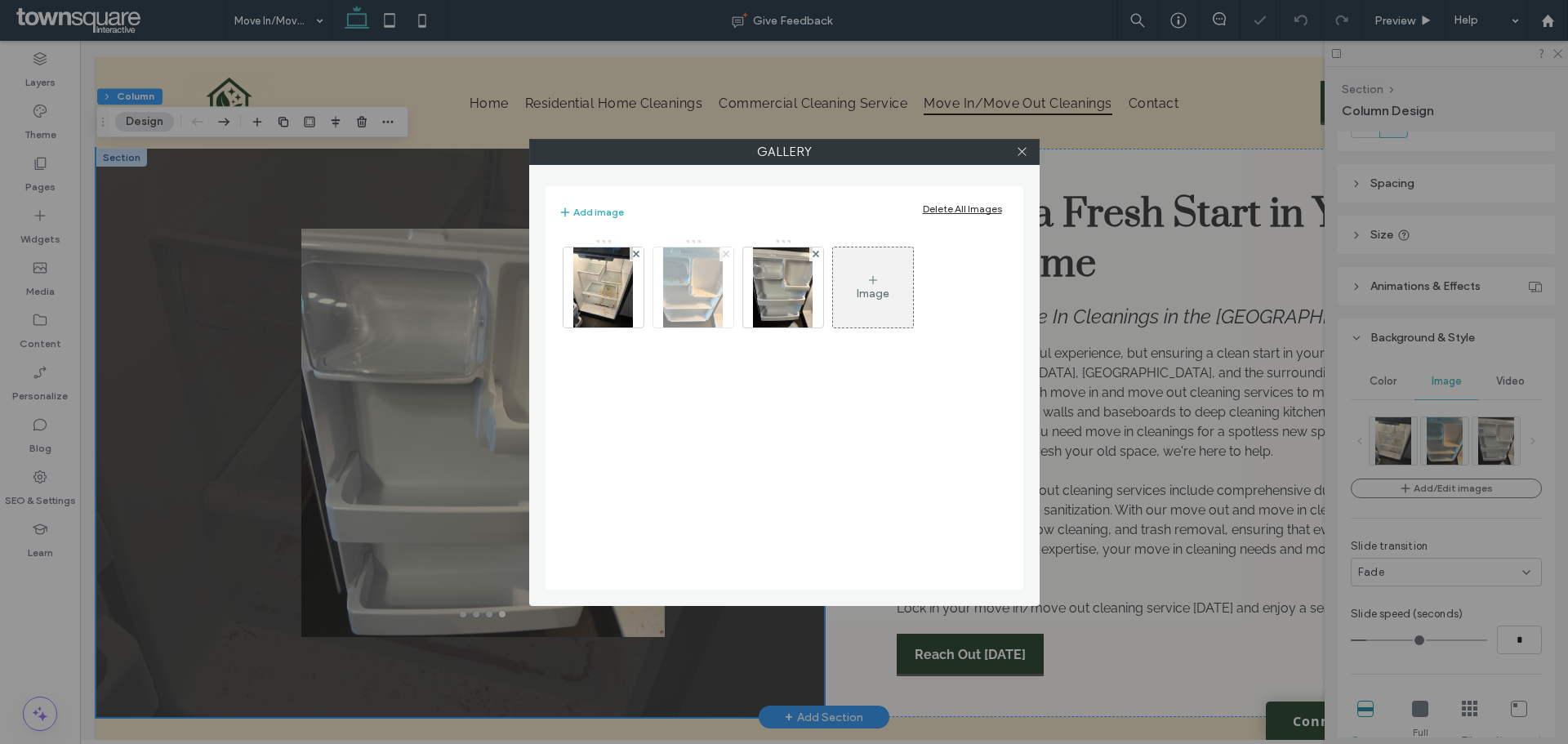
click at [727, 252] on use at bounding box center [726, 254] width 7 height 7
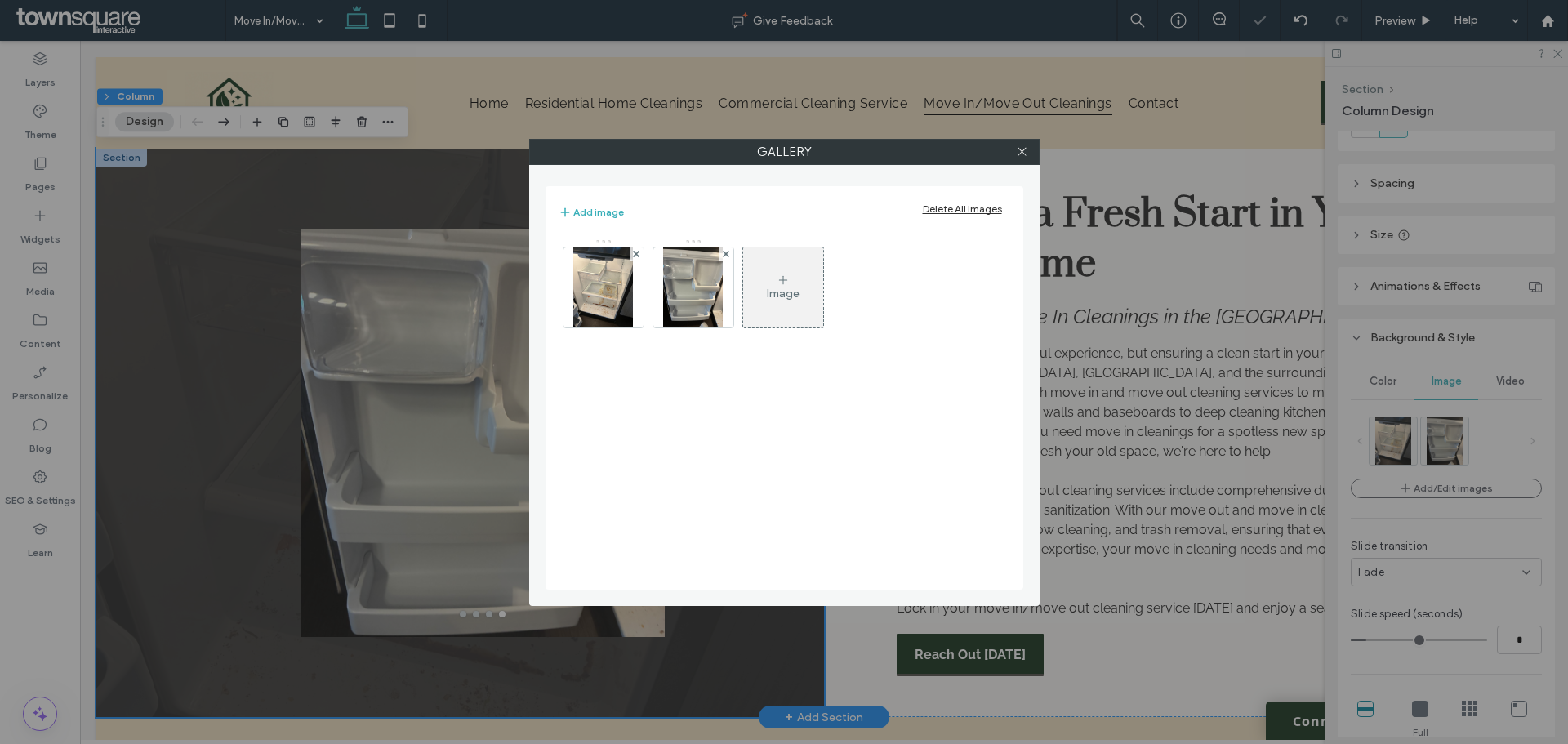
click at [727, 252] on use at bounding box center [726, 254] width 7 height 7
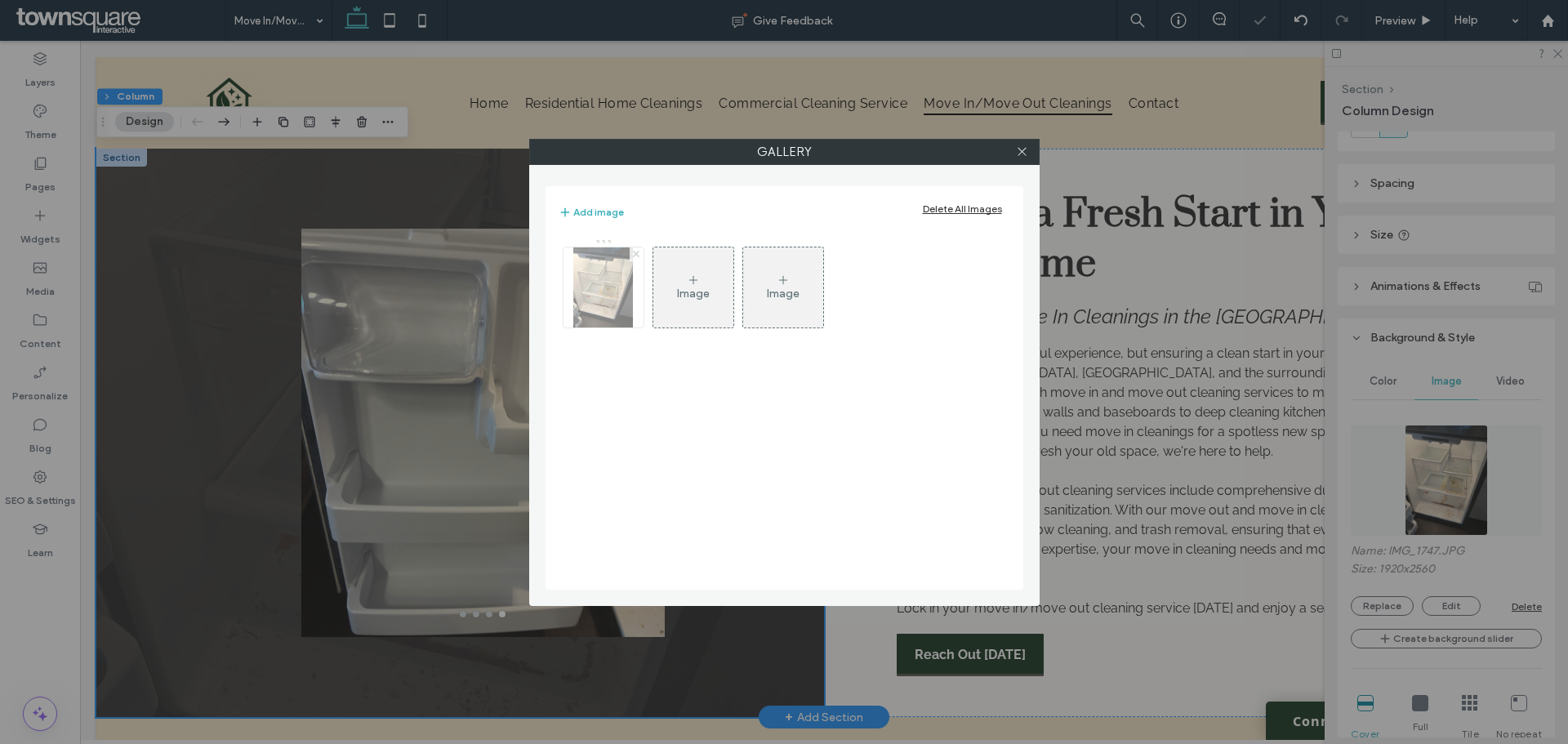
click at [635, 251] on icon at bounding box center [635, 254] width 7 height 7
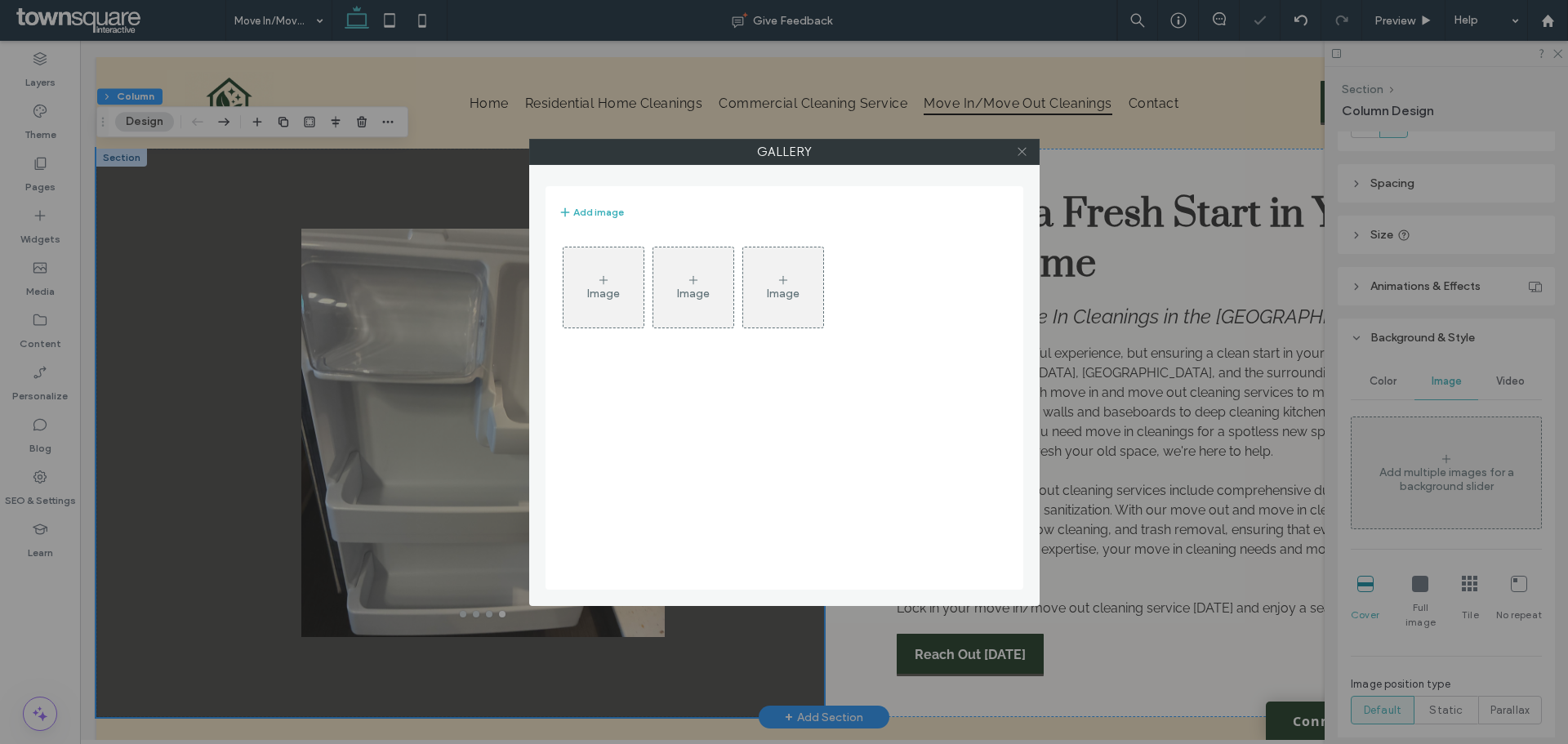
click at [1020, 149] on icon at bounding box center [1022, 151] width 12 height 12
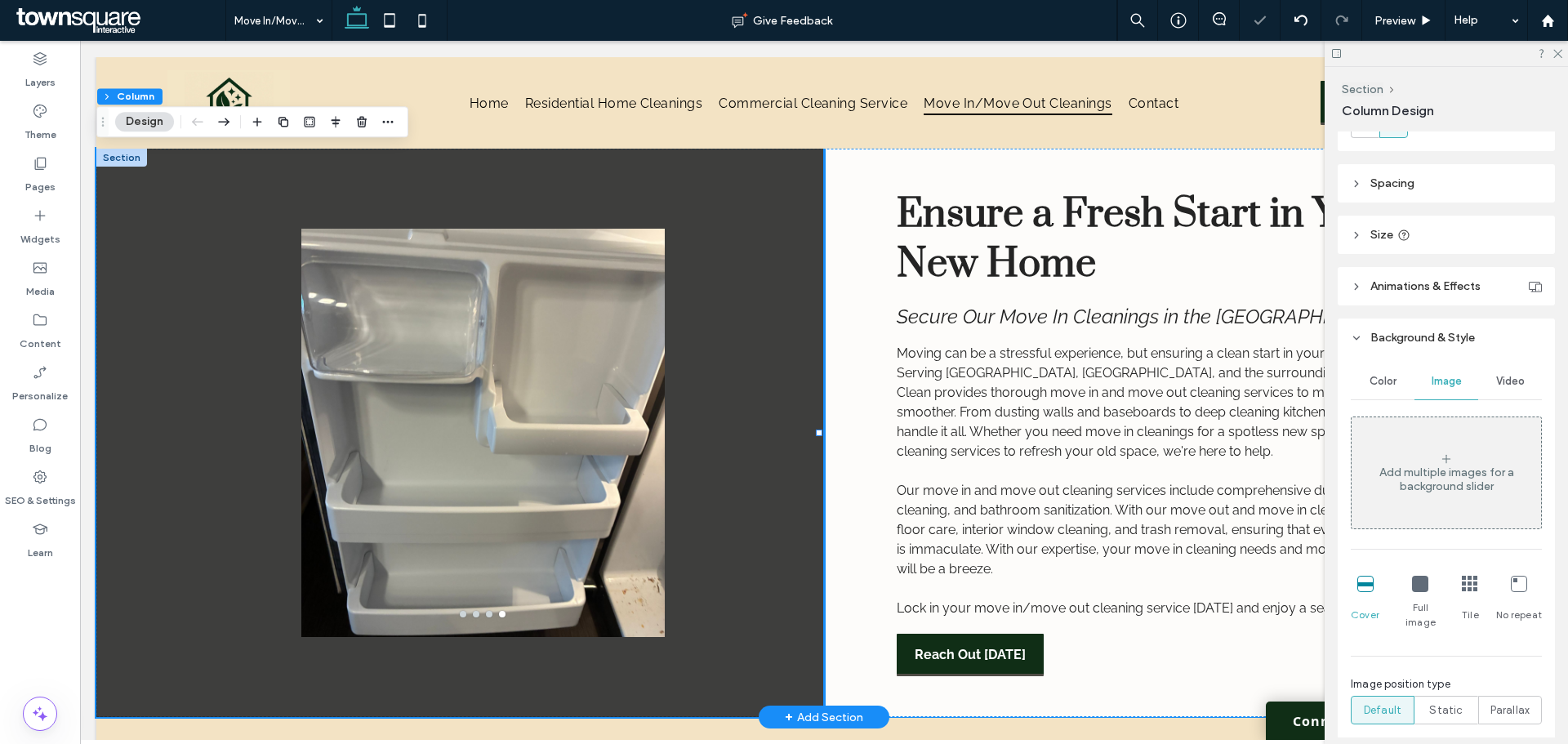
click at [865, 452] on div "Ensure a Fresh Start in Your New Home Secure Our Move In Cleanings in the [GEOG…" at bounding box center [1187, 433] width 728 height 569
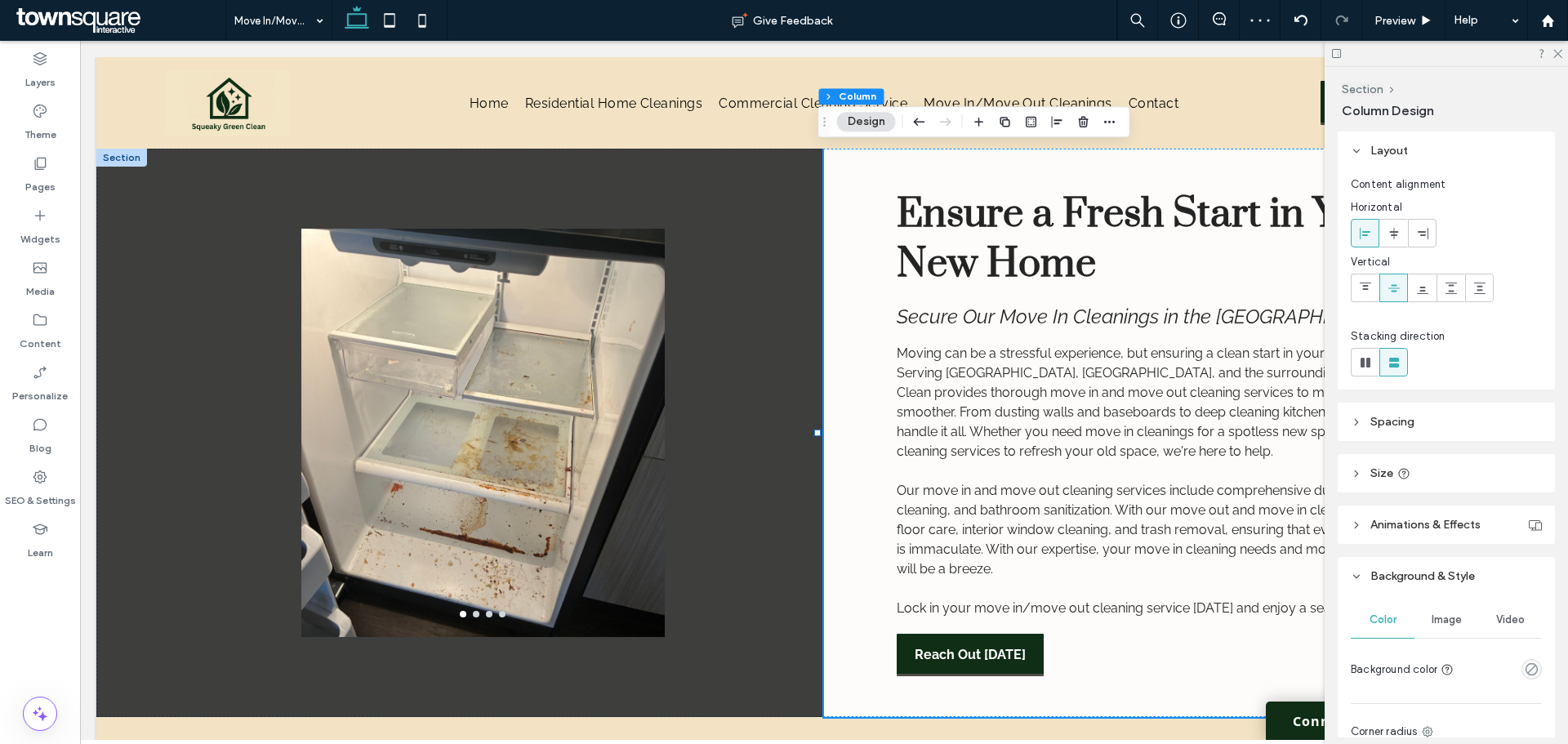
scroll to position [164, 0]
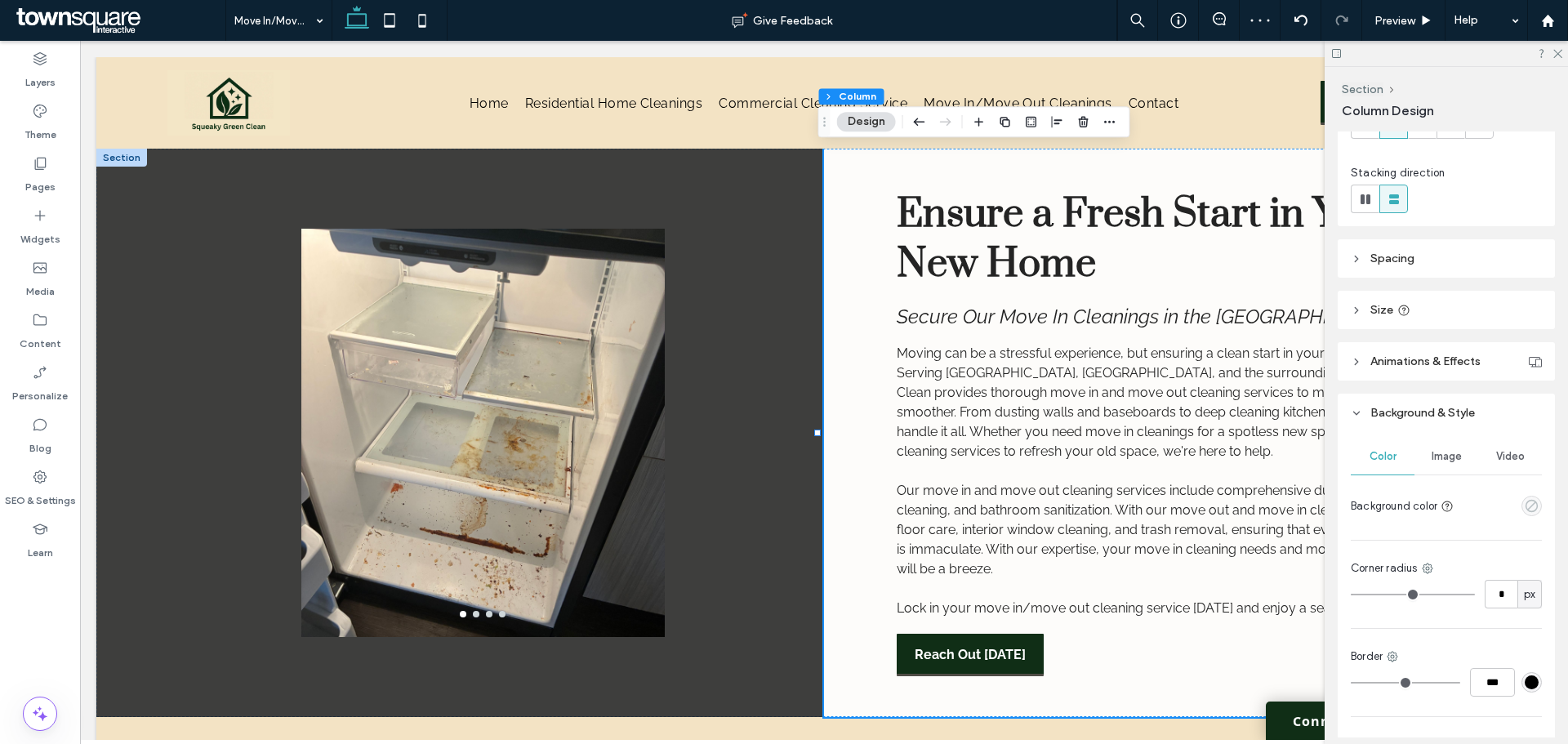
click at [1527, 505] on icon "empty color" at bounding box center [1531, 506] width 14 height 14
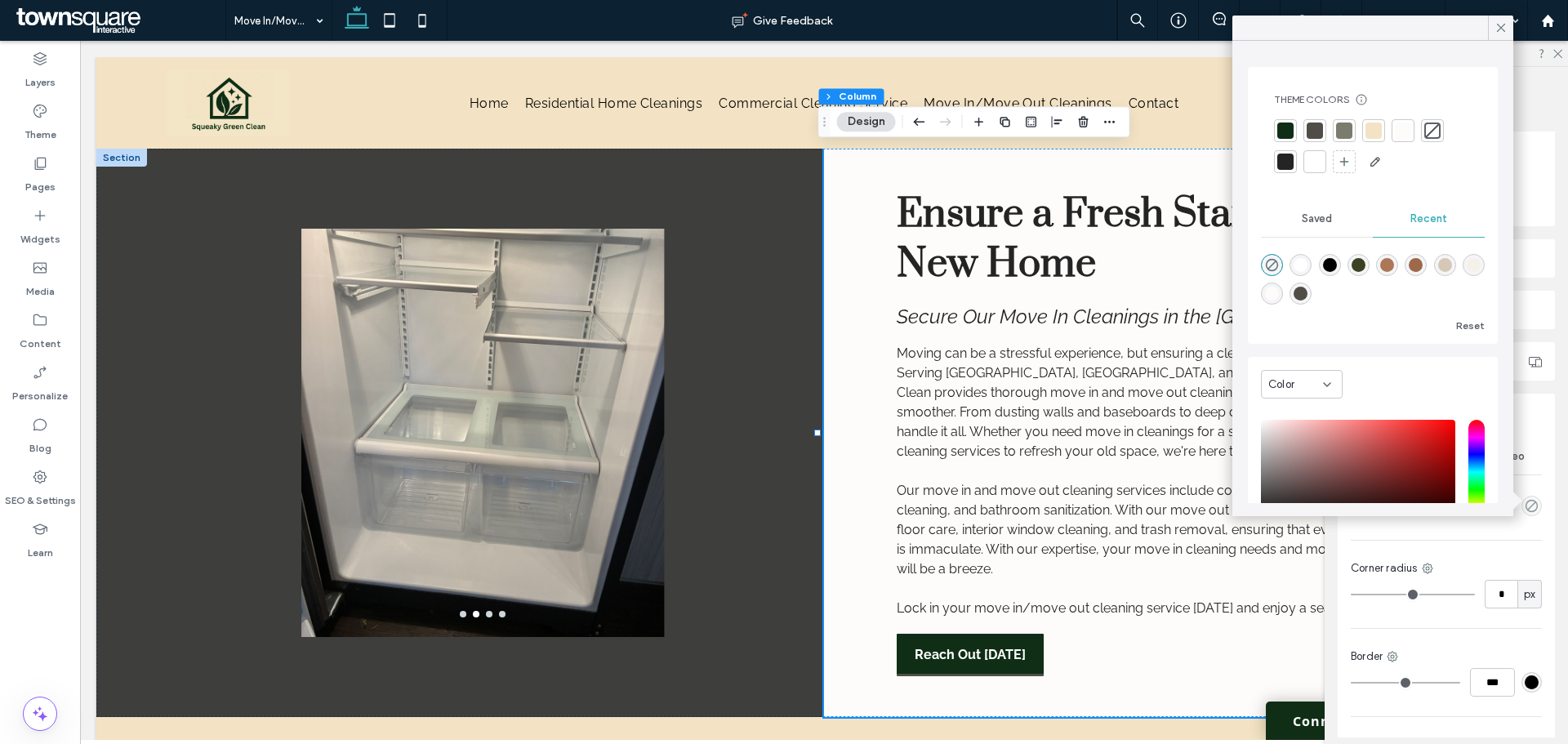
click at [1314, 159] on div at bounding box center [1314, 161] width 16 height 16
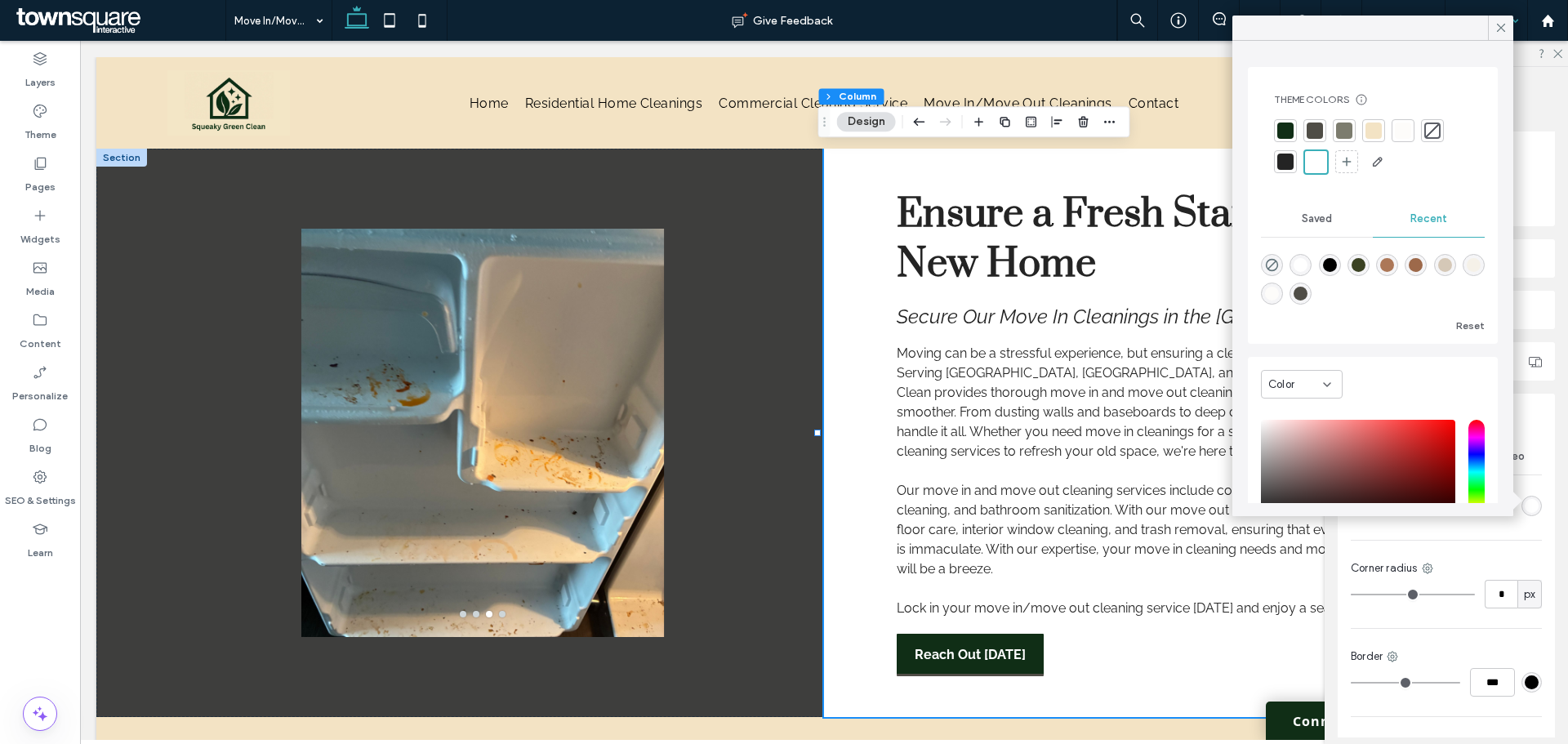
click at [1500, 19] on span at bounding box center [1501, 28] width 15 height 24
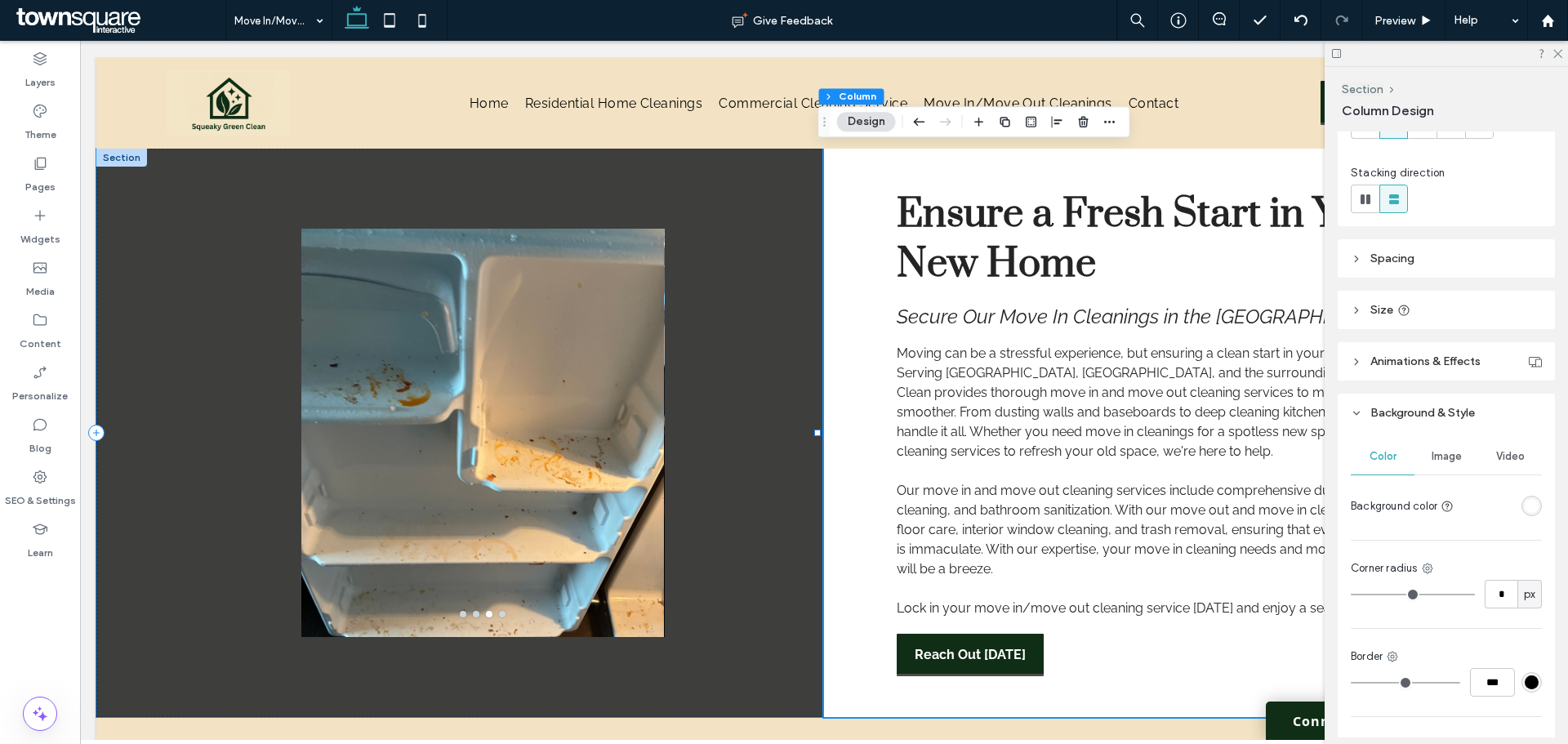
click at [775, 345] on div "a a a a" at bounding box center [460, 433] width 728 height 569
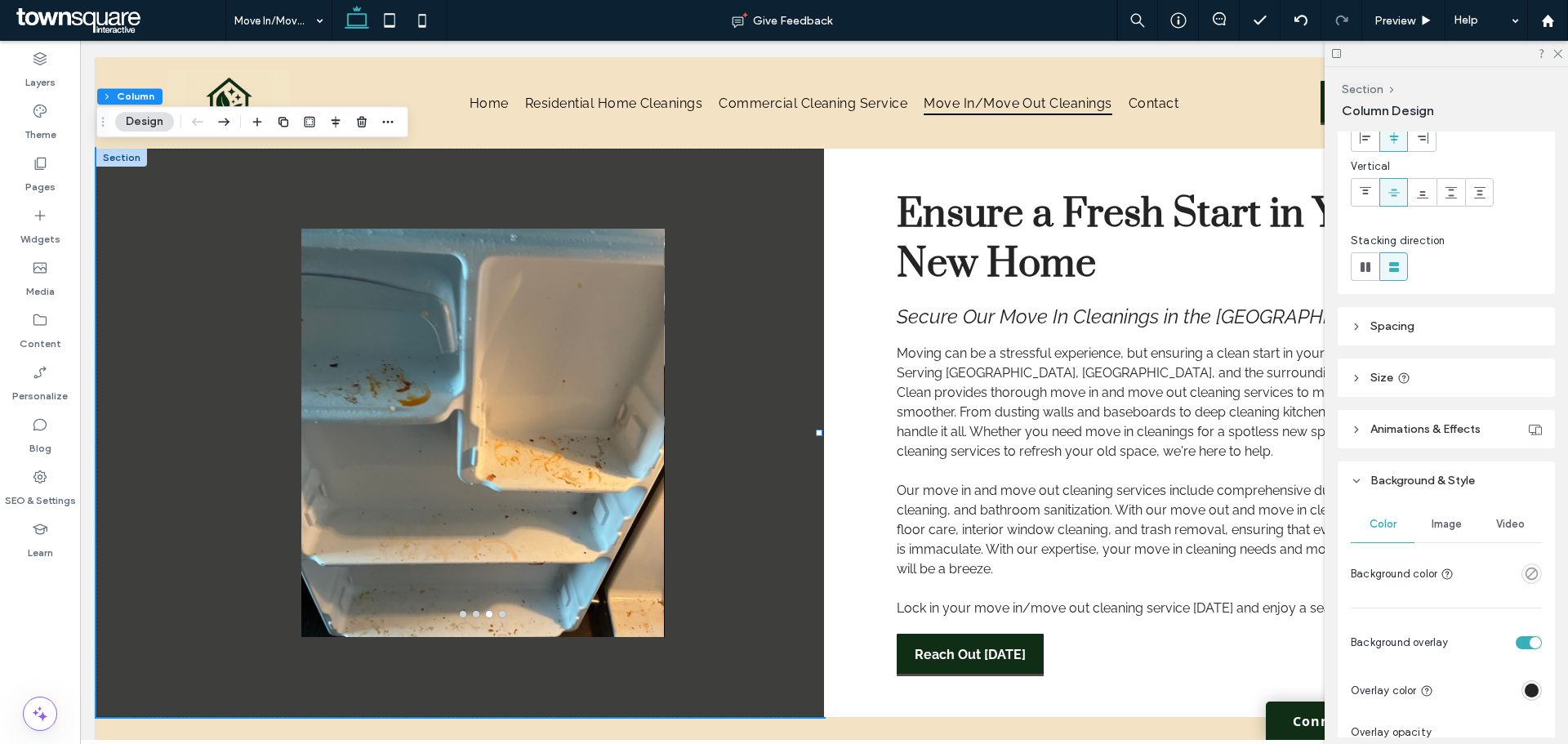
scroll to position [245, 0]
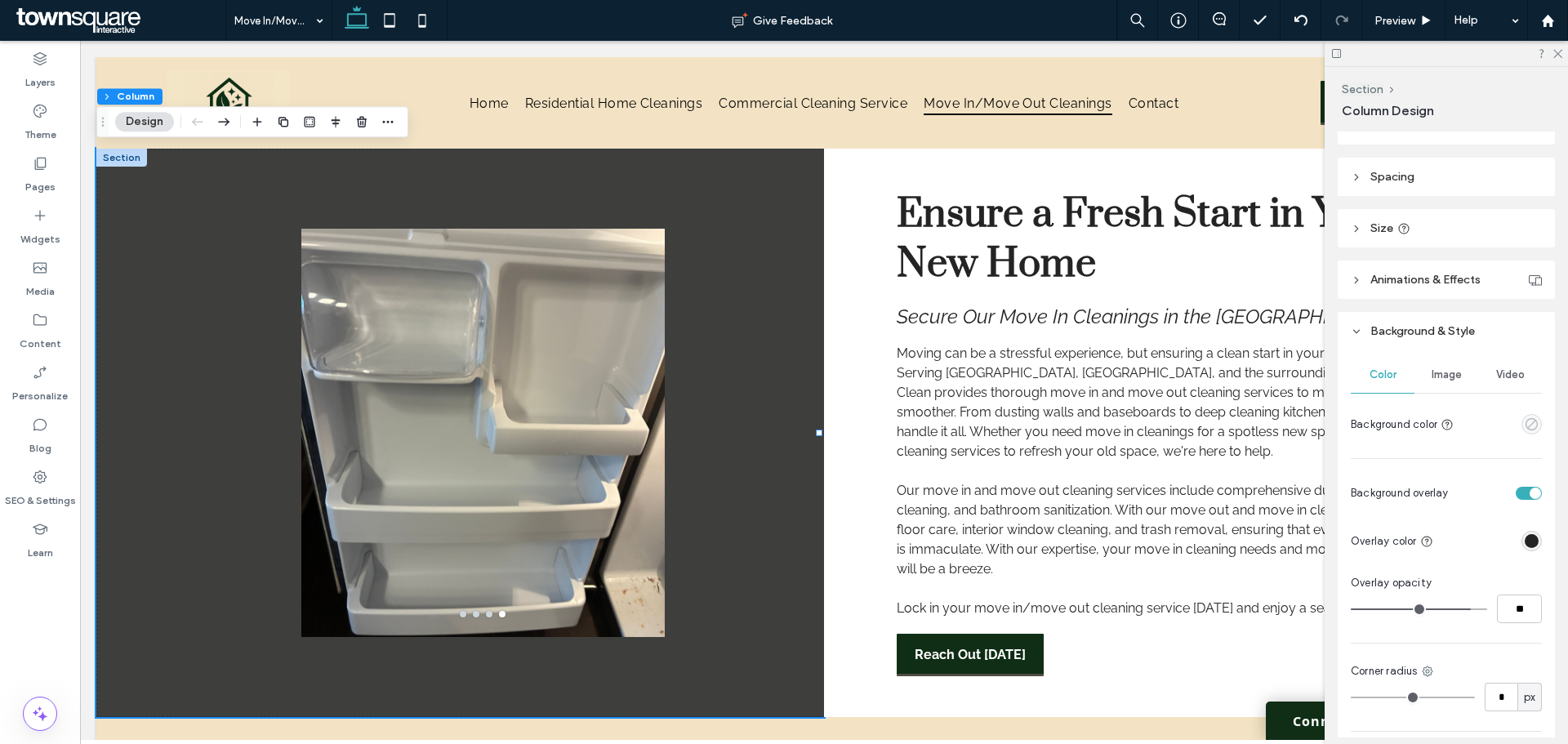
click at [1525, 424] on use "empty color" at bounding box center [1530, 424] width 12 height 12
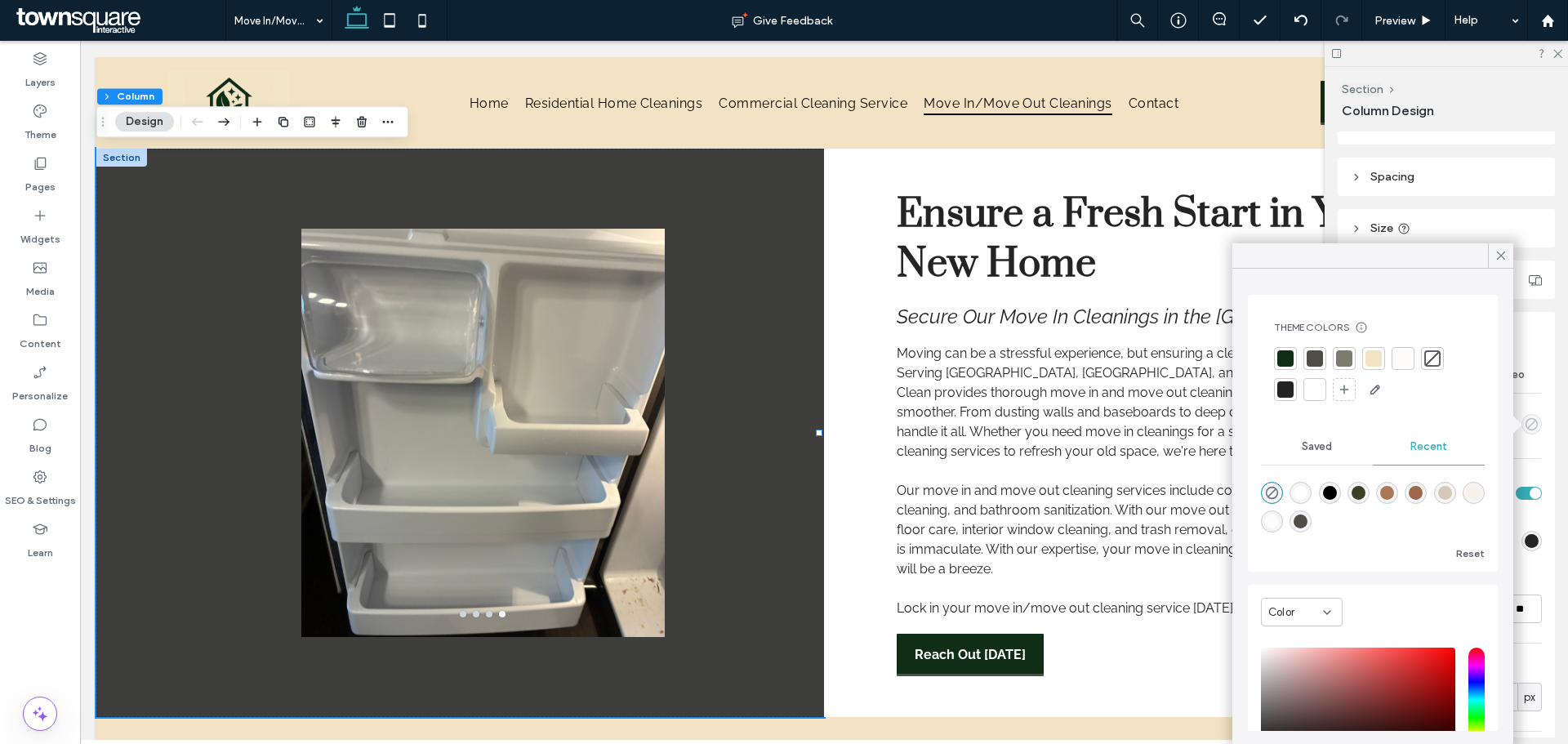
click at [1525, 424] on use "empty color" at bounding box center [1530, 424] width 12 height 12
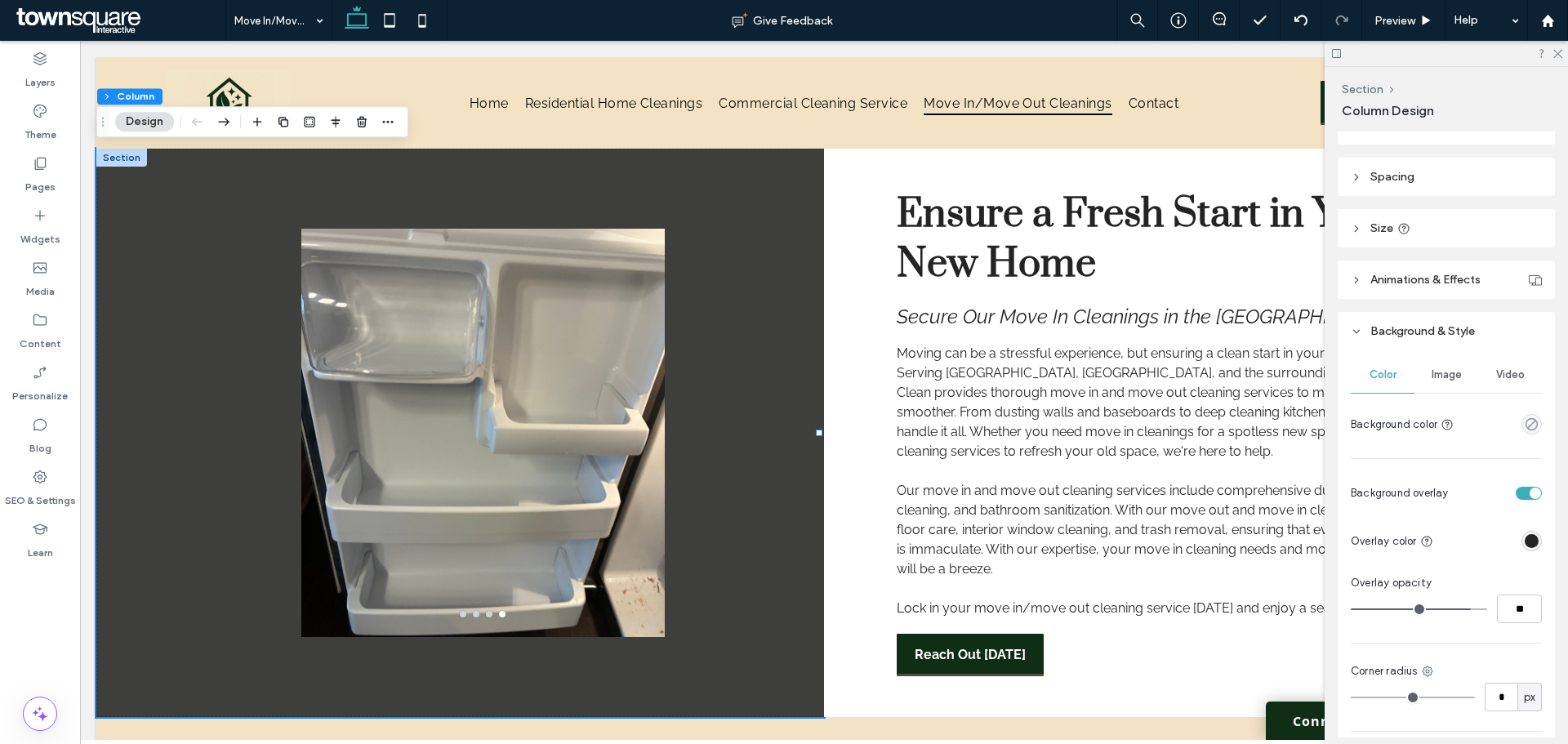
click at [1525, 544] on div "rgba(36, 36, 36, 1)" at bounding box center [1531, 541] width 14 height 14
